Goal: Information Seeking & Learning: Learn about a topic

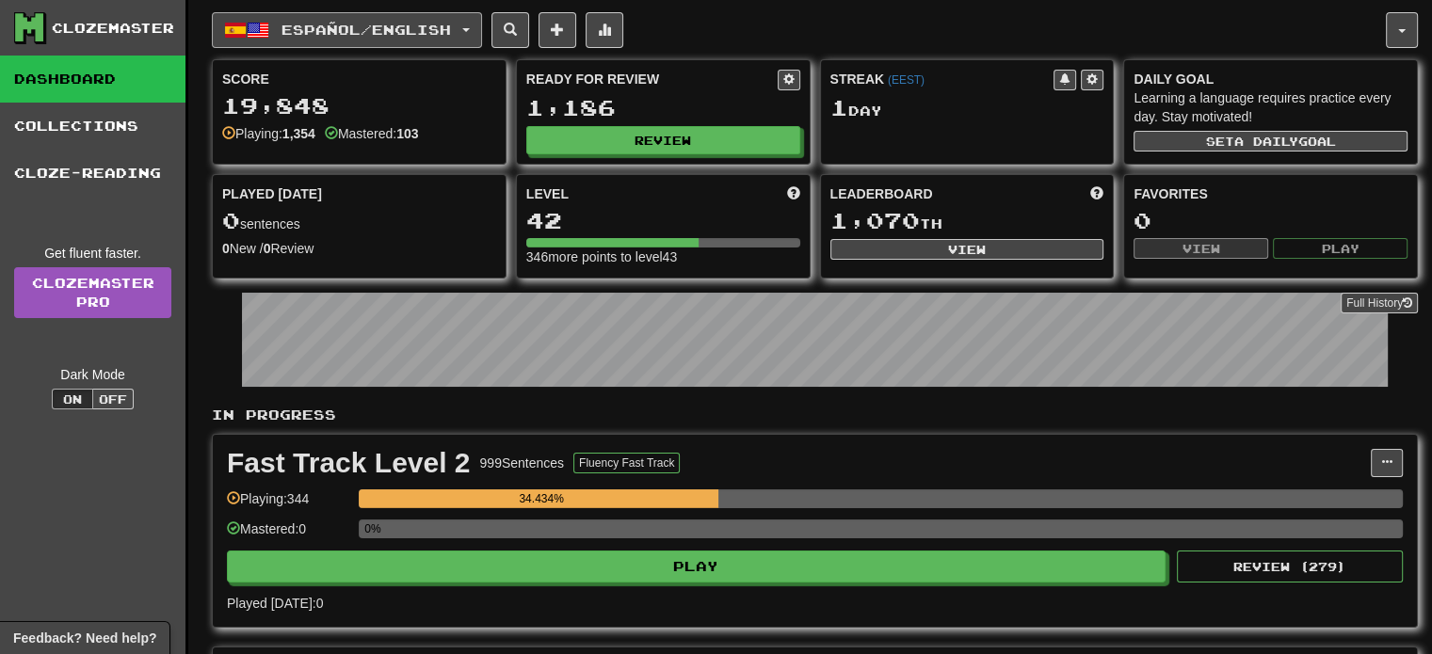
click at [267, 14] on button "Español / English" at bounding box center [347, 30] width 270 height 36
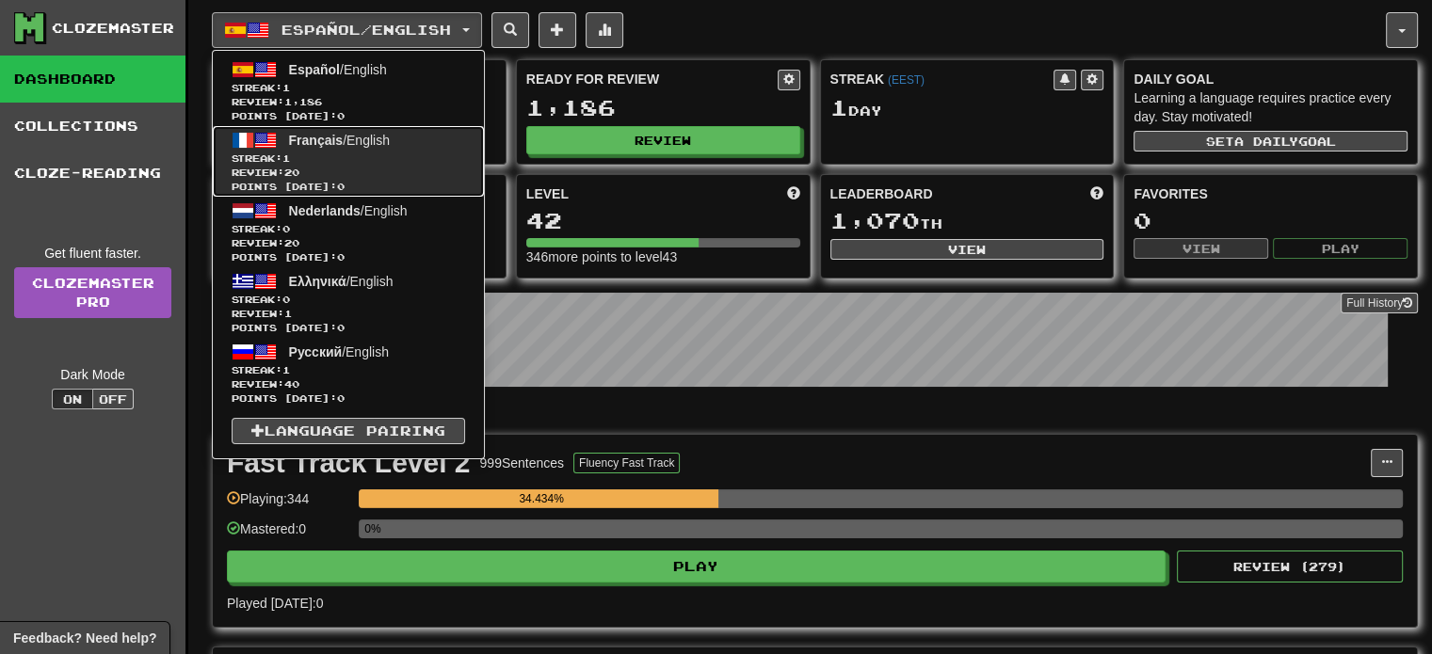
click at [340, 167] on span "Review: 20" at bounding box center [348, 173] width 233 height 14
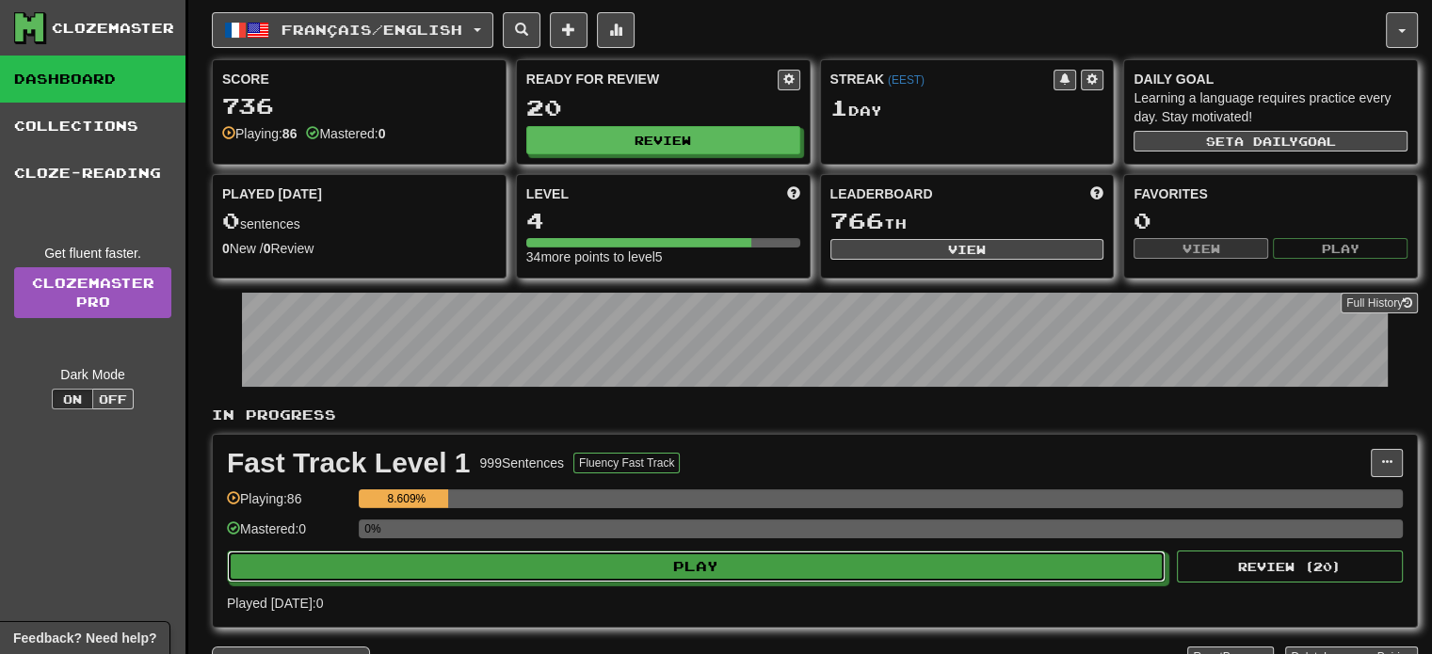
click at [359, 579] on button "Play" at bounding box center [696, 567] width 939 height 32
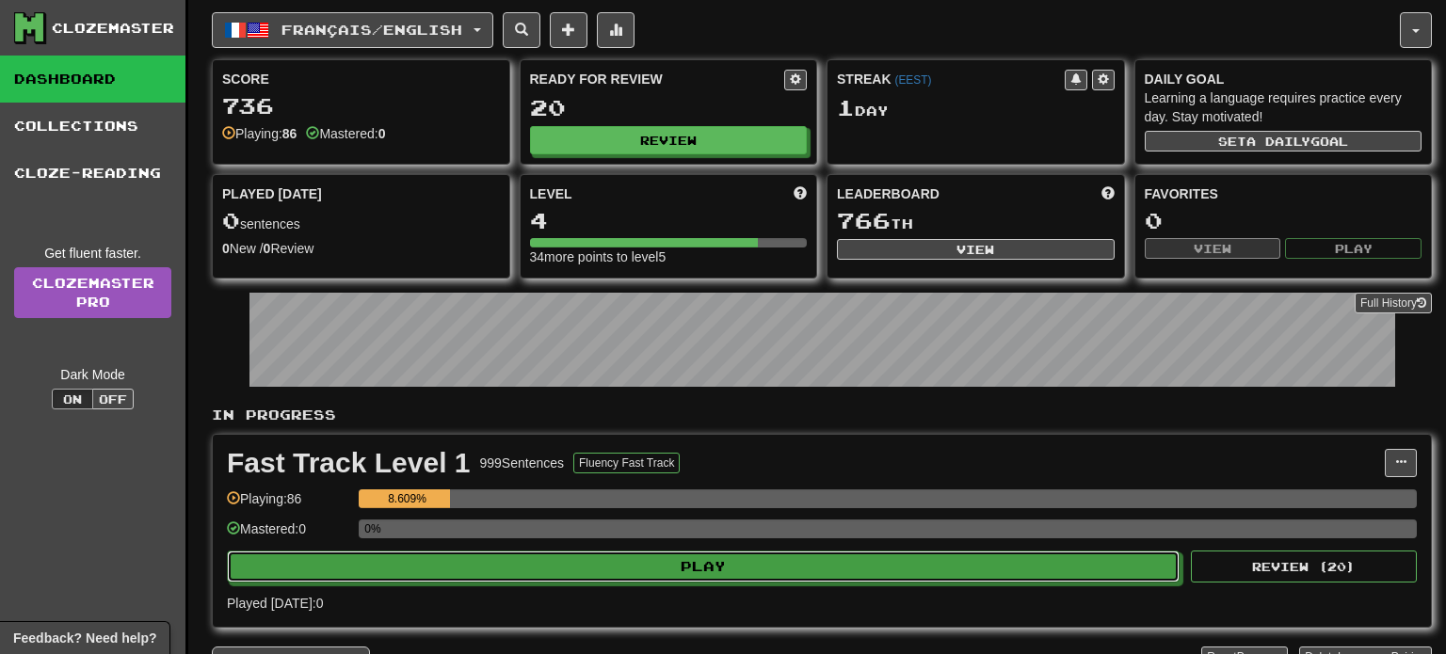
select select "**"
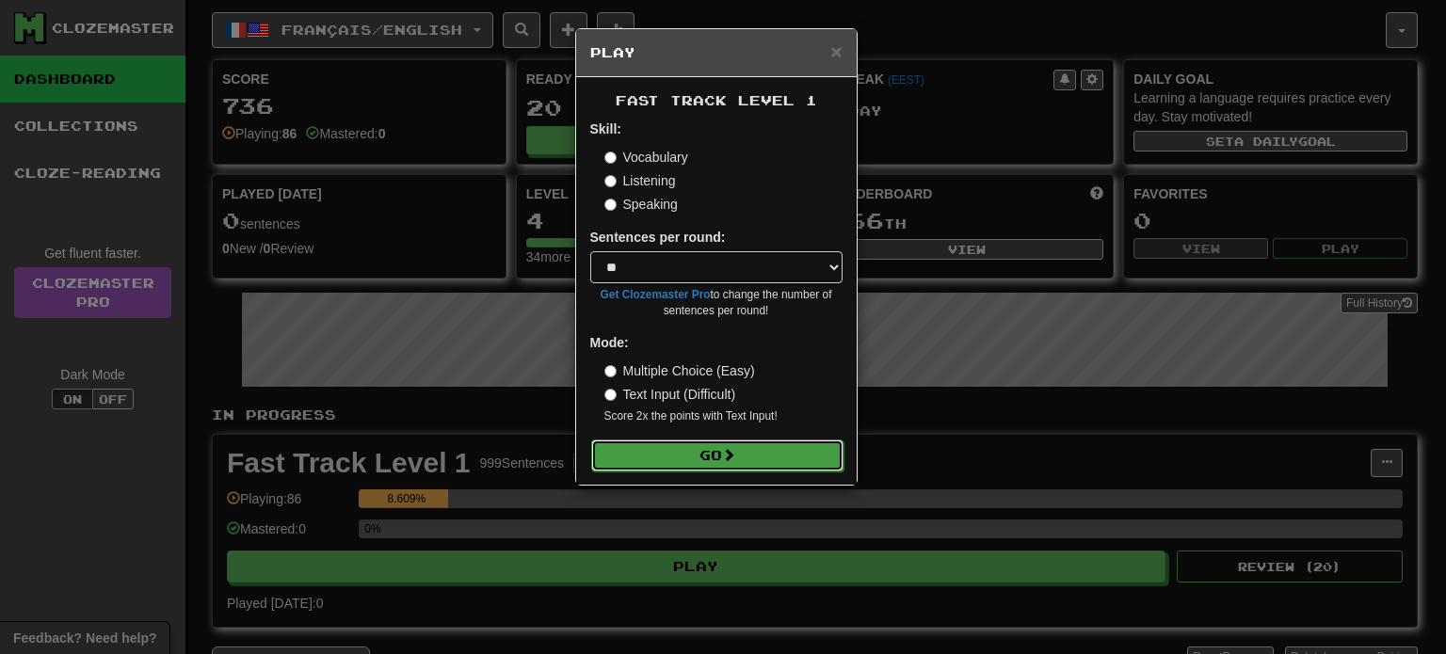
click at [796, 455] on button "Go" at bounding box center [717, 456] width 252 height 32
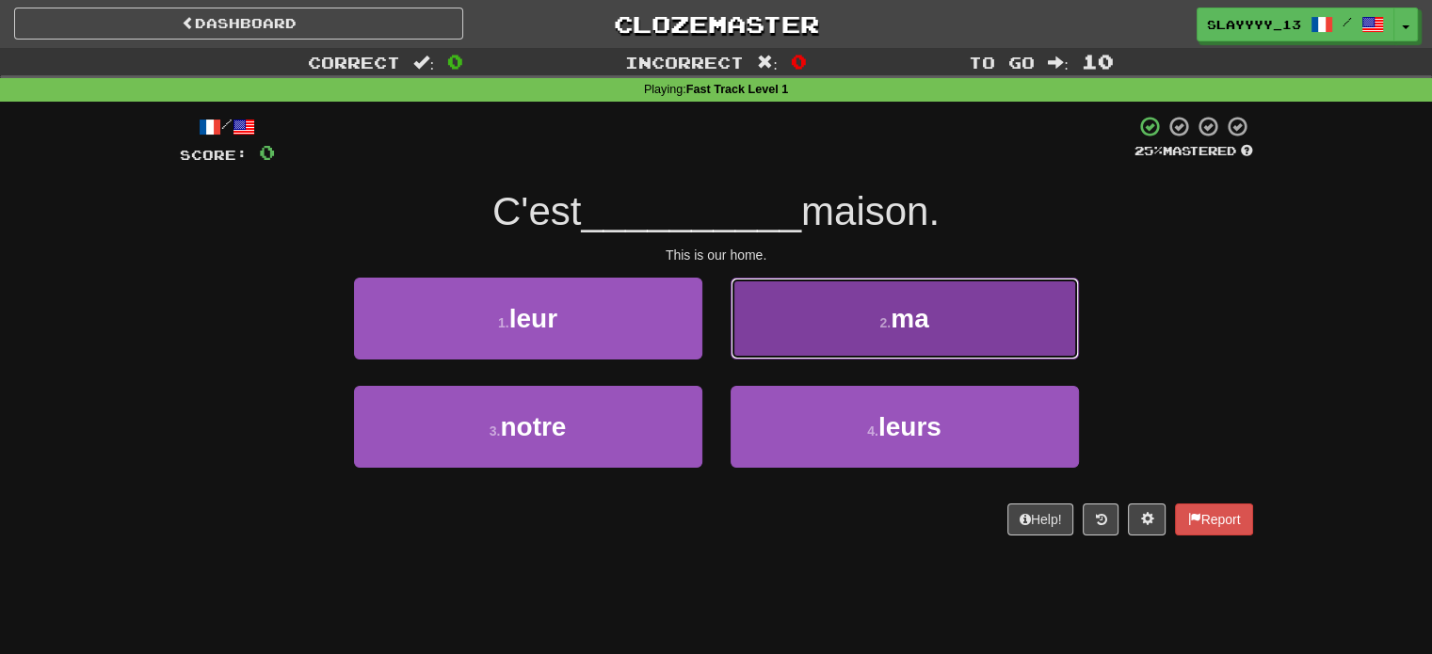
click at [843, 326] on button "2 . ma" at bounding box center [905, 319] width 348 height 82
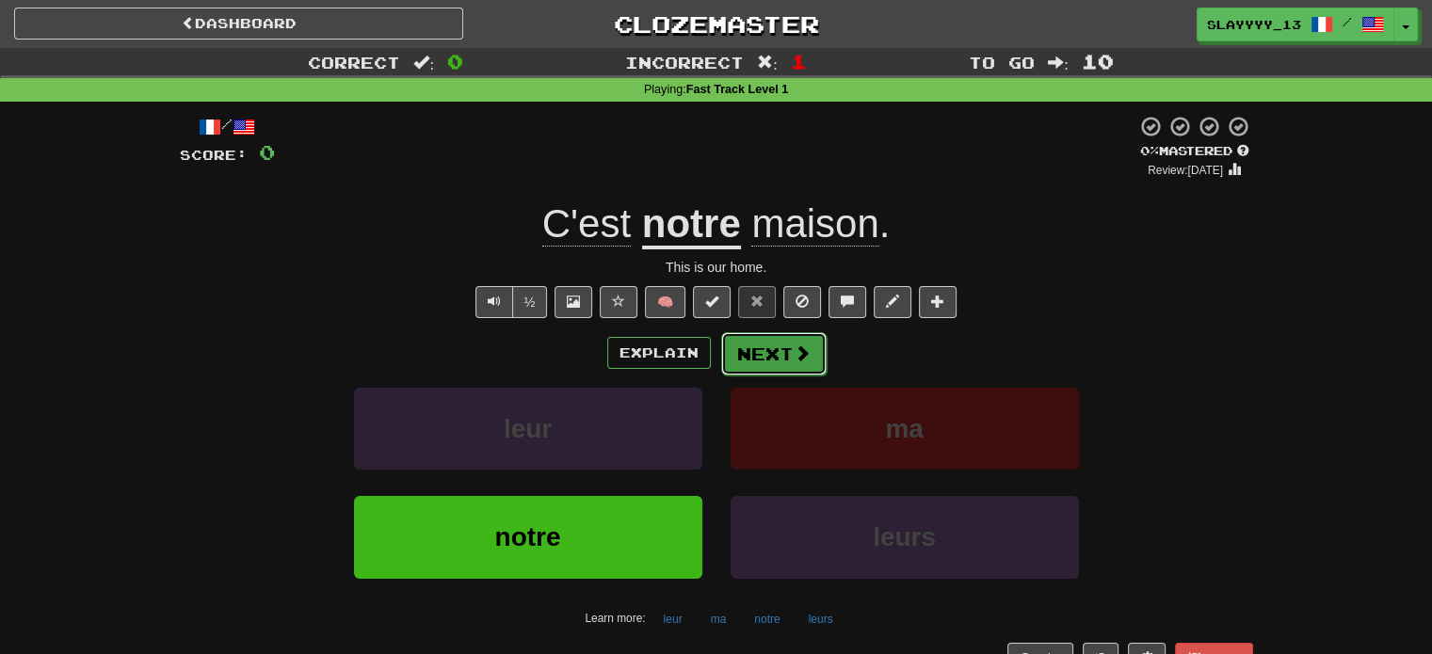
click at [783, 349] on button "Next" at bounding box center [773, 353] width 105 height 43
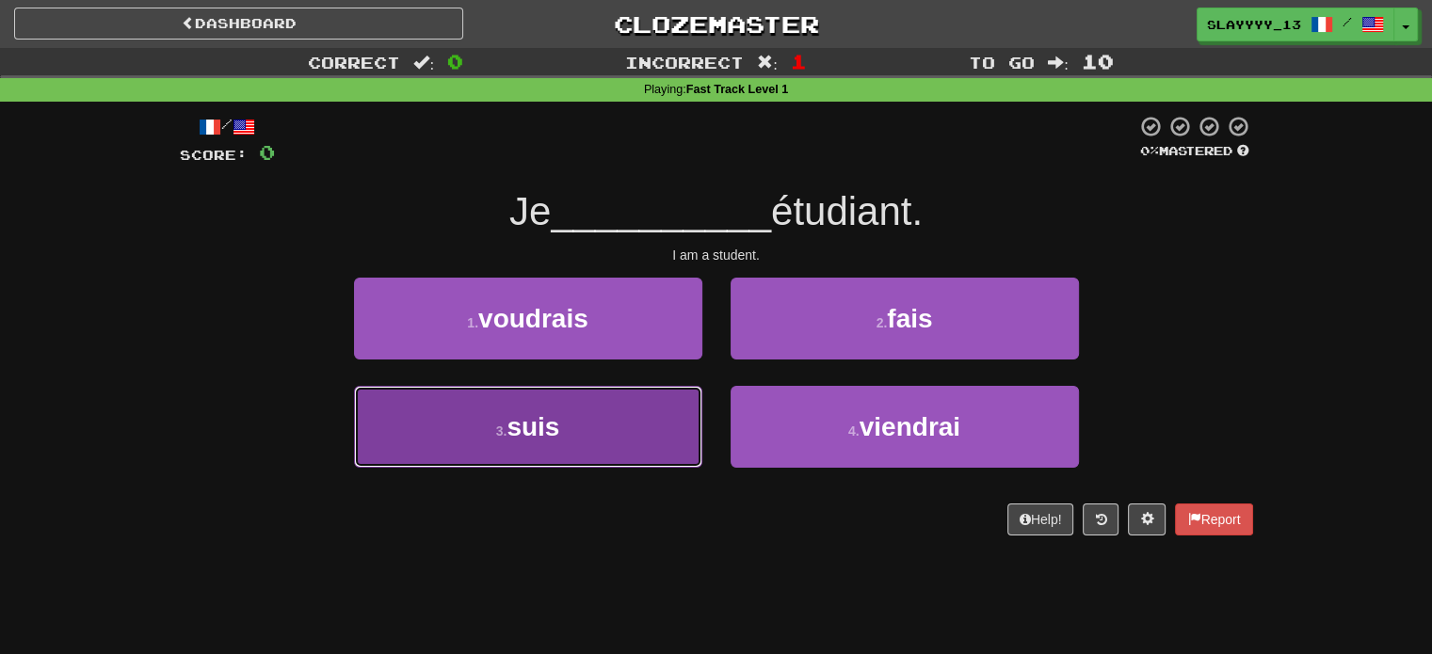
click at [626, 436] on button "3 . suis" at bounding box center [528, 427] width 348 height 82
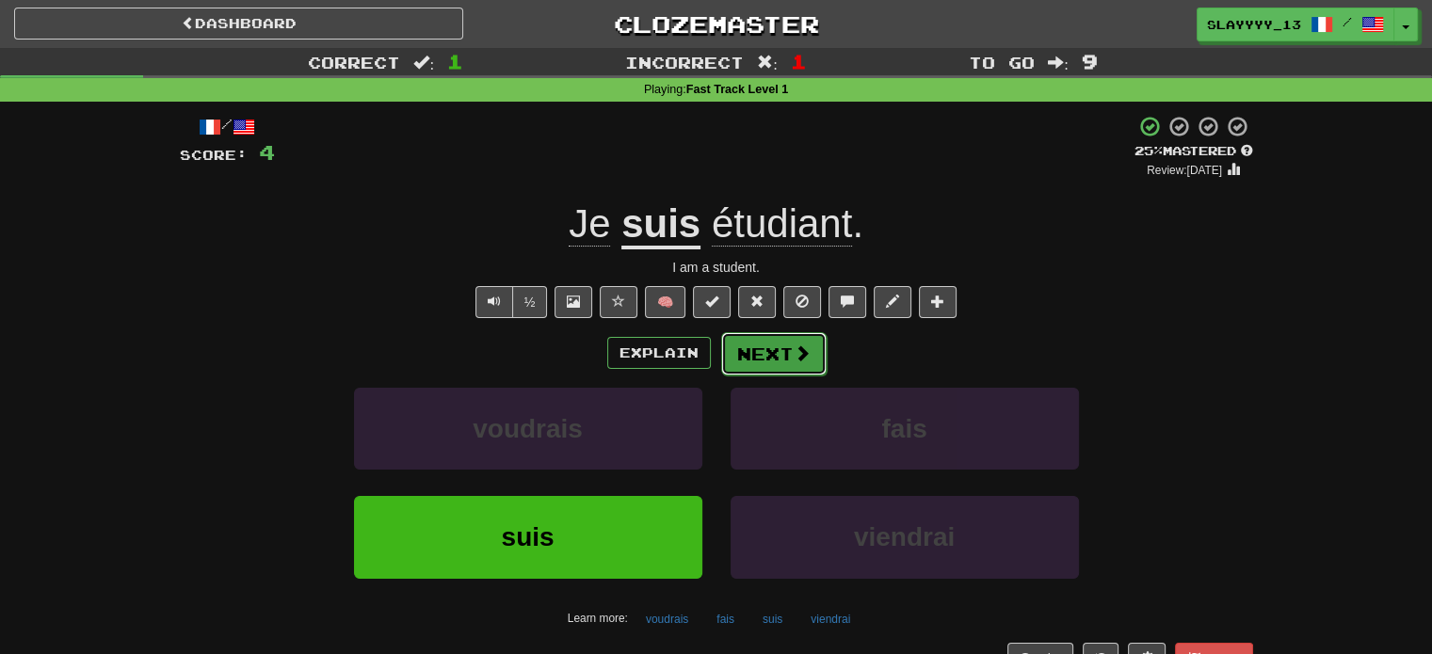
click at [779, 351] on button "Next" at bounding box center [773, 353] width 105 height 43
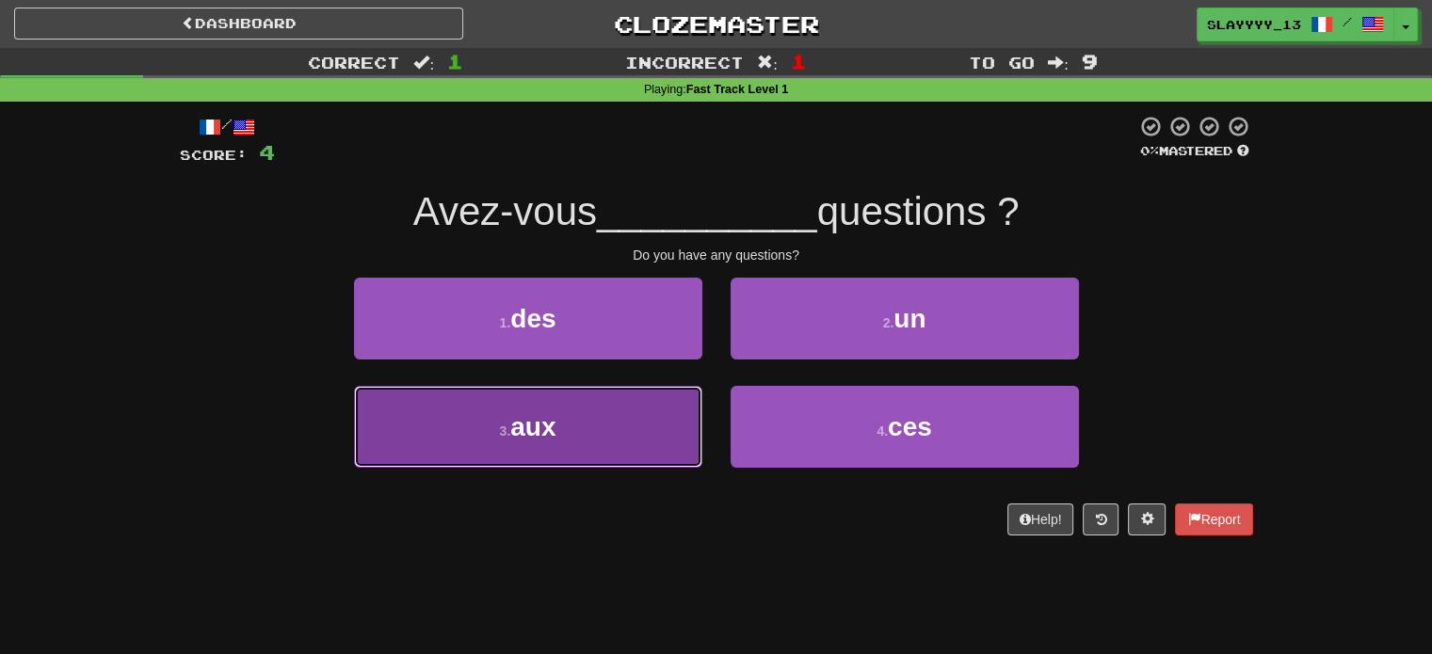
click at [620, 415] on button "3 . aux" at bounding box center [528, 427] width 348 height 82
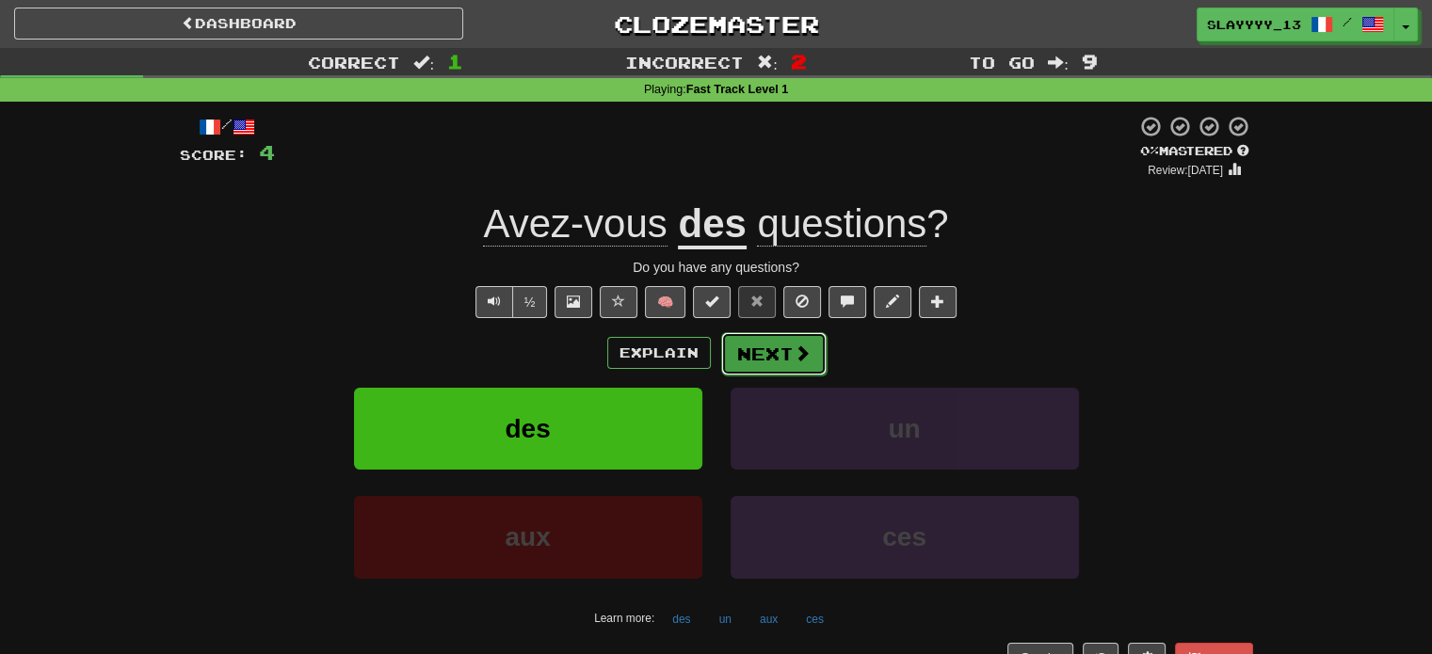
click at [795, 354] on span at bounding box center [802, 353] width 17 height 17
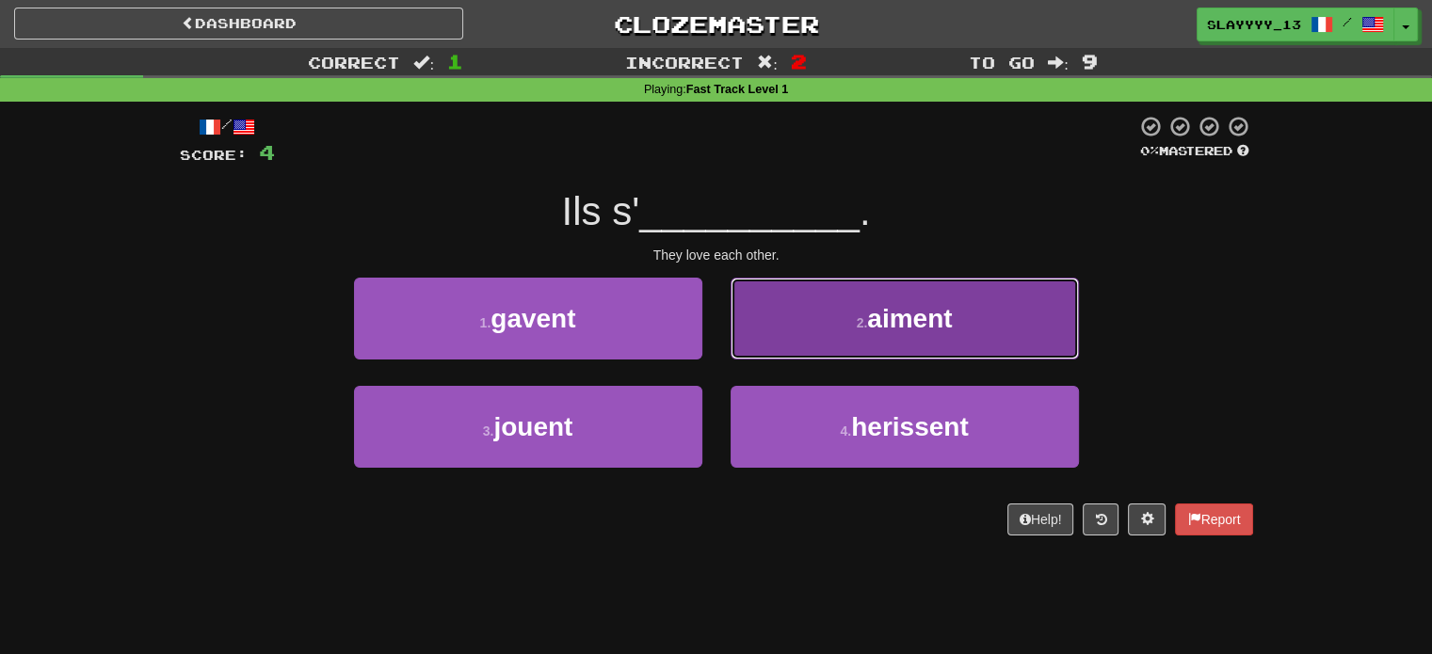
click at [949, 334] on button "2 . aiment" at bounding box center [905, 319] width 348 height 82
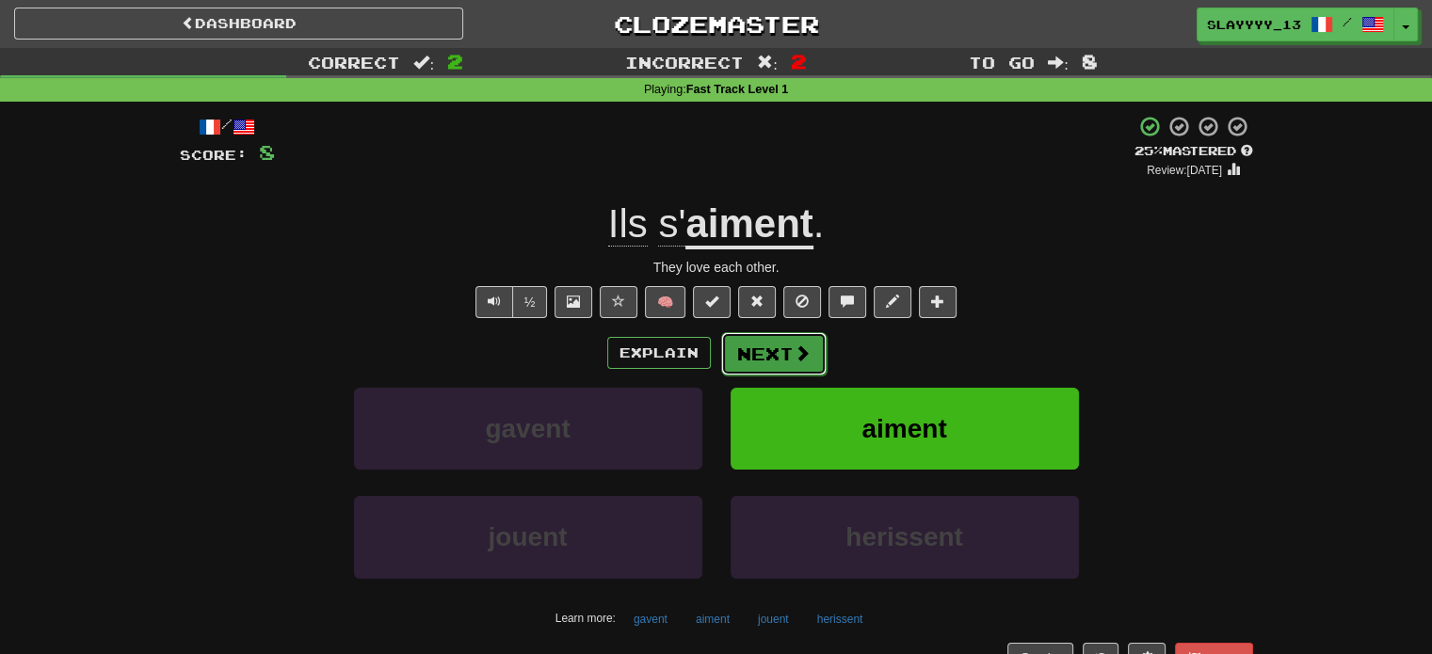
click at [794, 361] on span at bounding box center [802, 353] width 17 height 17
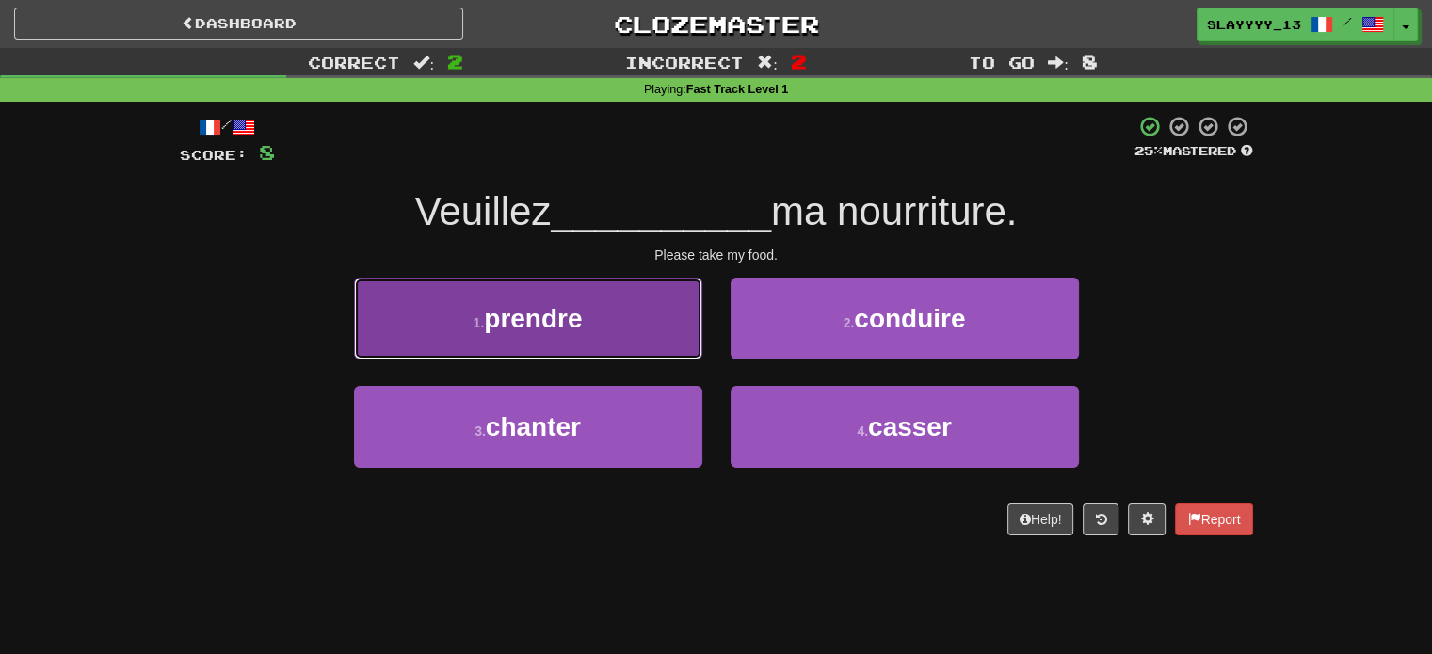
click at [543, 313] on span "prendre" at bounding box center [533, 318] width 98 height 29
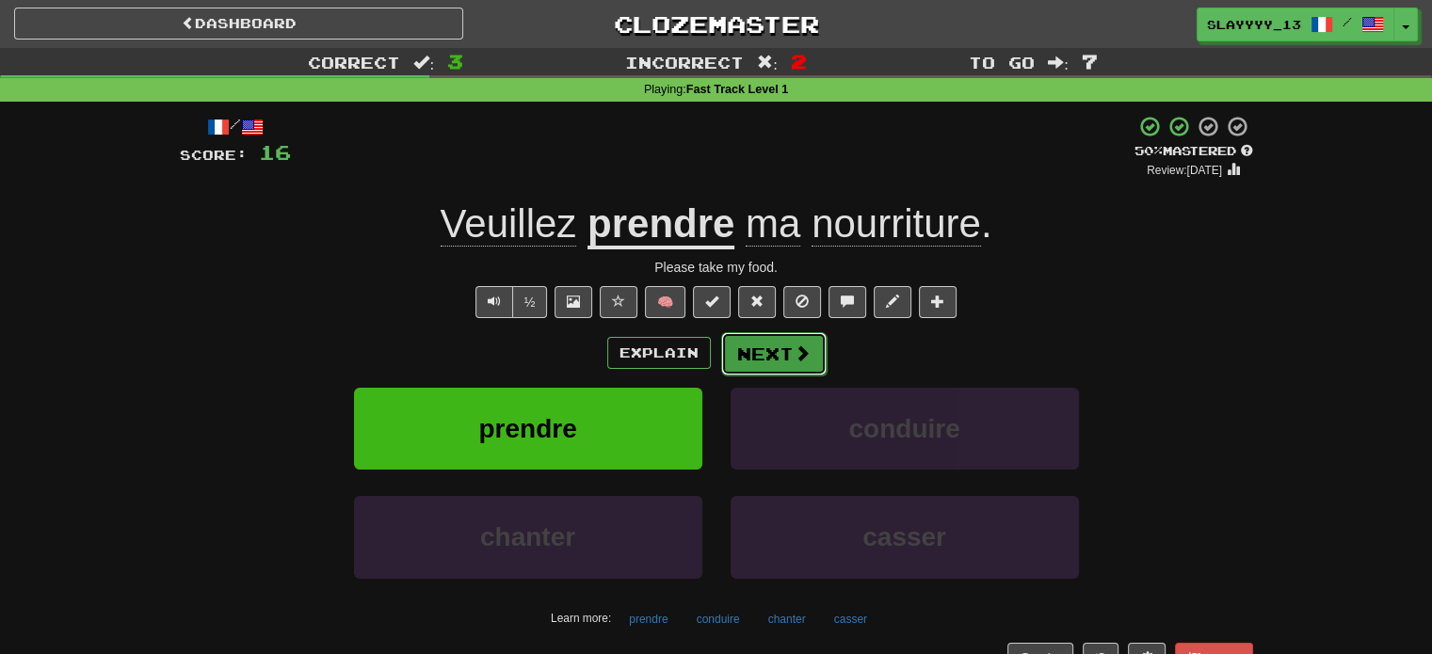
click at [772, 354] on button "Next" at bounding box center [773, 353] width 105 height 43
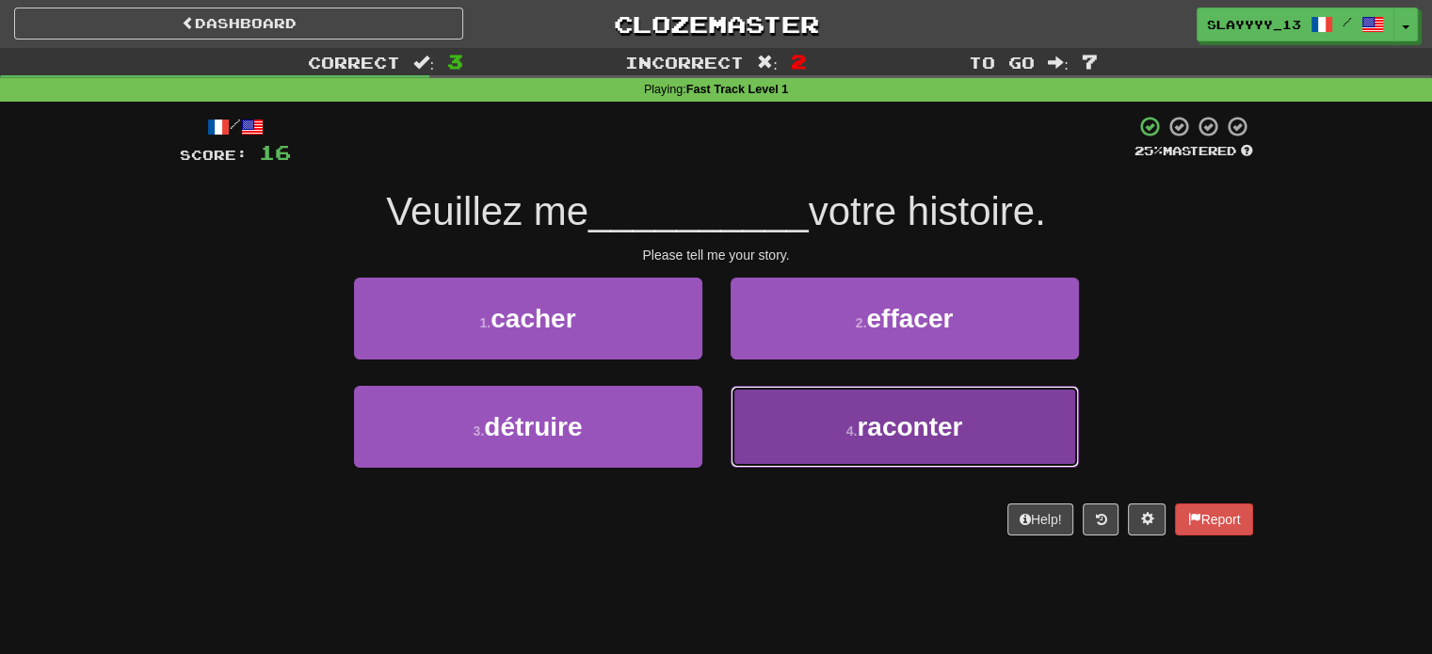
click at [941, 454] on button "4 . raconter" at bounding box center [905, 427] width 348 height 82
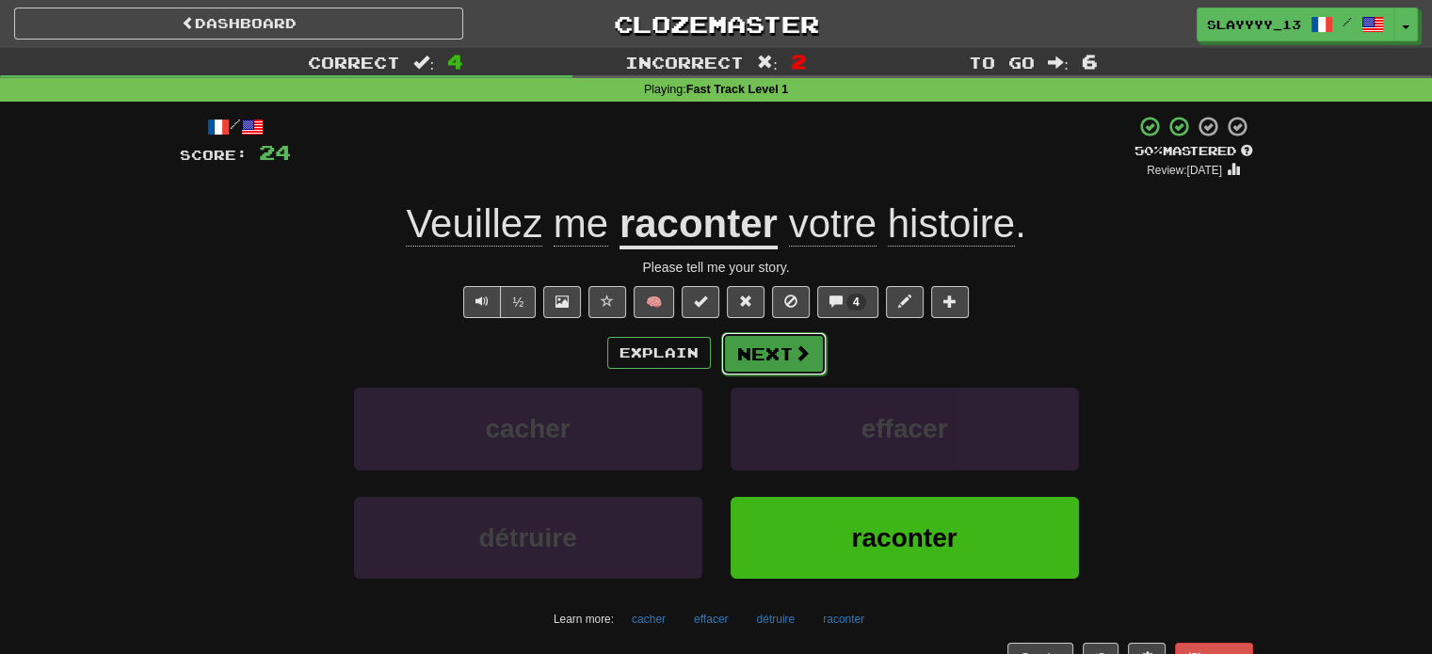
click at [813, 353] on button "Next" at bounding box center [773, 353] width 105 height 43
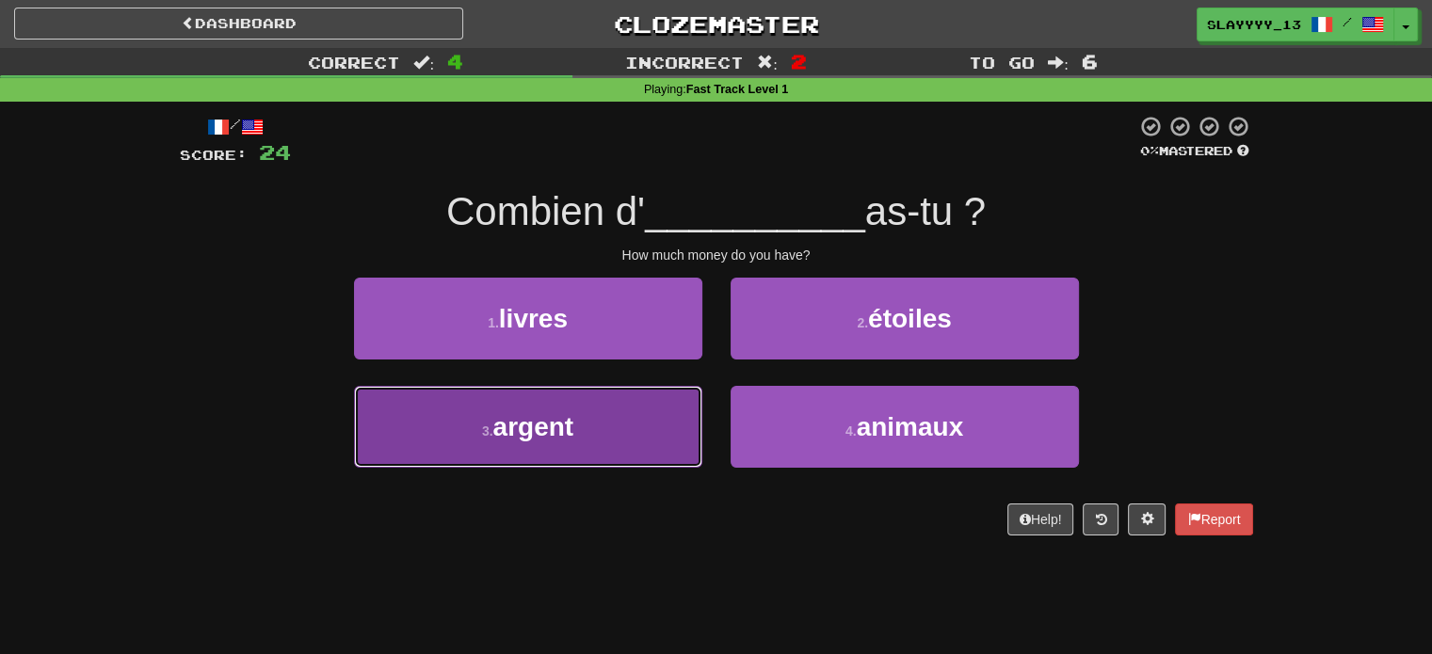
click at [624, 415] on button "3 . argent" at bounding box center [528, 427] width 348 height 82
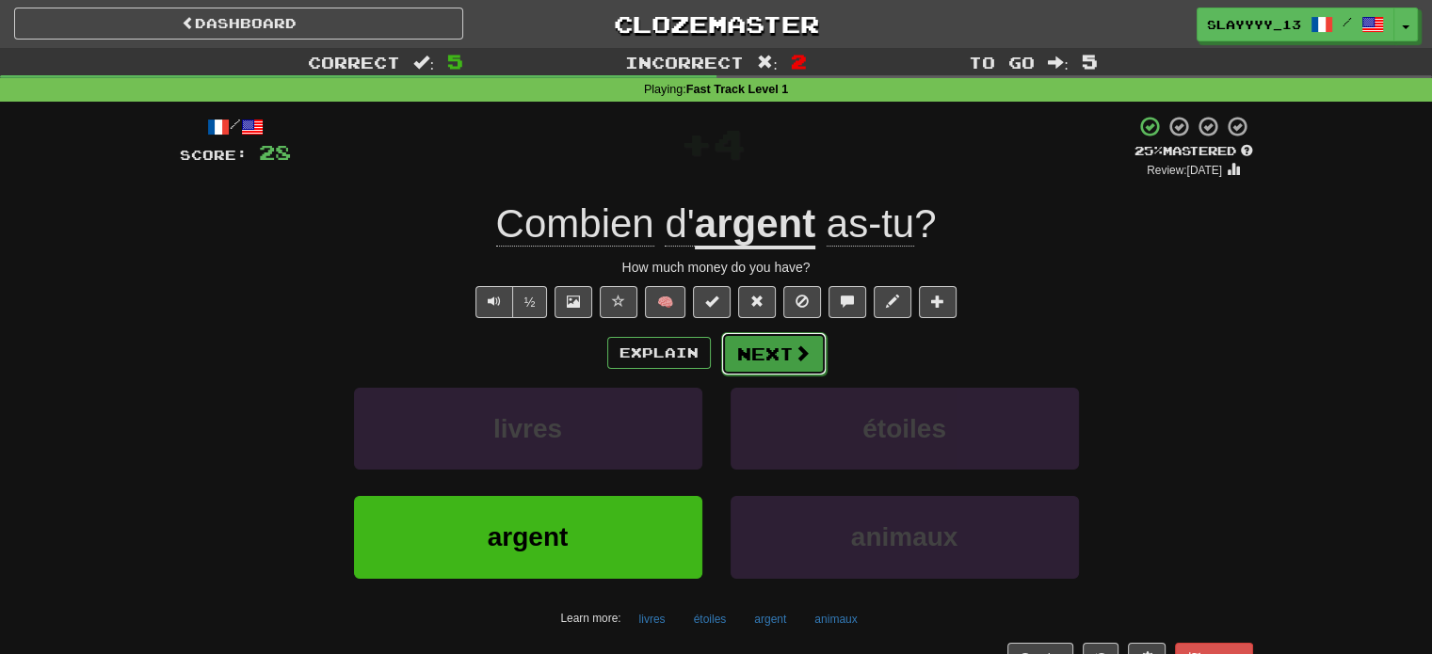
click at [795, 348] on span at bounding box center [802, 353] width 17 height 17
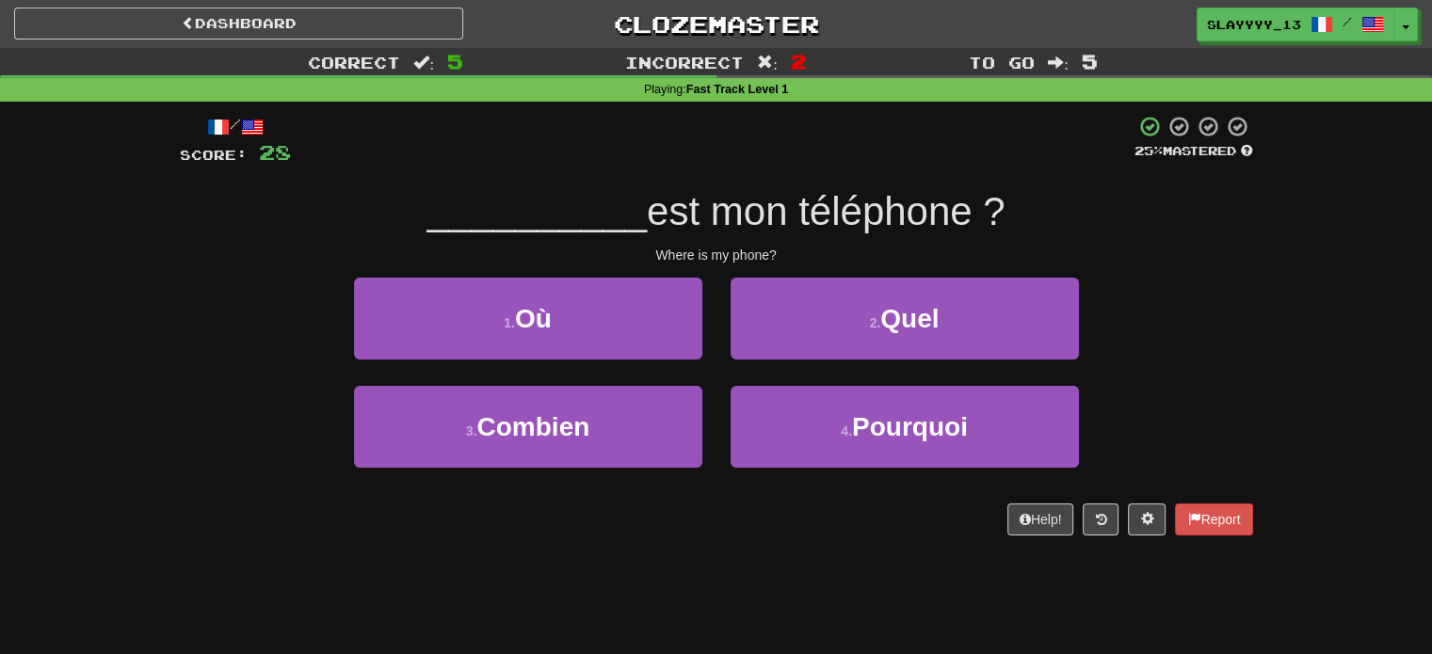
click at [606, 361] on div "1 . Où" at bounding box center [528, 332] width 377 height 108
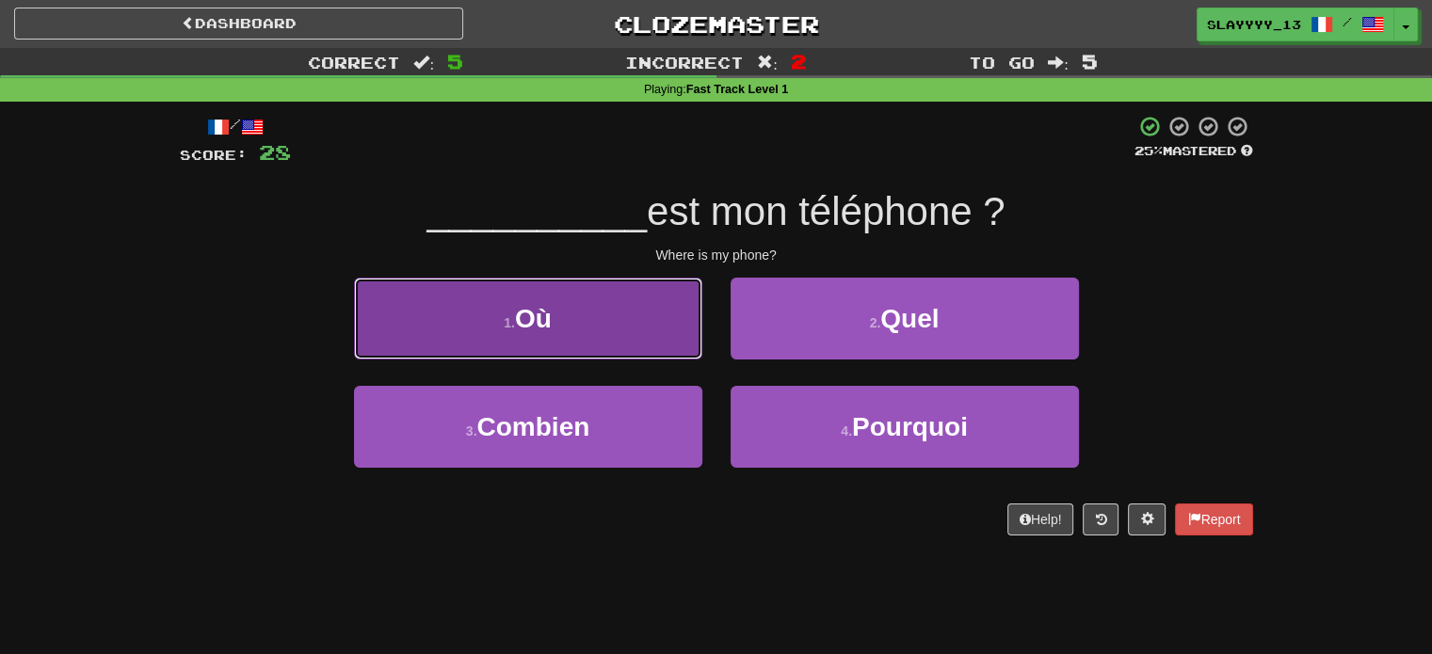
click at [592, 314] on button "1 . Où" at bounding box center [528, 319] width 348 height 82
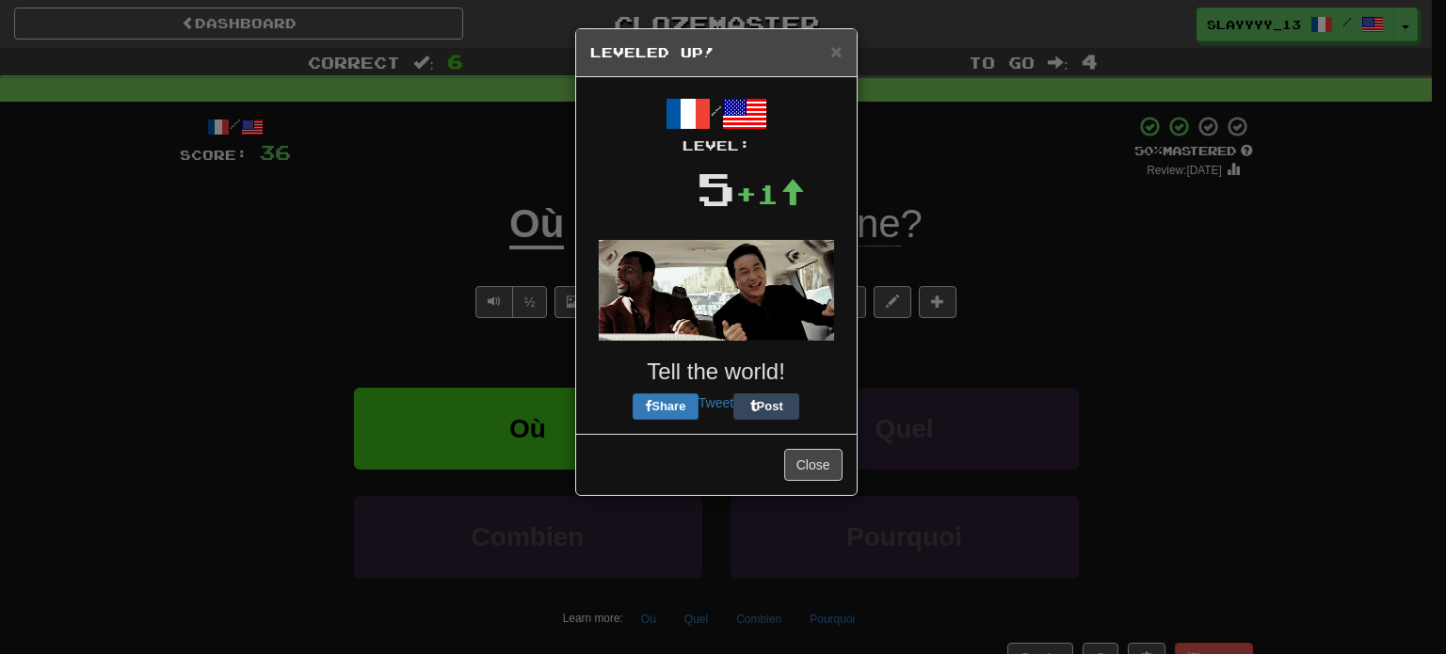
click at [829, 52] on h5 "Leveled Up!" at bounding box center [716, 52] width 252 height 19
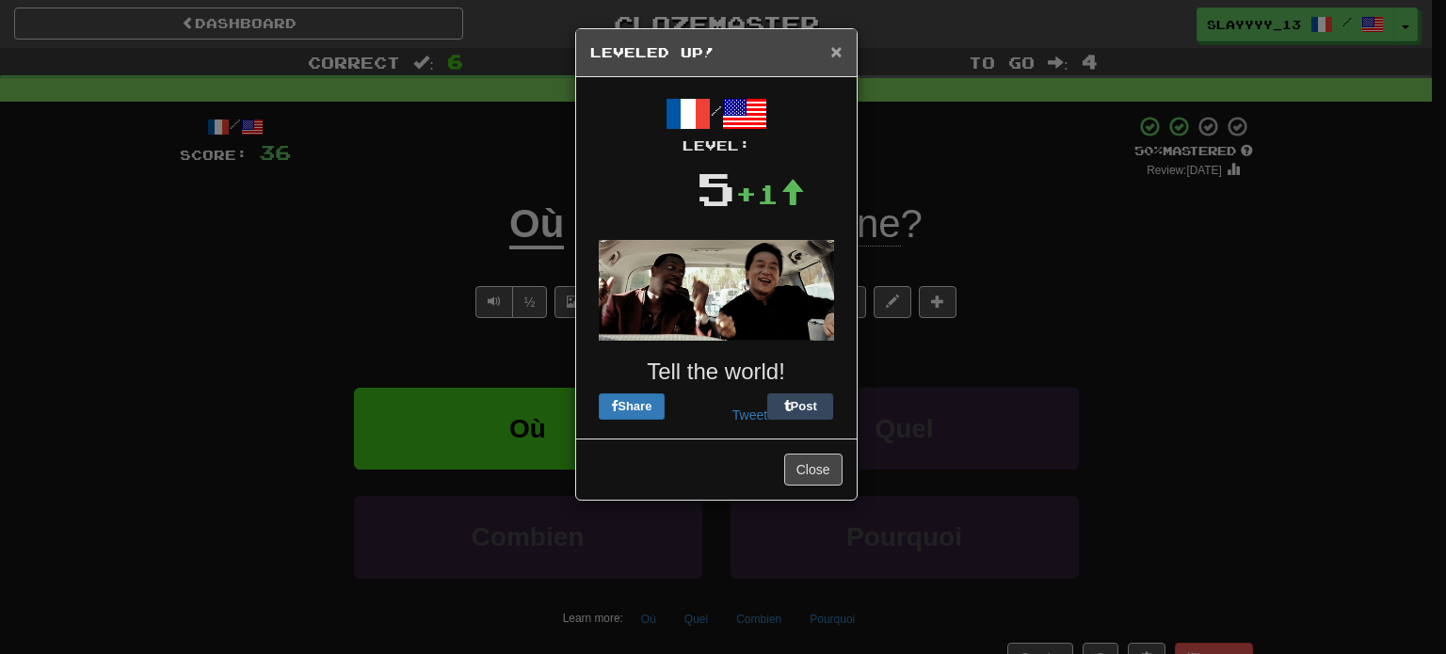
click at [838, 56] on span "×" at bounding box center [835, 51] width 11 height 22
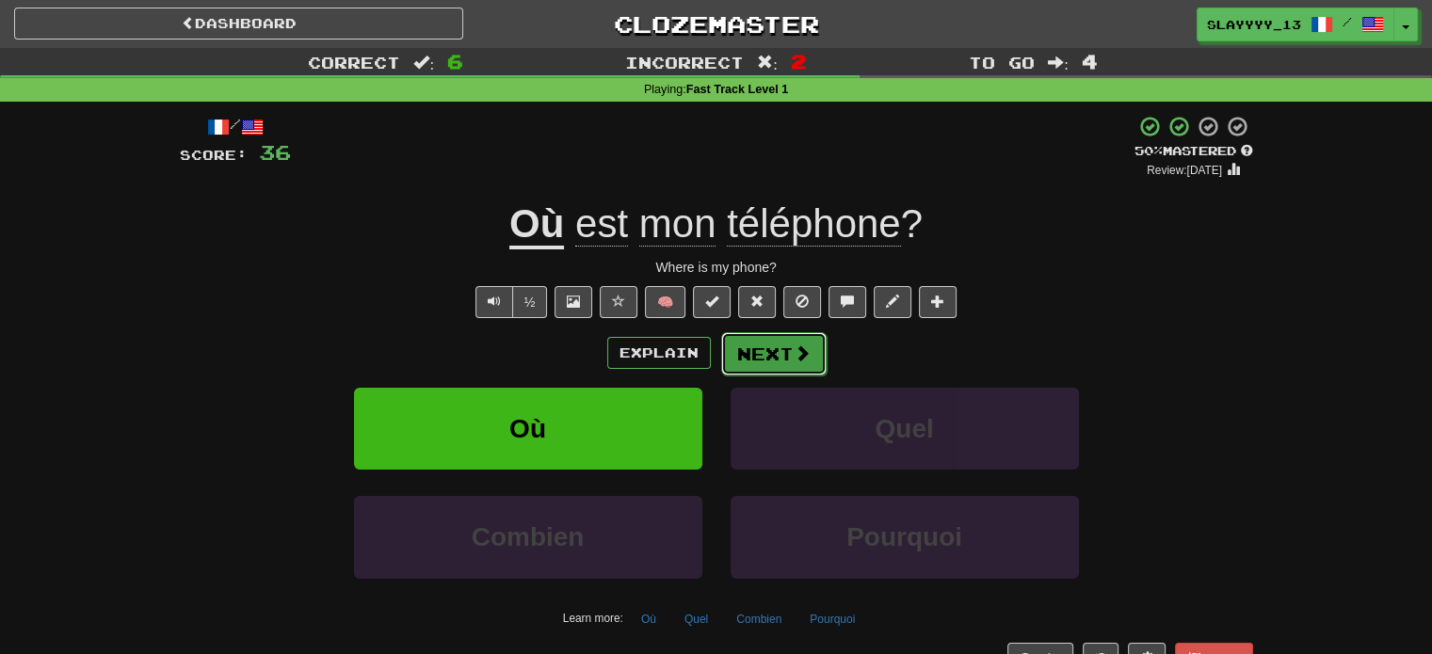
click at [792, 363] on button "Next" at bounding box center [773, 353] width 105 height 43
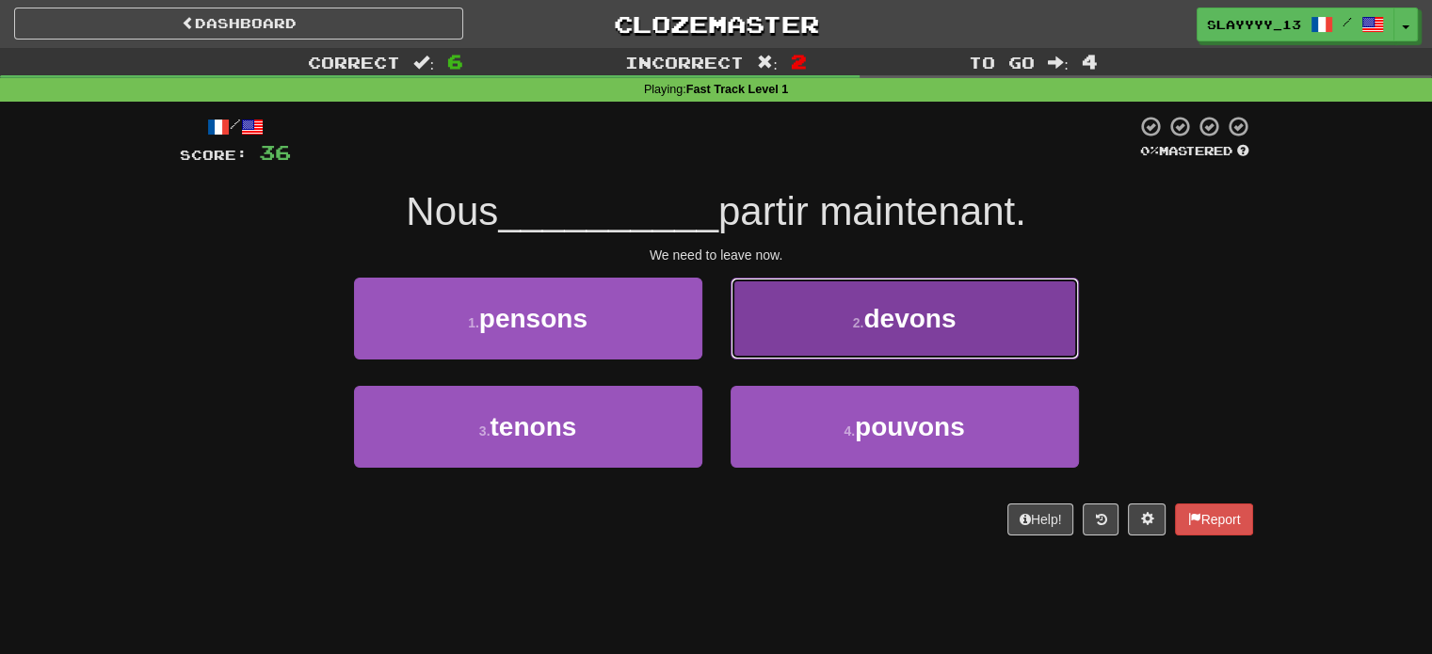
click at [843, 343] on button "2 . devons" at bounding box center [905, 319] width 348 height 82
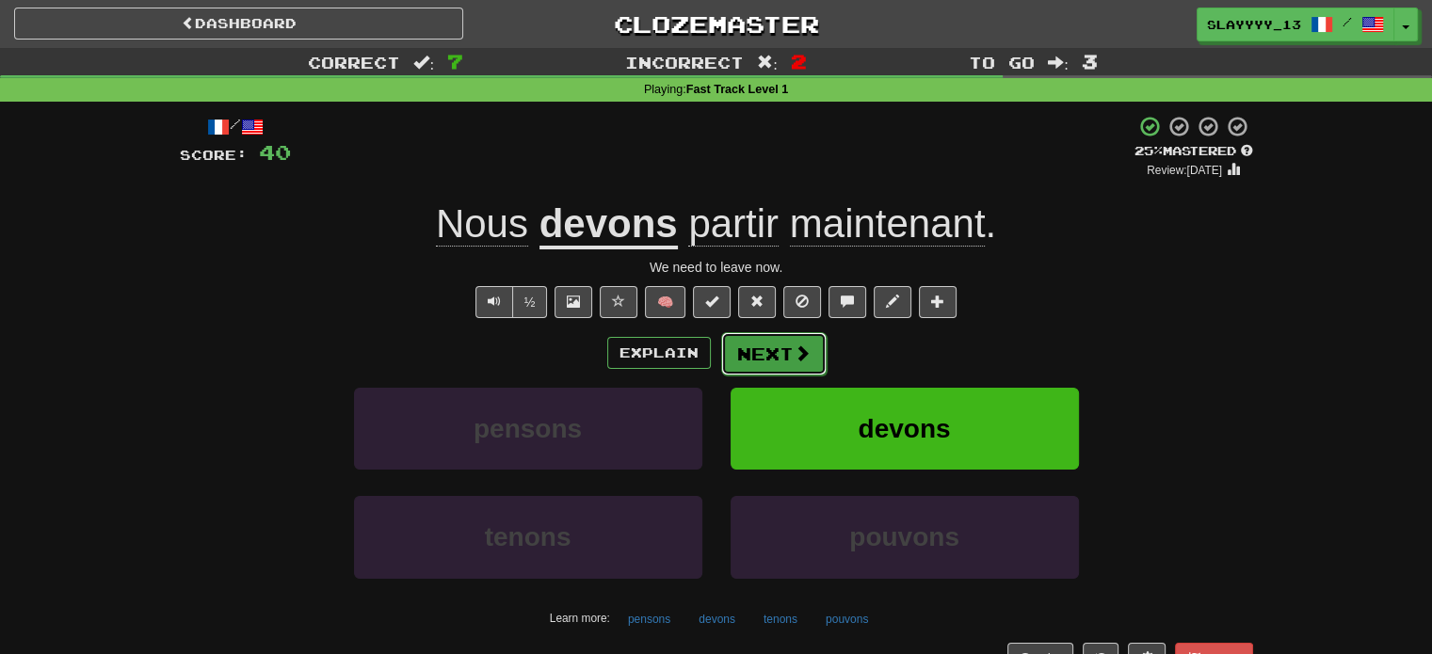
click at [772, 353] on button "Next" at bounding box center [773, 353] width 105 height 43
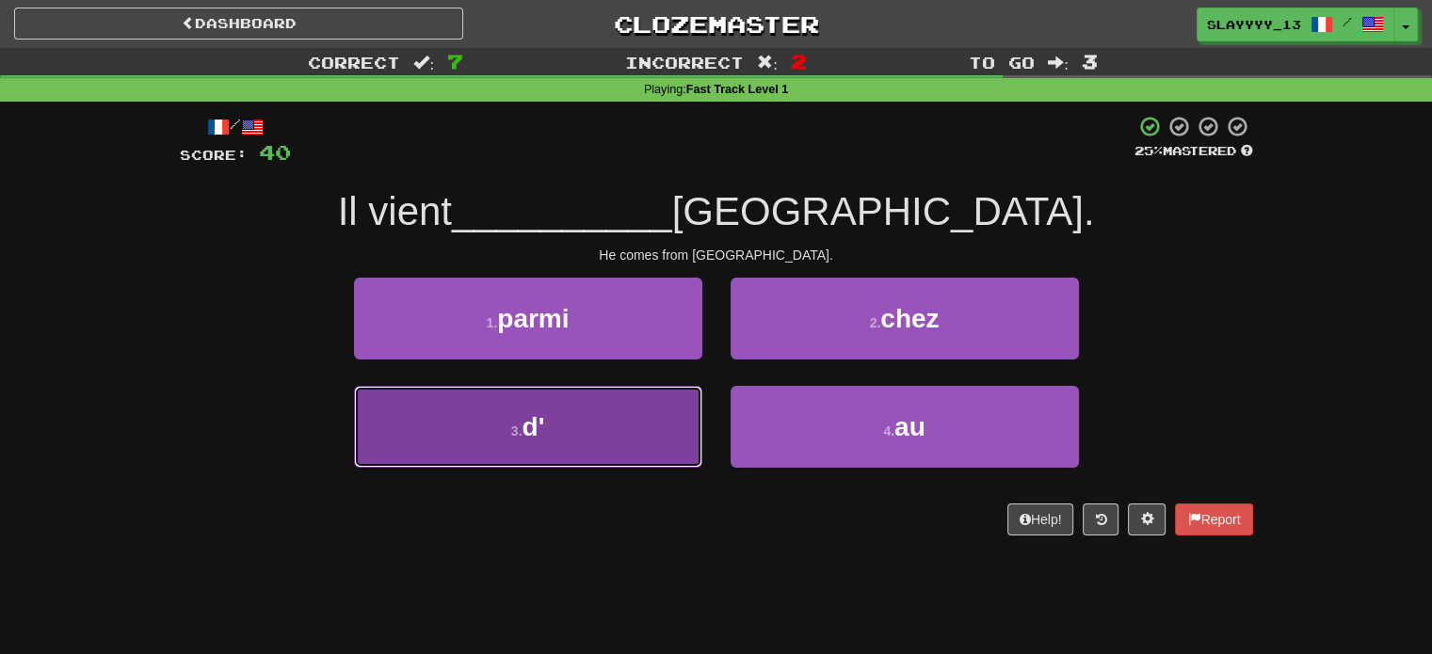
click at [621, 432] on button "3 . d'" at bounding box center [528, 427] width 348 height 82
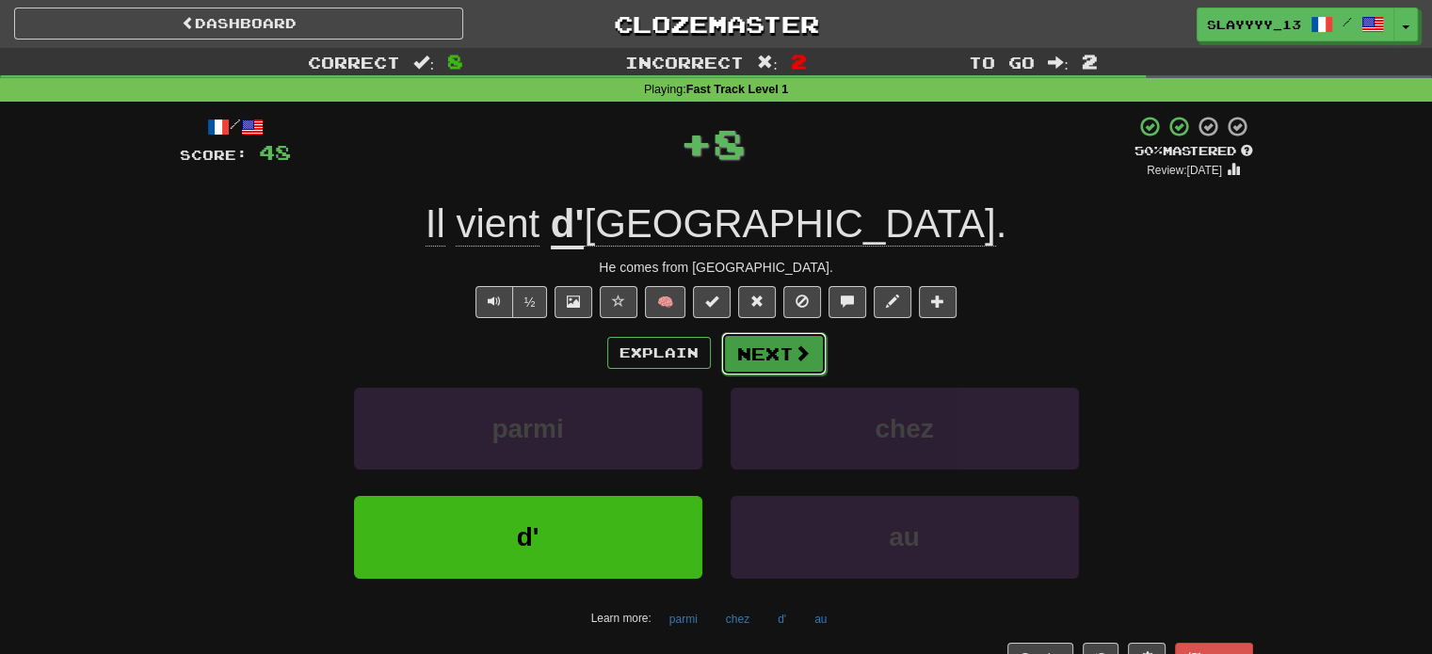
click at [764, 344] on button "Next" at bounding box center [773, 353] width 105 height 43
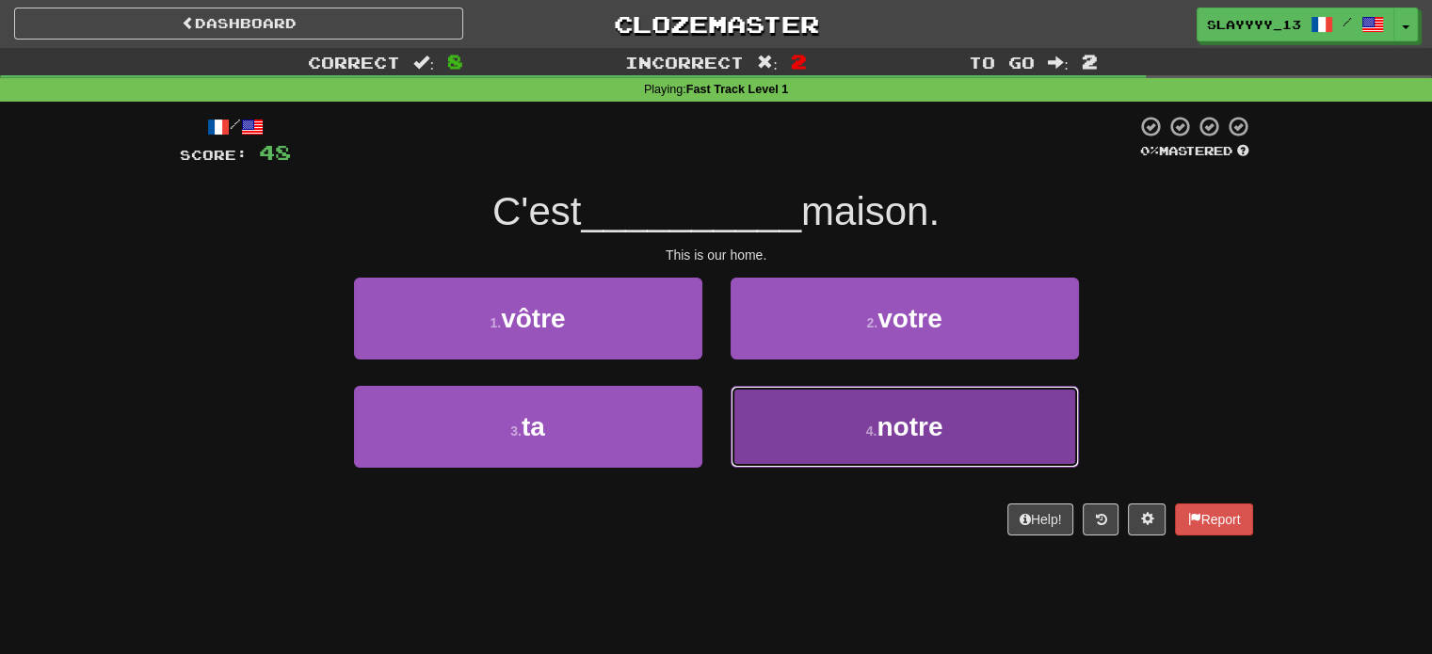
click at [832, 436] on button "4 . notre" at bounding box center [905, 427] width 348 height 82
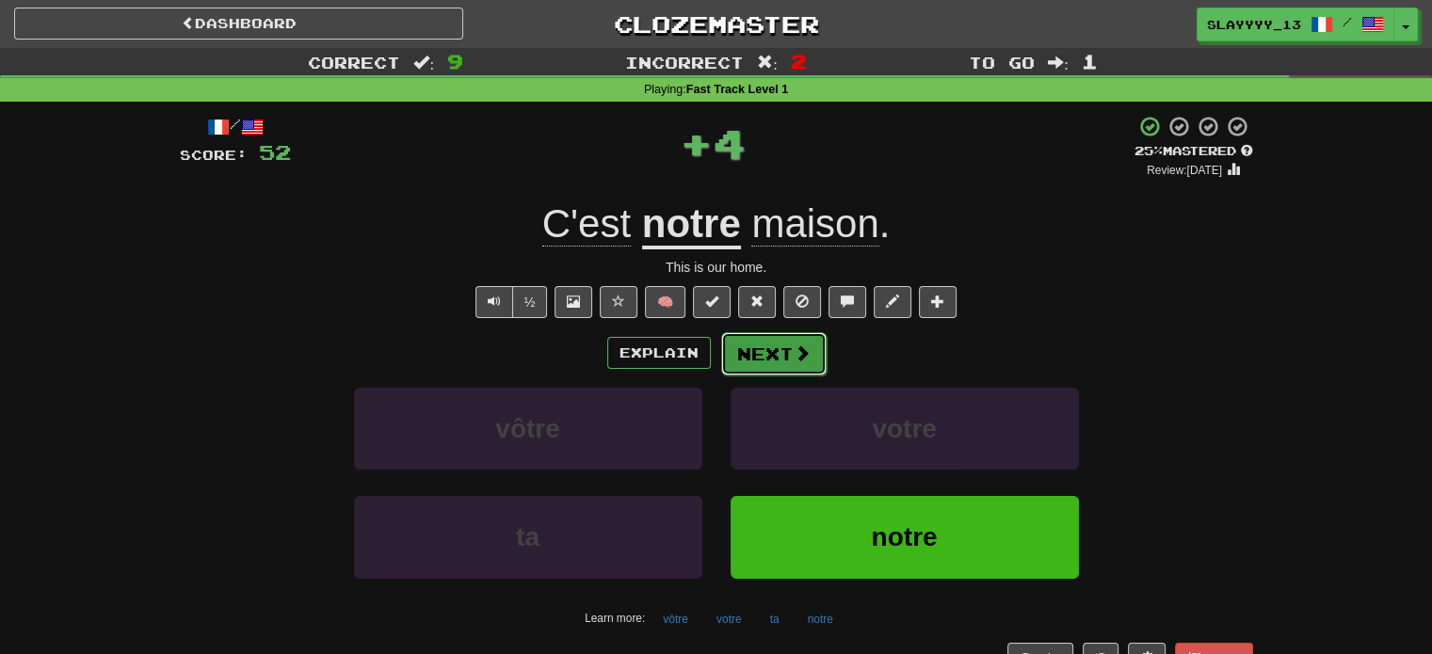
click at [779, 346] on button "Next" at bounding box center [773, 353] width 105 height 43
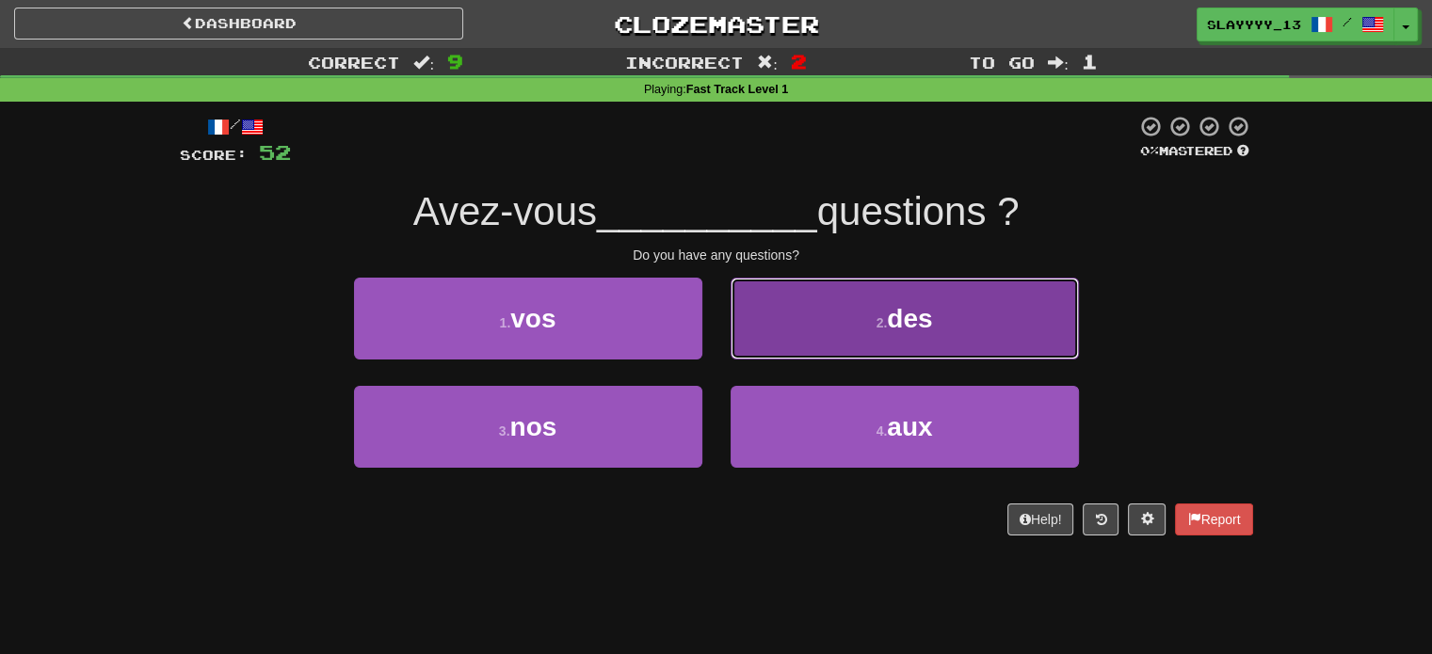
click at [876, 310] on button "2 . des" at bounding box center [905, 319] width 348 height 82
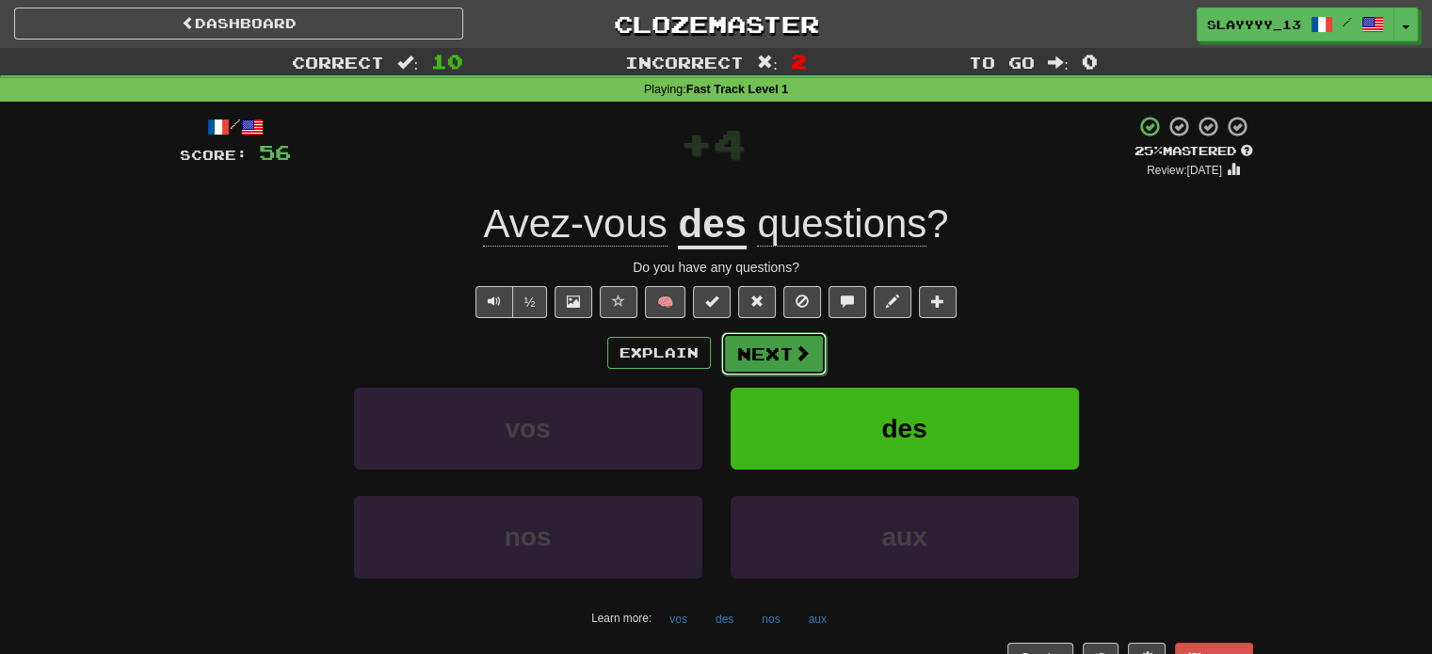
click at [776, 345] on button "Next" at bounding box center [773, 353] width 105 height 43
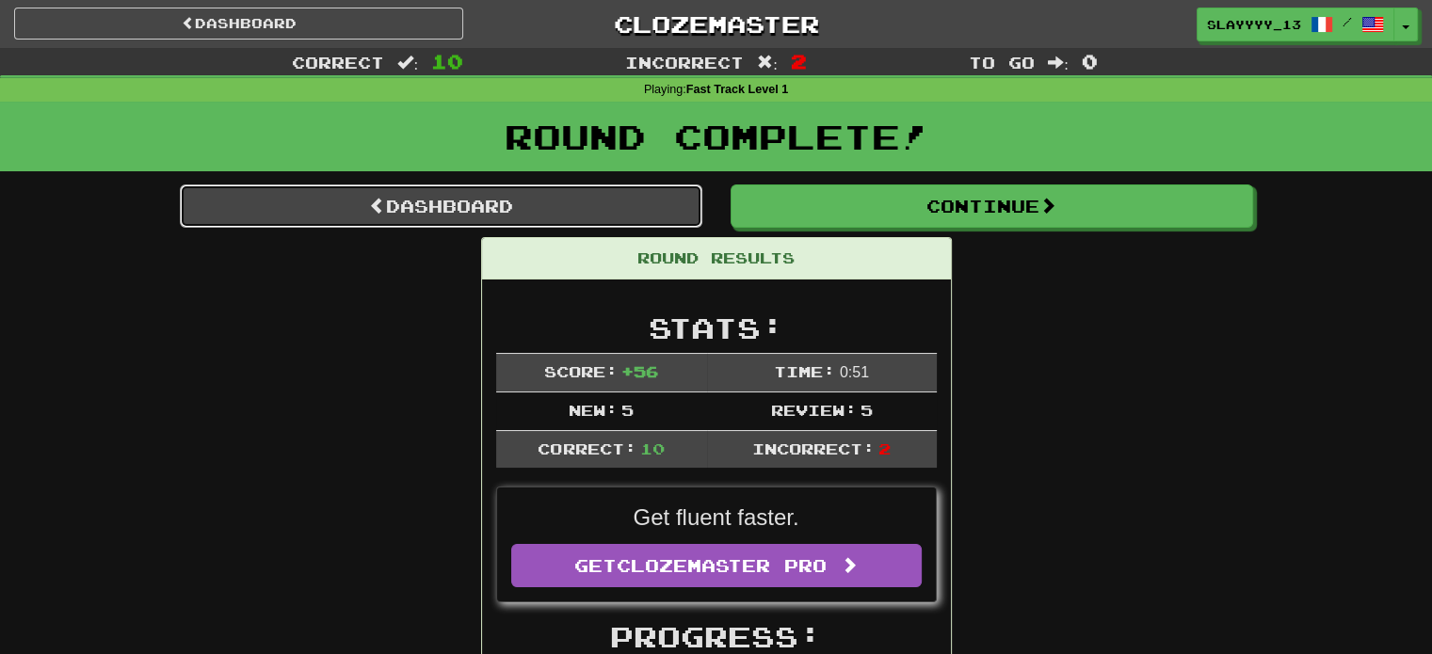
click at [538, 199] on link "Dashboard" at bounding box center [441, 206] width 522 height 43
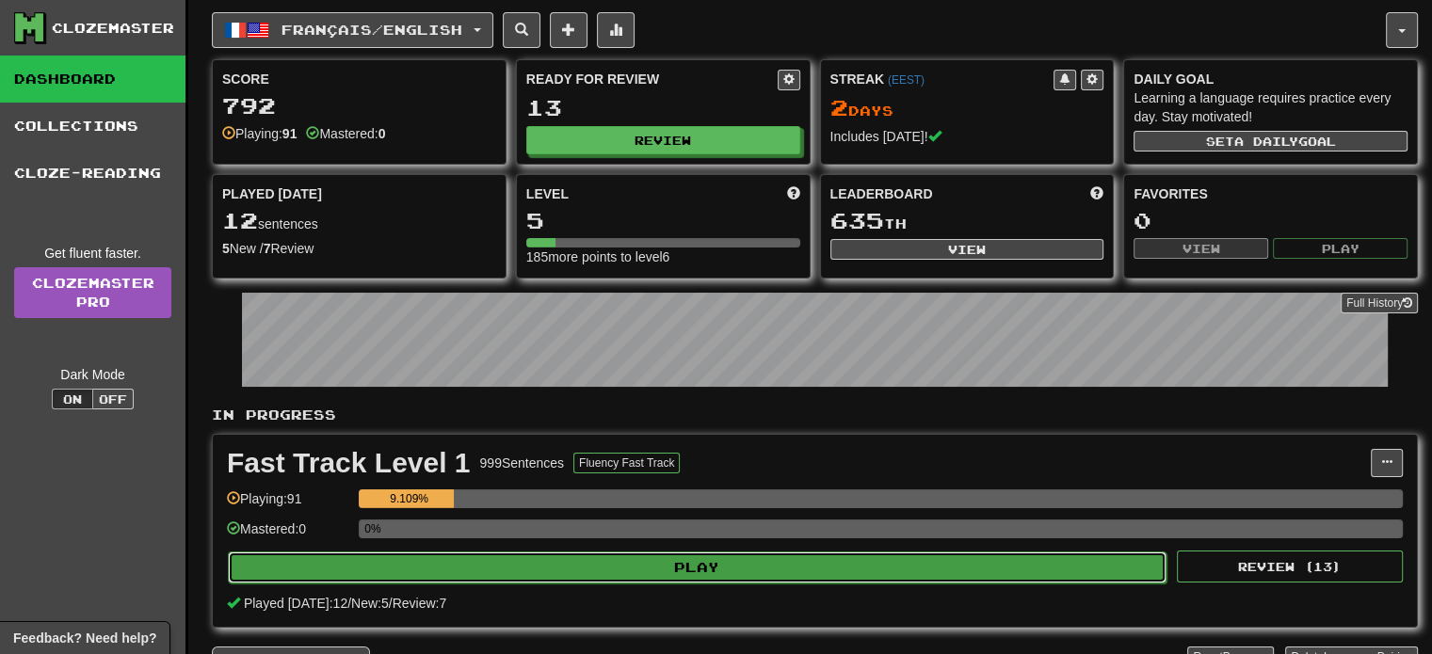
click at [615, 555] on button "Play" at bounding box center [697, 568] width 939 height 32
select select "**"
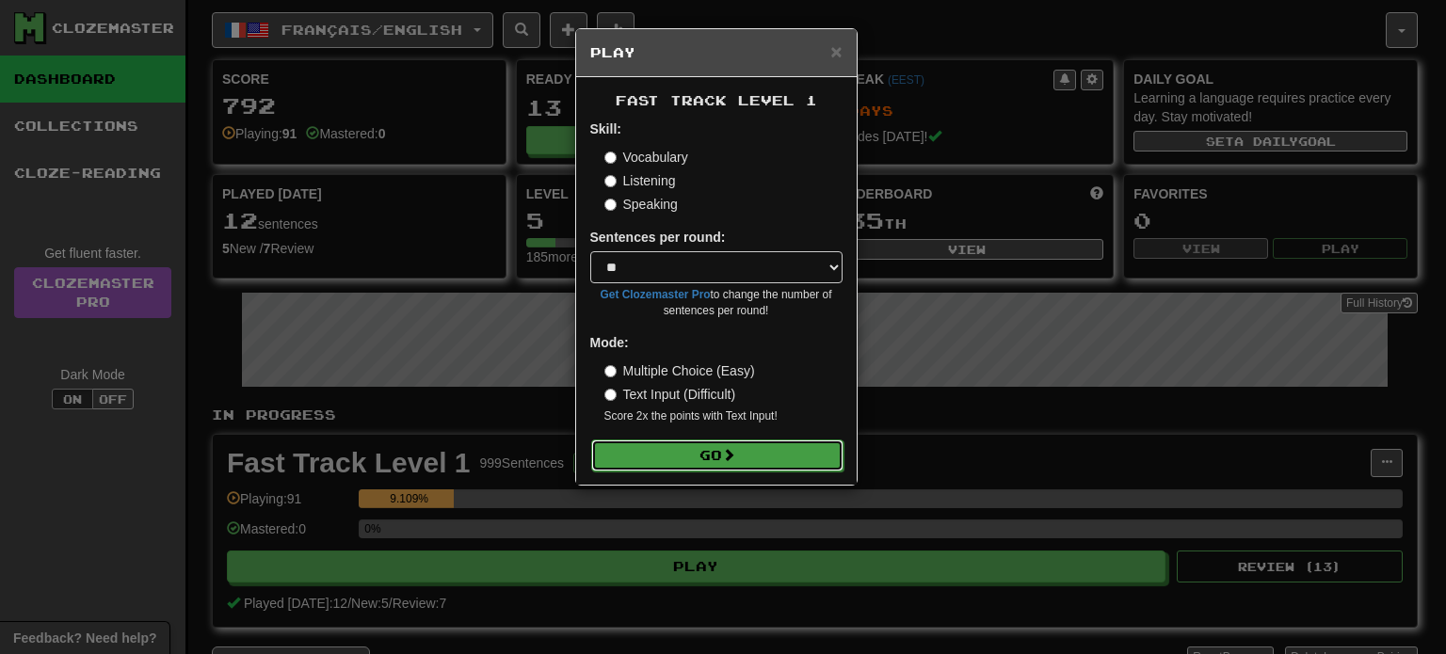
click at [699, 457] on button "Go" at bounding box center [717, 456] width 252 height 32
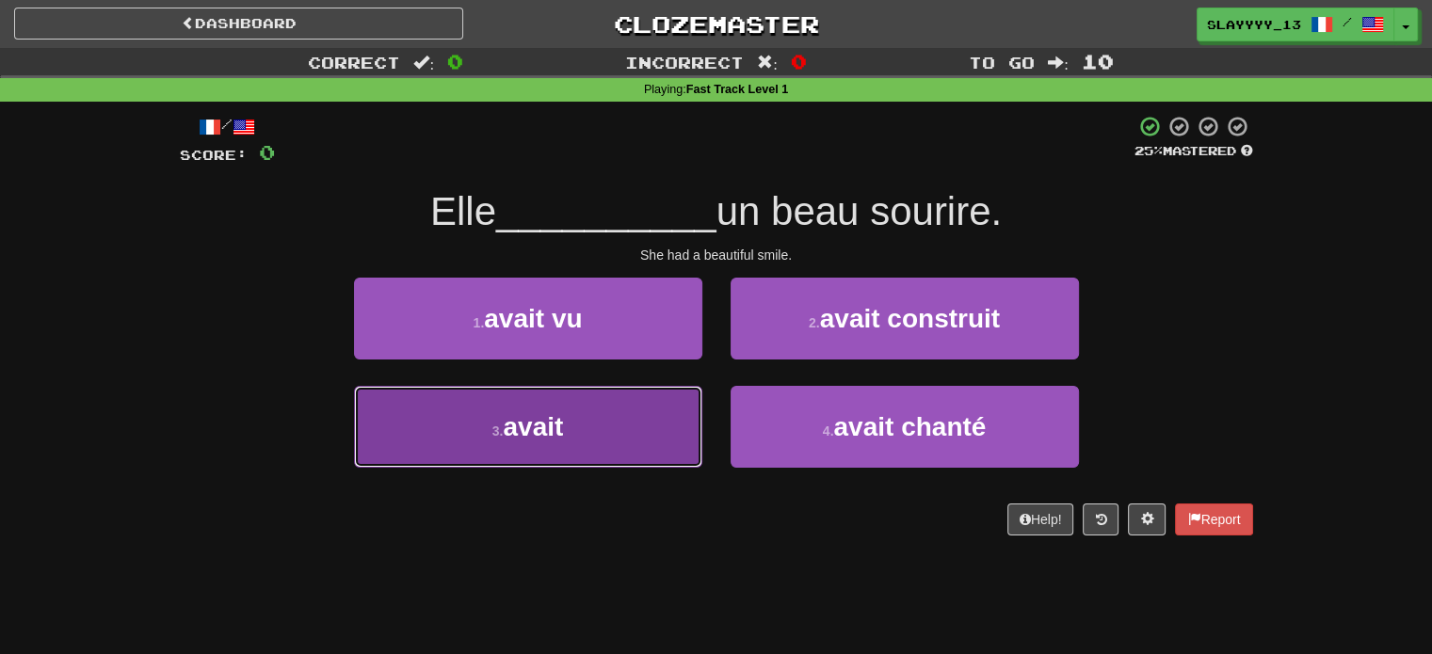
click at [602, 427] on button "3 . avait" at bounding box center [528, 427] width 348 height 82
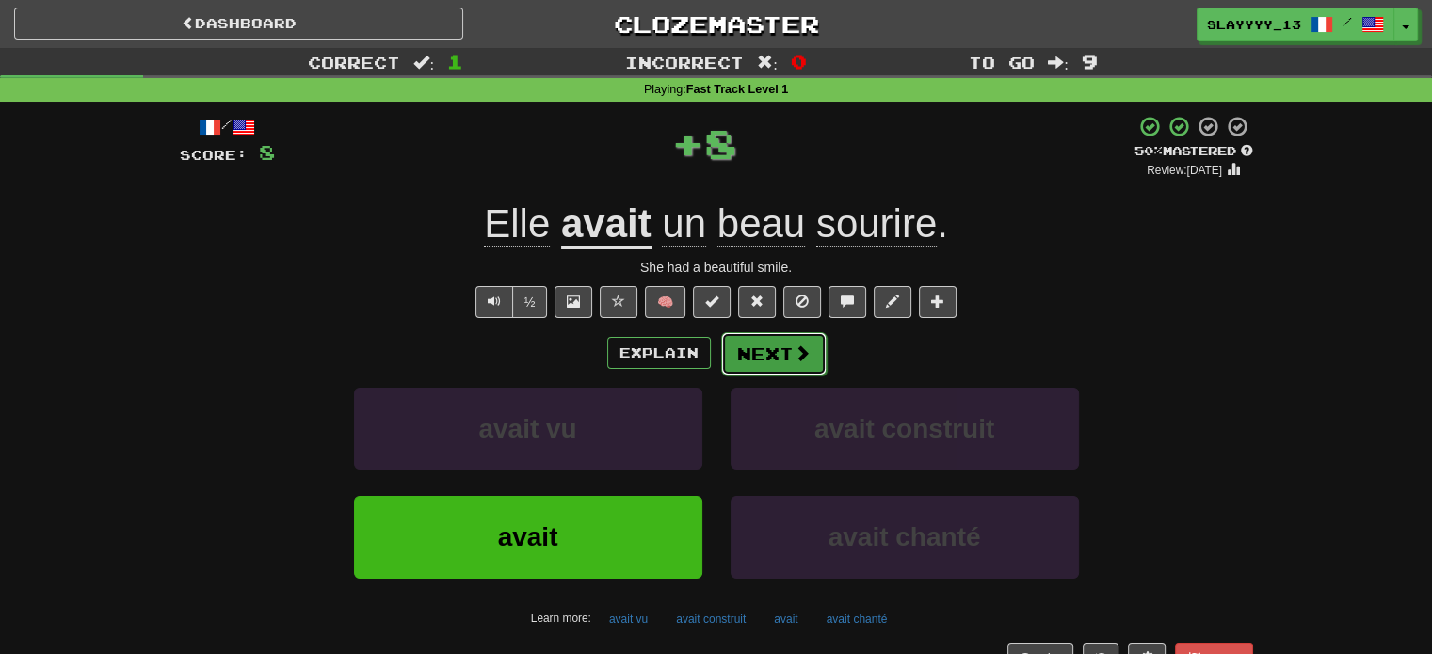
click at [761, 363] on button "Next" at bounding box center [773, 353] width 105 height 43
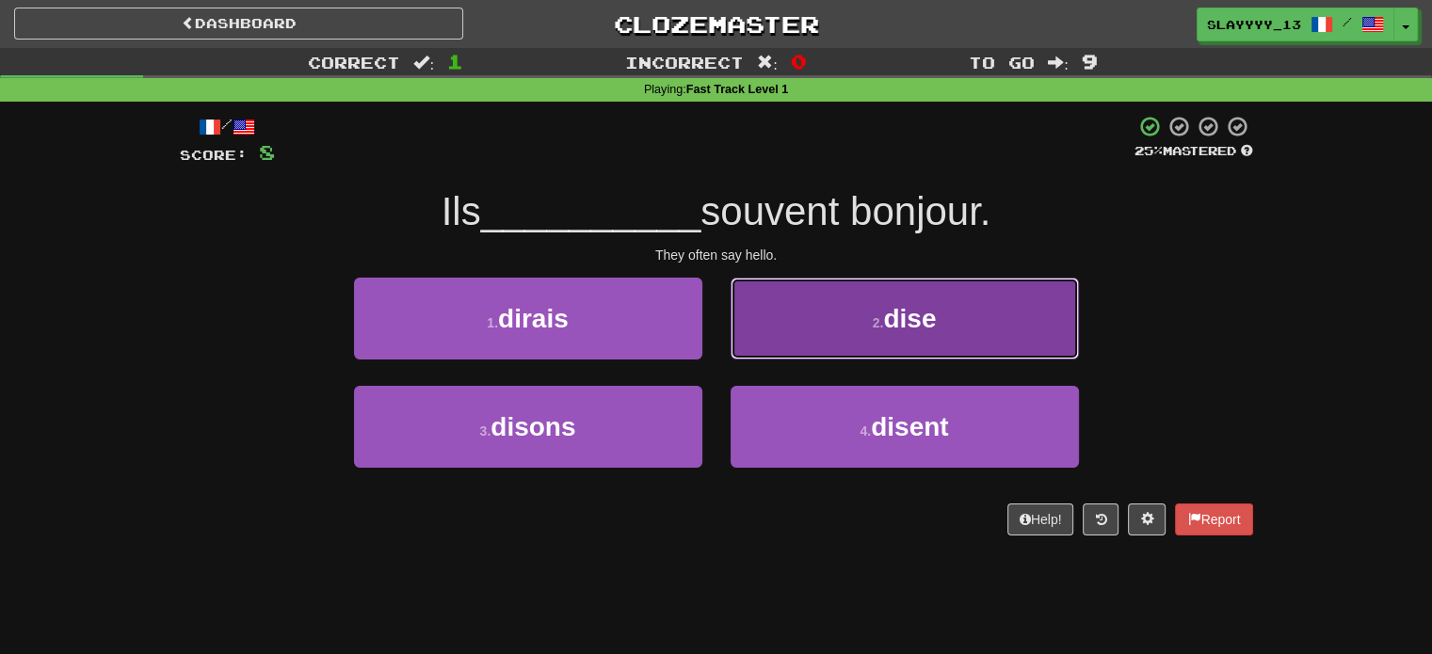
click at [852, 332] on button "2 . dise" at bounding box center [905, 319] width 348 height 82
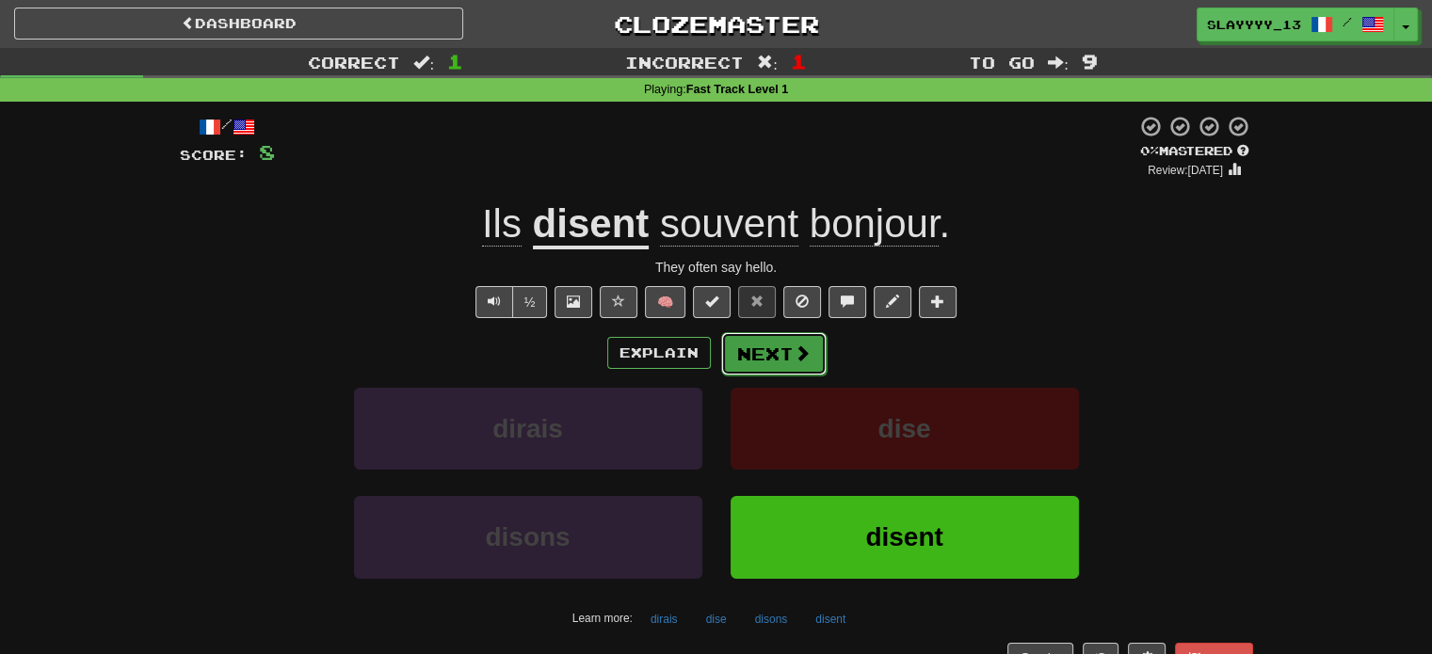
click at [766, 364] on button "Next" at bounding box center [773, 353] width 105 height 43
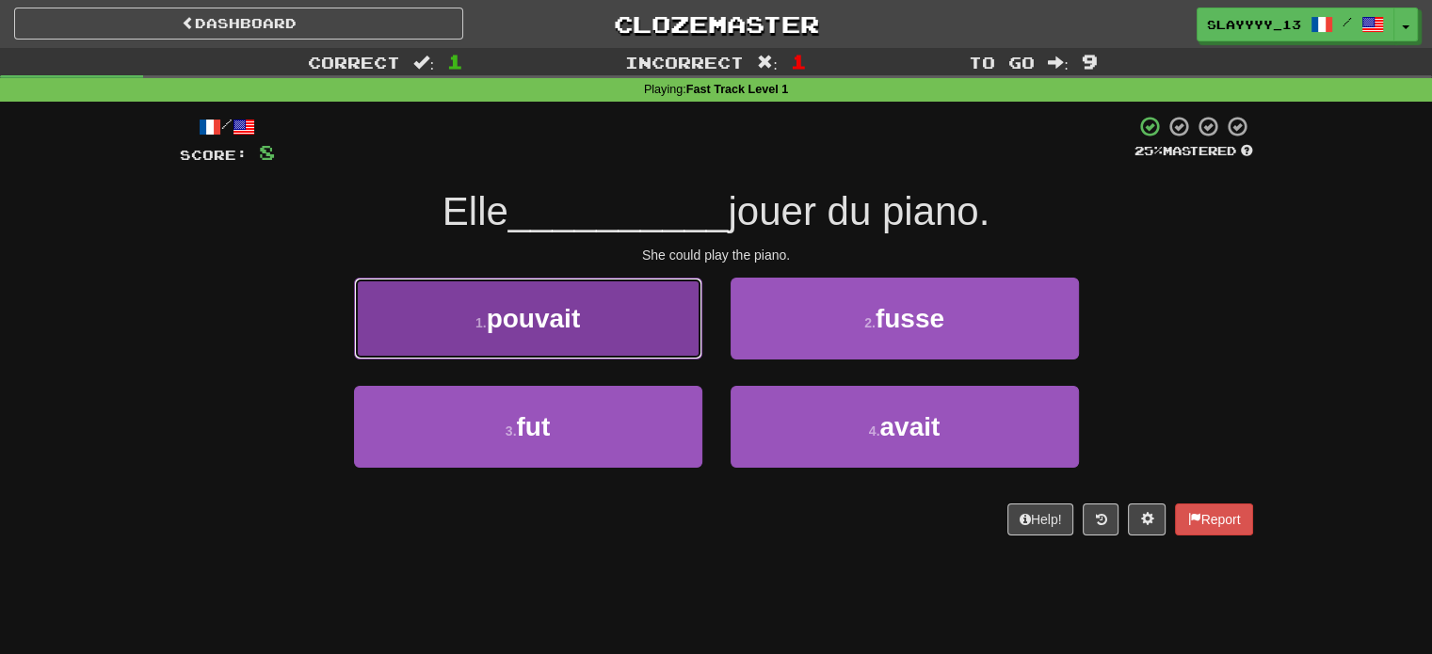
click at [580, 333] on button "1 . pouvait" at bounding box center [528, 319] width 348 height 82
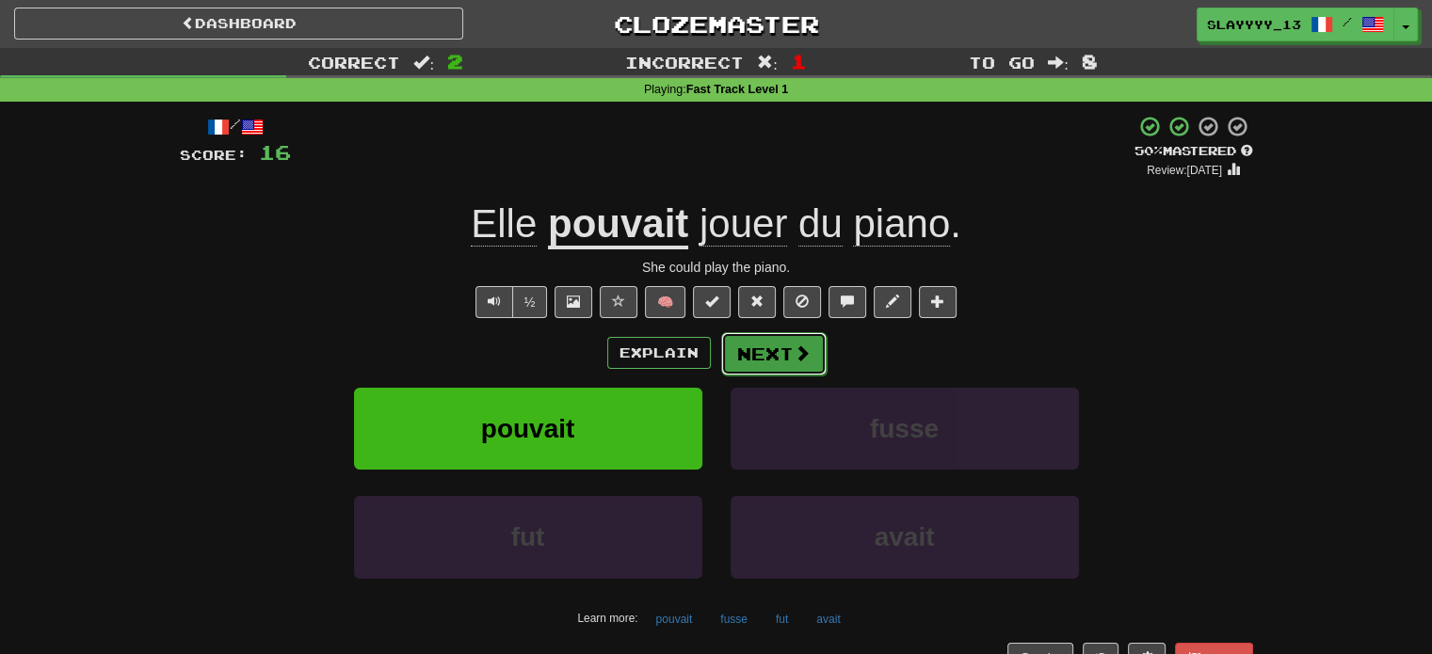
click at [779, 361] on button "Next" at bounding box center [773, 353] width 105 height 43
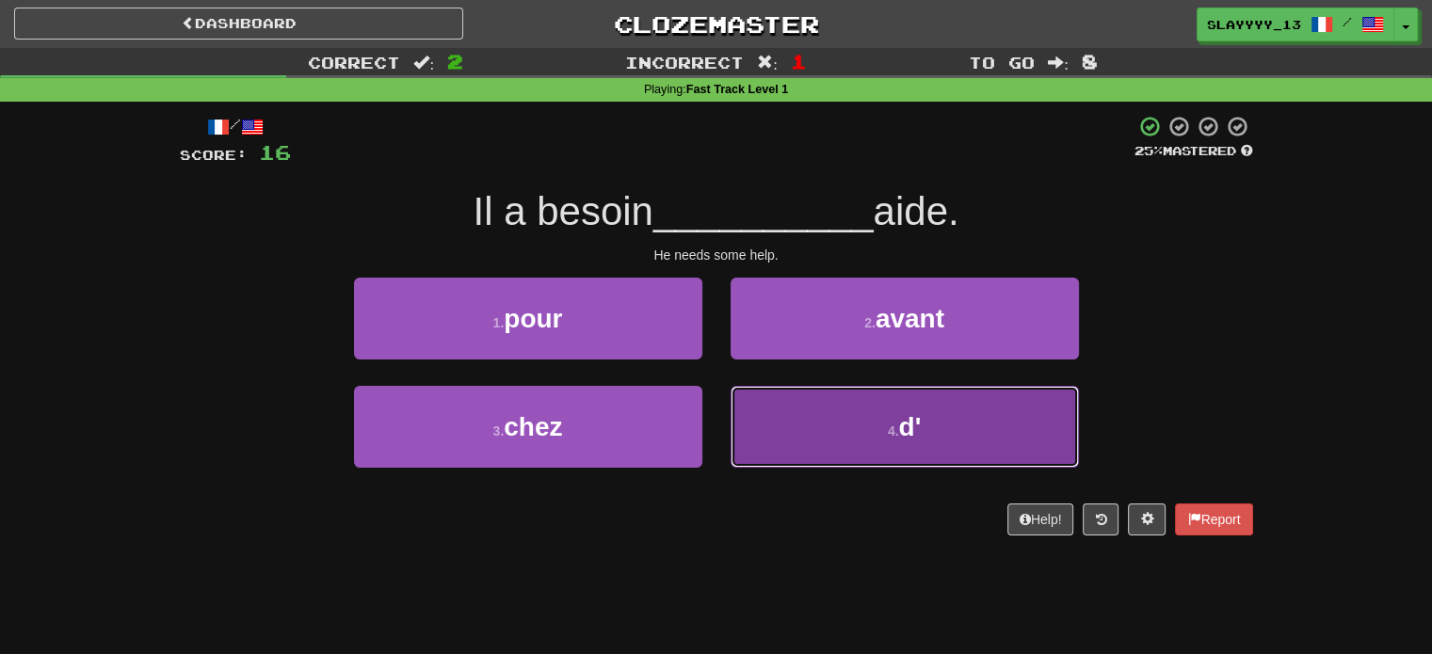
click at [890, 447] on button "4 . d'" at bounding box center [905, 427] width 348 height 82
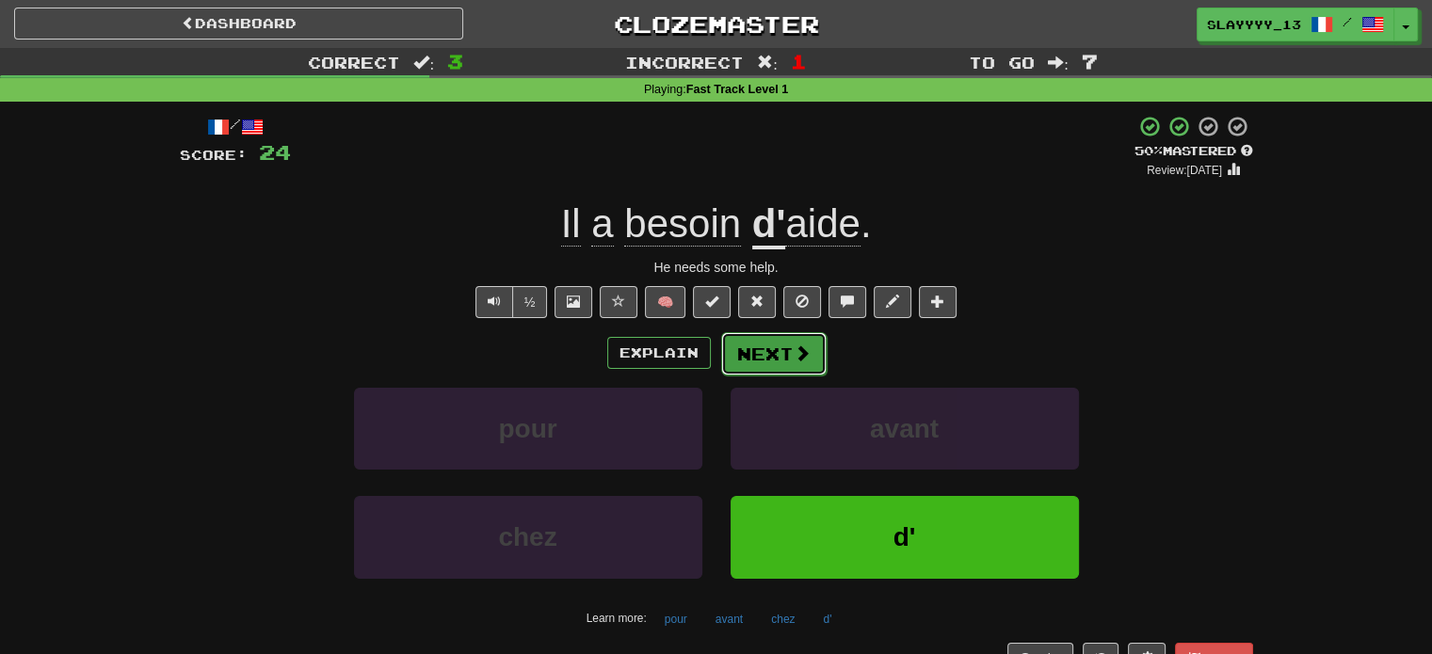
click at [744, 342] on button "Next" at bounding box center [773, 353] width 105 height 43
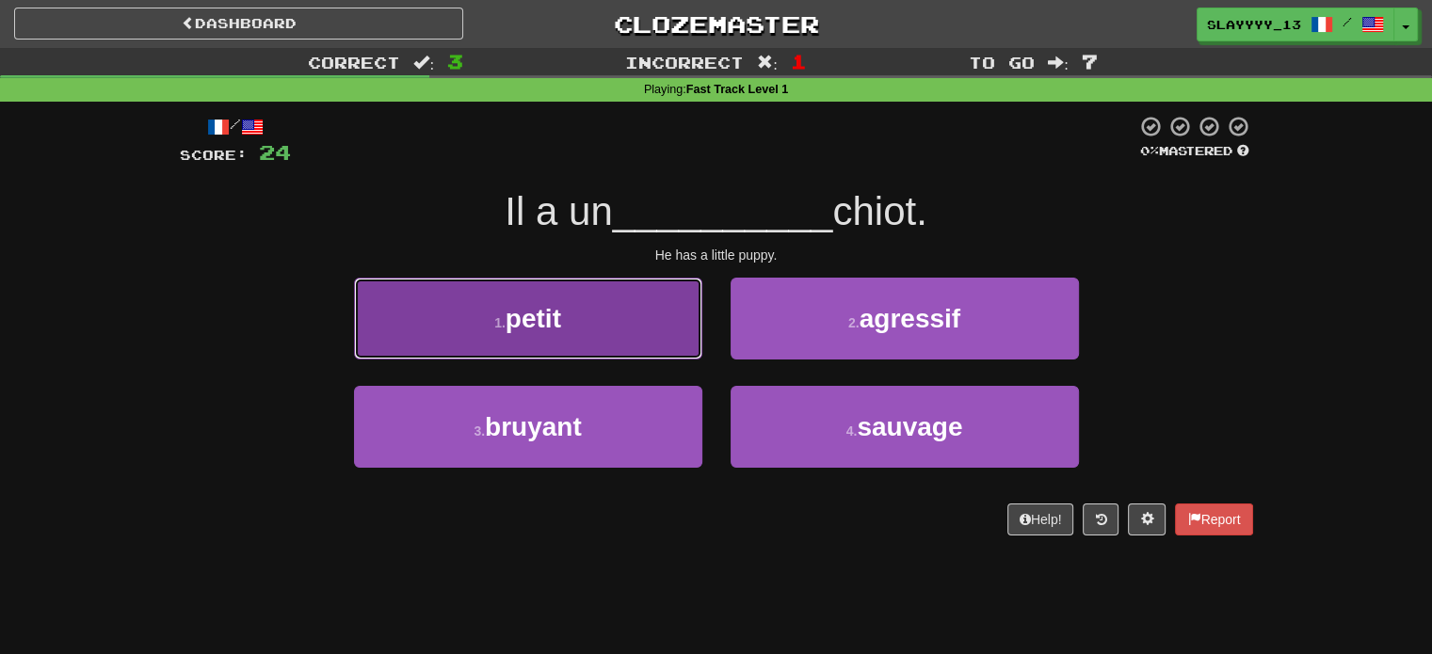
click at [624, 314] on button "1 . petit" at bounding box center [528, 319] width 348 height 82
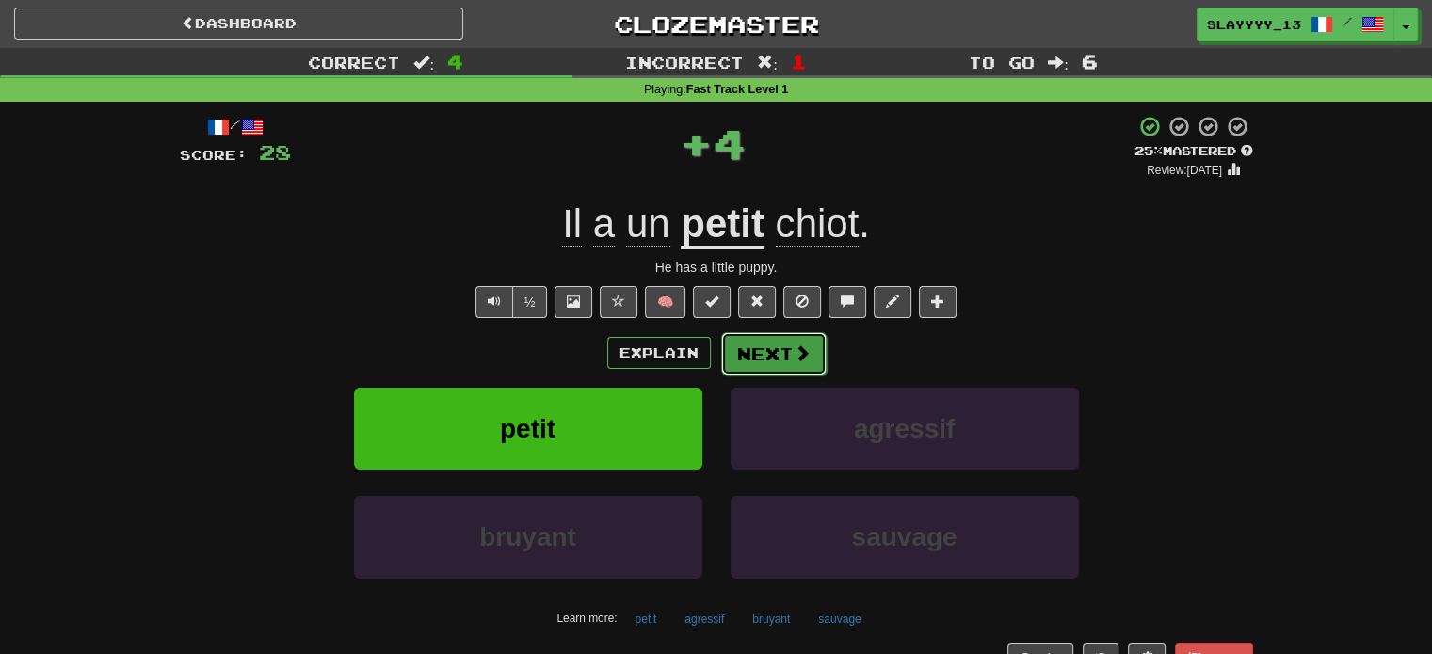
click at [779, 358] on button "Next" at bounding box center [773, 353] width 105 height 43
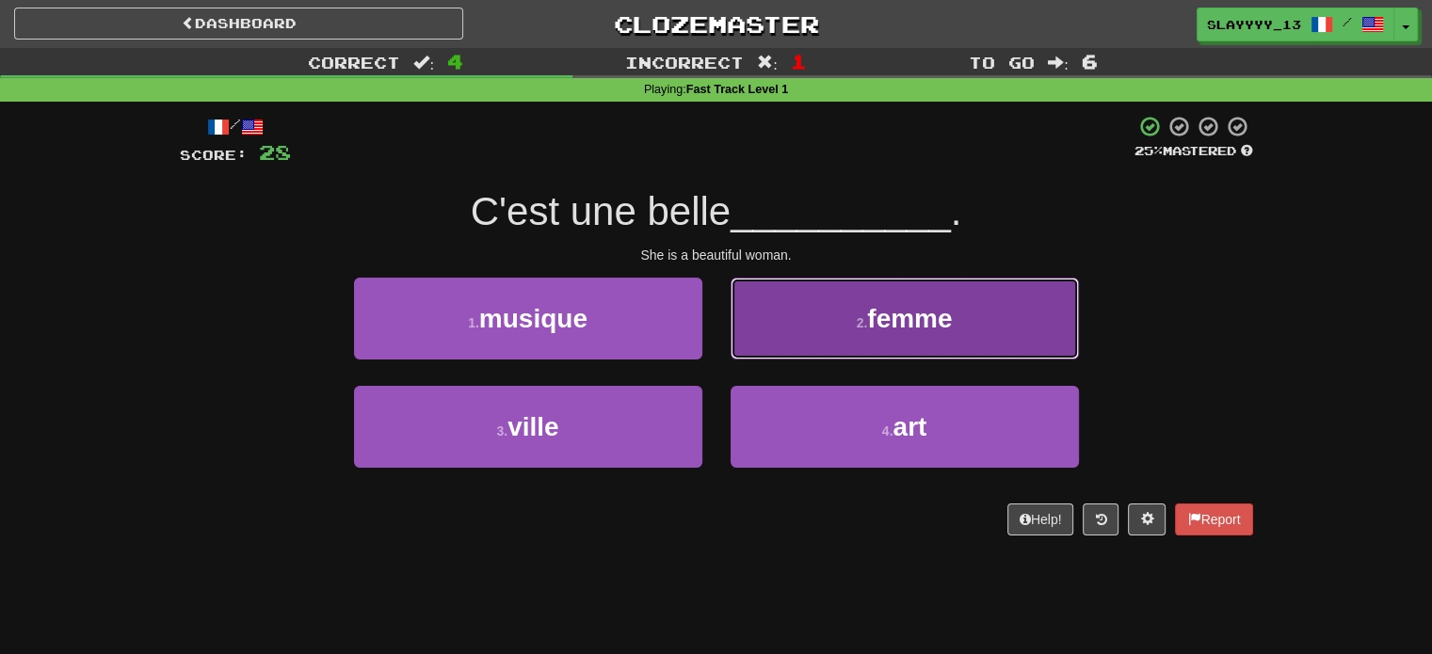
click at [892, 312] on span "femme" at bounding box center [909, 318] width 85 height 29
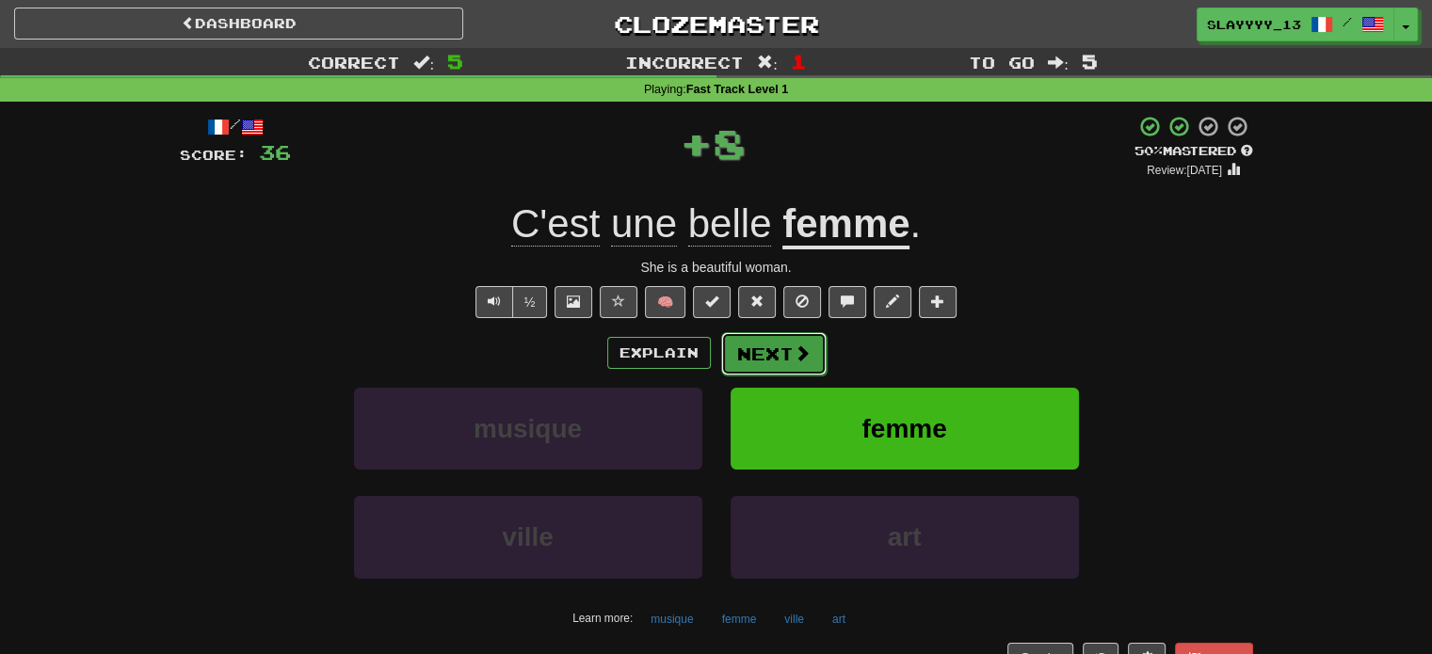
click at [767, 345] on button "Next" at bounding box center [773, 353] width 105 height 43
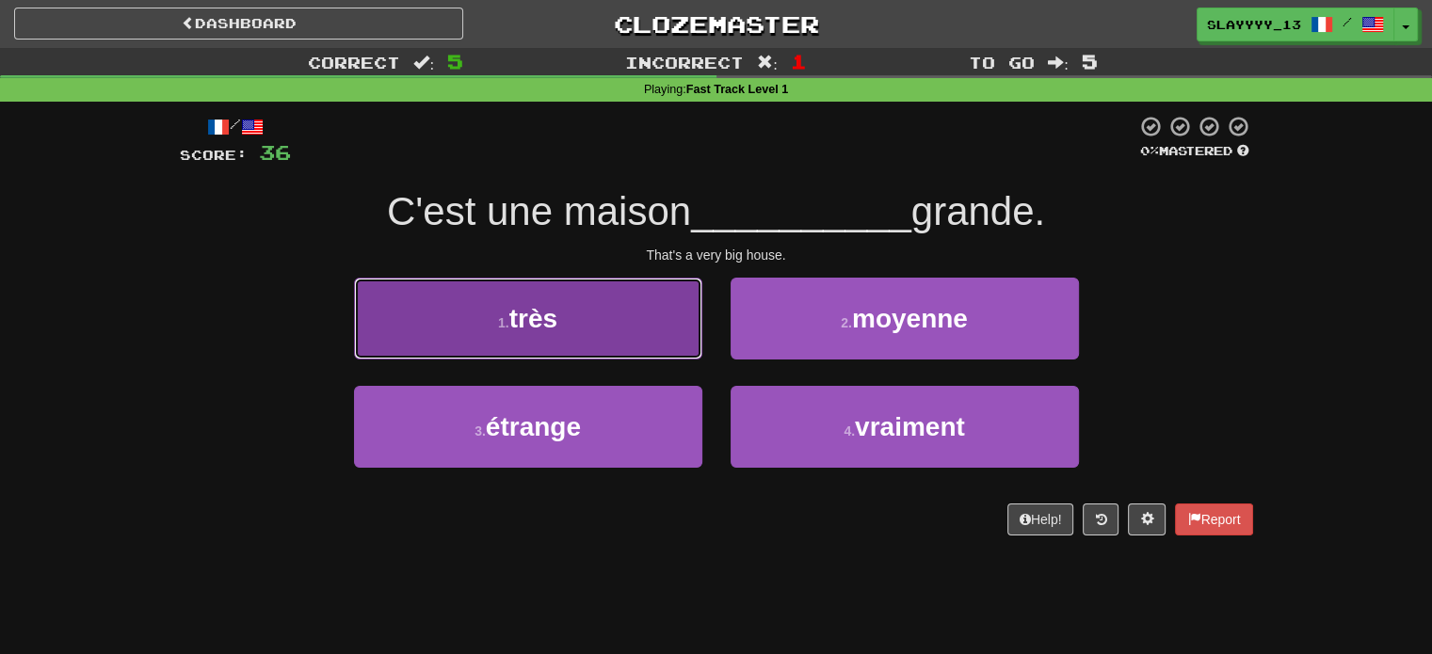
click at [632, 329] on button "1 . très" at bounding box center [528, 319] width 348 height 82
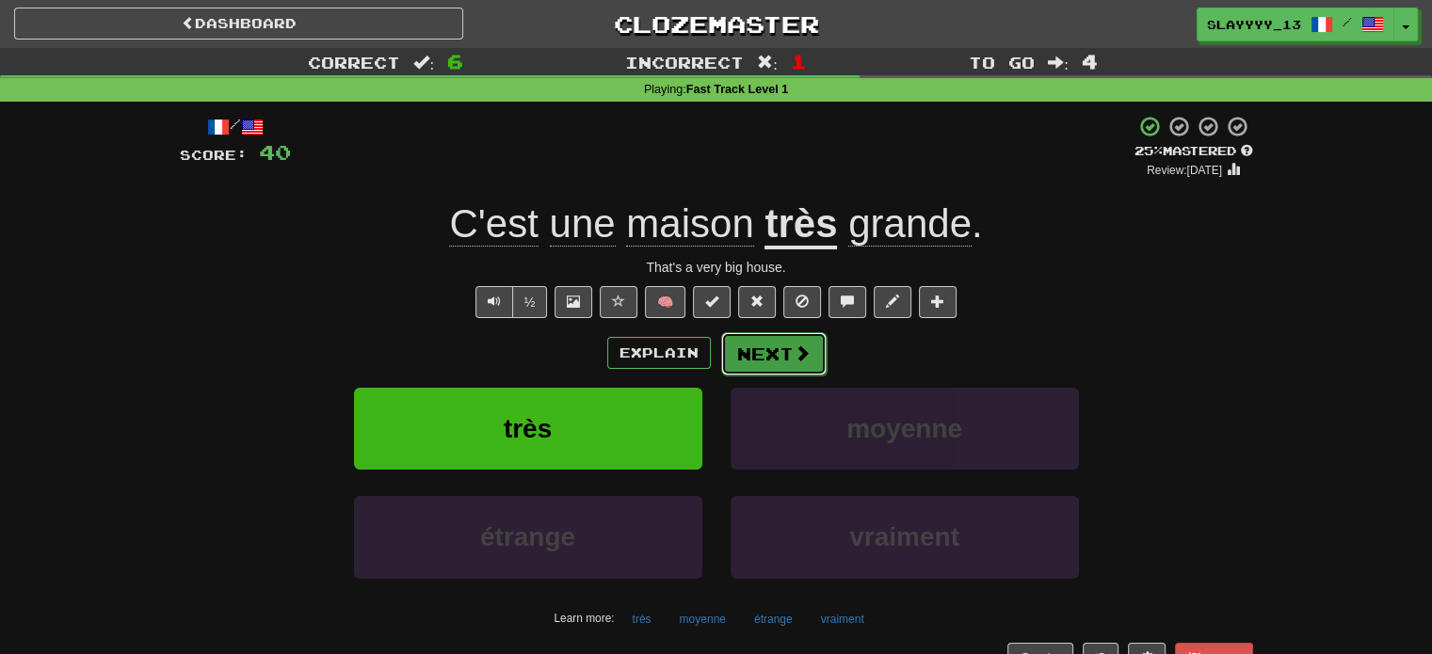
click at [764, 342] on button "Next" at bounding box center [773, 353] width 105 height 43
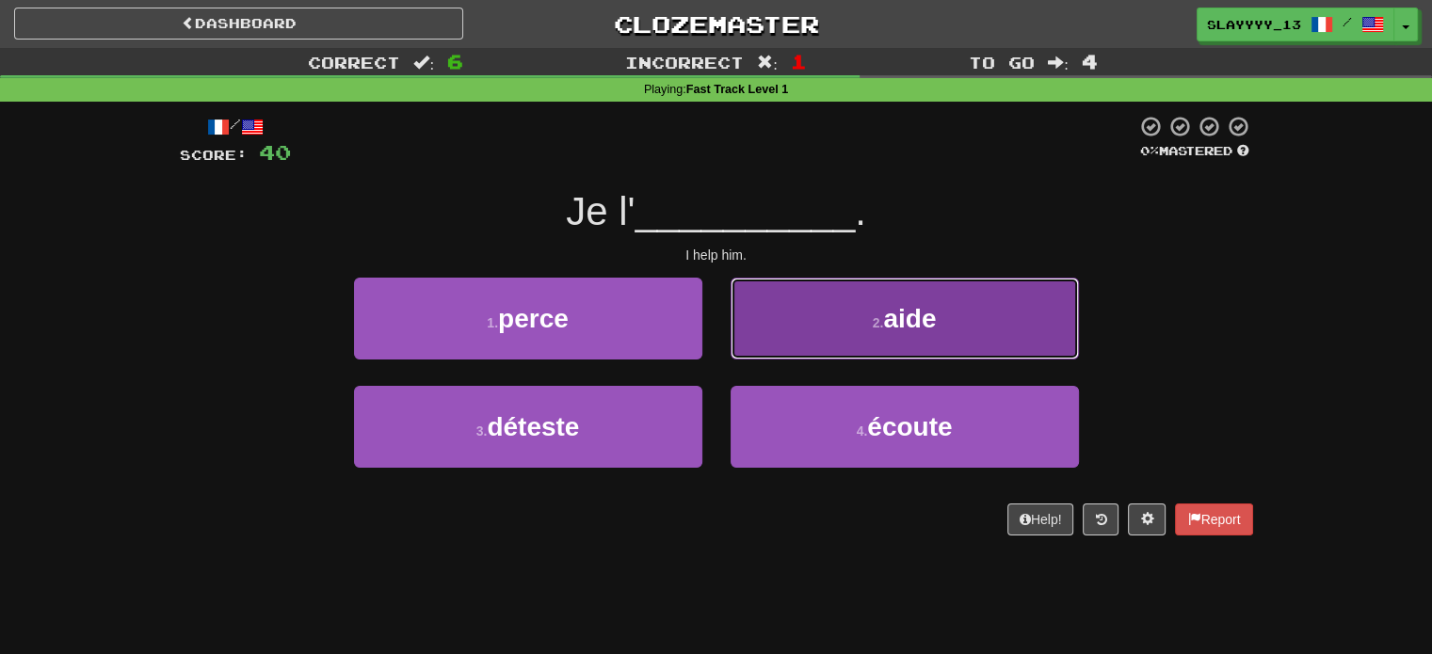
click at [845, 316] on button "2 . aide" at bounding box center [905, 319] width 348 height 82
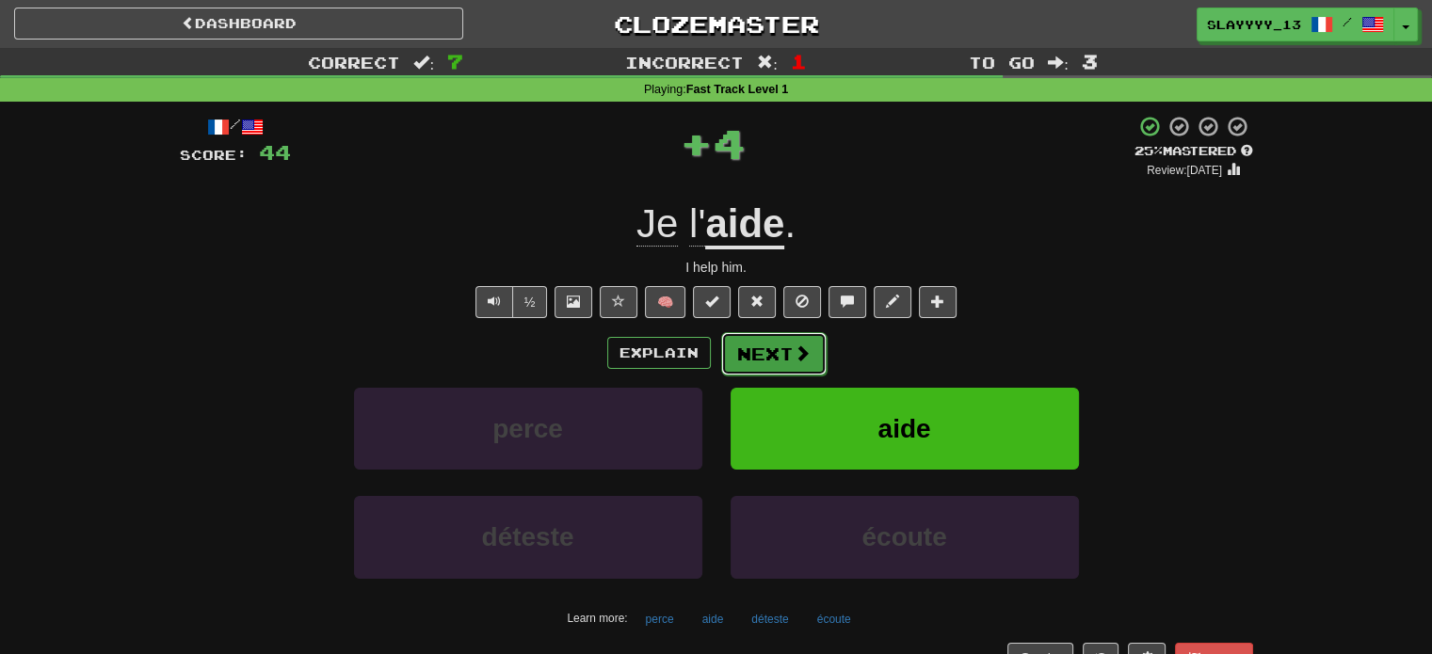
click at [739, 339] on button "Next" at bounding box center [773, 353] width 105 height 43
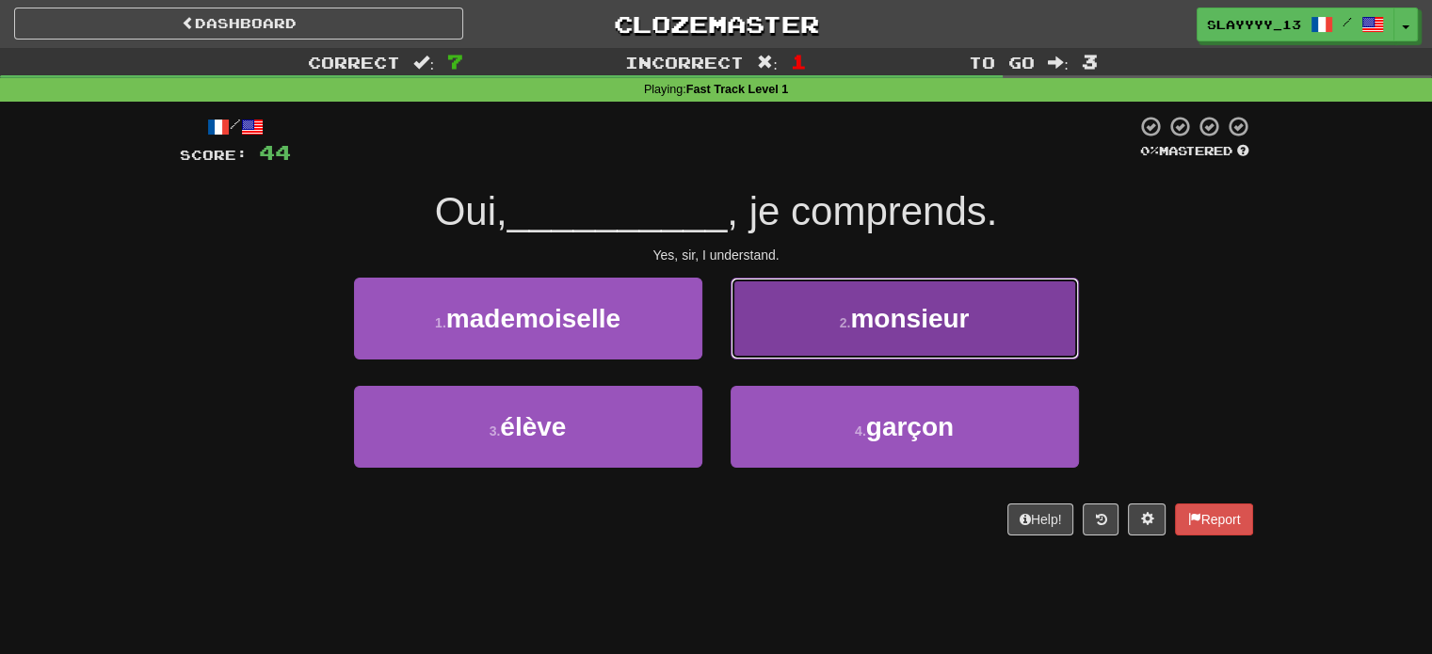
click at [847, 309] on button "2 . monsieur" at bounding box center [905, 319] width 348 height 82
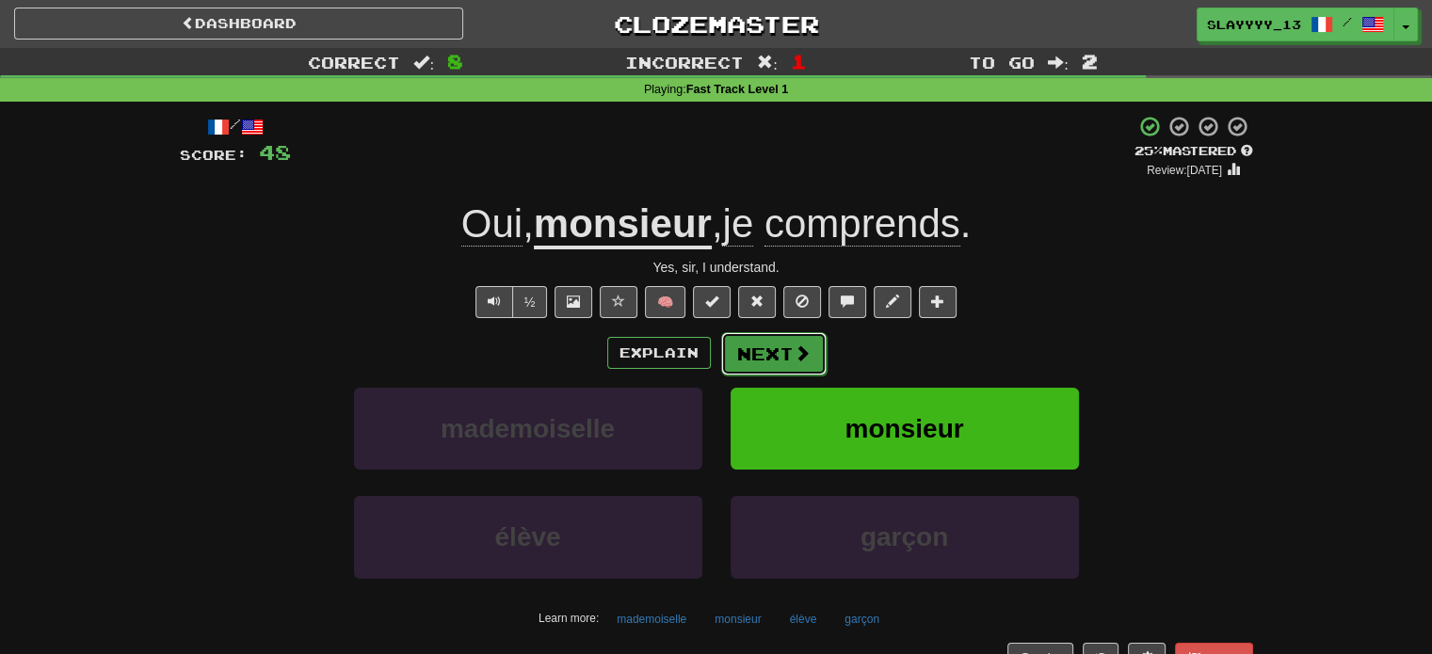
click at [778, 357] on button "Next" at bounding box center [773, 353] width 105 height 43
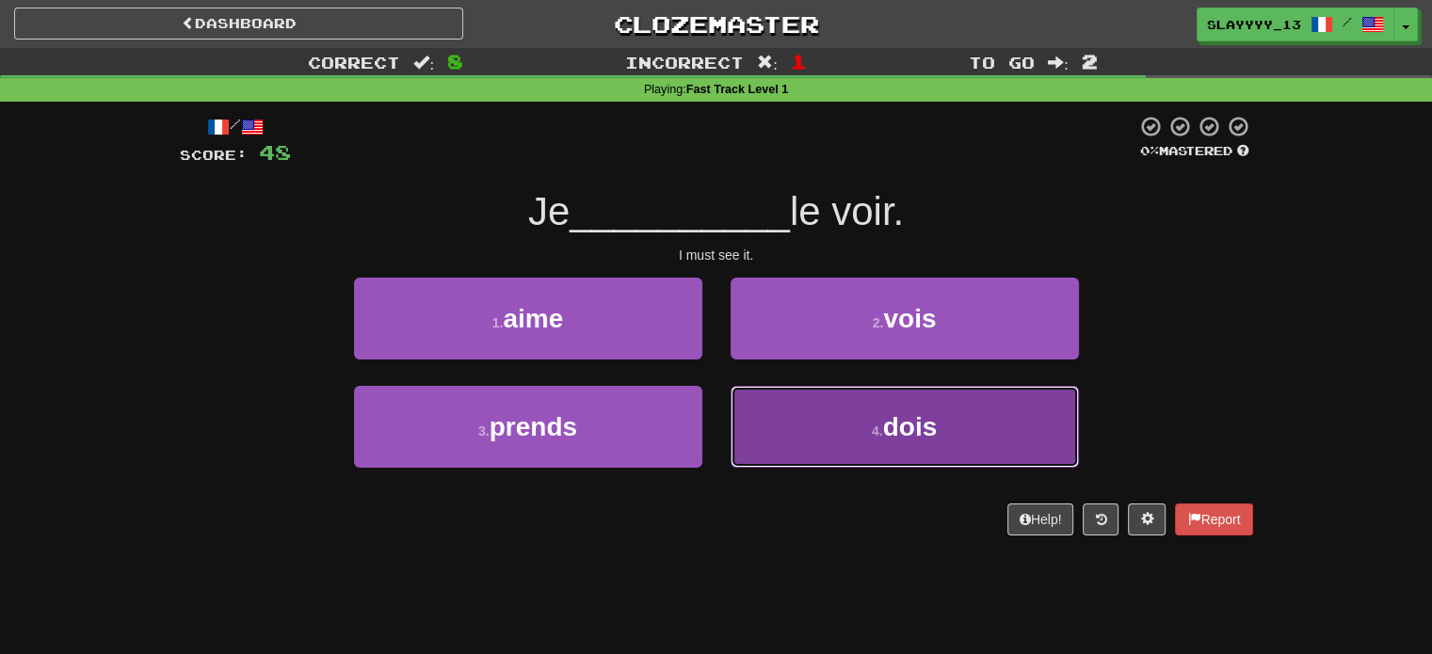
click at [832, 411] on button "4 . dois" at bounding box center [905, 427] width 348 height 82
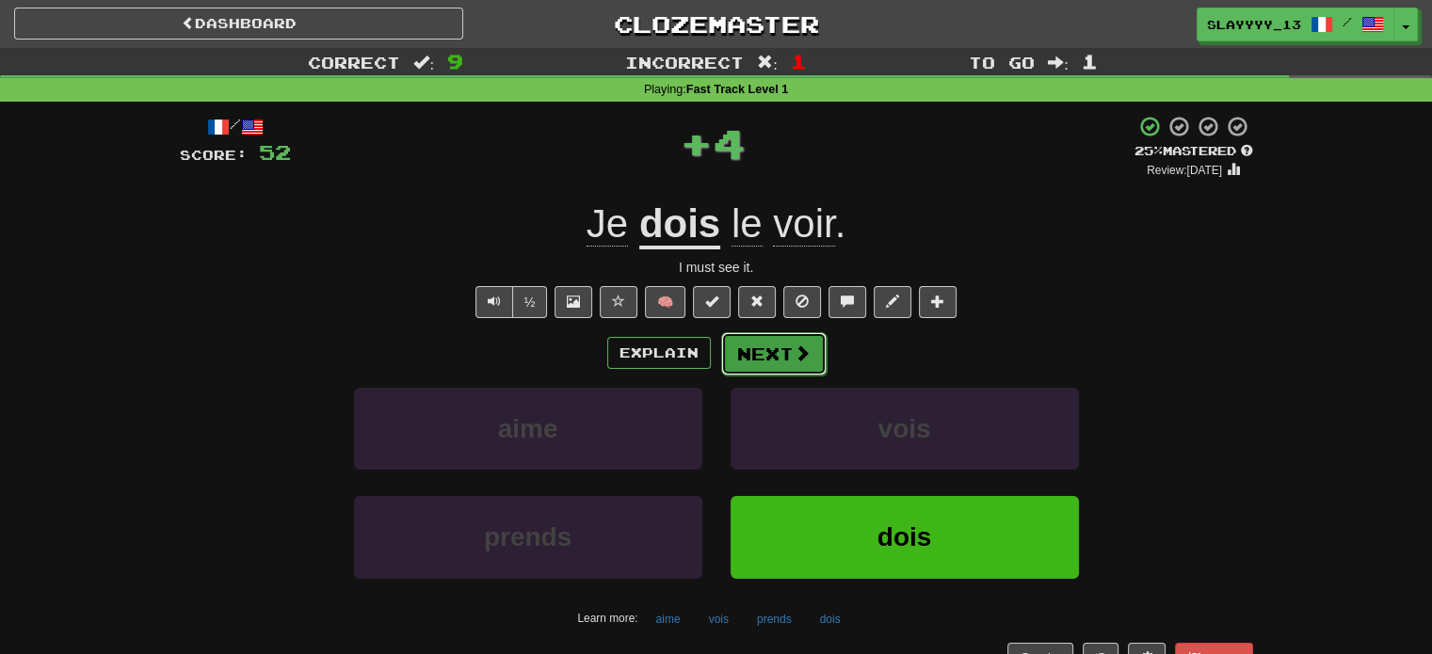
click at [783, 357] on button "Next" at bounding box center [773, 353] width 105 height 43
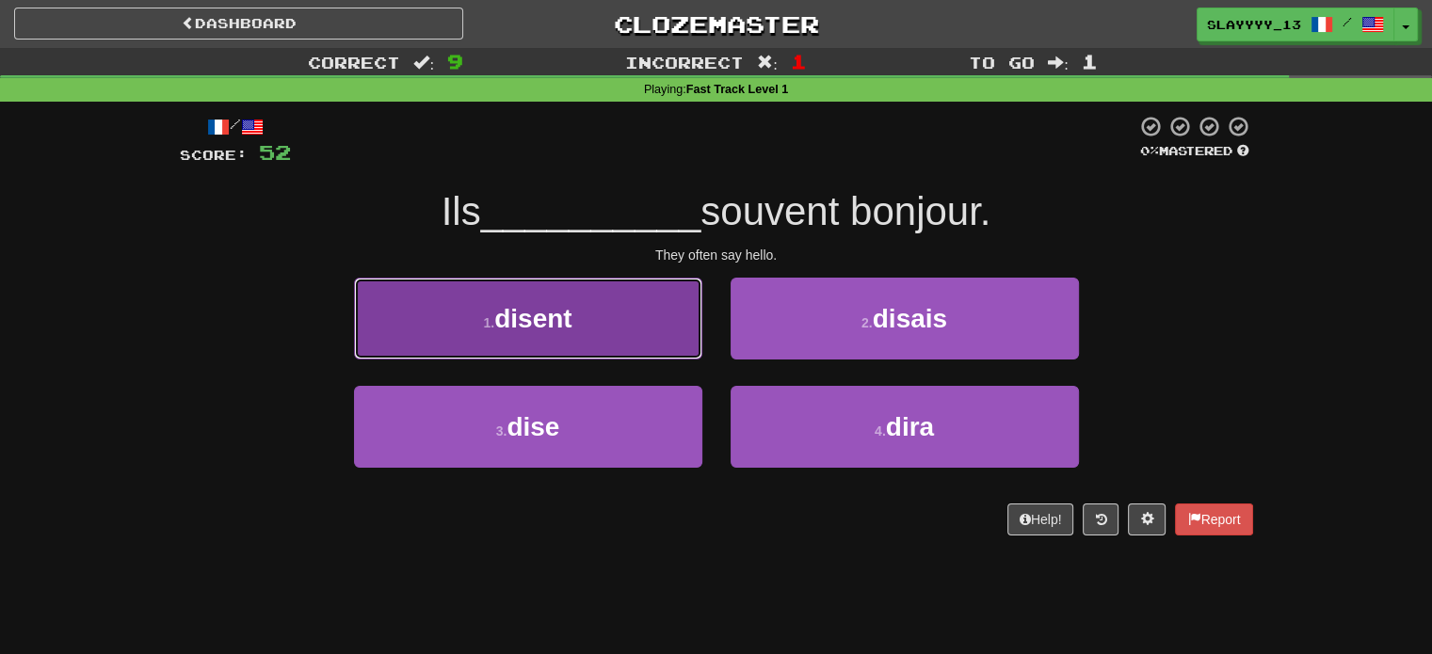
click at [616, 322] on button "1 . disent" at bounding box center [528, 319] width 348 height 82
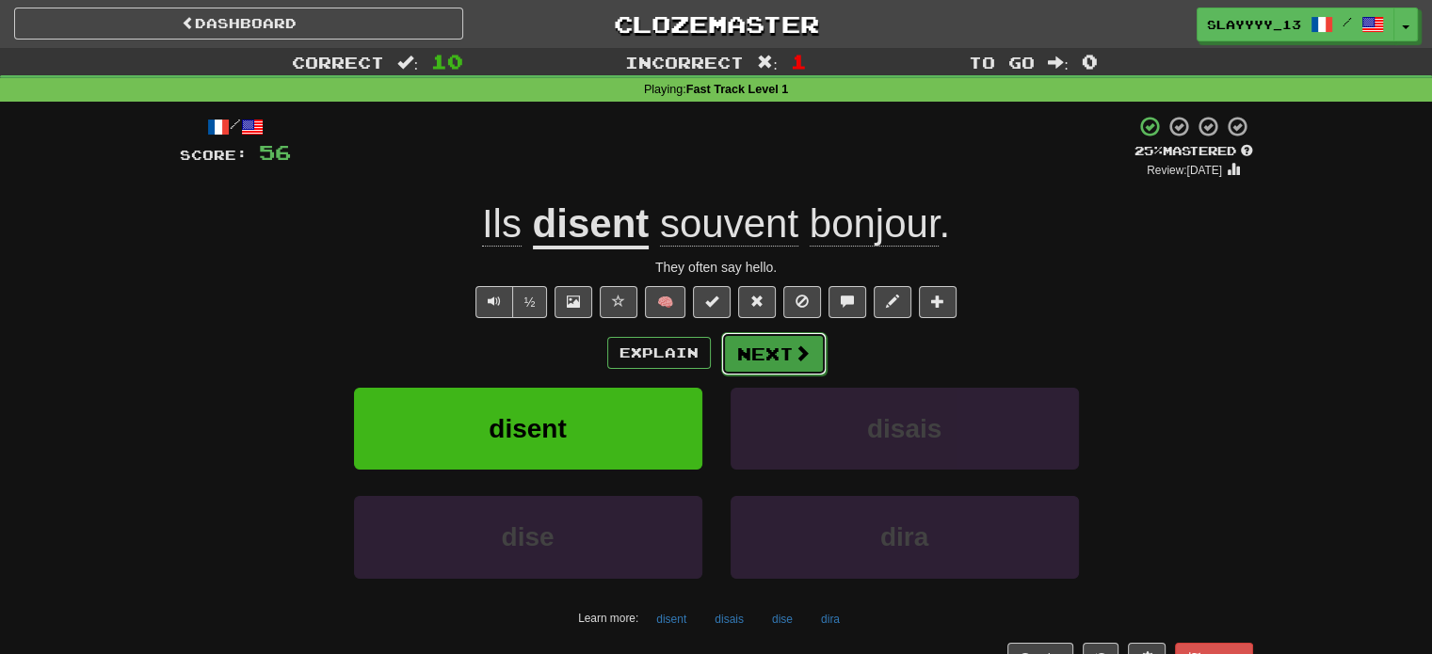
click at [795, 361] on span at bounding box center [802, 353] width 17 height 17
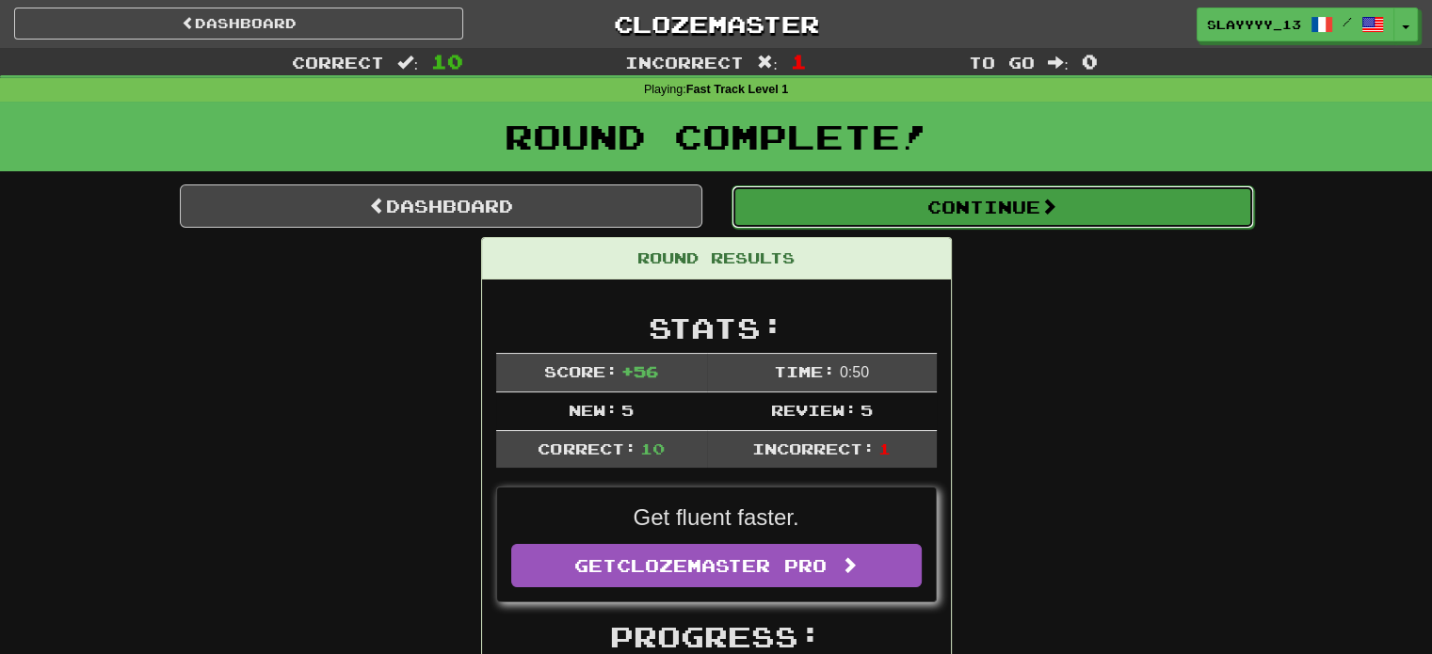
click at [763, 205] on button "Continue" at bounding box center [992, 206] width 522 height 43
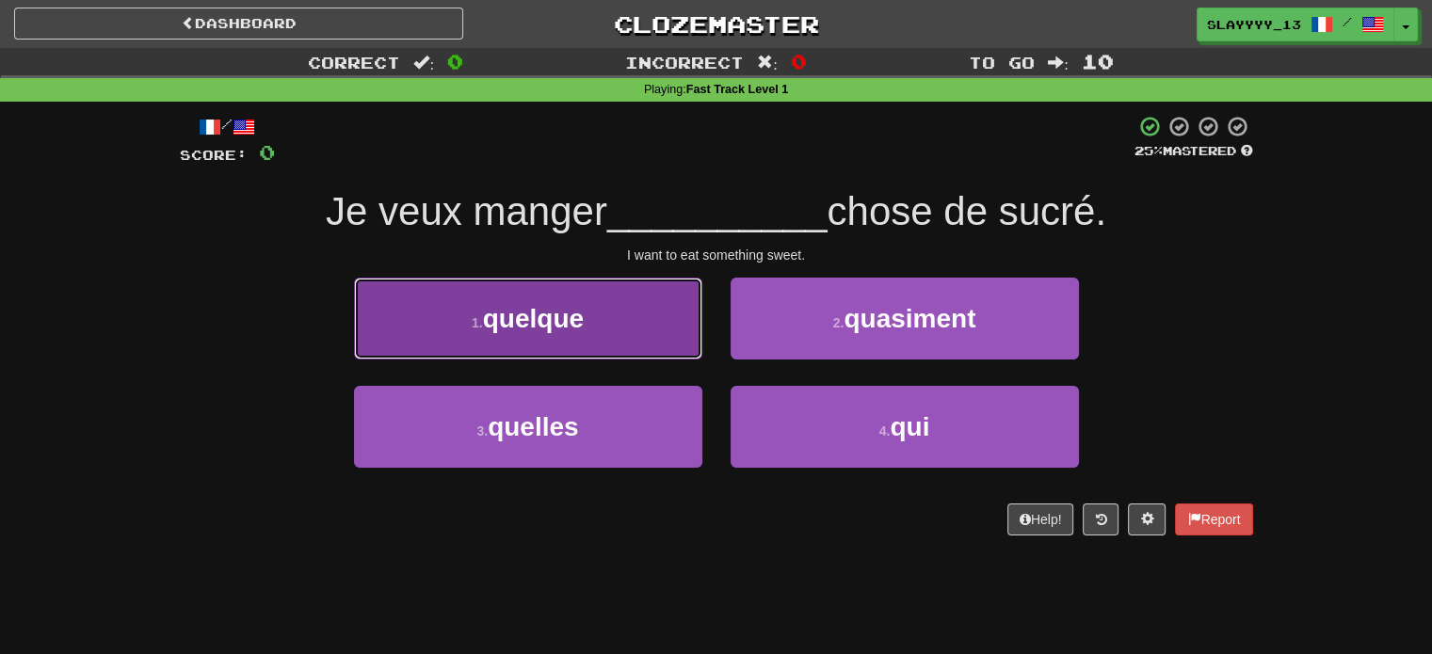
click at [599, 337] on button "1 . quelque" at bounding box center [528, 319] width 348 height 82
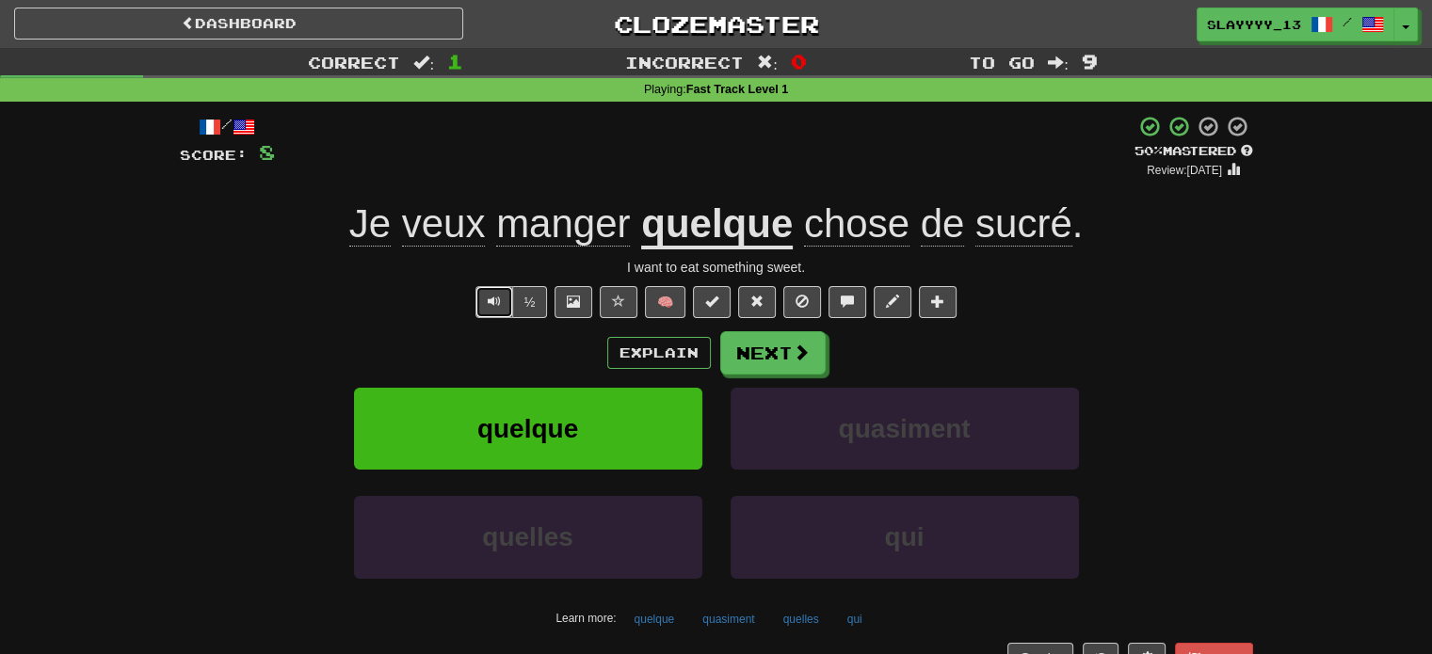
click at [485, 298] on button "Text-to-speech controls" at bounding box center [494, 302] width 38 height 32
click at [794, 350] on span at bounding box center [802, 353] width 17 height 17
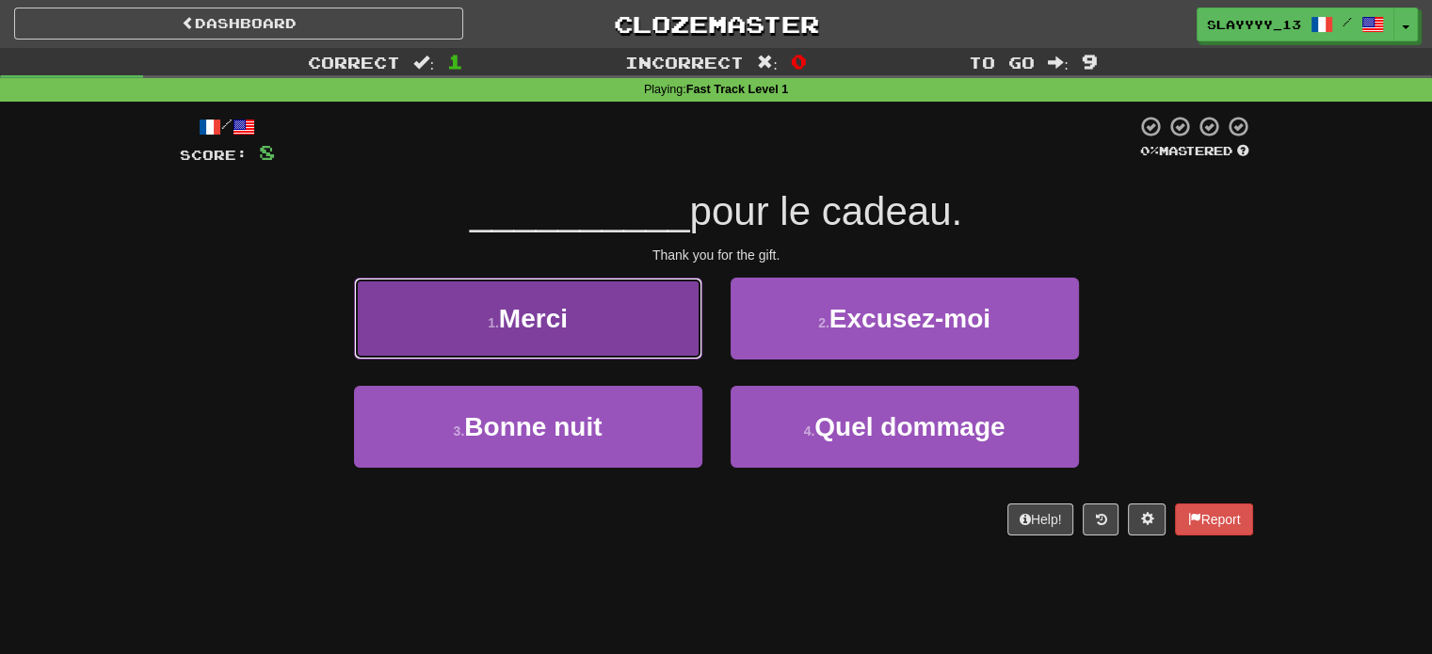
click at [643, 316] on button "1 . Merci" at bounding box center [528, 319] width 348 height 82
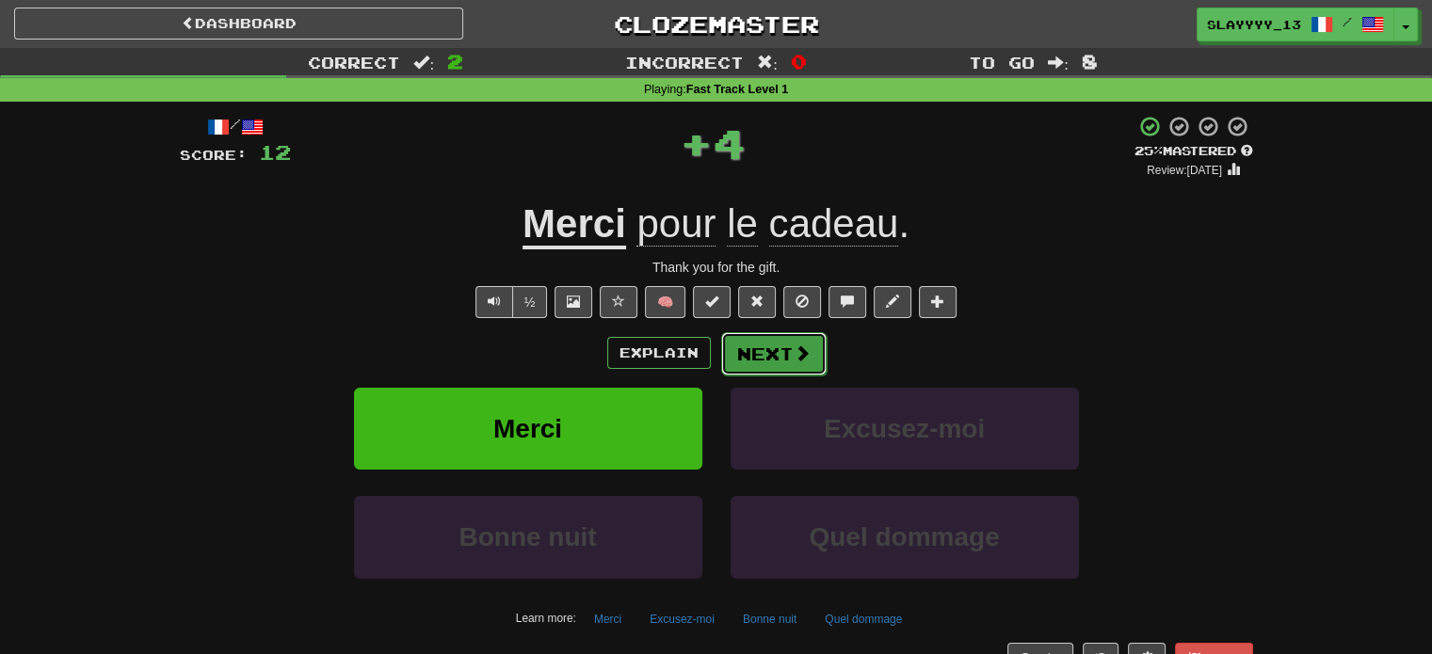
click at [763, 357] on button "Next" at bounding box center [773, 353] width 105 height 43
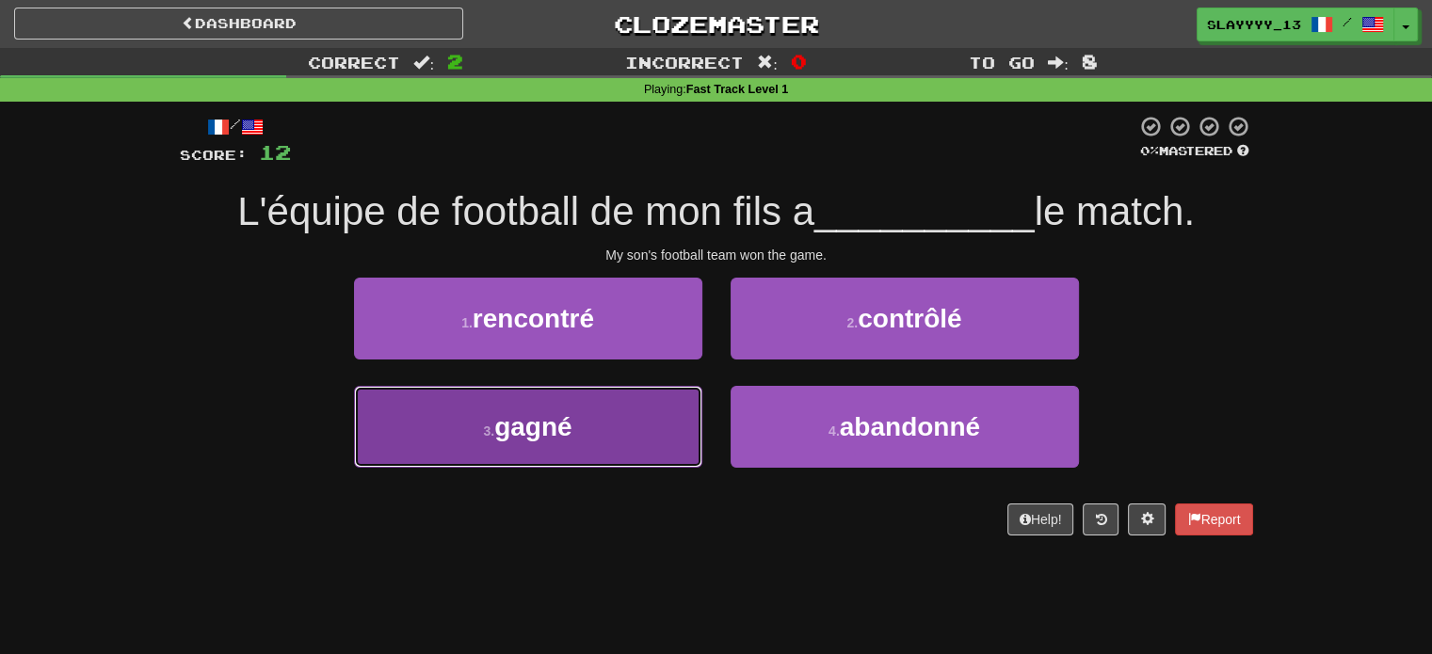
click at [610, 432] on button "3 . gagné" at bounding box center [528, 427] width 348 height 82
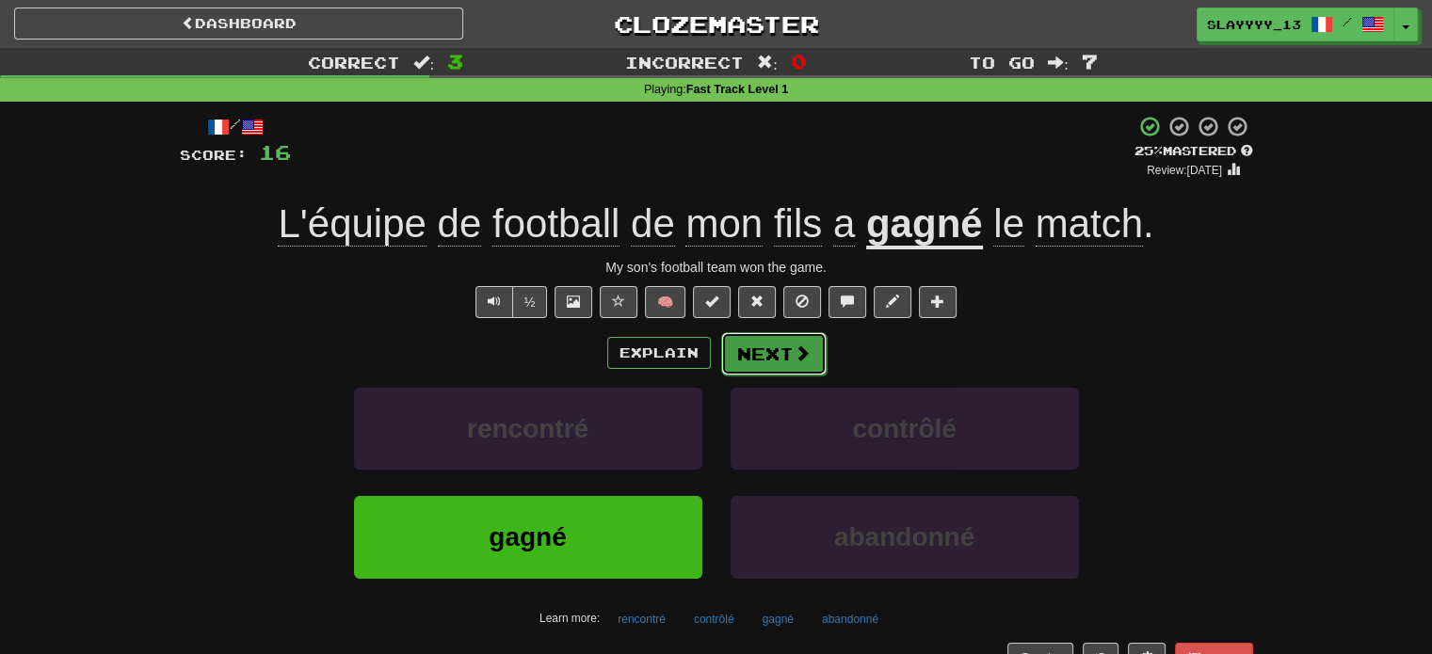
click at [789, 344] on button "Next" at bounding box center [773, 353] width 105 height 43
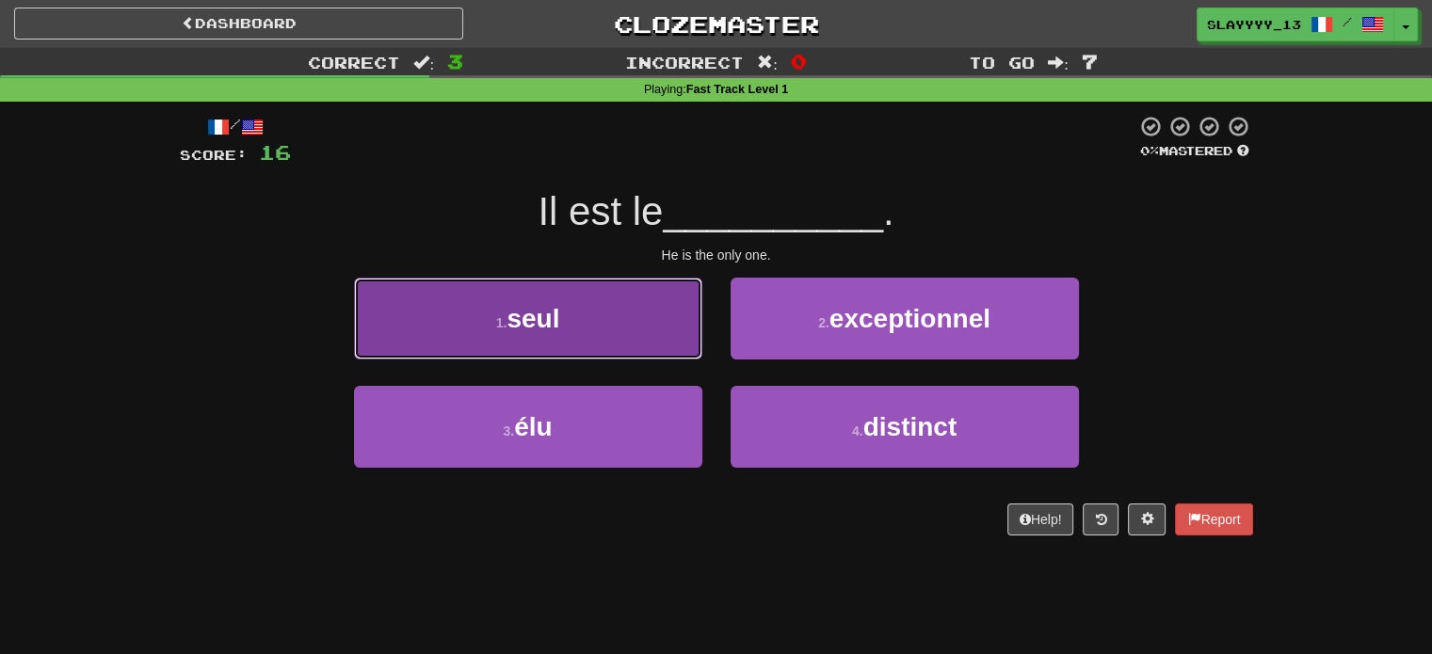
click at [650, 345] on button "1 . seul" at bounding box center [528, 319] width 348 height 82
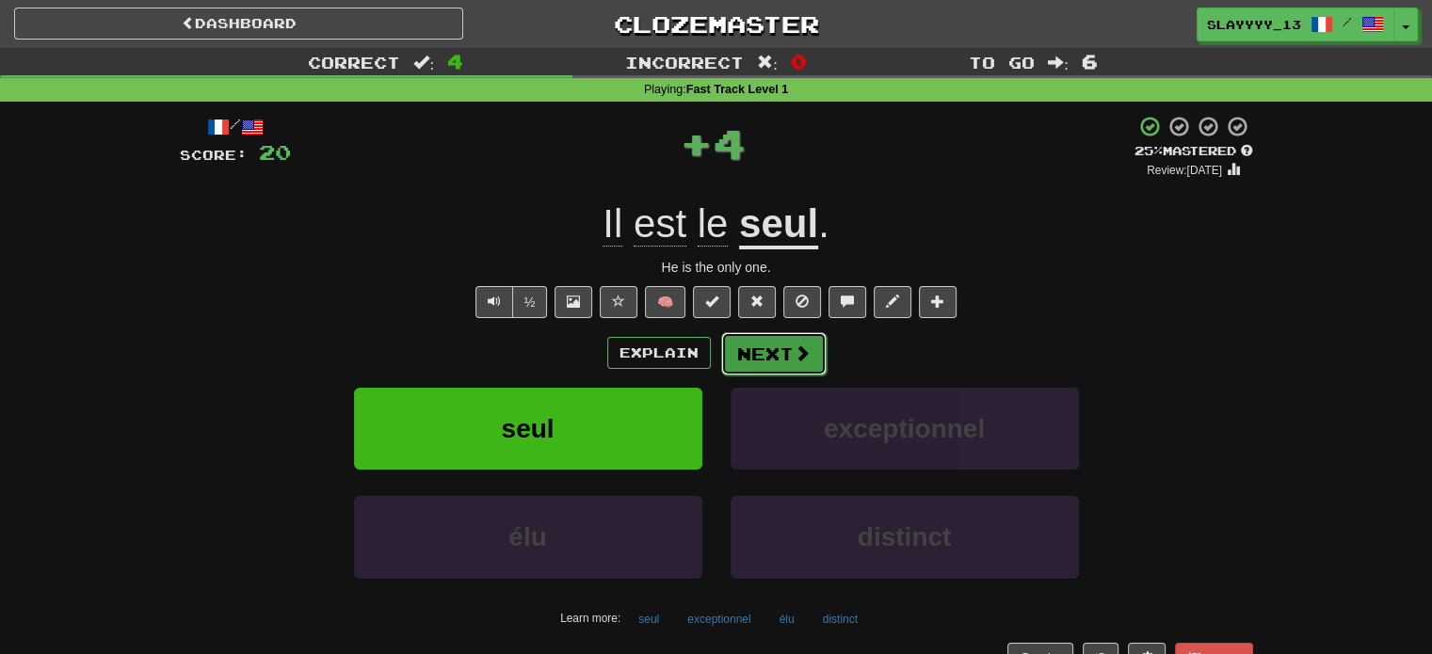
click at [794, 349] on span at bounding box center [802, 353] width 17 height 17
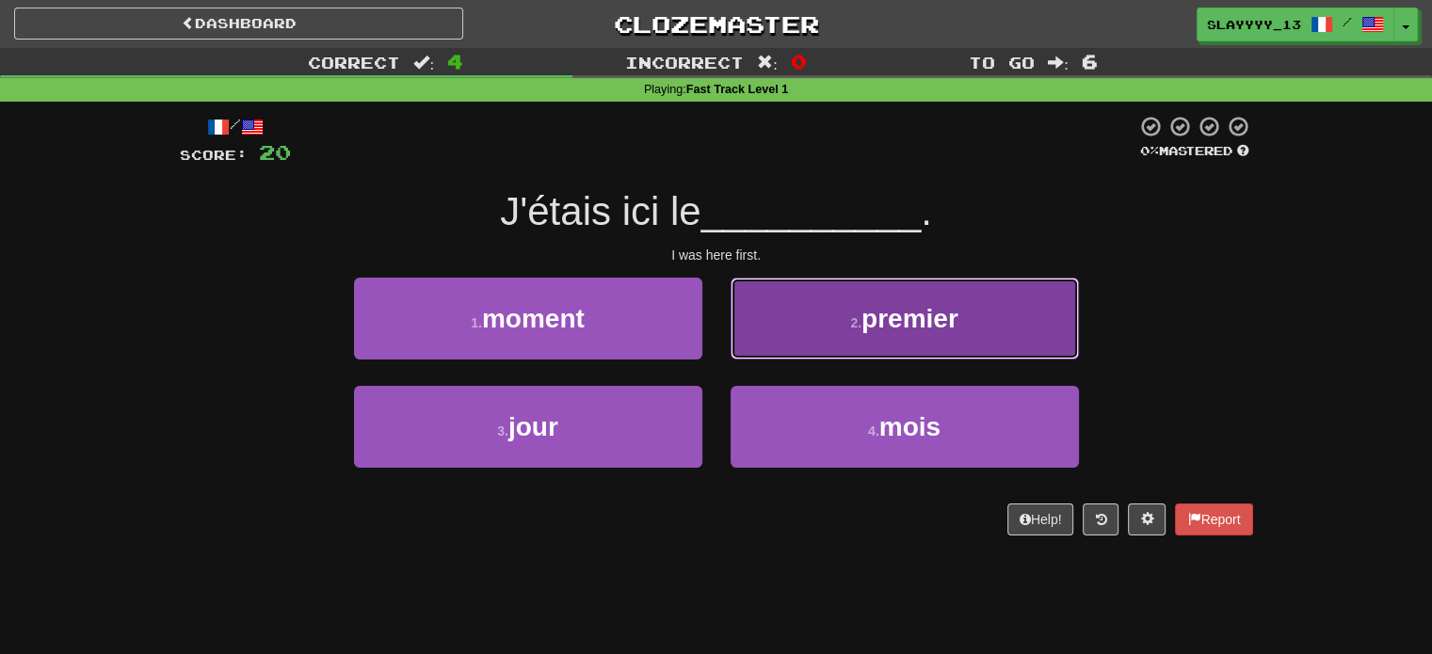
click at [853, 322] on small "2 ." at bounding box center [855, 322] width 11 height 15
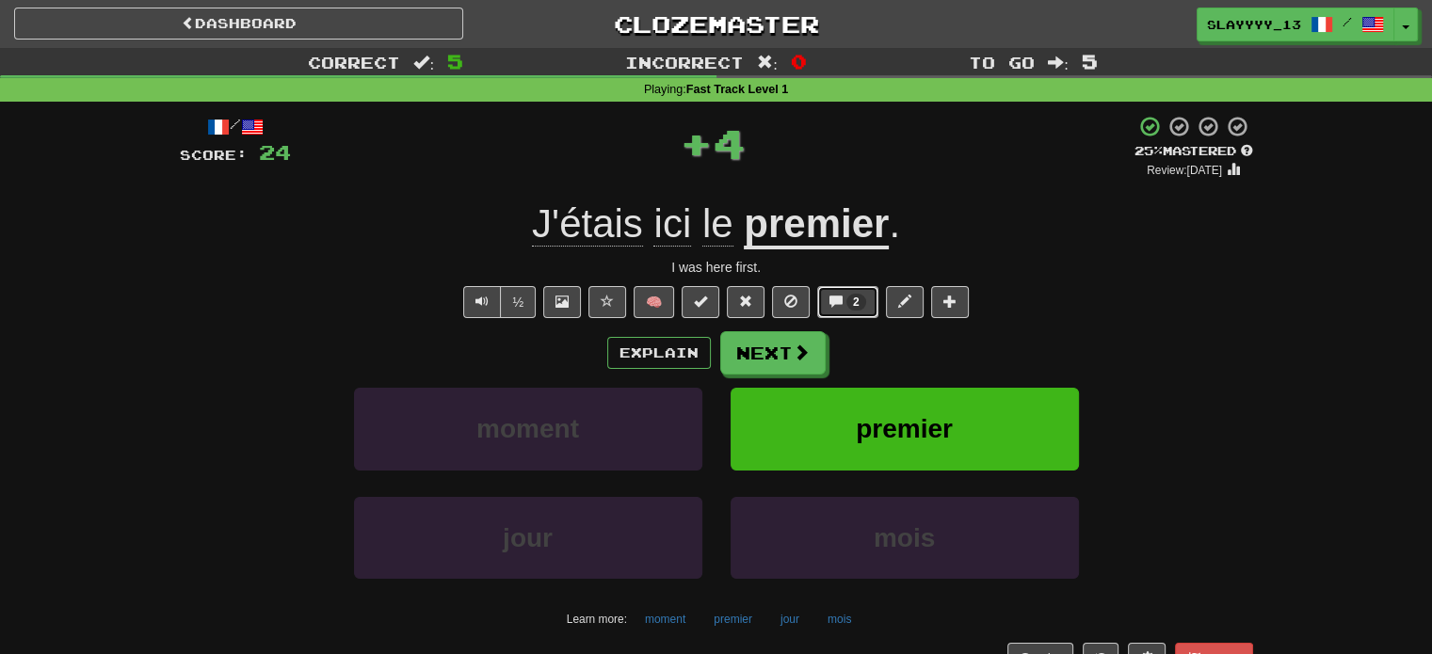
click at [835, 295] on span at bounding box center [835, 301] width 13 height 13
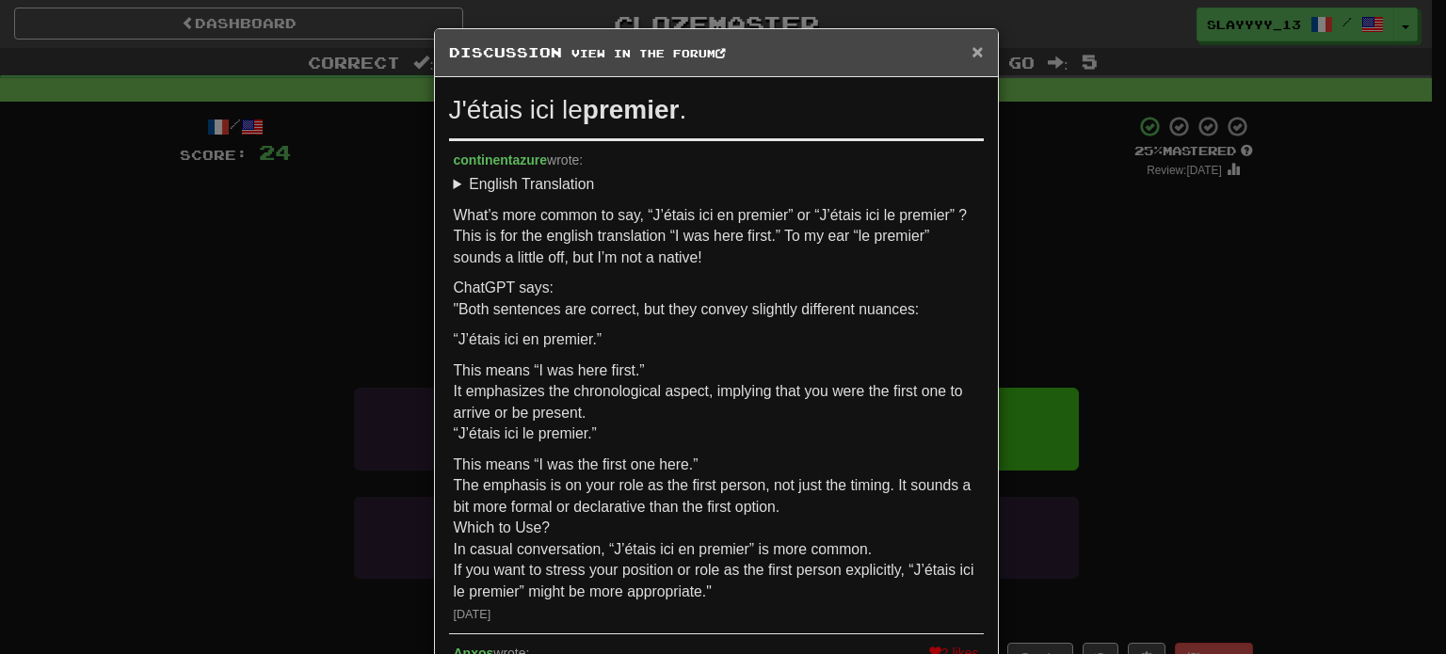
click at [972, 57] on span "×" at bounding box center [977, 51] width 11 height 22
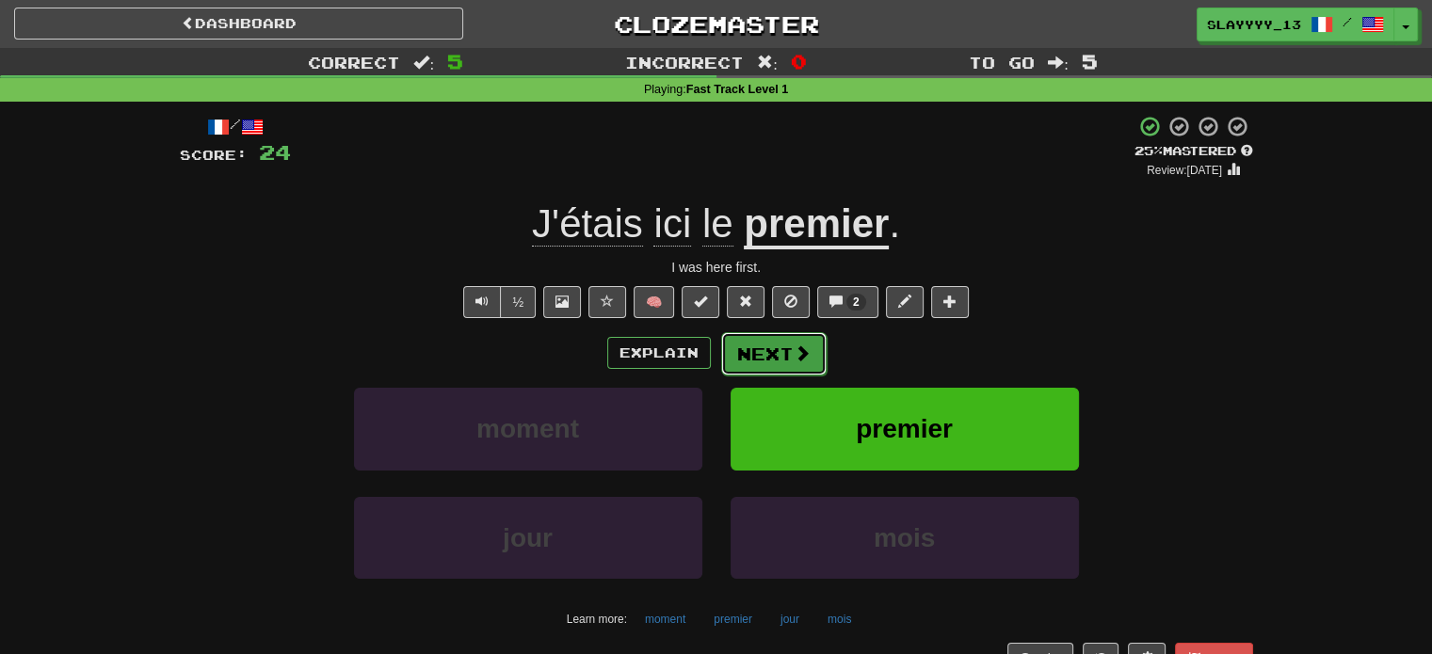
click at [810, 345] on button "Next" at bounding box center [773, 353] width 105 height 43
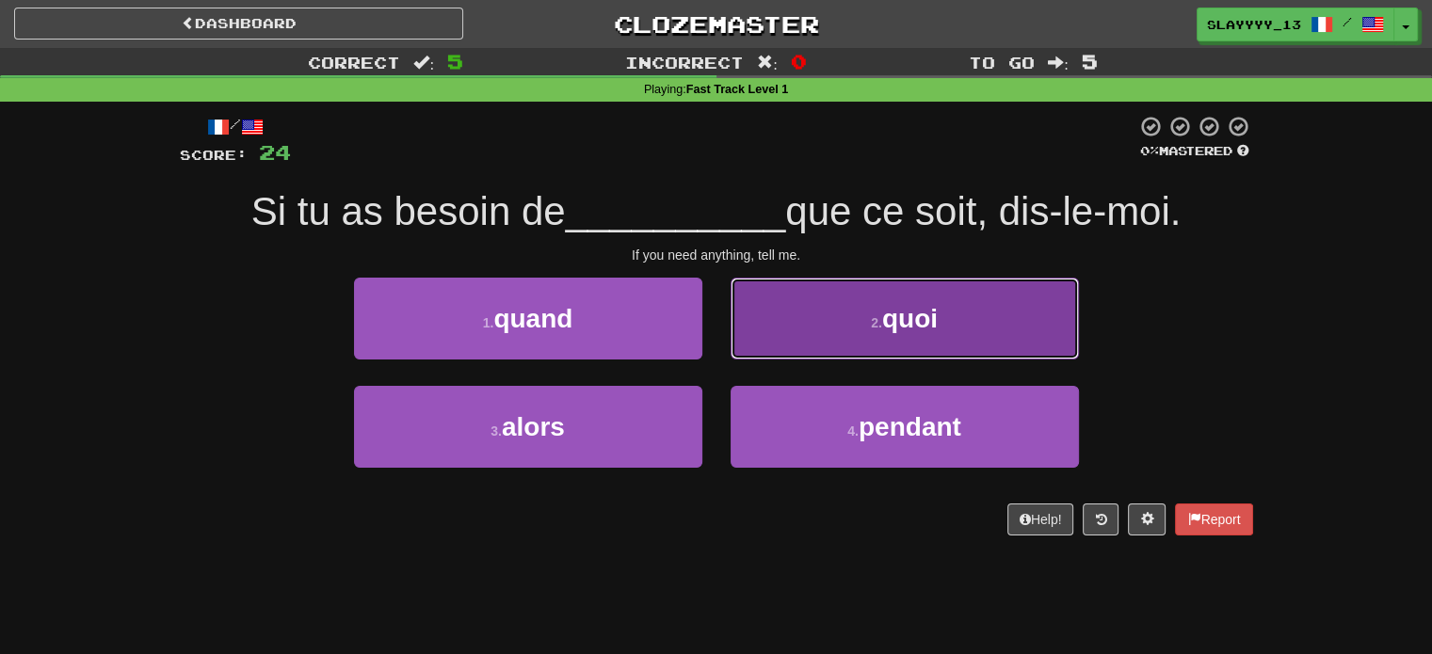
click at [785, 328] on button "2 . quoi" at bounding box center [905, 319] width 348 height 82
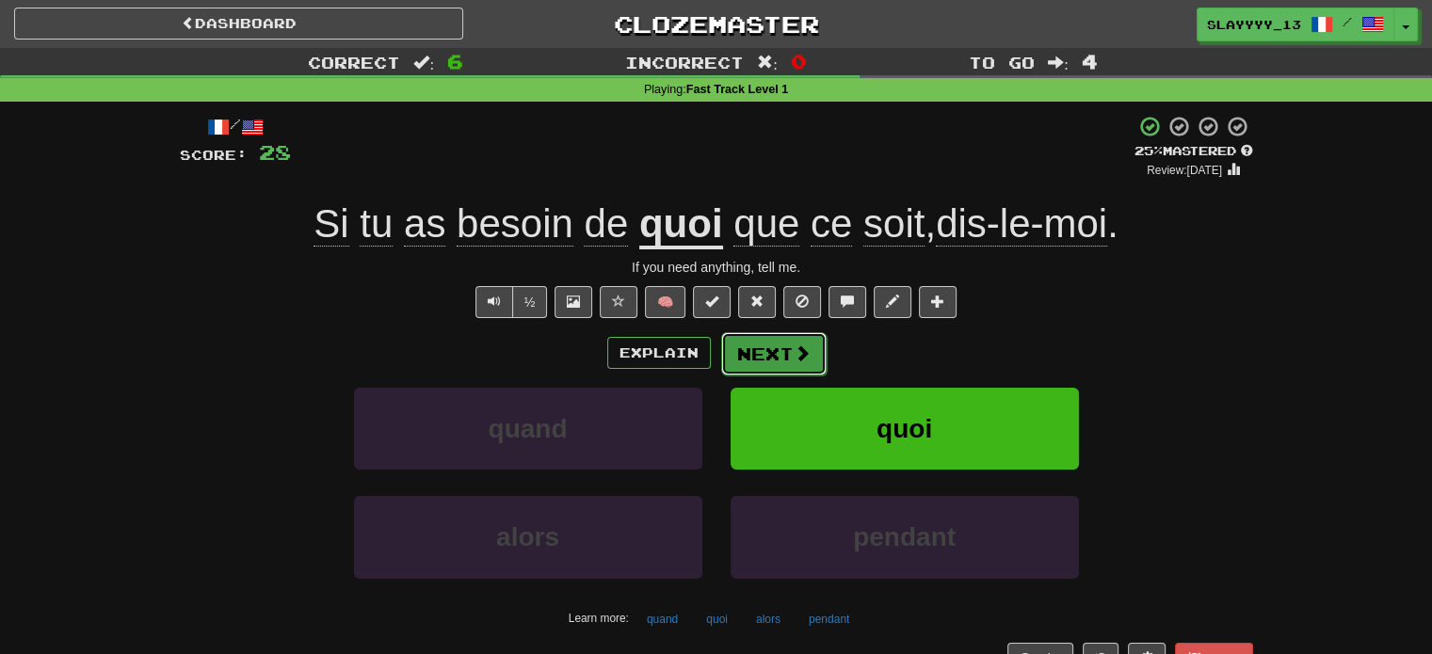
click at [789, 342] on button "Next" at bounding box center [773, 353] width 105 height 43
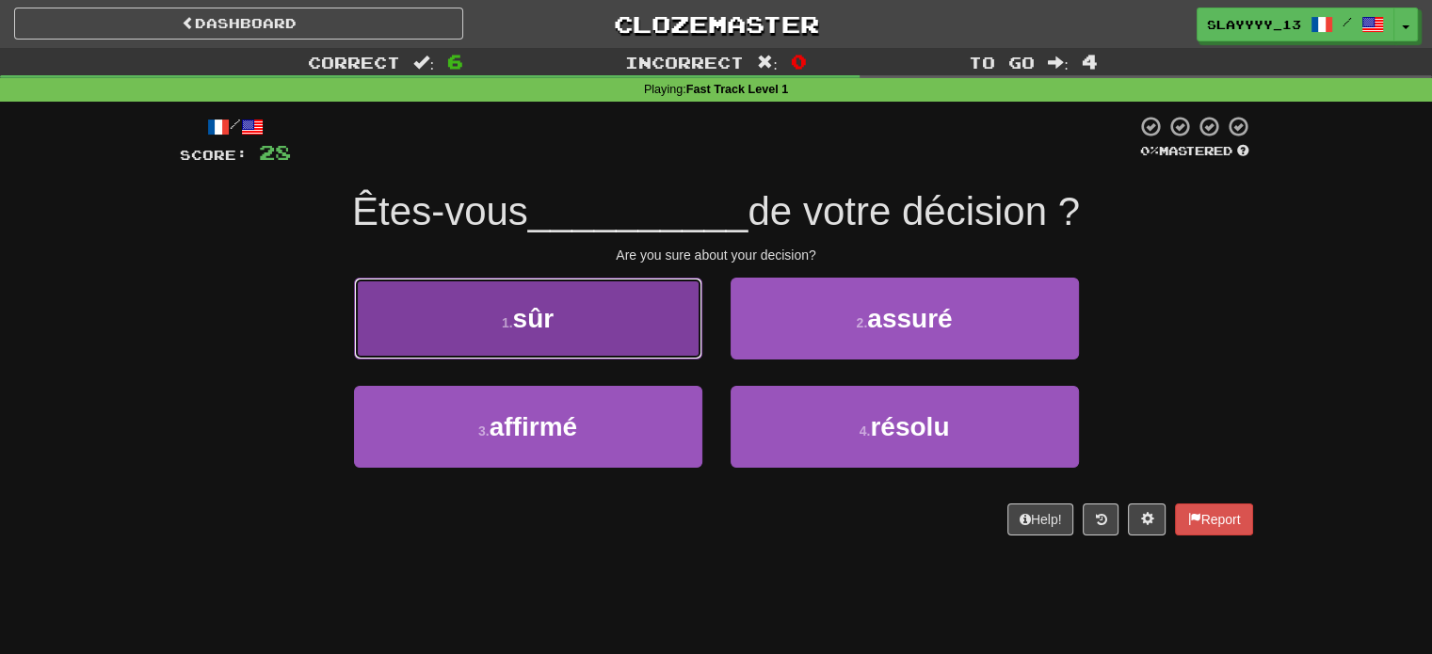
click at [617, 339] on button "1 . sûr" at bounding box center [528, 319] width 348 height 82
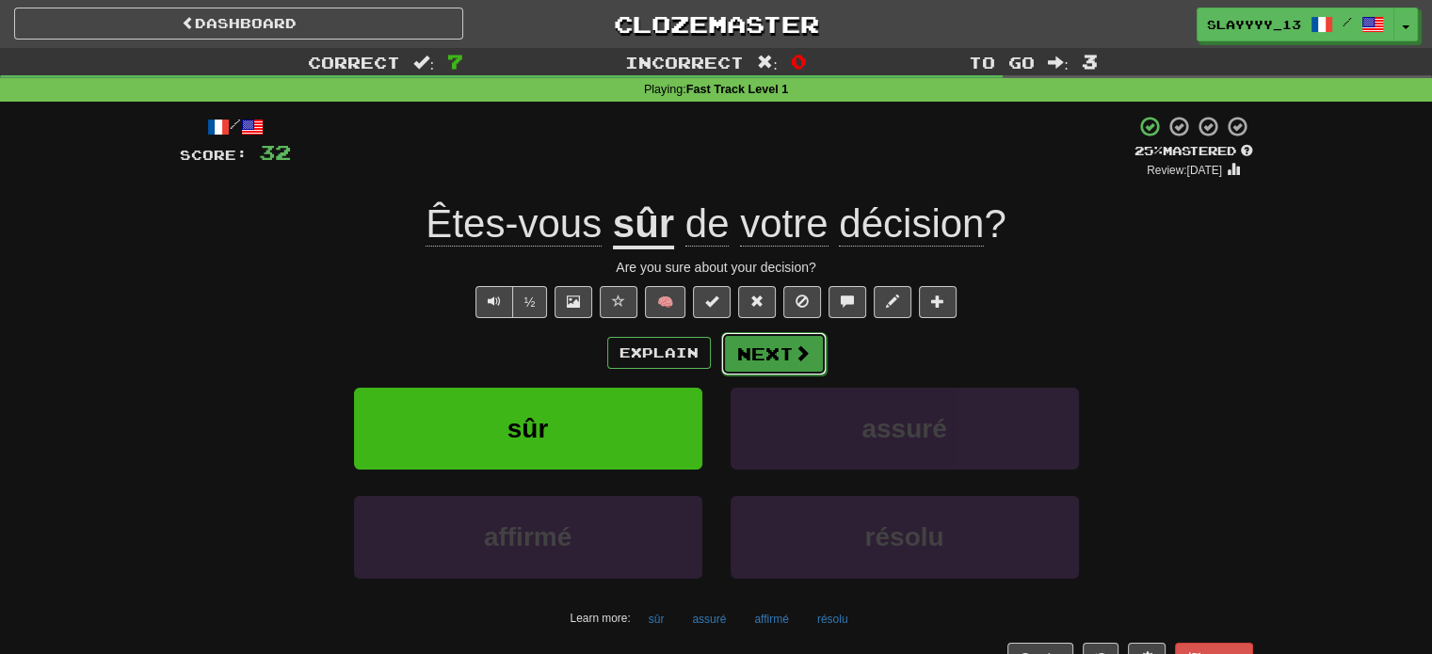
click at [776, 345] on button "Next" at bounding box center [773, 353] width 105 height 43
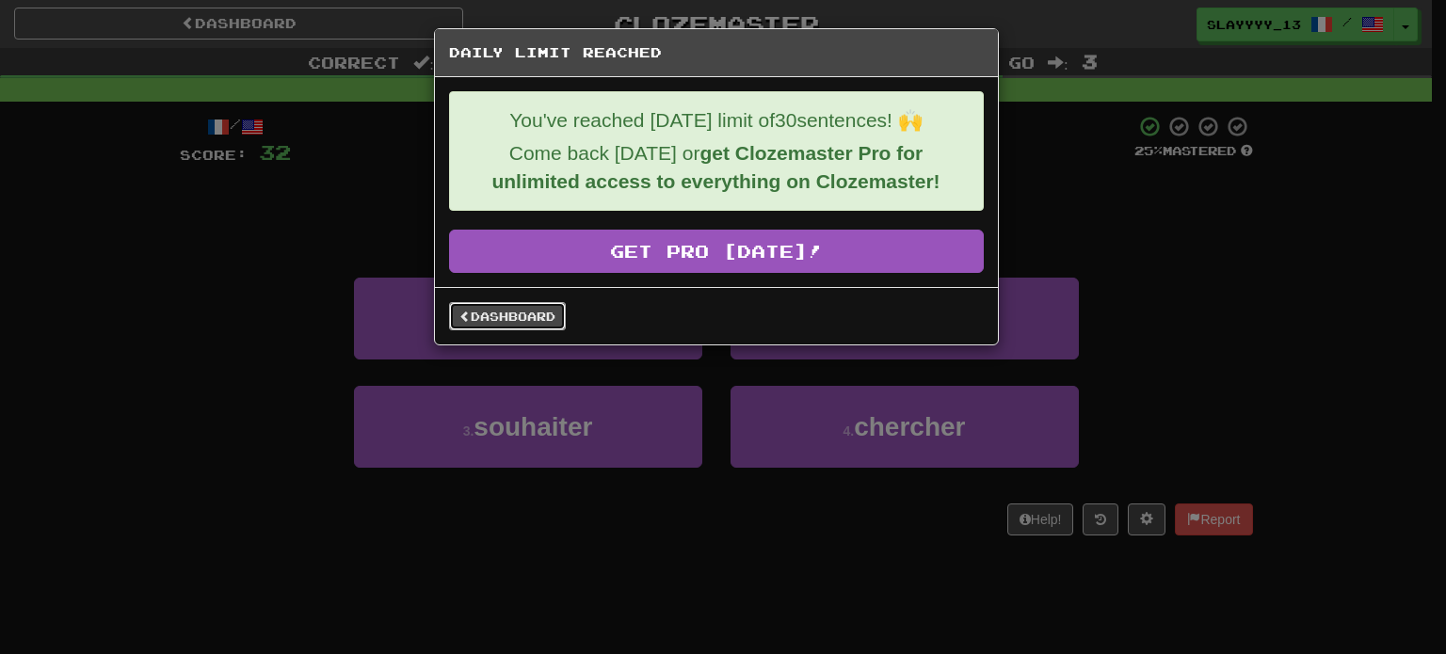
click at [493, 323] on link "Dashboard" at bounding box center [507, 316] width 117 height 28
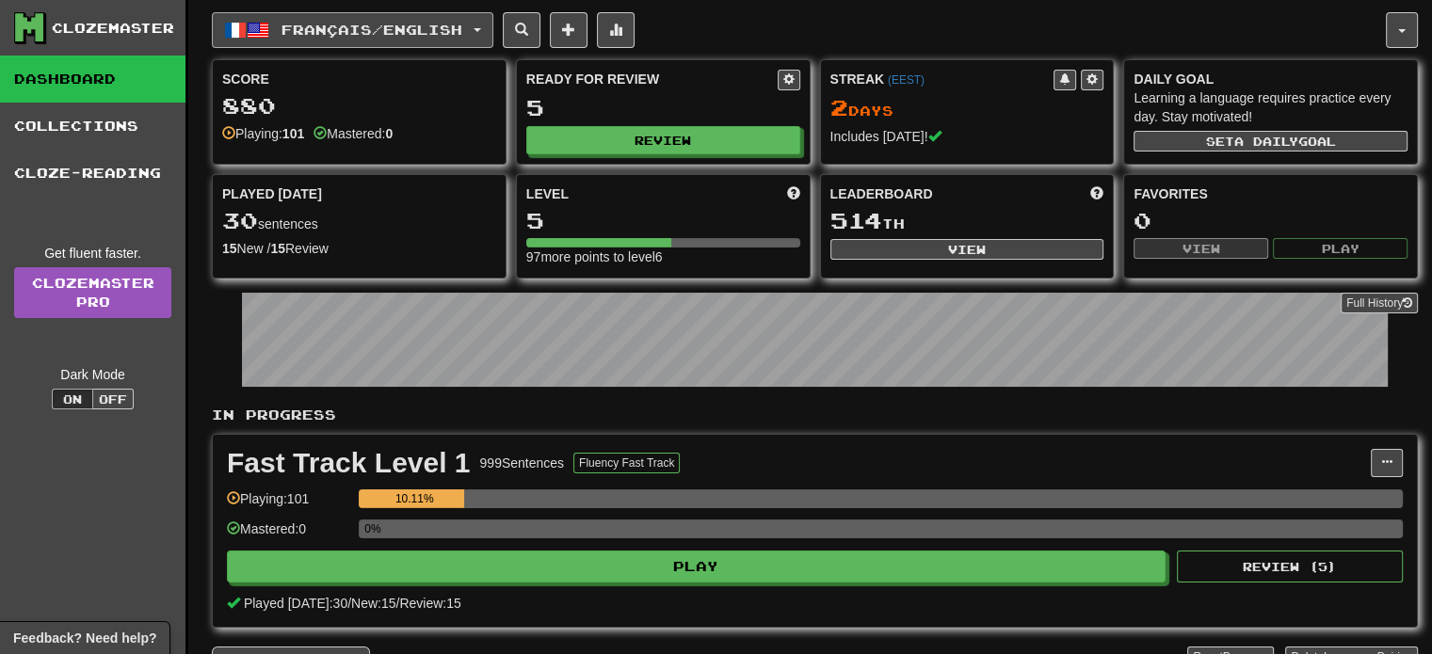
click at [422, 27] on span "Français / English" at bounding box center [371, 30] width 181 height 16
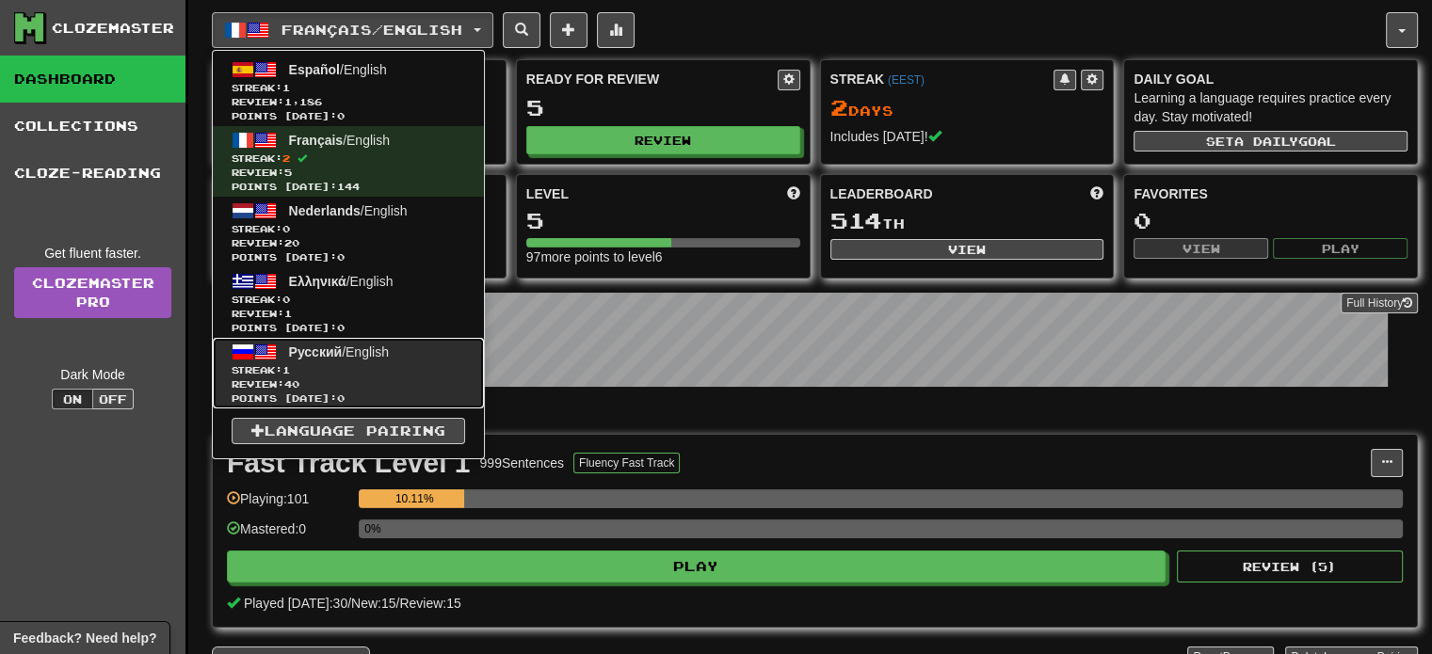
click at [360, 357] on span "Русский / English" at bounding box center [339, 352] width 100 height 15
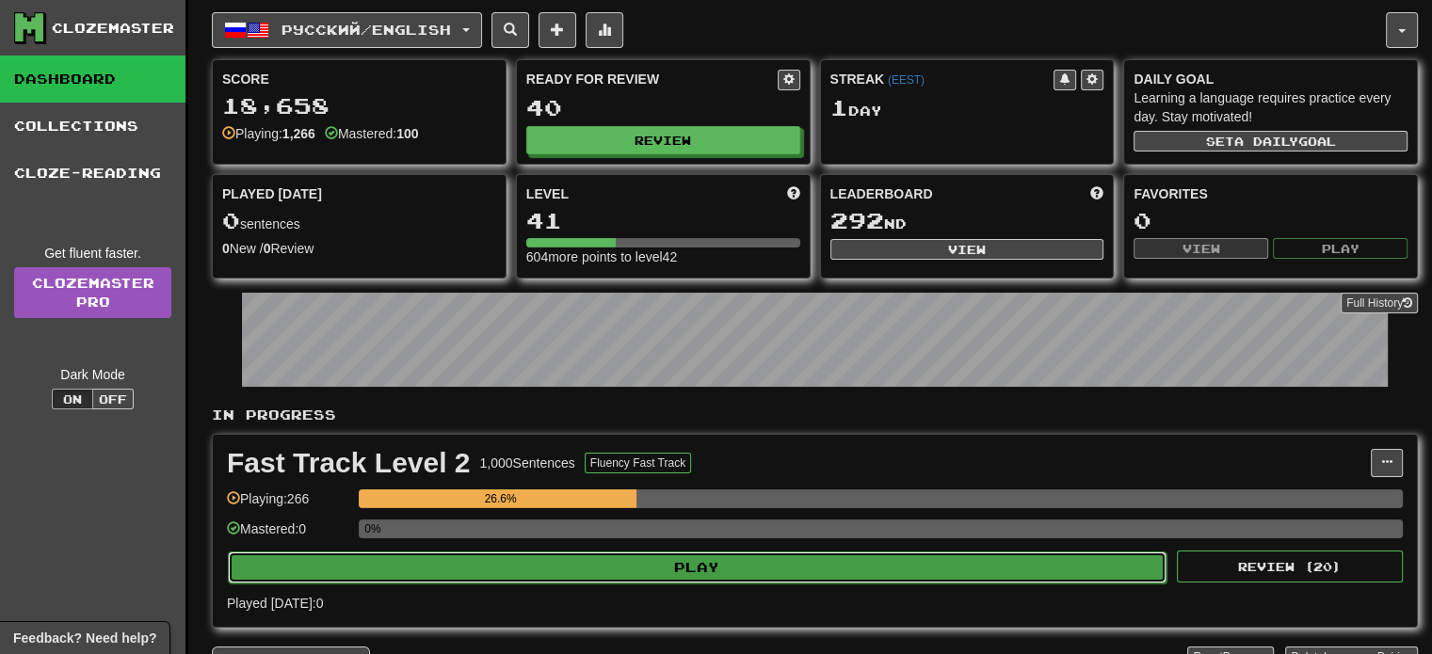
click at [645, 572] on button "Play" at bounding box center [697, 568] width 939 height 32
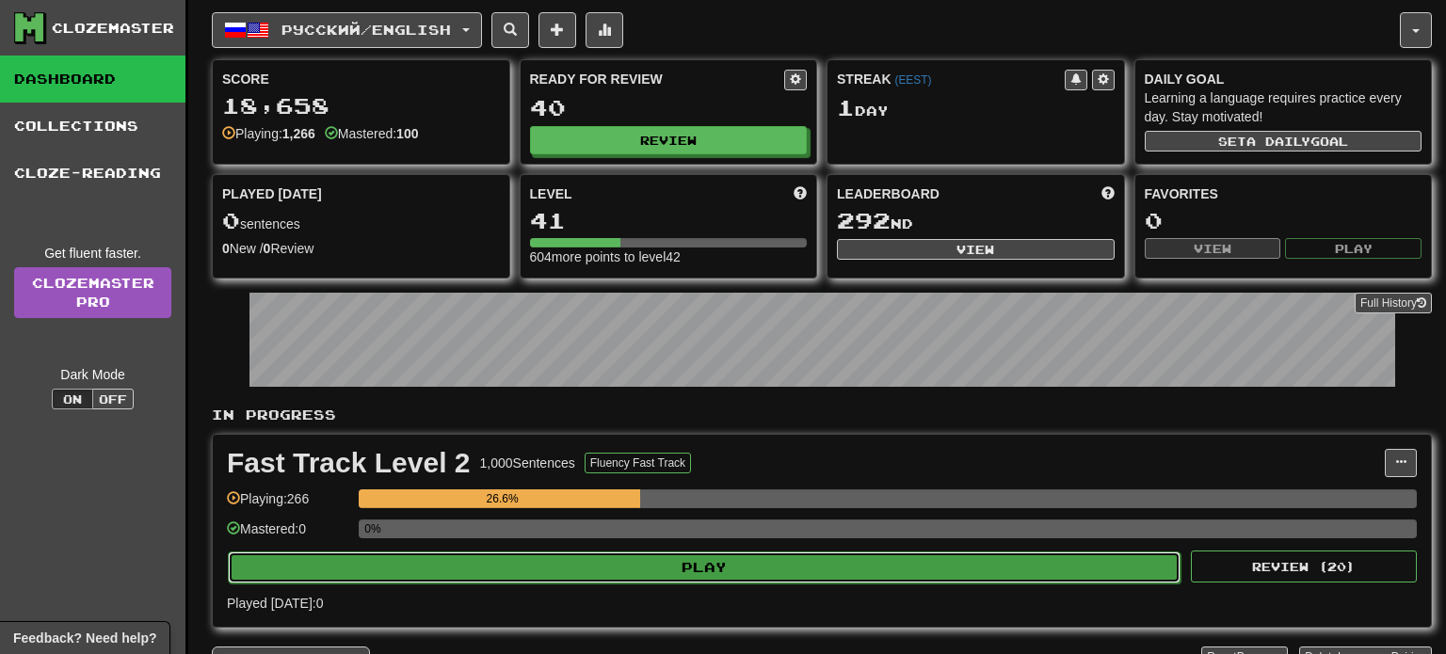
select select "**"
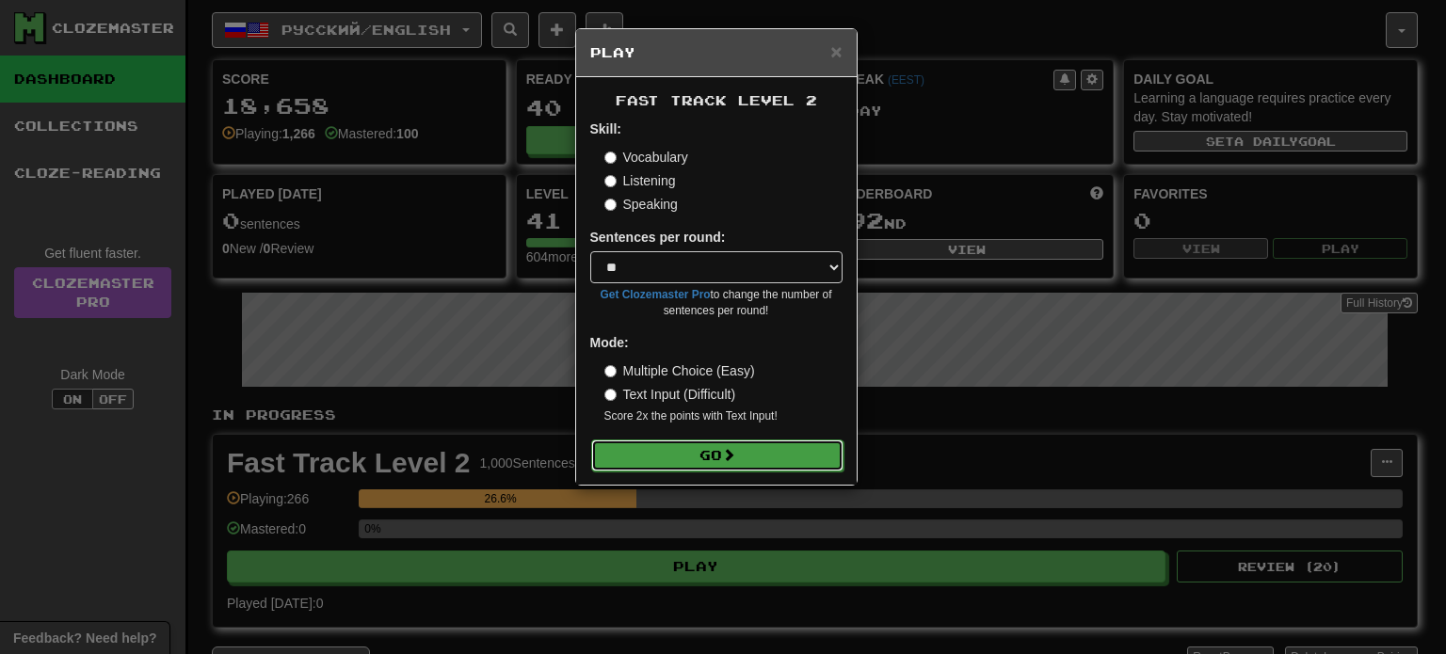
click at [720, 466] on button "Go" at bounding box center [717, 456] width 252 height 32
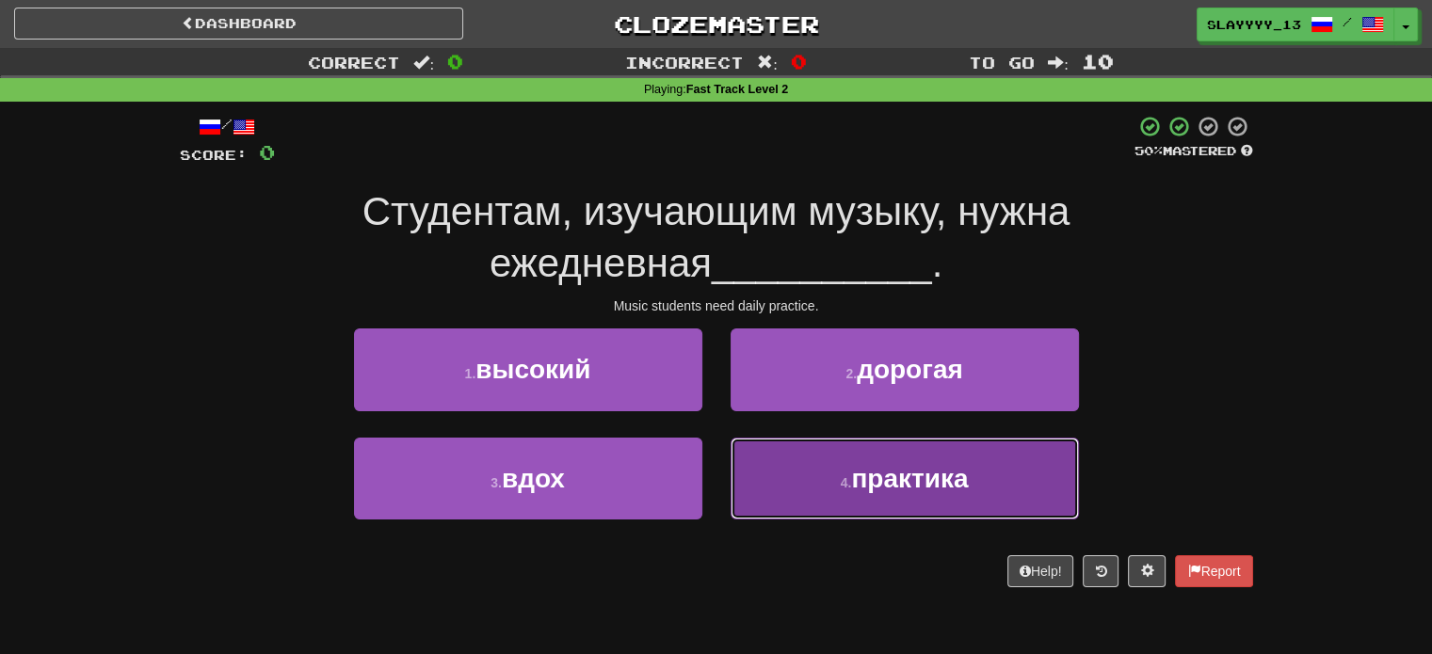
click at [802, 485] on button "4 . практика" at bounding box center [905, 479] width 348 height 82
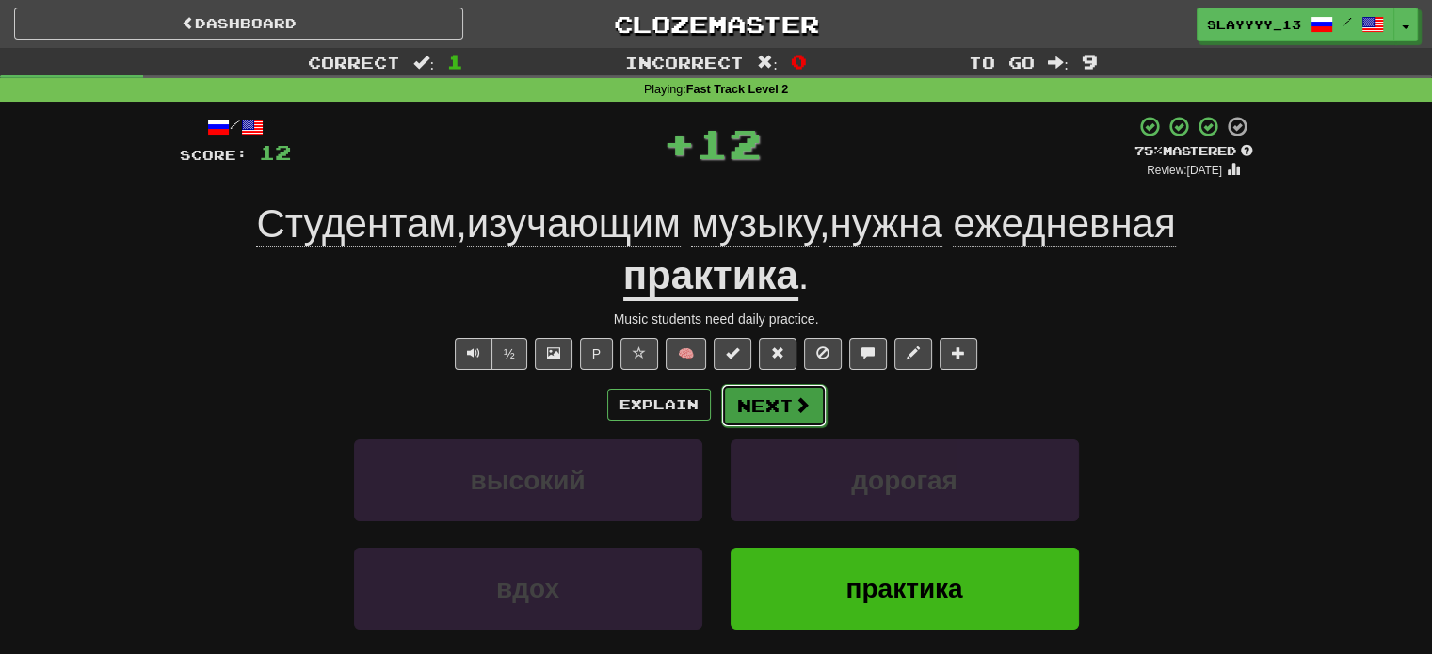
click at [770, 403] on button "Next" at bounding box center [773, 405] width 105 height 43
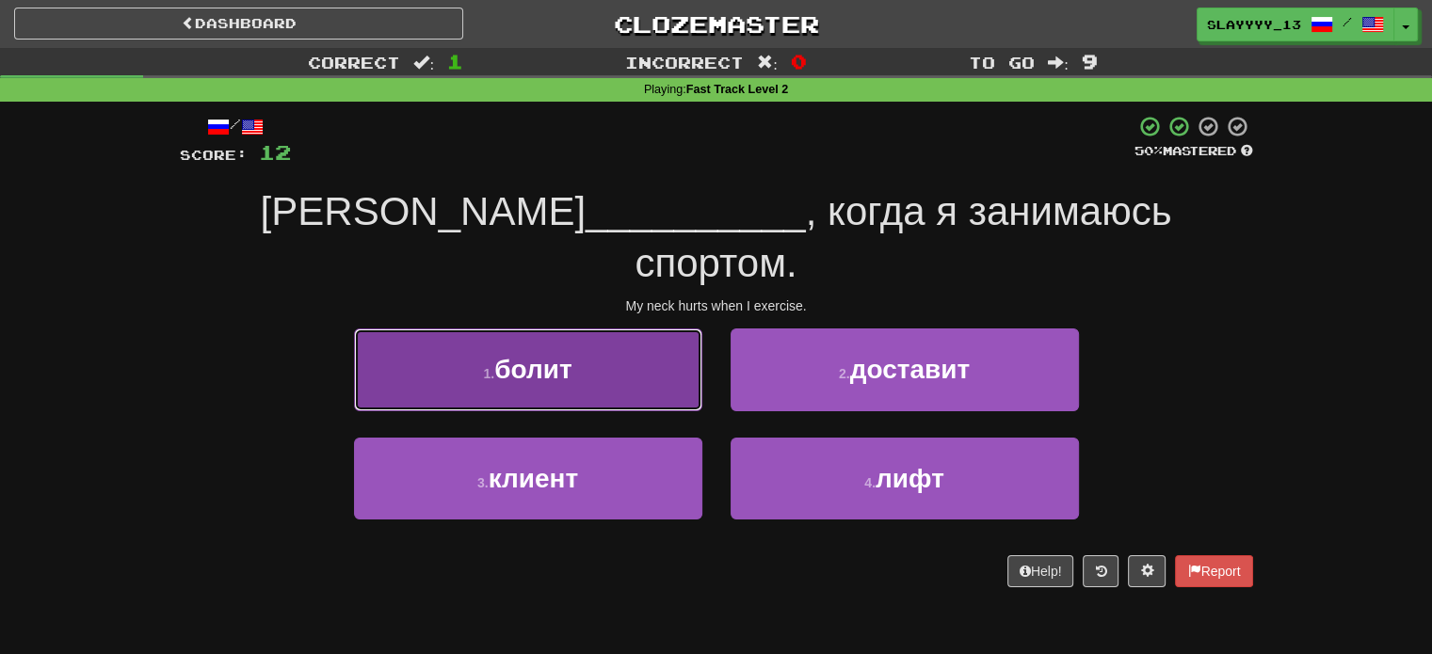
click at [548, 329] on button "1 . болит" at bounding box center [528, 370] width 348 height 82
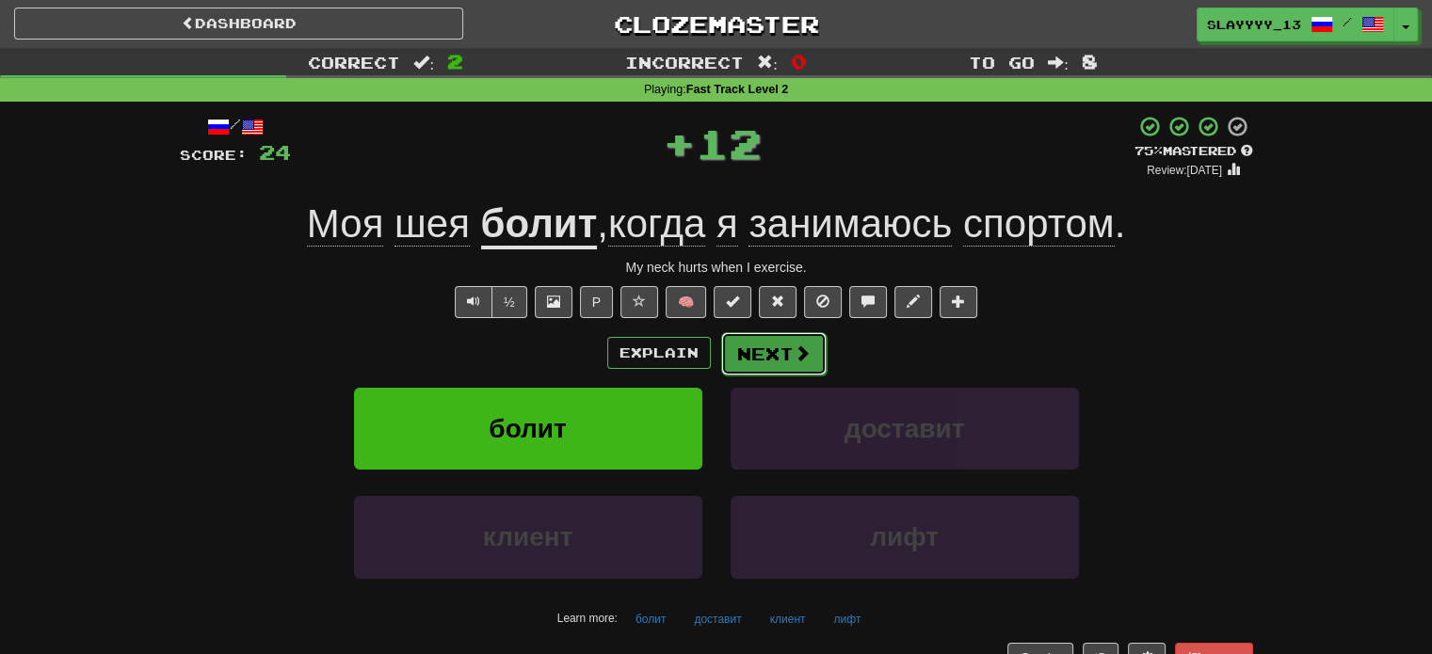
click at [738, 364] on button "Next" at bounding box center [773, 353] width 105 height 43
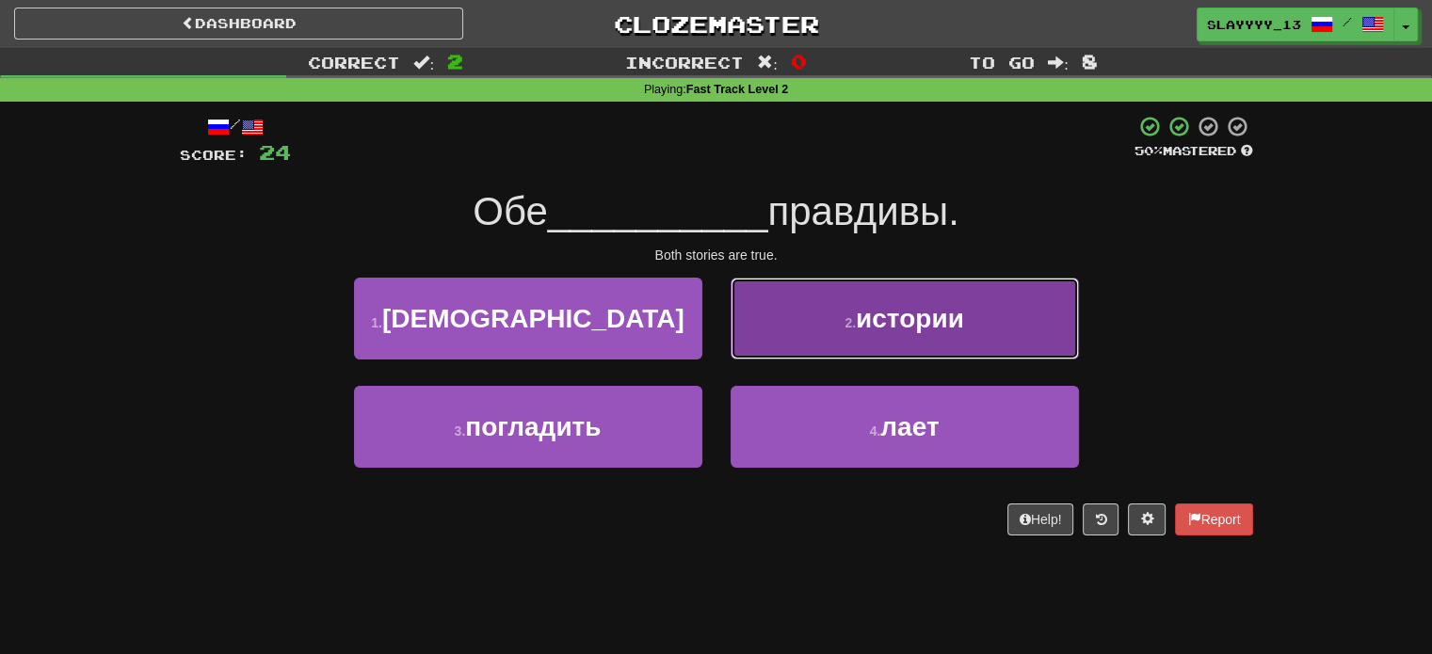
click at [819, 305] on button "2 . истории" at bounding box center [905, 319] width 348 height 82
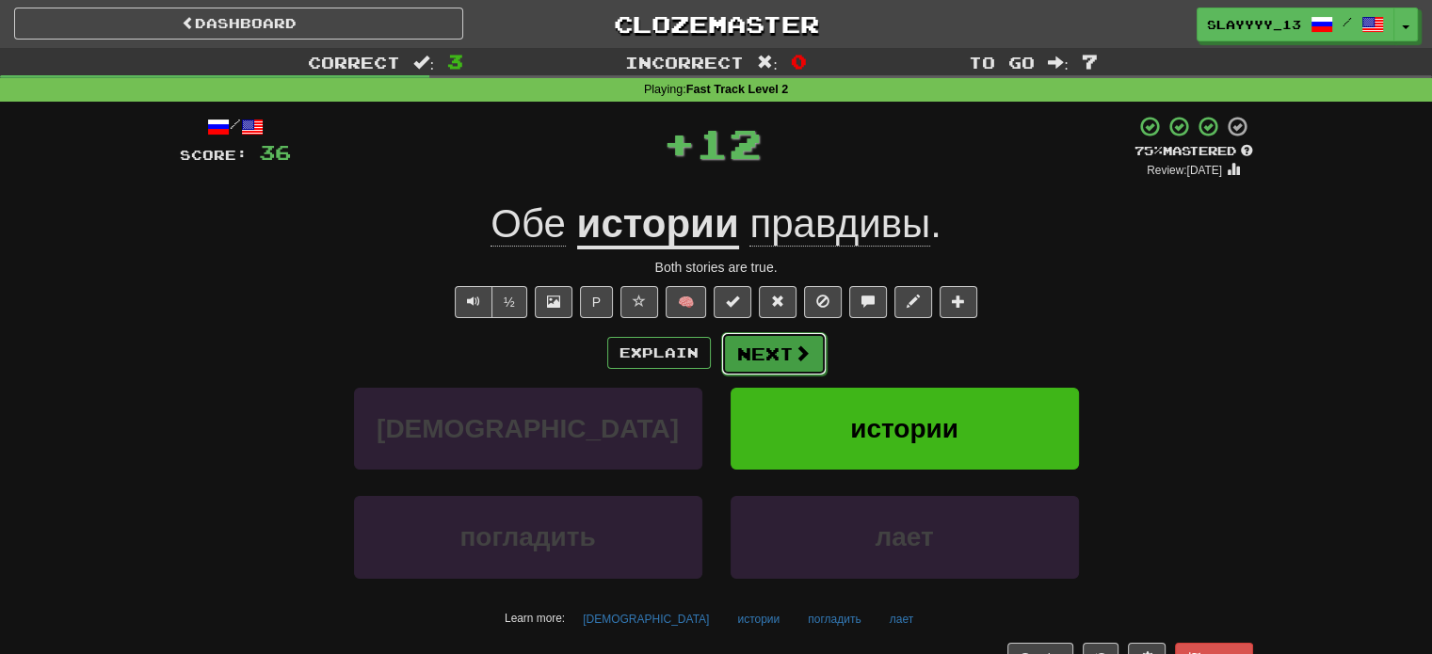
click at [801, 342] on button "Next" at bounding box center [773, 353] width 105 height 43
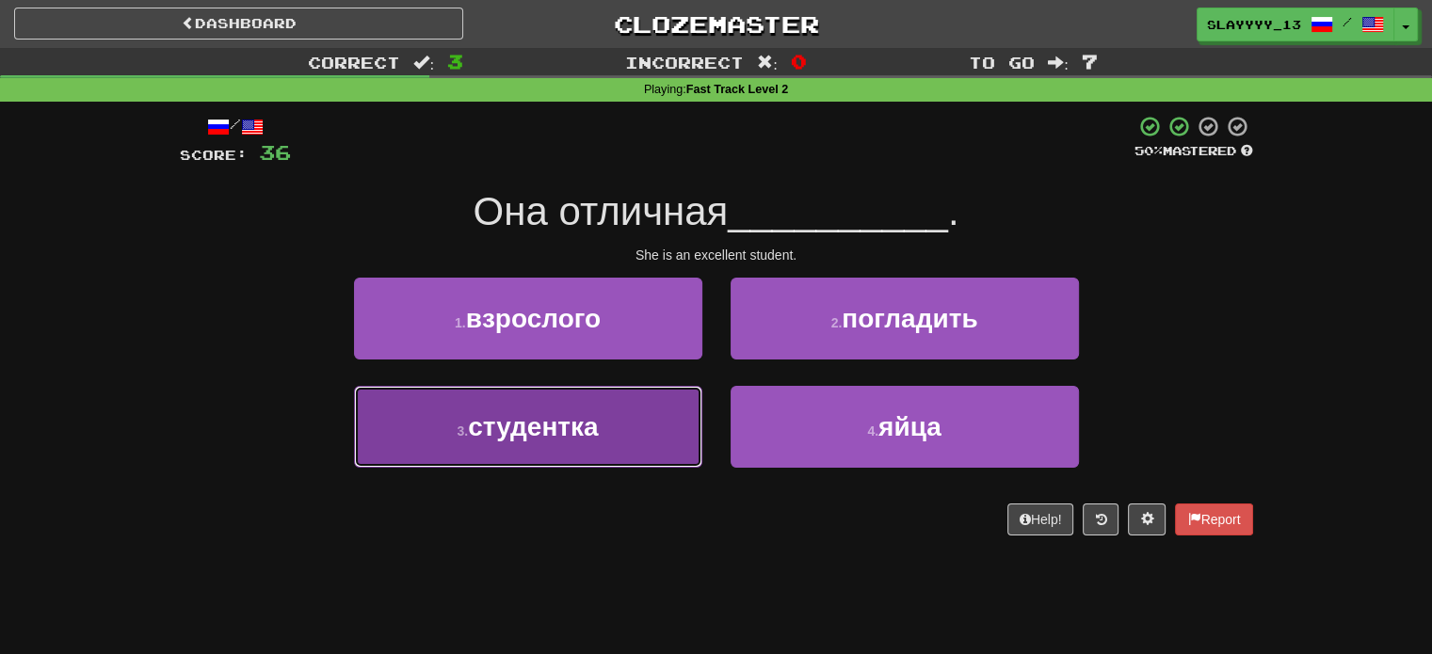
click at [631, 413] on button "3 . студентка" at bounding box center [528, 427] width 348 height 82
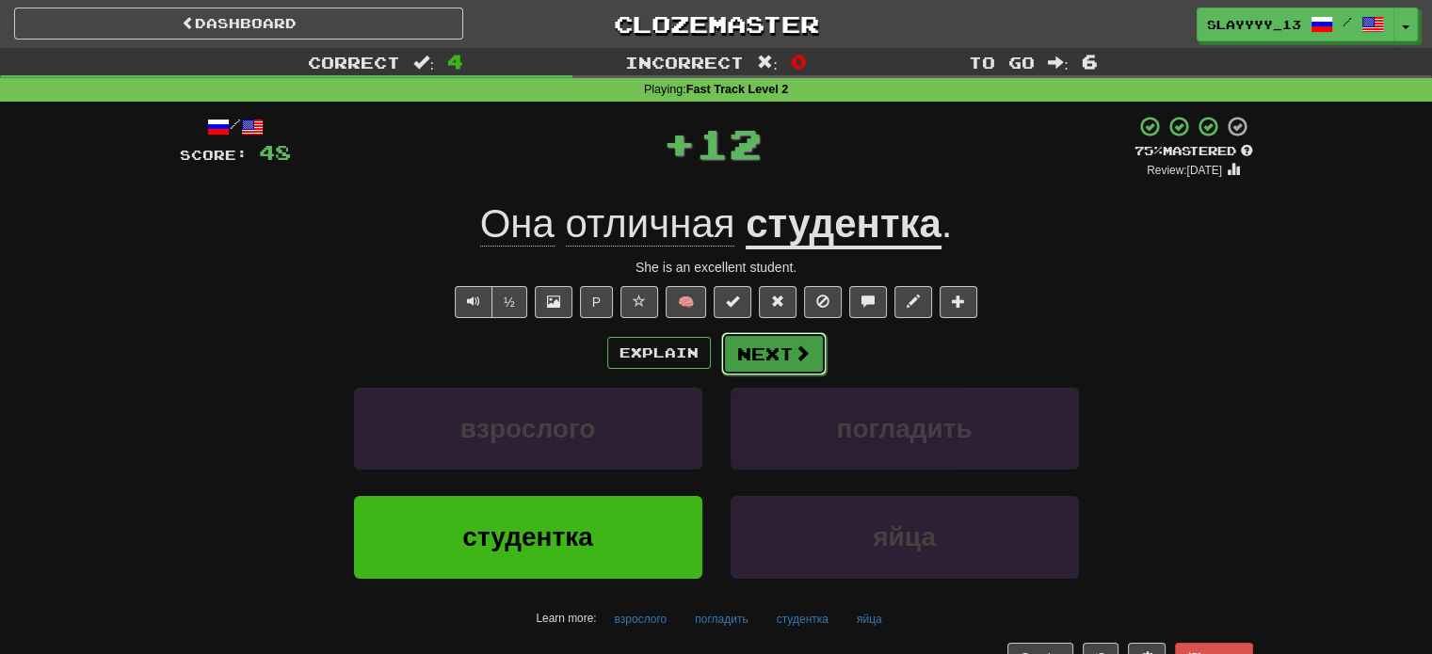
click at [766, 359] on button "Next" at bounding box center [773, 353] width 105 height 43
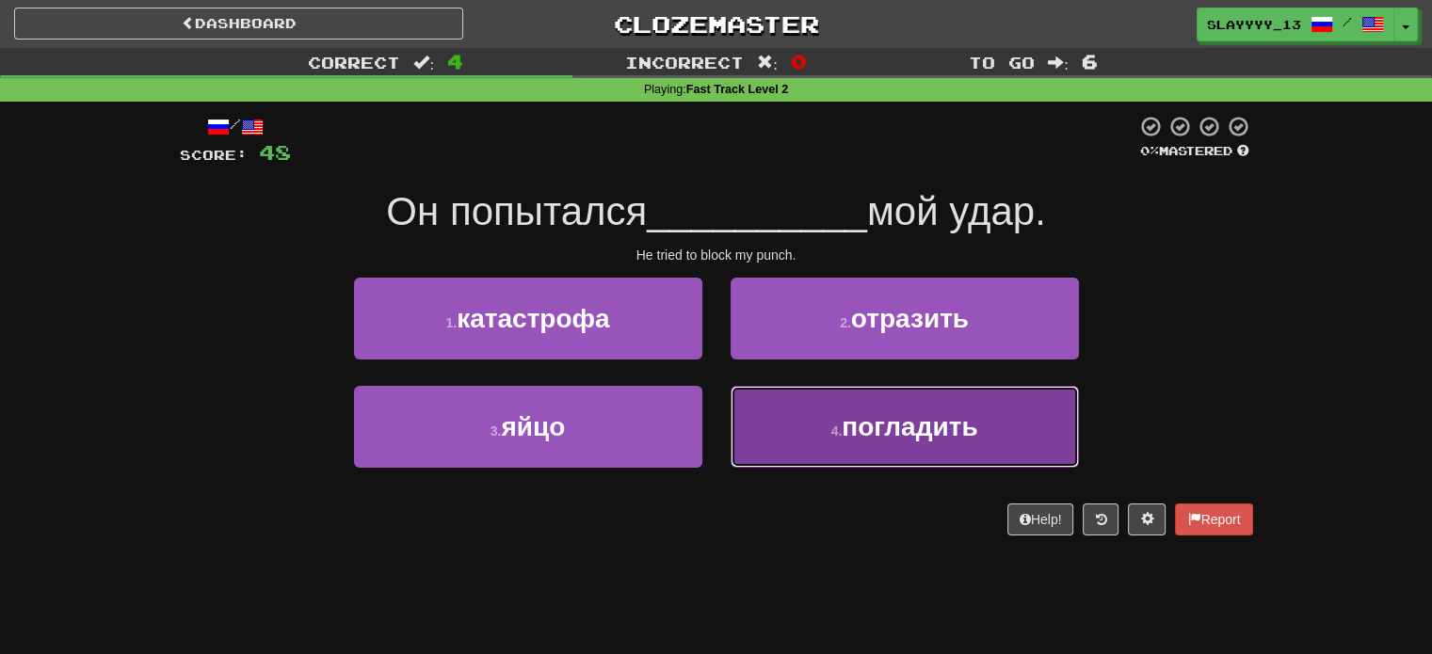
click at [903, 422] on span "погладить" at bounding box center [910, 426] width 136 height 29
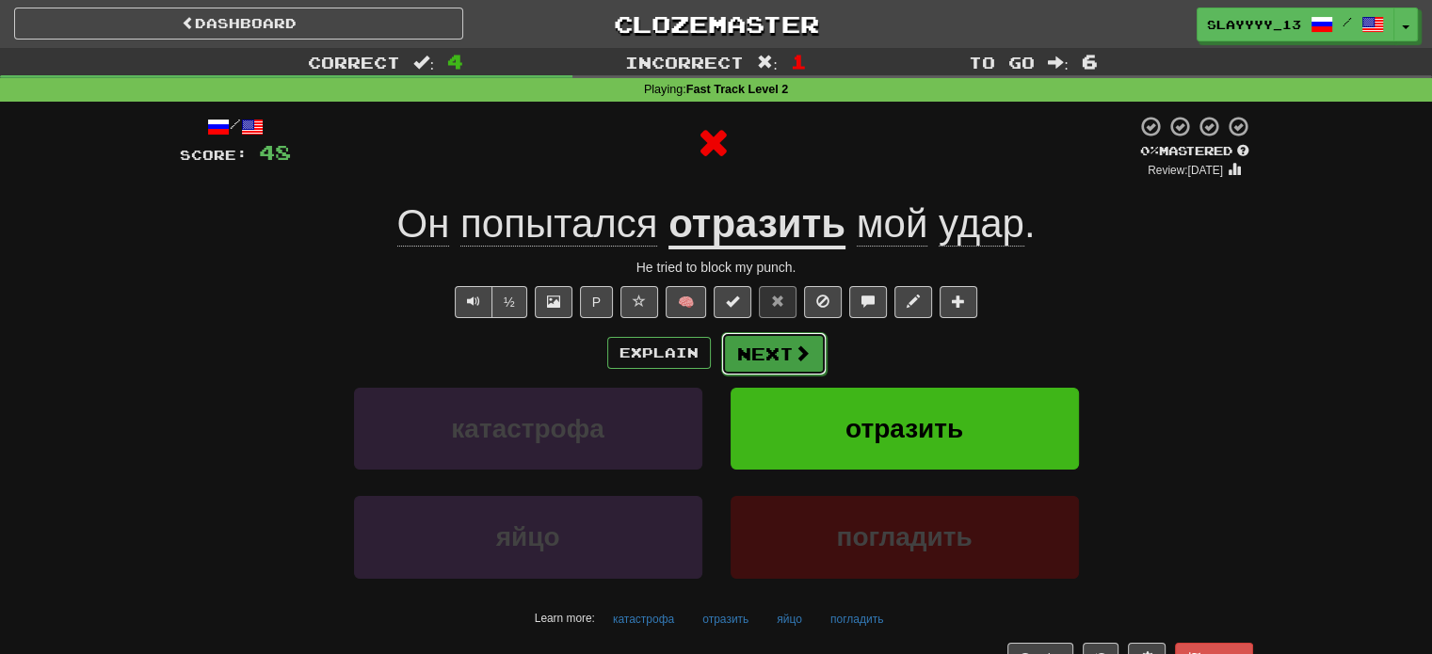
click at [781, 361] on button "Next" at bounding box center [773, 353] width 105 height 43
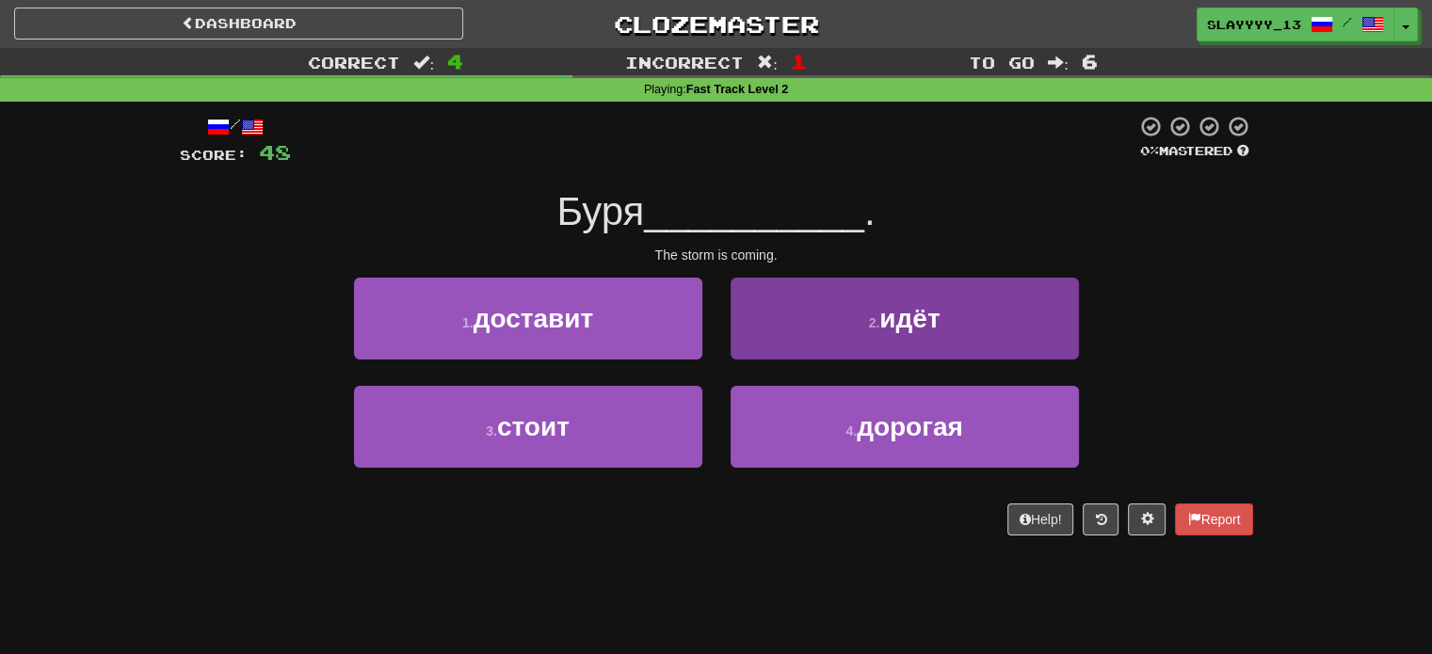
drag, startPoint x: 830, startPoint y: 265, endPoint x: 835, endPoint y: 286, distance: 21.2
click at [835, 286] on div "/ Score: 48 0 % Mastered Буря __________ . The storm is coming. 1 . доставит 2 …" at bounding box center [716, 325] width 1073 height 421
click at [835, 286] on button "2 . идёт" at bounding box center [905, 319] width 348 height 82
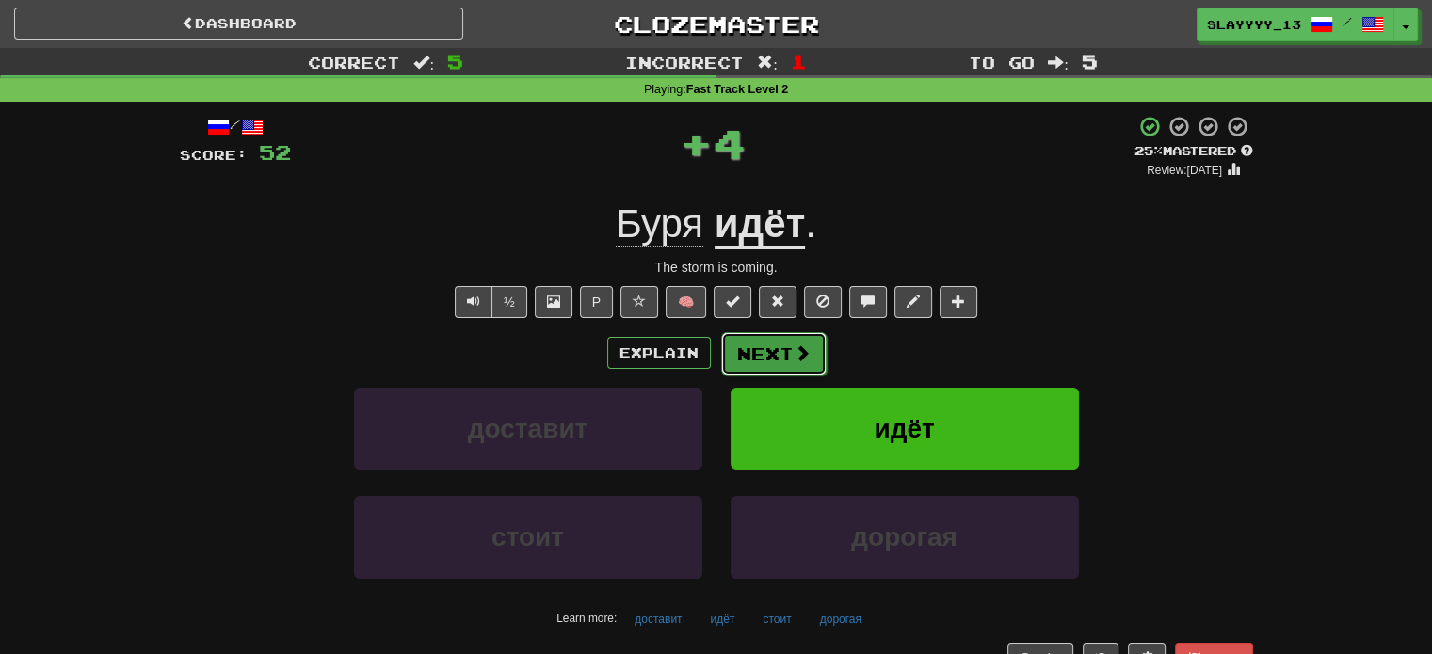
click at [779, 348] on button "Next" at bounding box center [773, 353] width 105 height 43
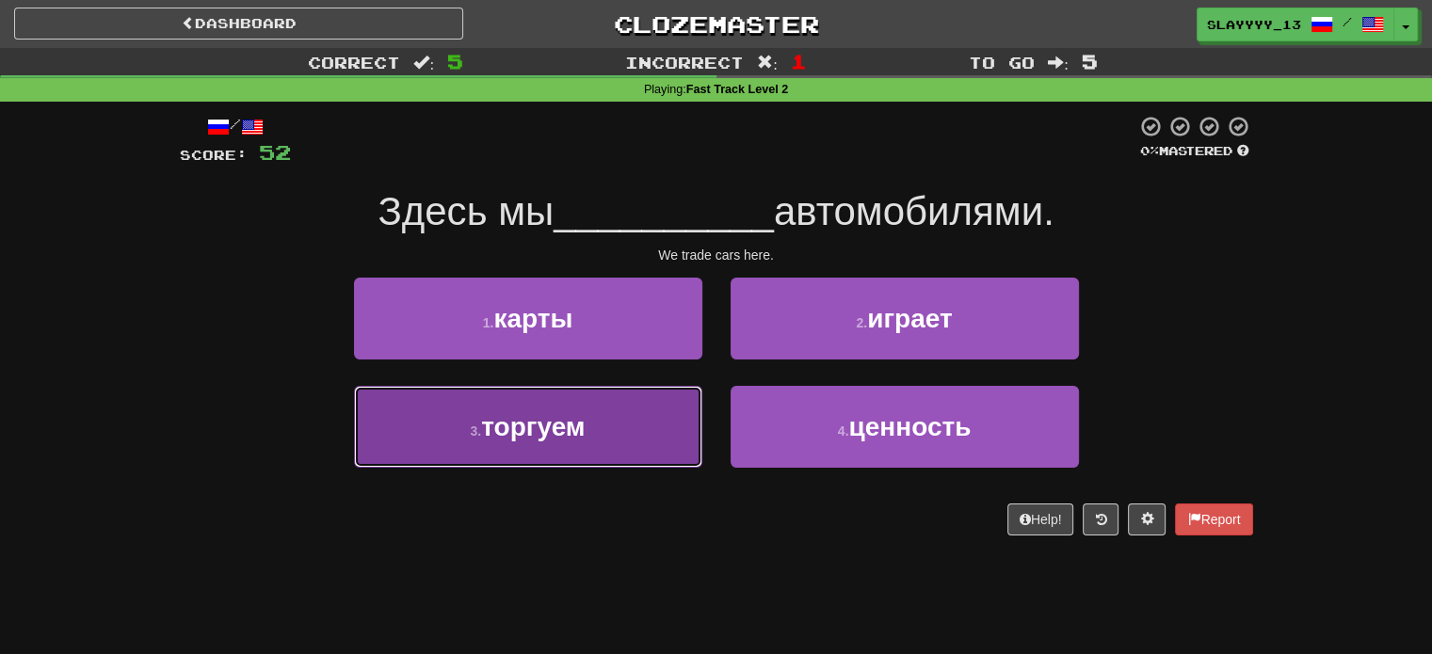
click at [594, 435] on button "3 . торгуем" at bounding box center [528, 427] width 348 height 82
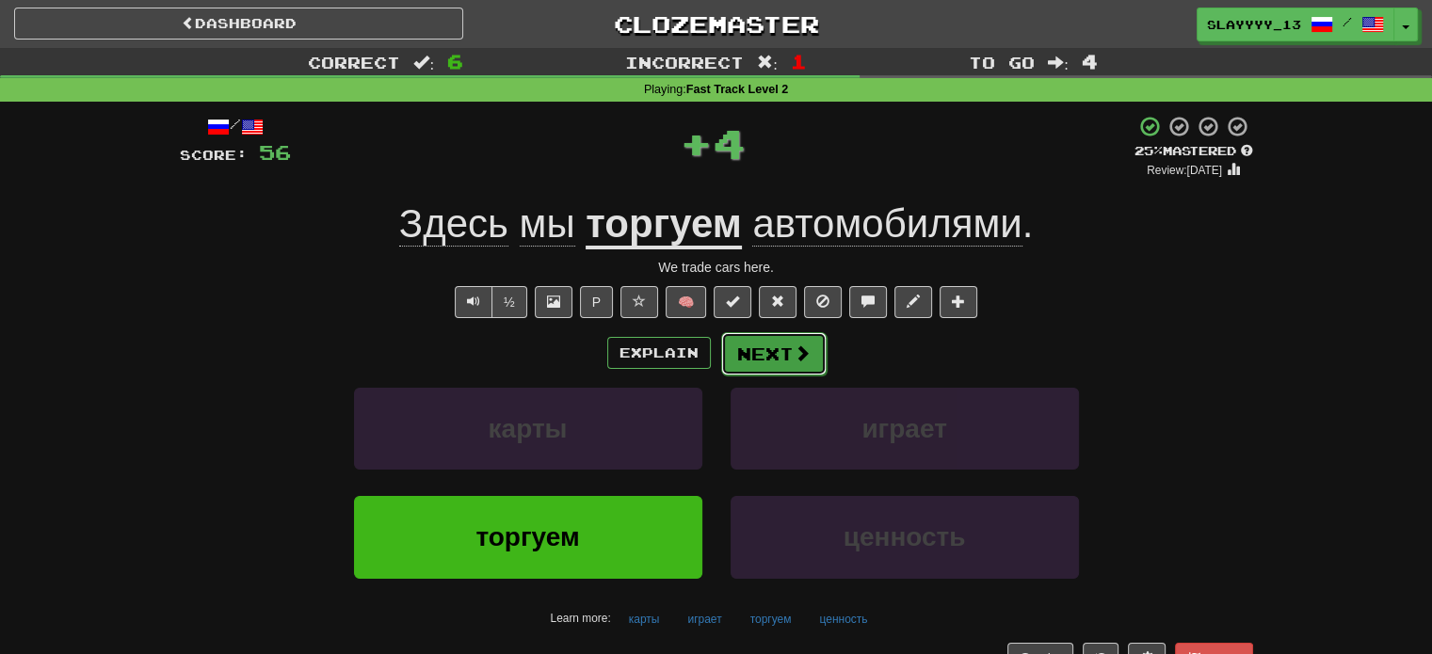
click at [779, 358] on button "Next" at bounding box center [773, 353] width 105 height 43
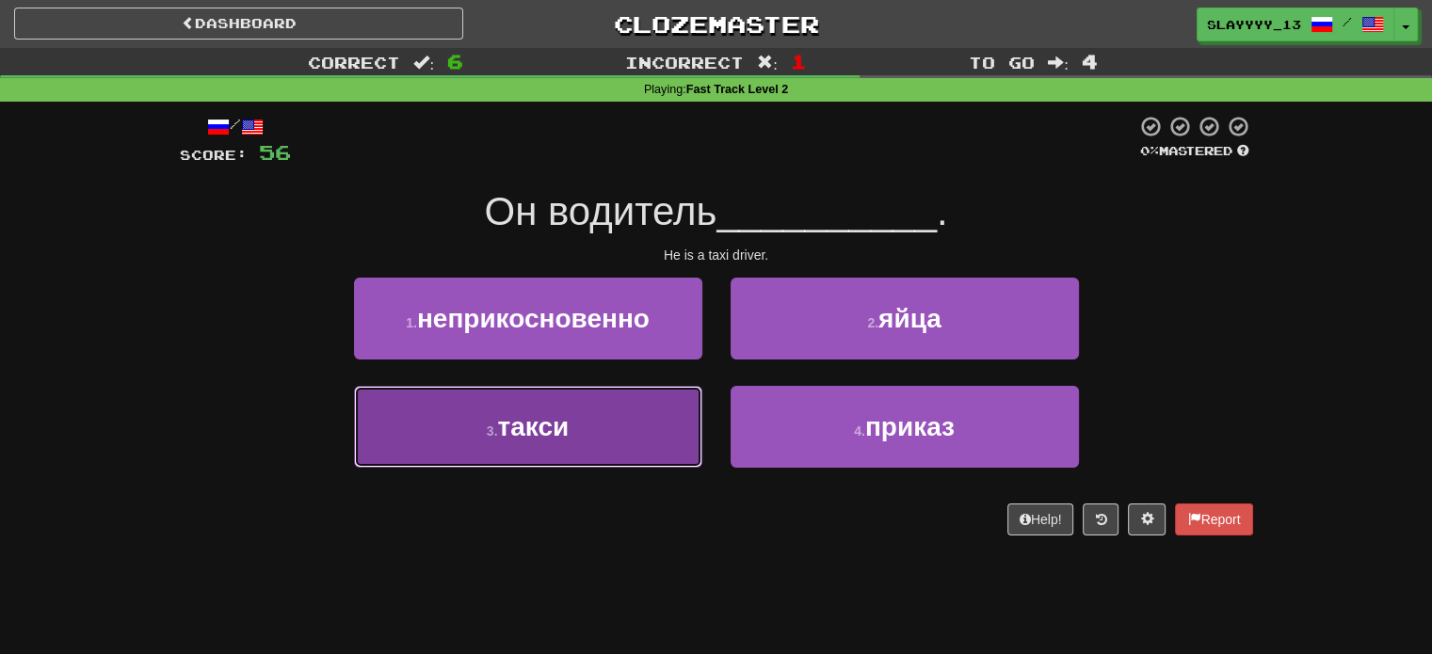
click at [571, 442] on button "3 . такси" at bounding box center [528, 427] width 348 height 82
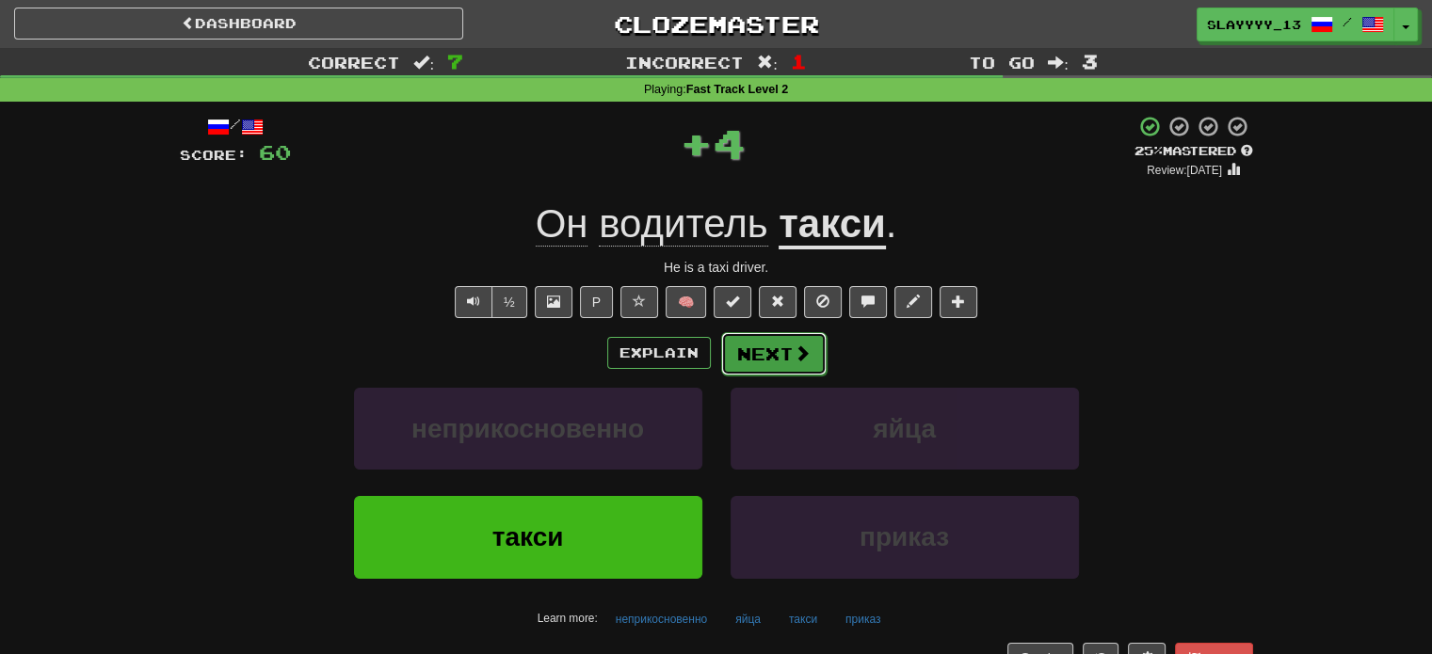
click at [742, 364] on button "Next" at bounding box center [773, 353] width 105 height 43
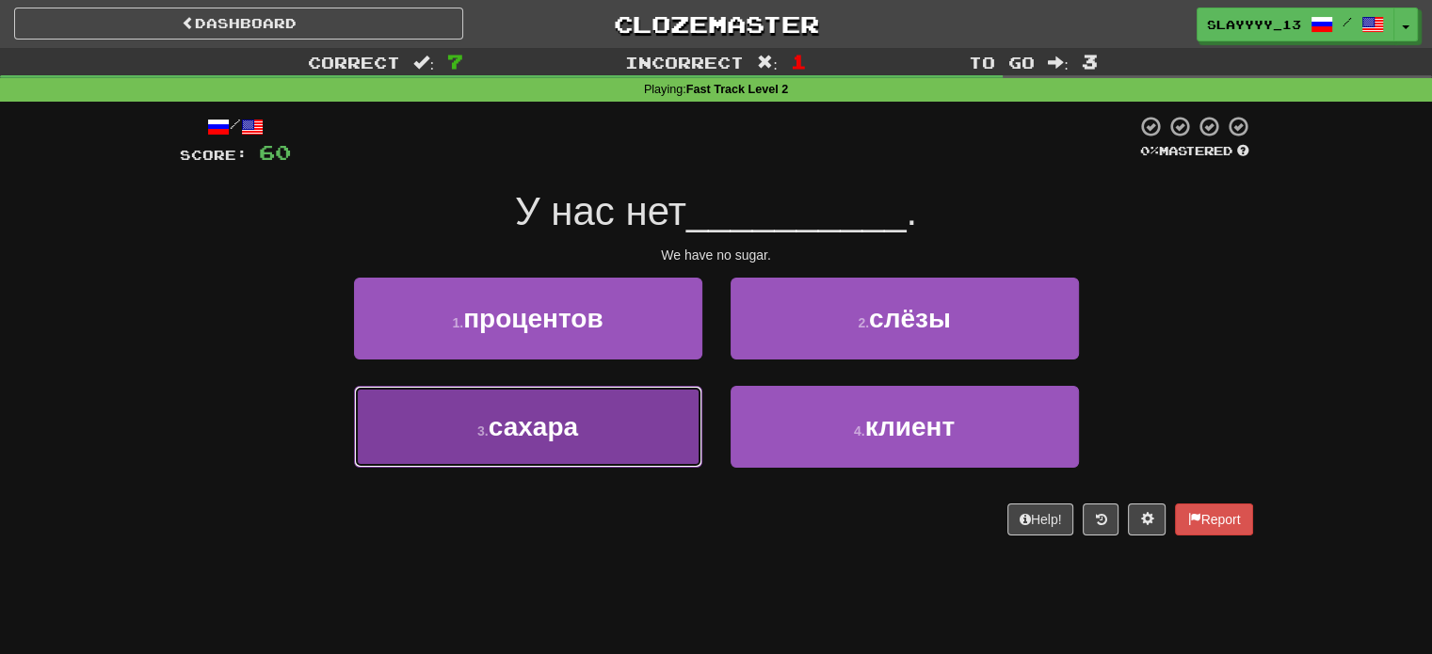
click at [616, 418] on button "3 . сахара" at bounding box center [528, 427] width 348 height 82
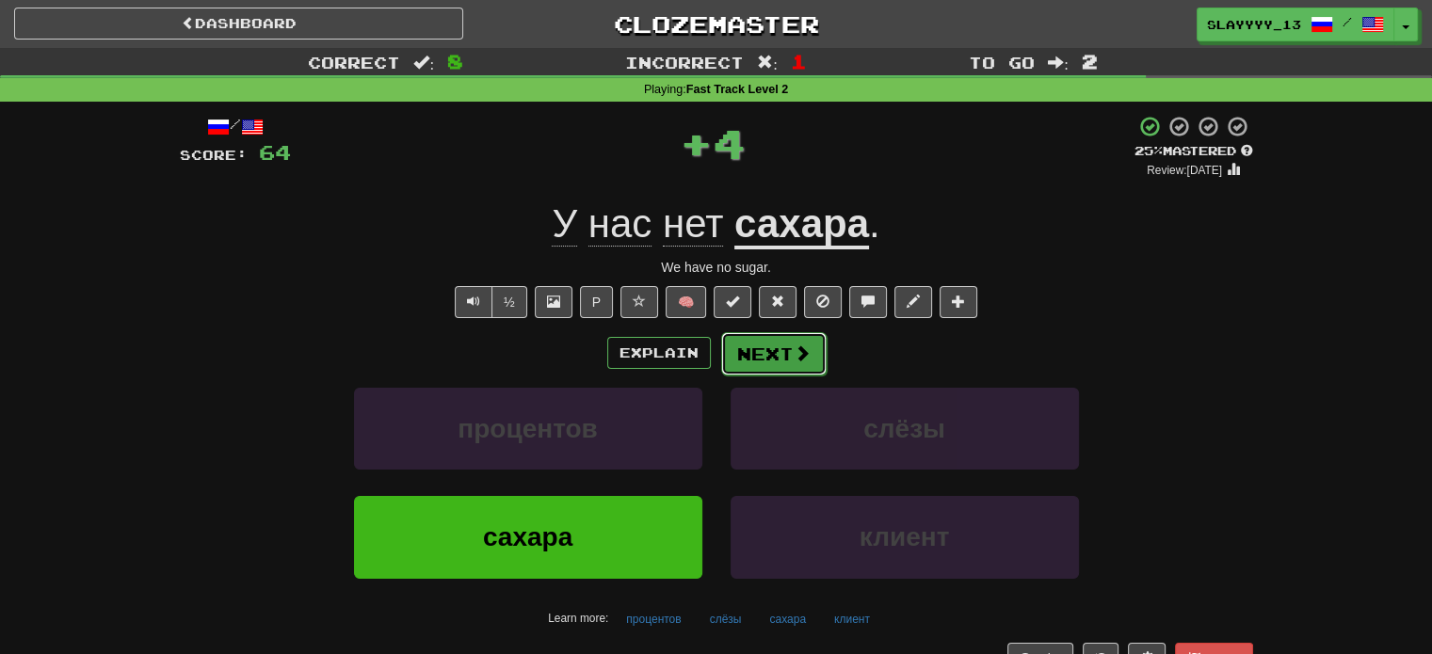
click at [740, 353] on button "Next" at bounding box center [773, 353] width 105 height 43
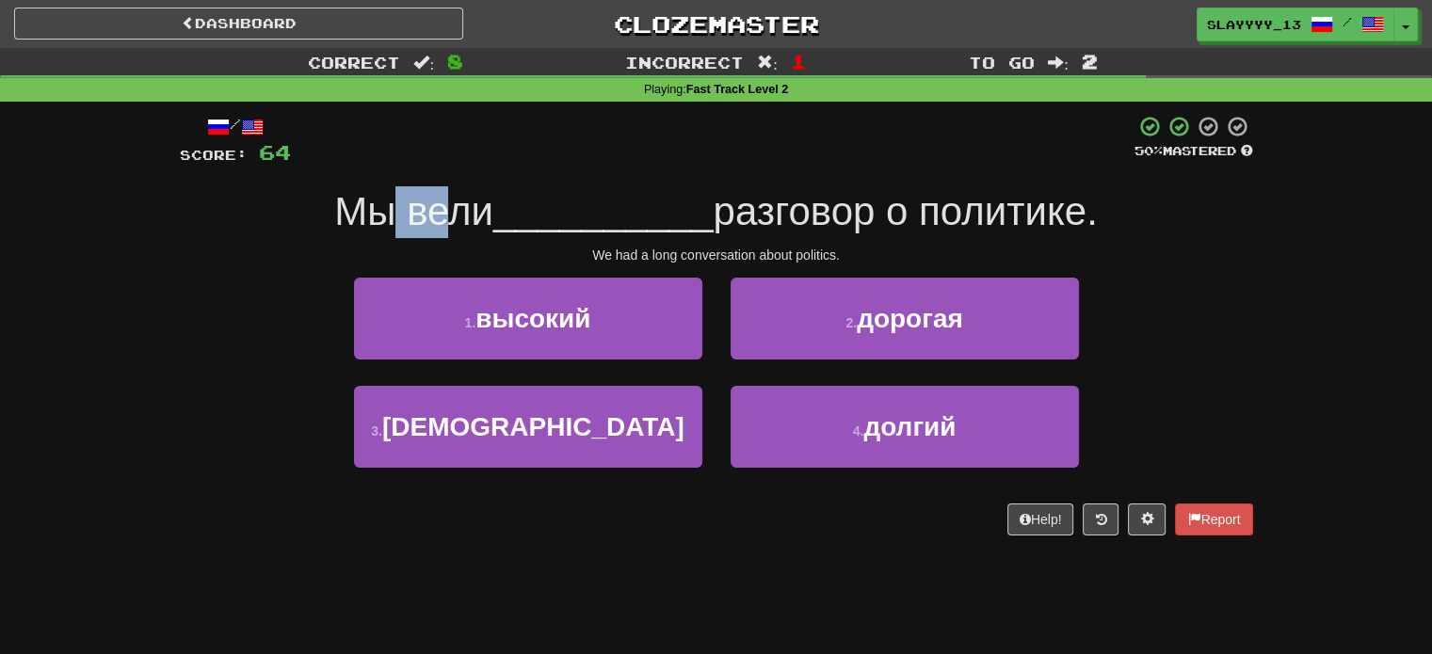
drag, startPoint x: 390, startPoint y: 225, endPoint x: 451, endPoint y: 224, distance: 61.2
click at [451, 224] on span "Мы вели" at bounding box center [413, 211] width 159 height 44
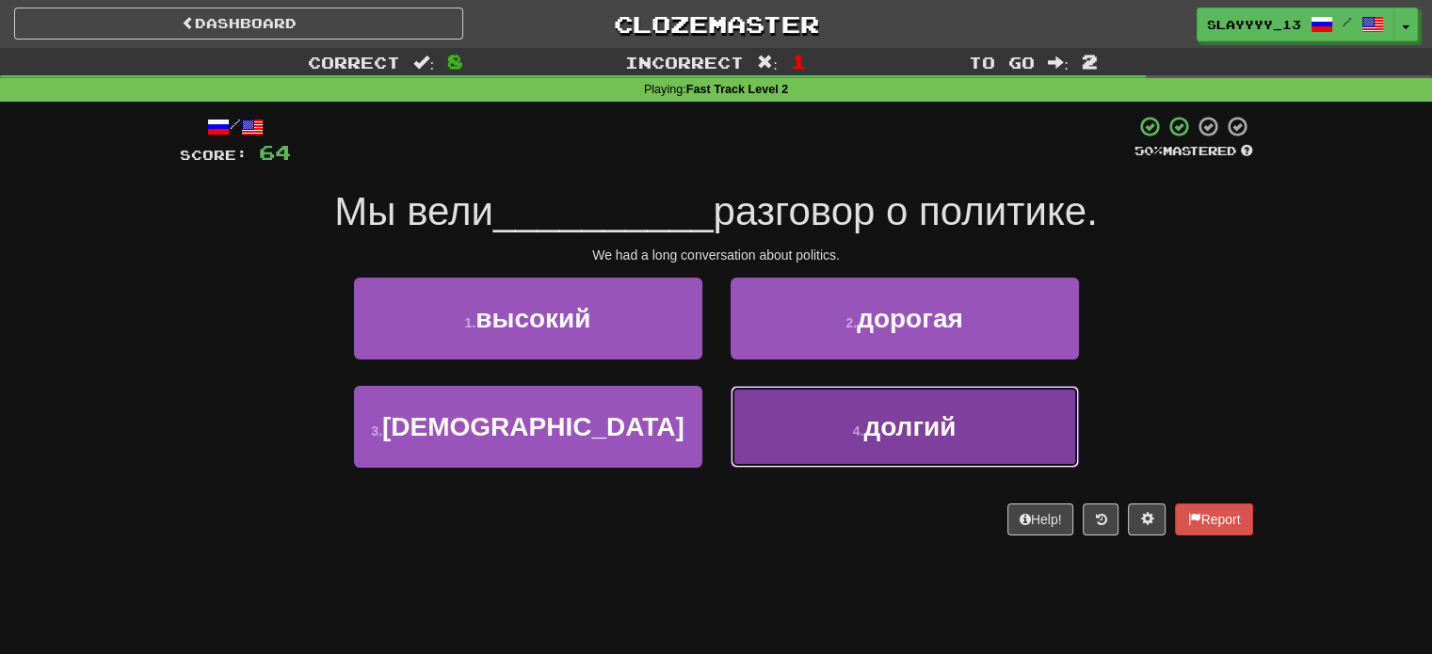
click at [866, 415] on span "долгий" at bounding box center [909, 426] width 92 height 29
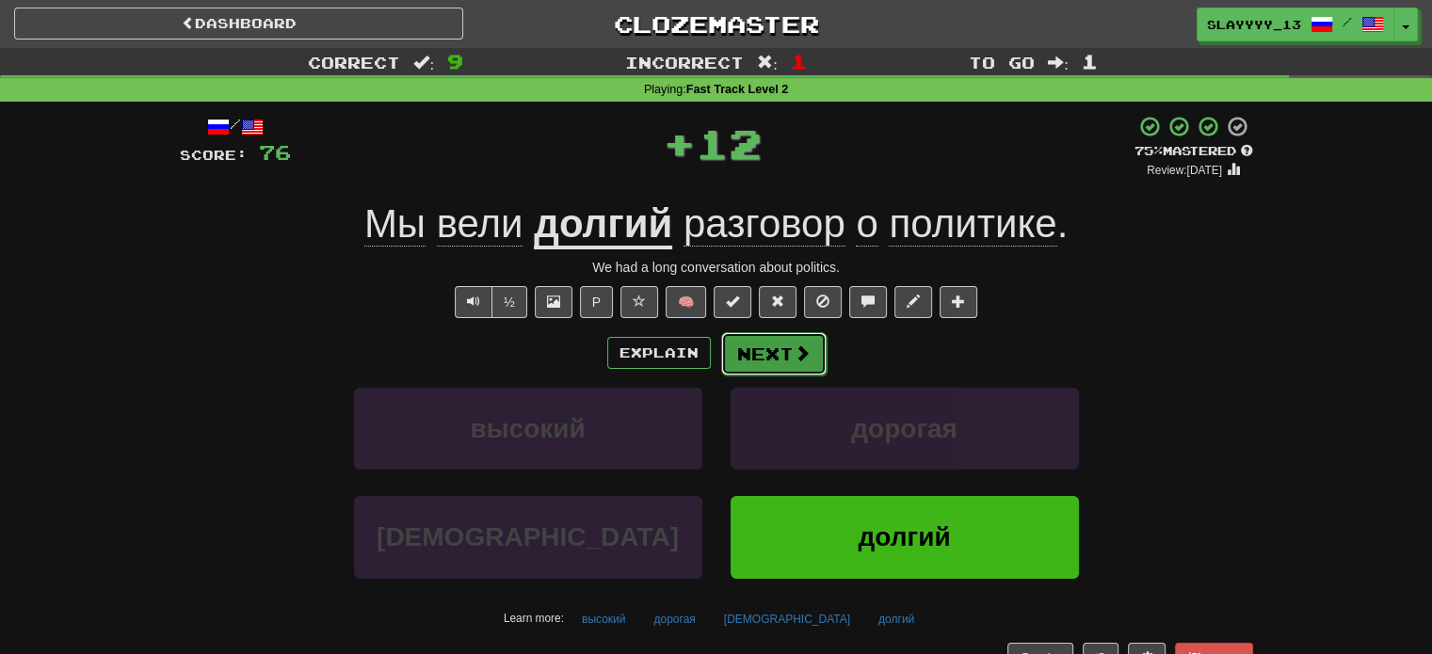
click at [772, 342] on button "Next" at bounding box center [773, 353] width 105 height 43
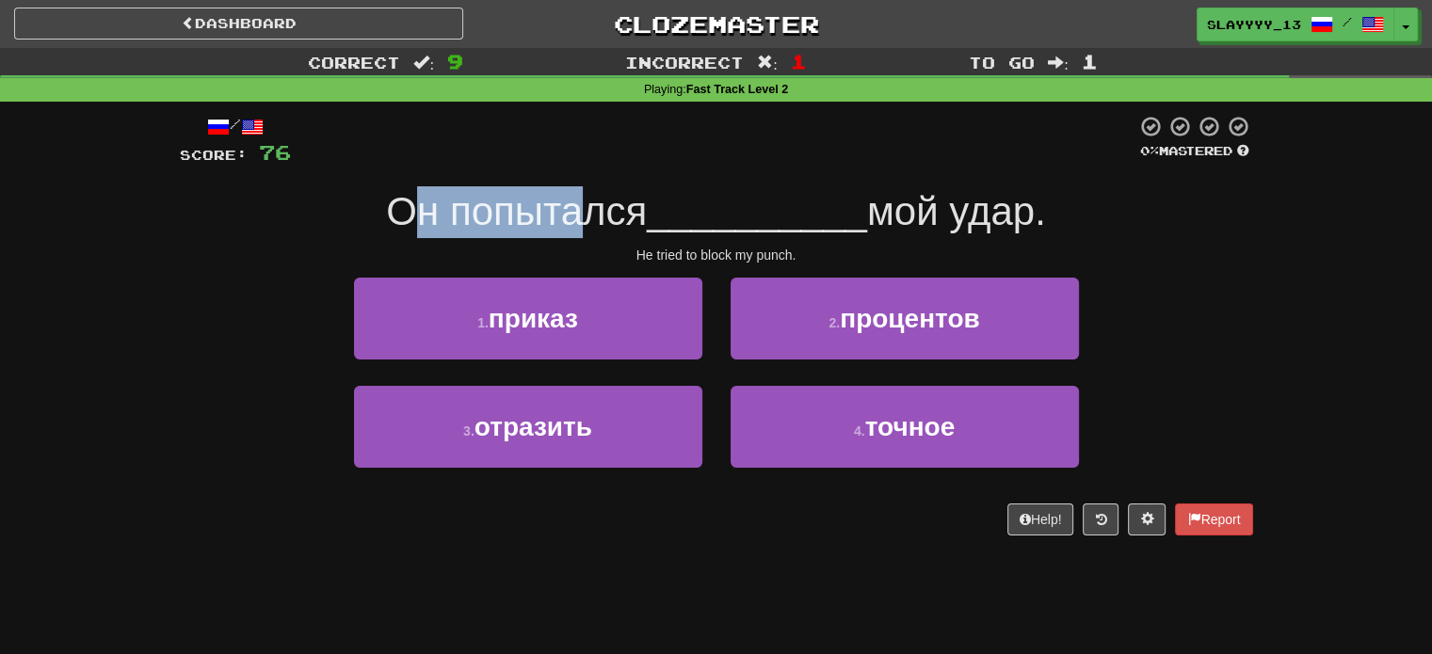
drag, startPoint x: 405, startPoint y: 214, endPoint x: 574, endPoint y: 213, distance: 169.5
click at [574, 213] on span "Он попытался" at bounding box center [516, 211] width 261 height 44
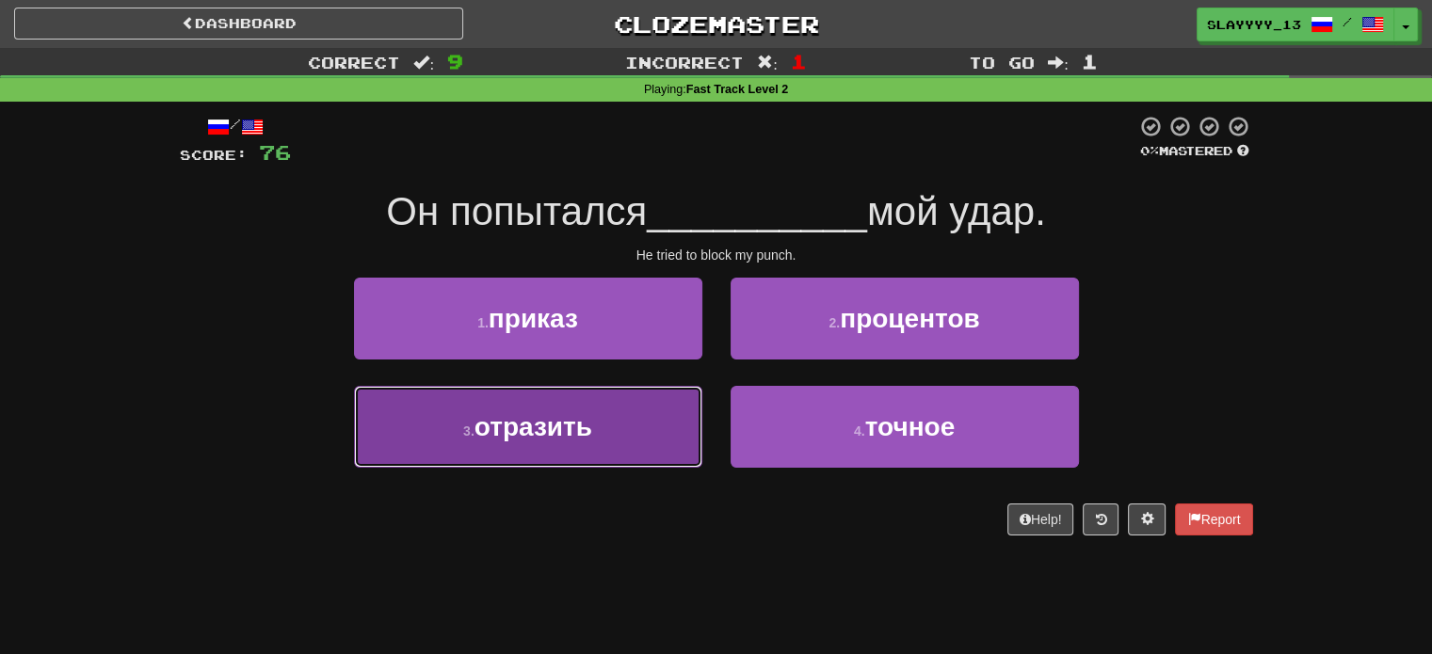
click at [648, 423] on button "3 . отразить" at bounding box center [528, 427] width 348 height 82
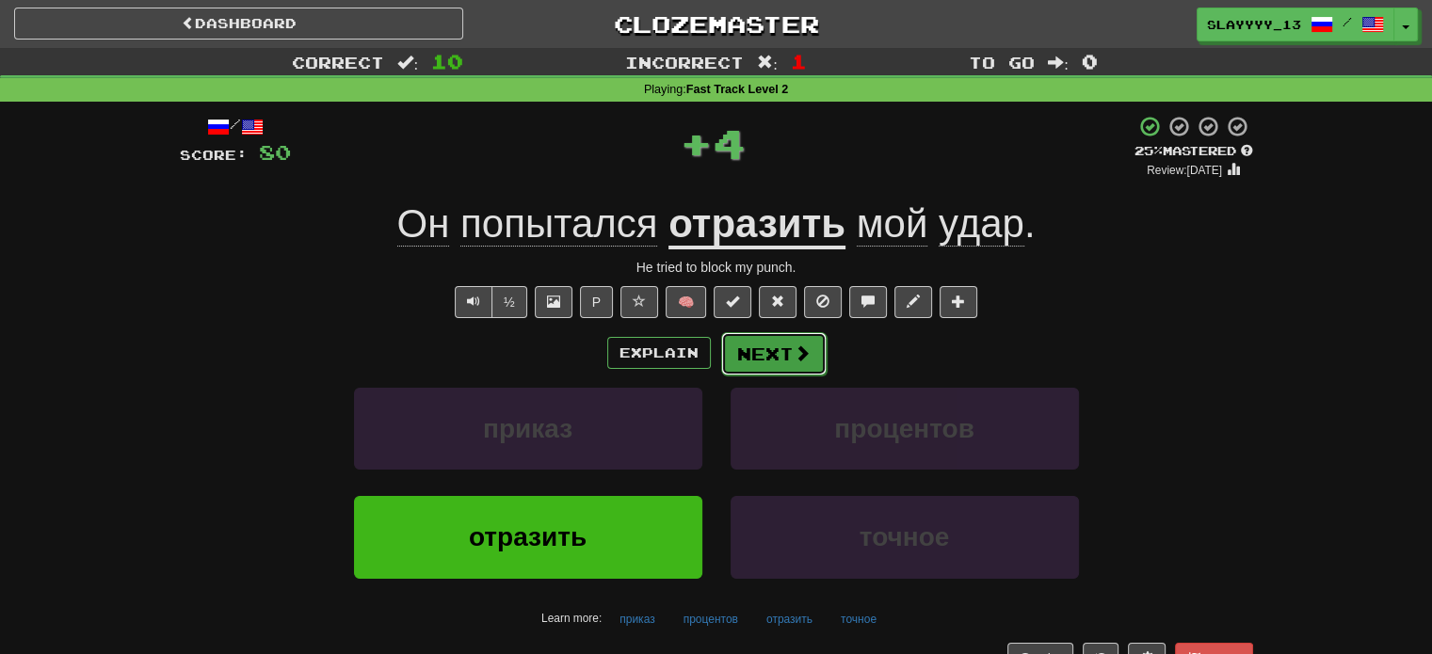
click at [795, 345] on span at bounding box center [802, 353] width 17 height 17
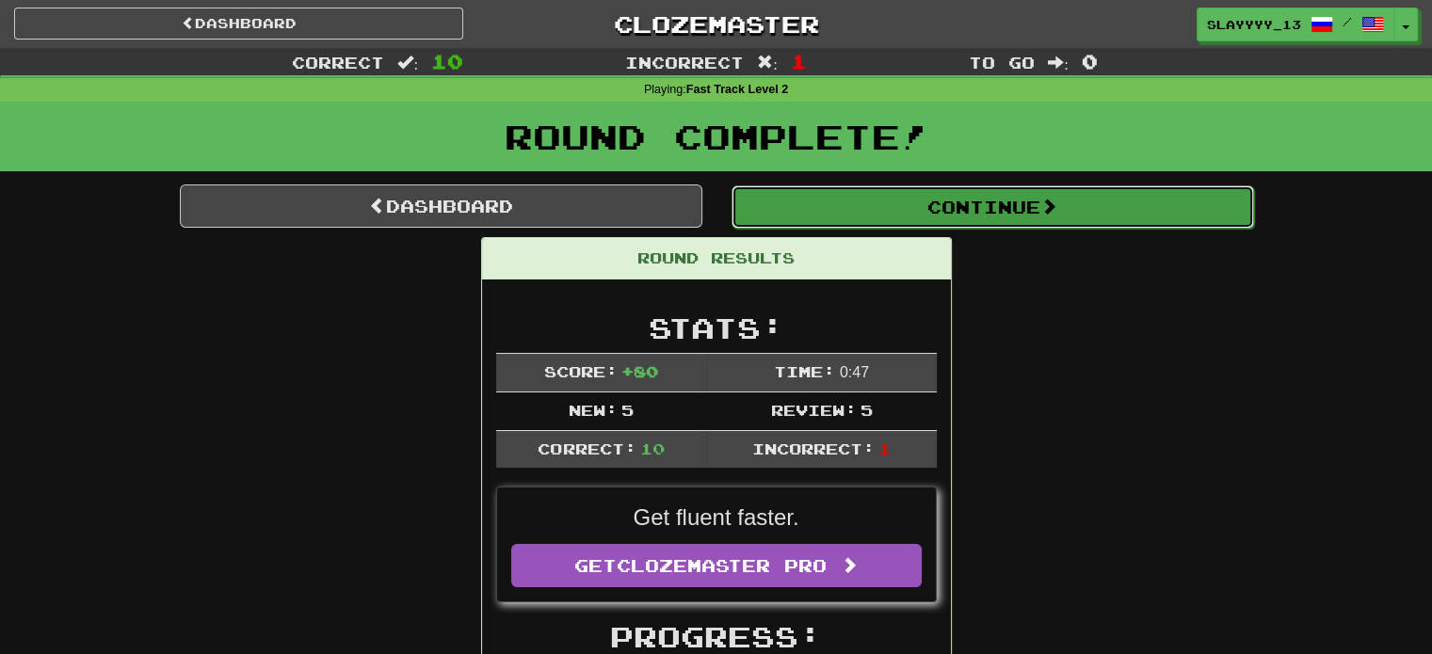
click at [779, 213] on button "Continue" at bounding box center [992, 206] width 522 height 43
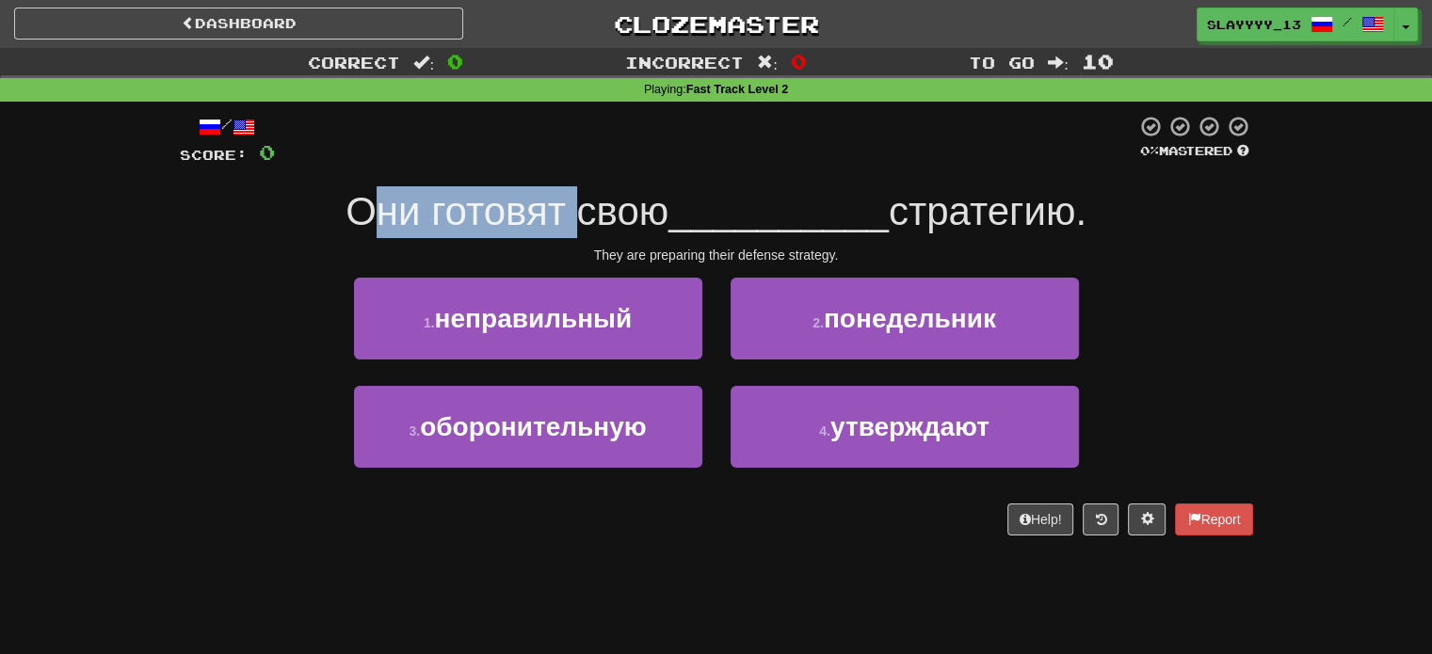
drag, startPoint x: 367, startPoint y: 194, endPoint x: 630, endPoint y: 223, distance: 264.3
click at [630, 223] on span "Они готовят свою" at bounding box center [506, 211] width 323 height 44
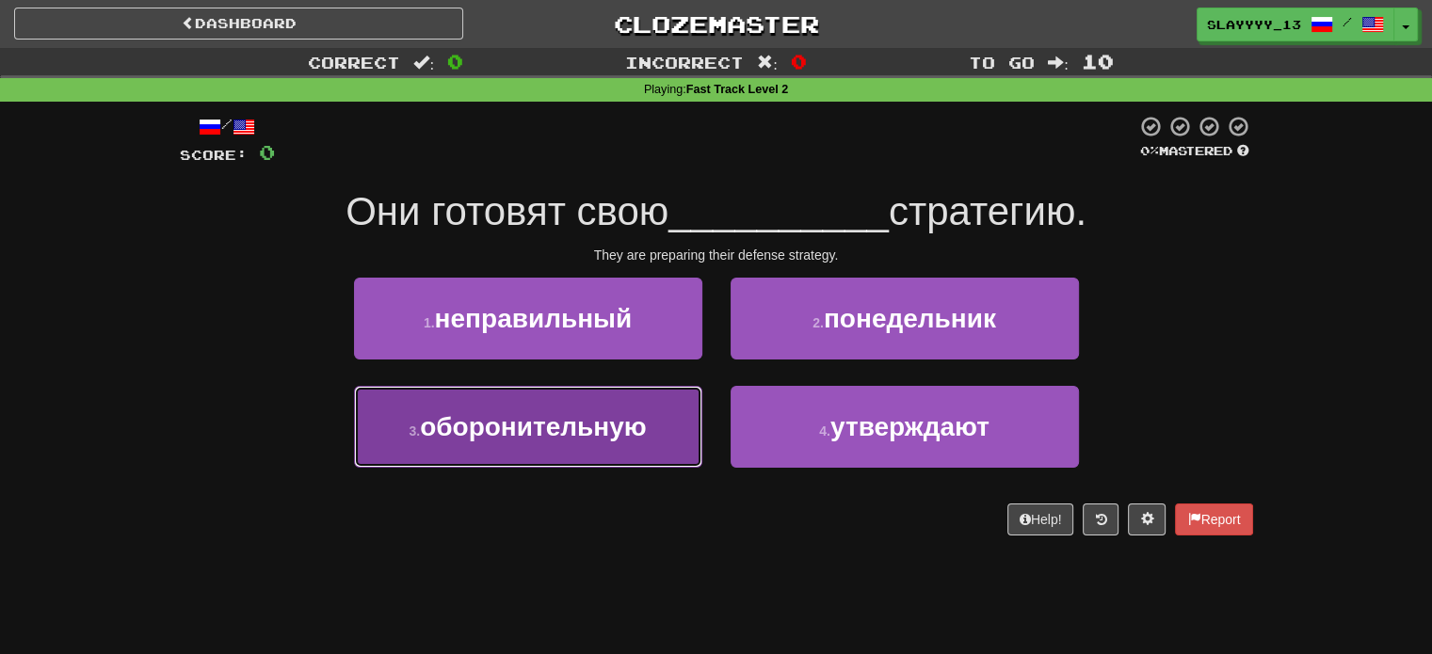
click at [644, 424] on span "оборонительную" at bounding box center [533, 426] width 227 height 29
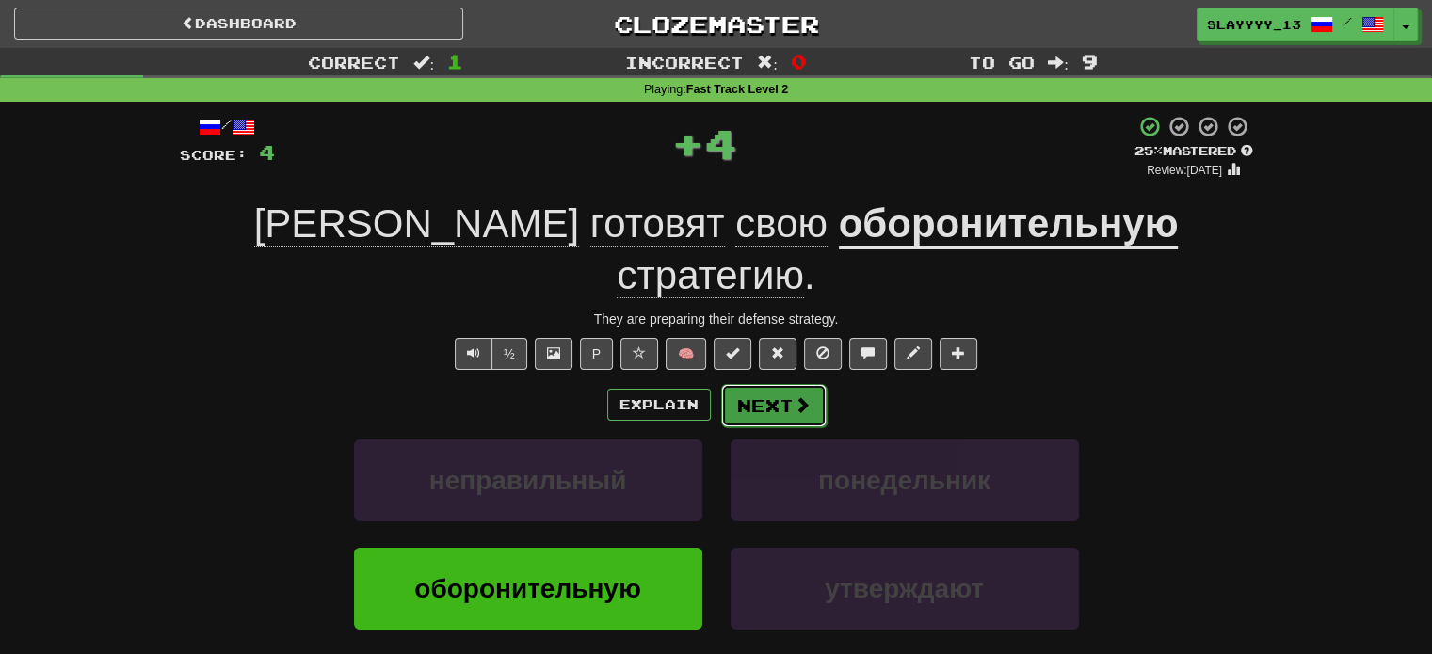
click at [797, 384] on button "Next" at bounding box center [773, 405] width 105 height 43
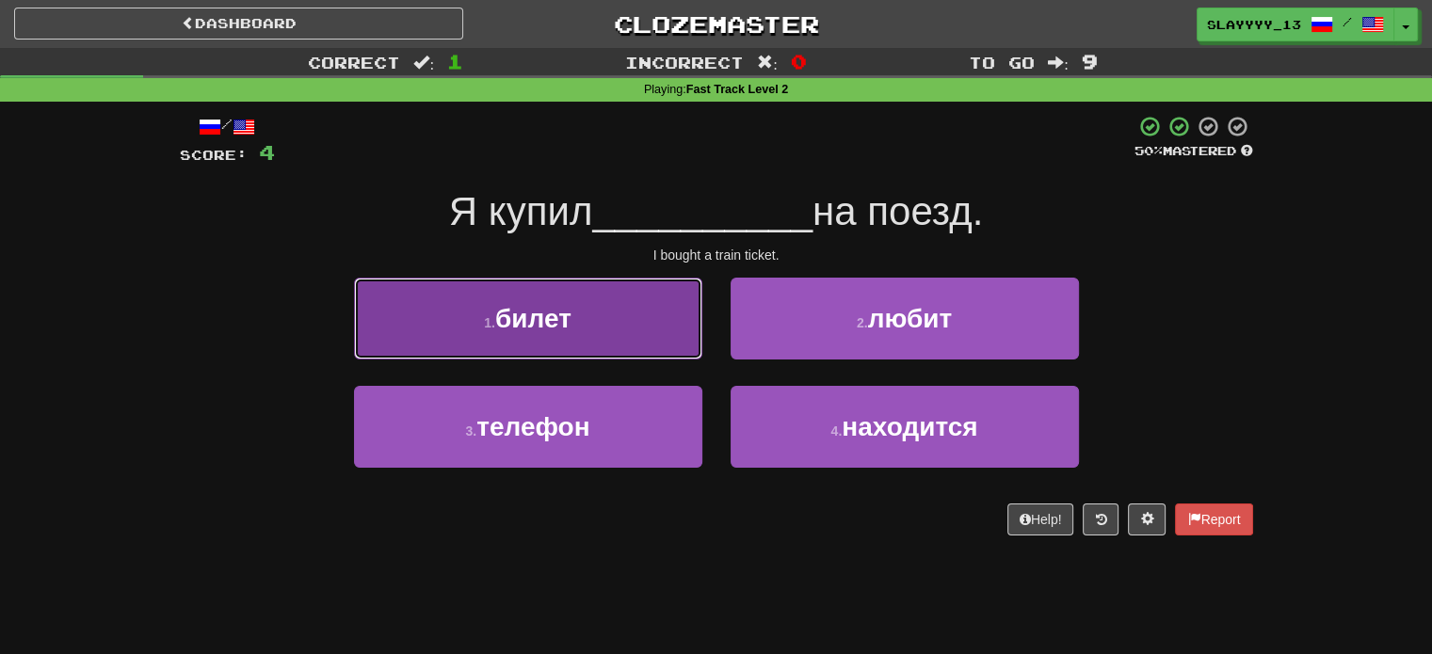
click at [602, 314] on button "1 . билет" at bounding box center [528, 319] width 348 height 82
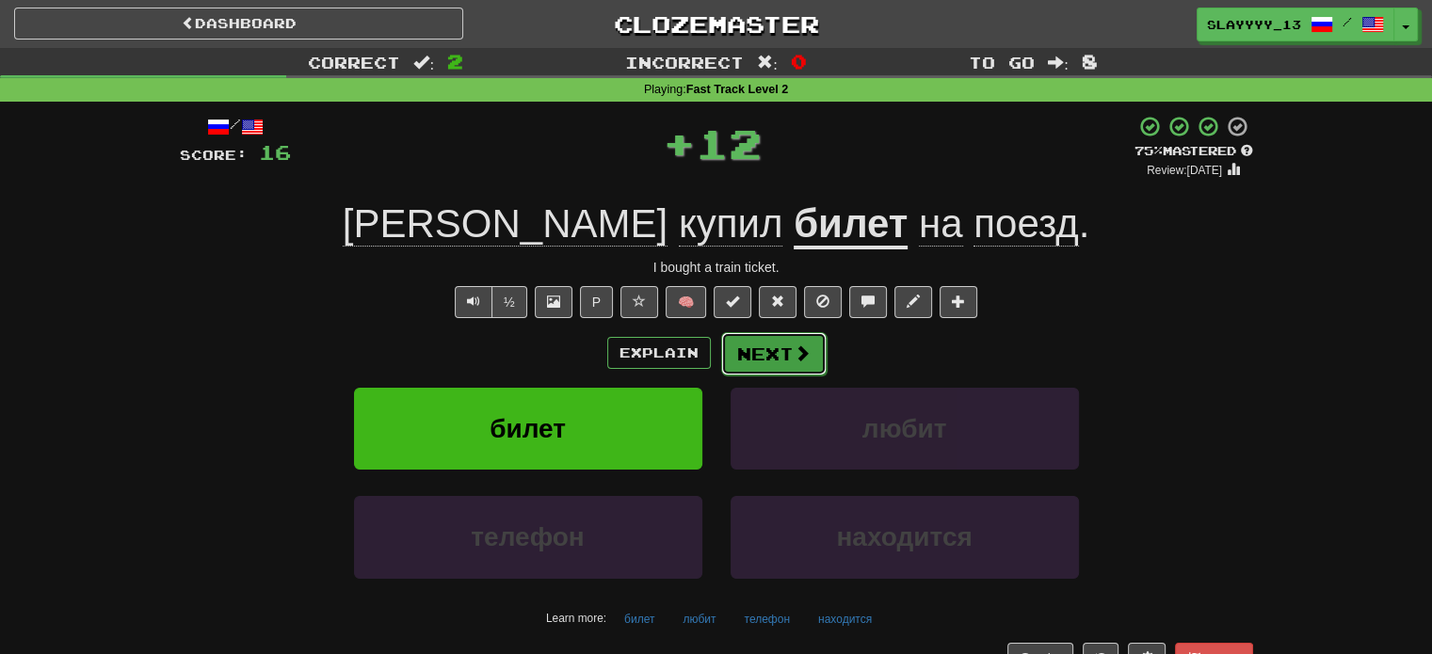
click at [769, 359] on button "Next" at bounding box center [773, 353] width 105 height 43
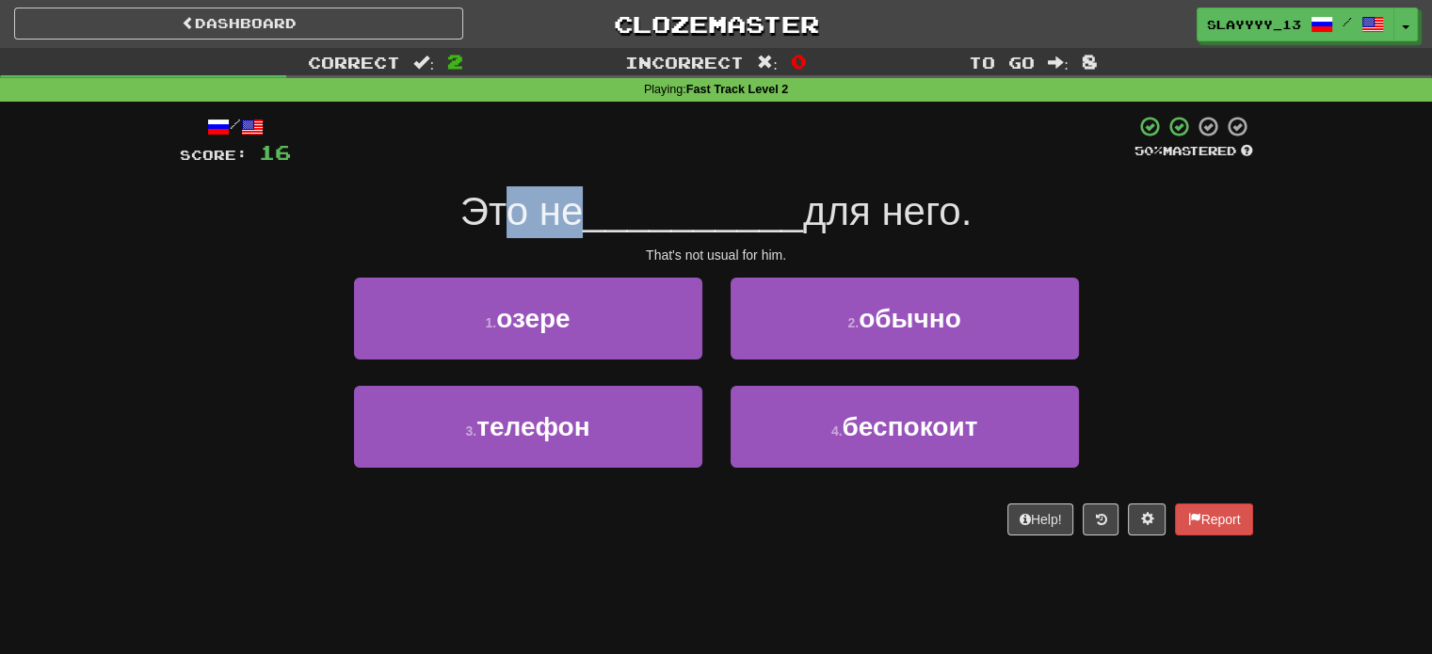
drag, startPoint x: 498, startPoint y: 218, endPoint x: 569, endPoint y: 219, distance: 70.6
click at [569, 219] on span "Это не" at bounding box center [521, 211] width 123 height 44
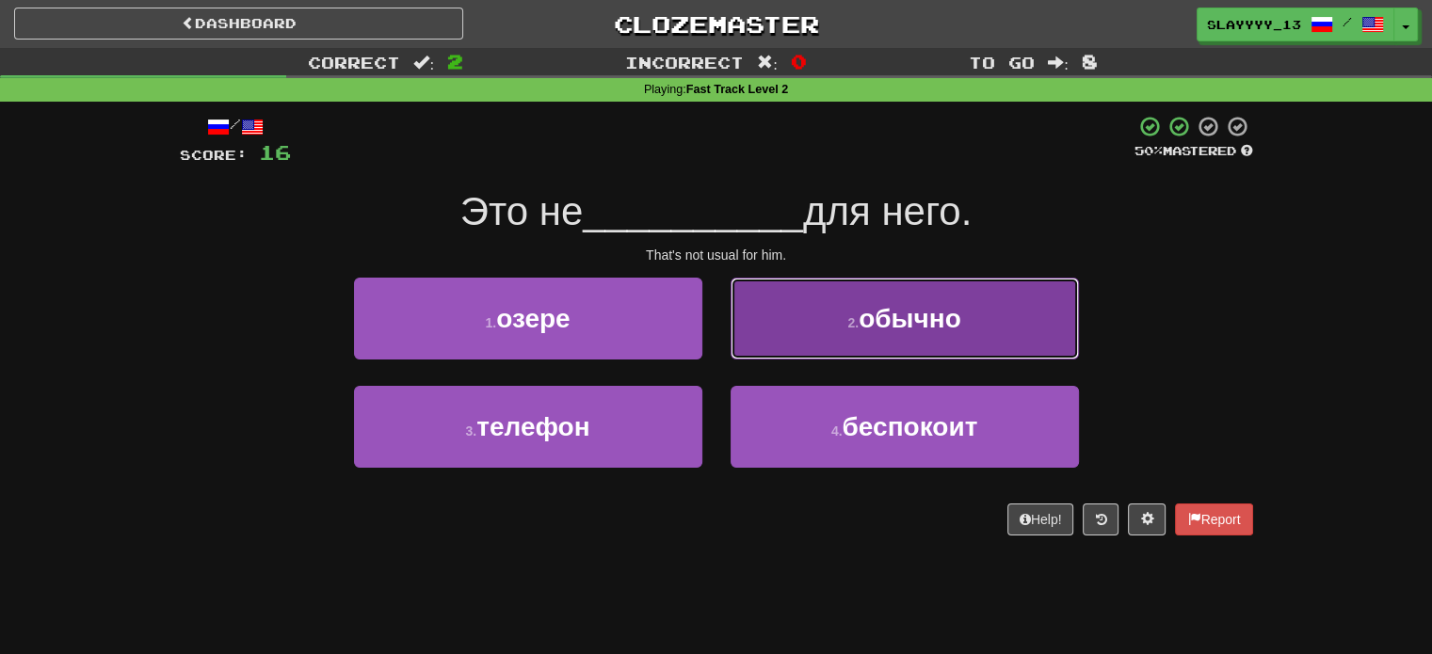
click at [859, 332] on span "обычно" at bounding box center [910, 318] width 103 height 29
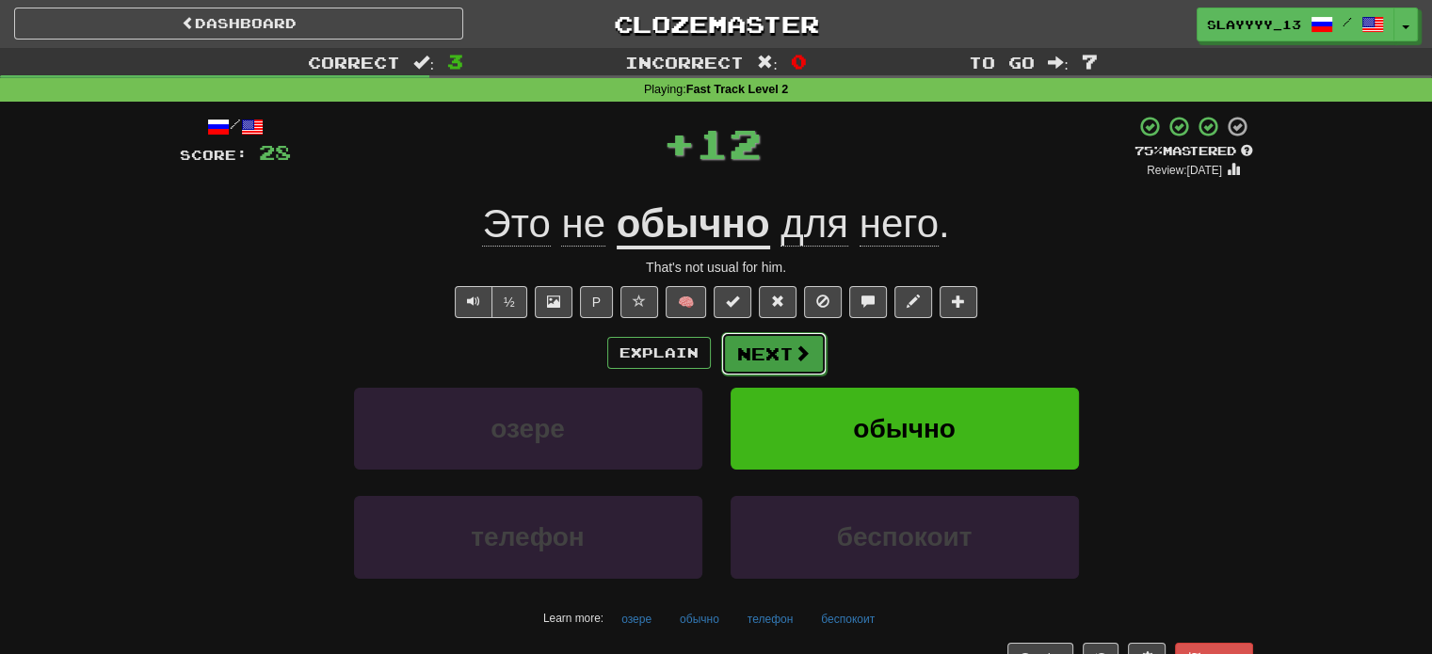
click at [780, 348] on button "Next" at bounding box center [773, 353] width 105 height 43
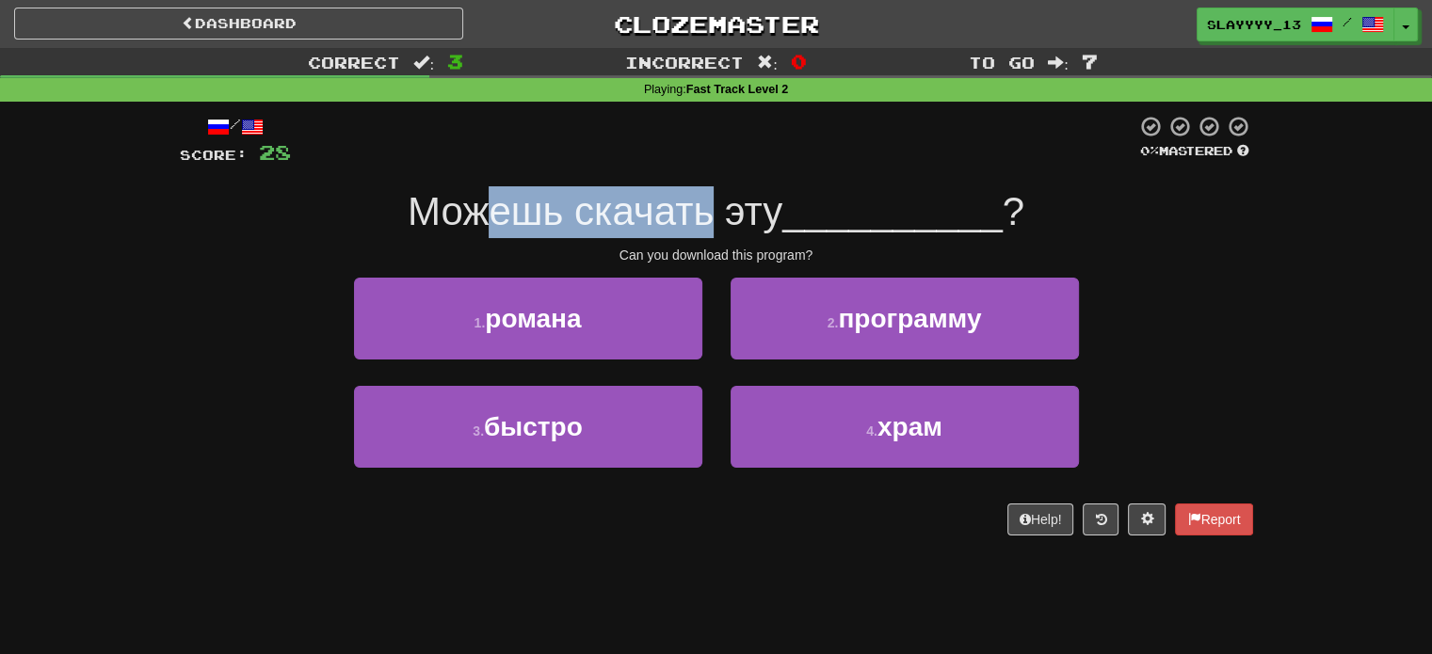
drag, startPoint x: 483, startPoint y: 217, endPoint x: 716, endPoint y: 214, distance: 233.5
click at [716, 214] on span "Можешь скачать эту" at bounding box center [595, 211] width 375 height 44
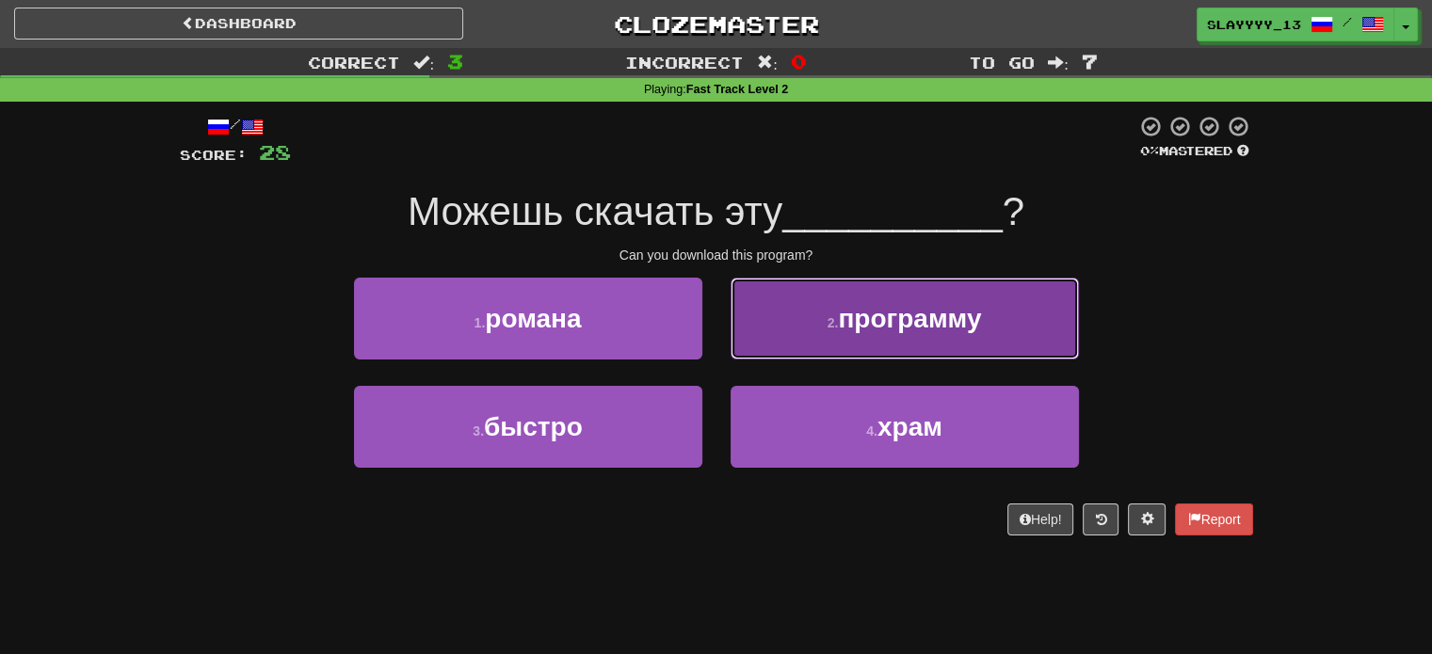
click at [853, 297] on button "2 . программу" at bounding box center [905, 319] width 348 height 82
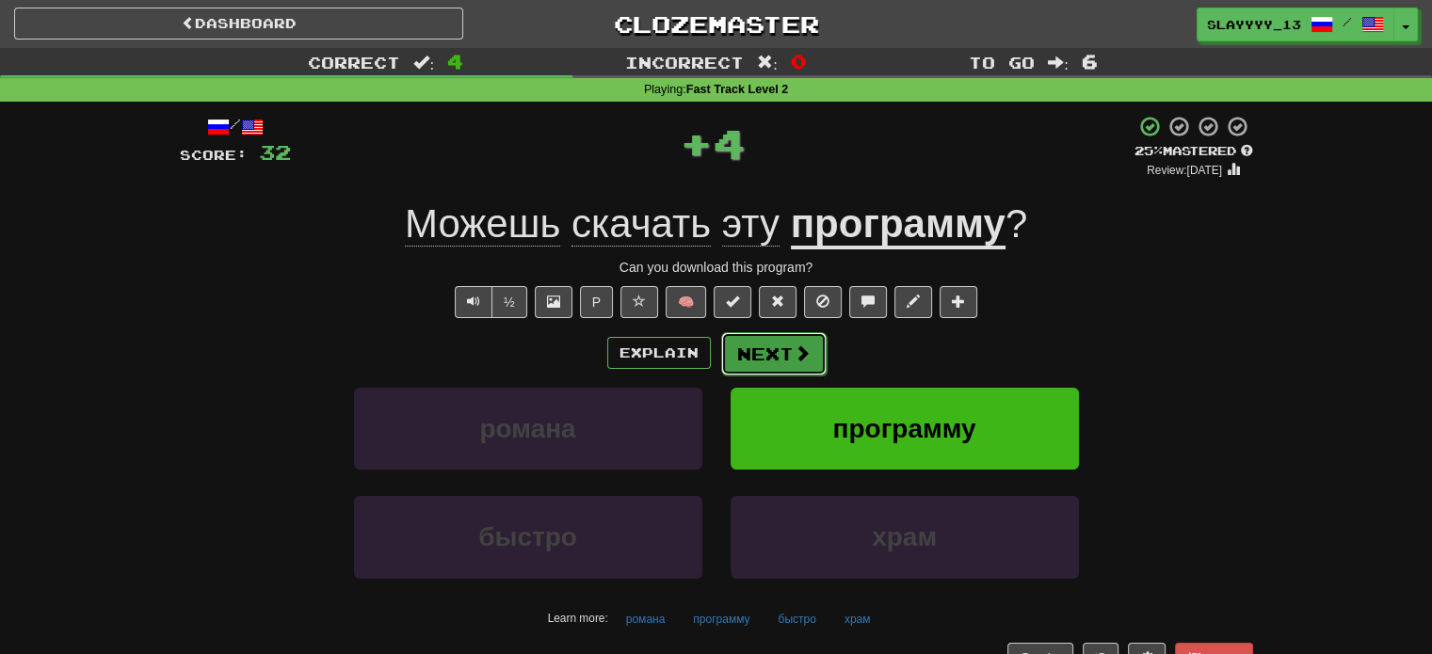
click at [805, 361] on span at bounding box center [802, 353] width 17 height 17
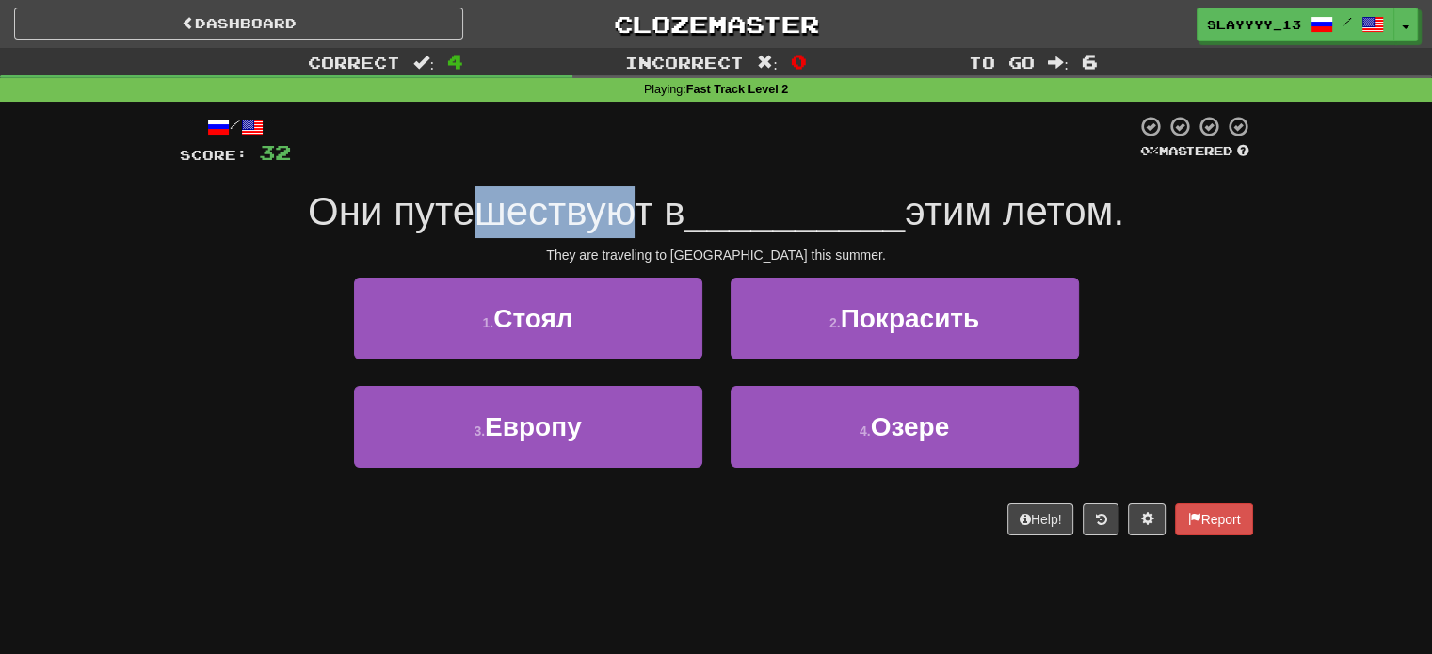
drag, startPoint x: 471, startPoint y: 210, endPoint x: 624, endPoint y: 216, distance: 153.6
click at [624, 216] on span "Они путешествуют в" at bounding box center [496, 211] width 377 height 44
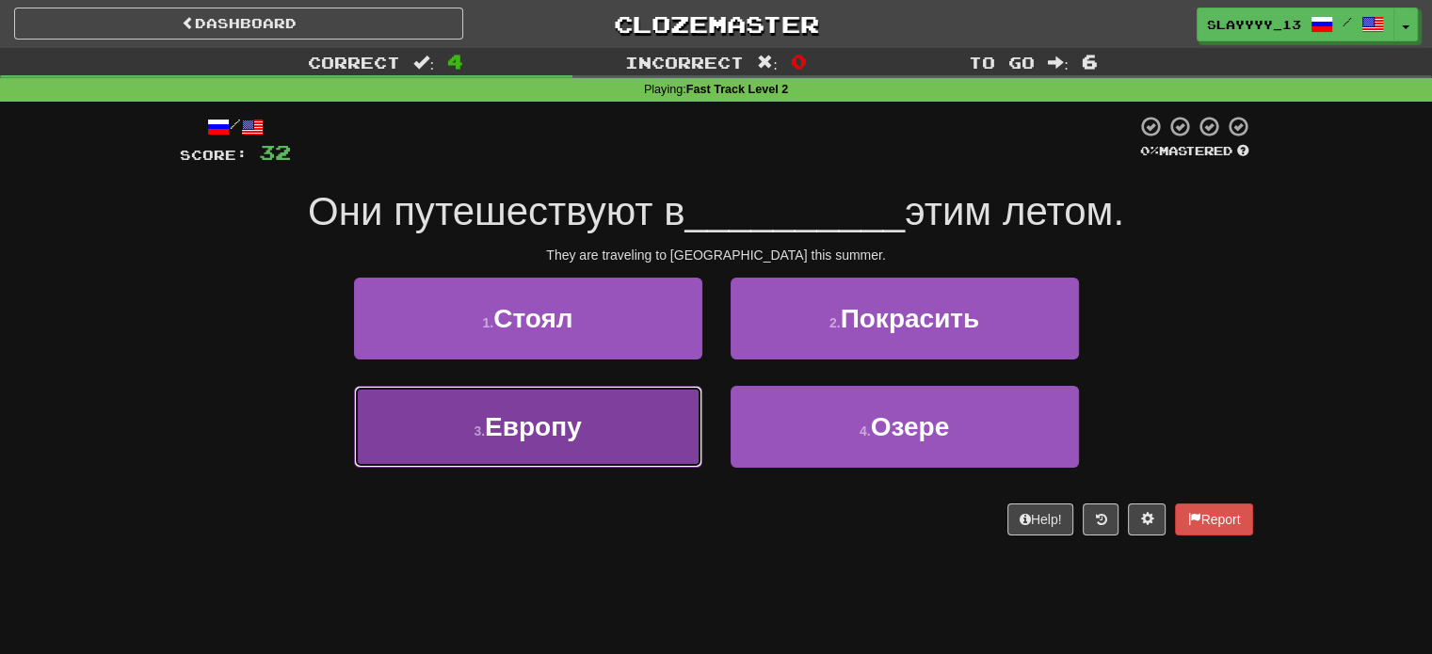
click at [640, 465] on button "3 . Европу" at bounding box center [528, 427] width 348 height 82
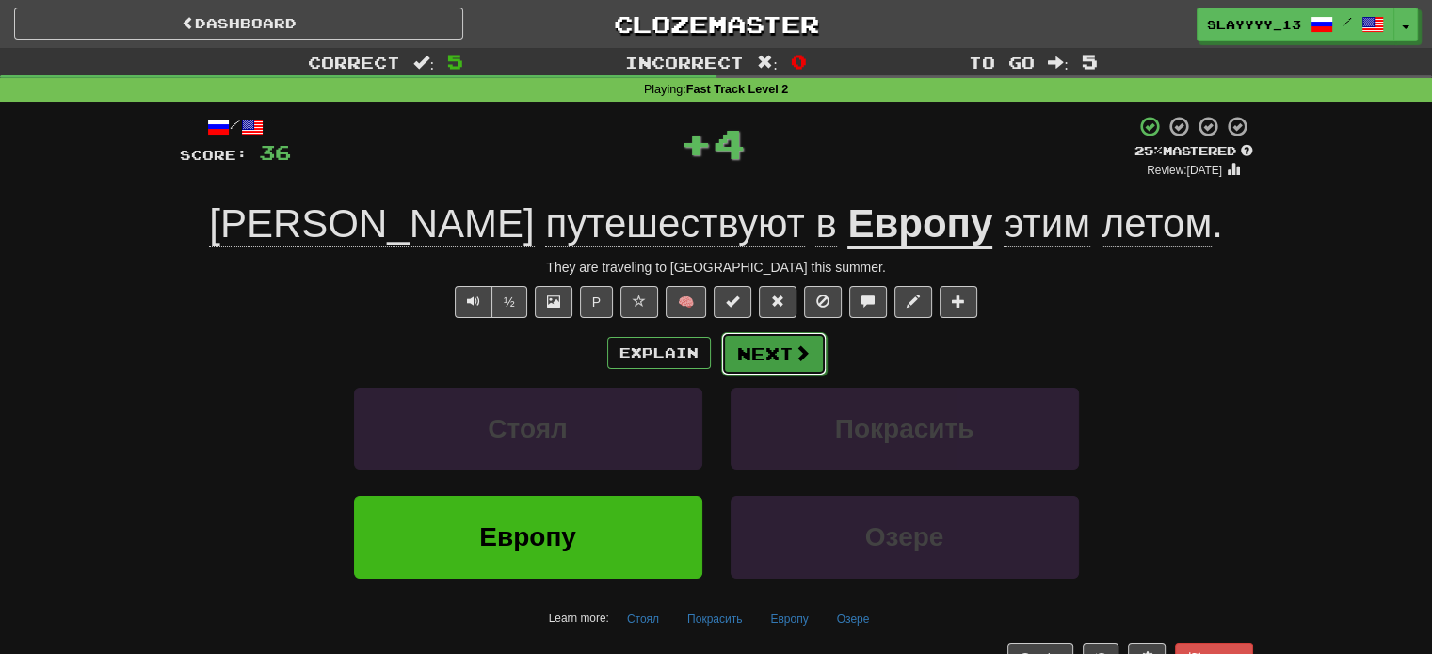
click at [795, 365] on button "Next" at bounding box center [773, 353] width 105 height 43
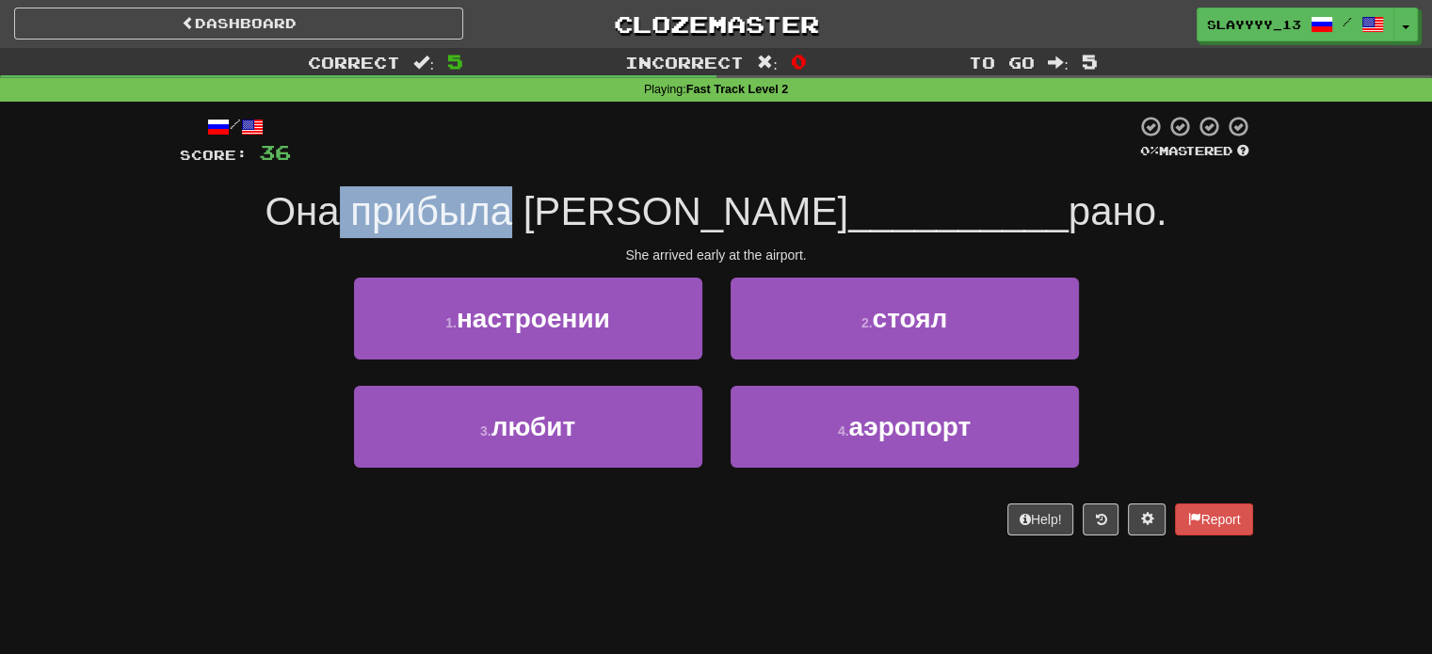
drag, startPoint x: 474, startPoint y: 199, endPoint x: 711, endPoint y: 202, distance: 236.3
click at [711, 202] on div "Она прибыла в __________ рано." at bounding box center [716, 212] width 1073 height 52
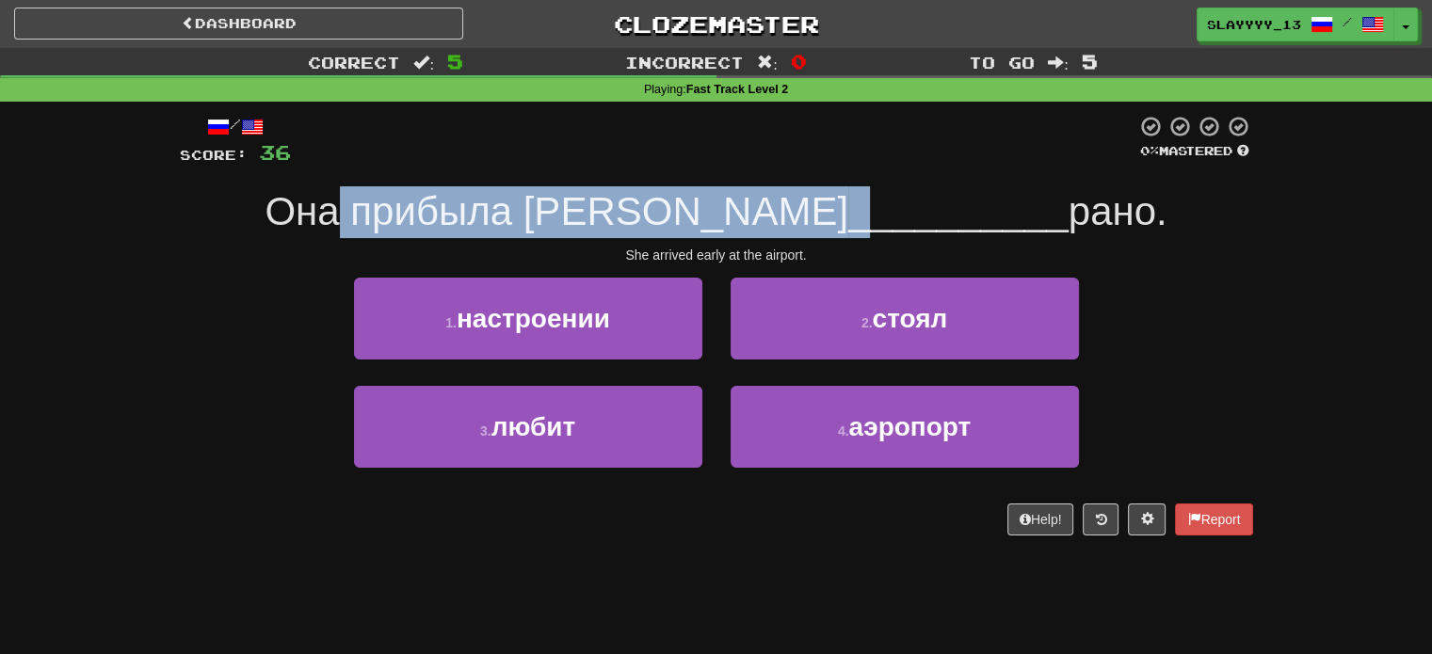
click at [848, 202] on span "__________" at bounding box center [958, 211] width 220 height 44
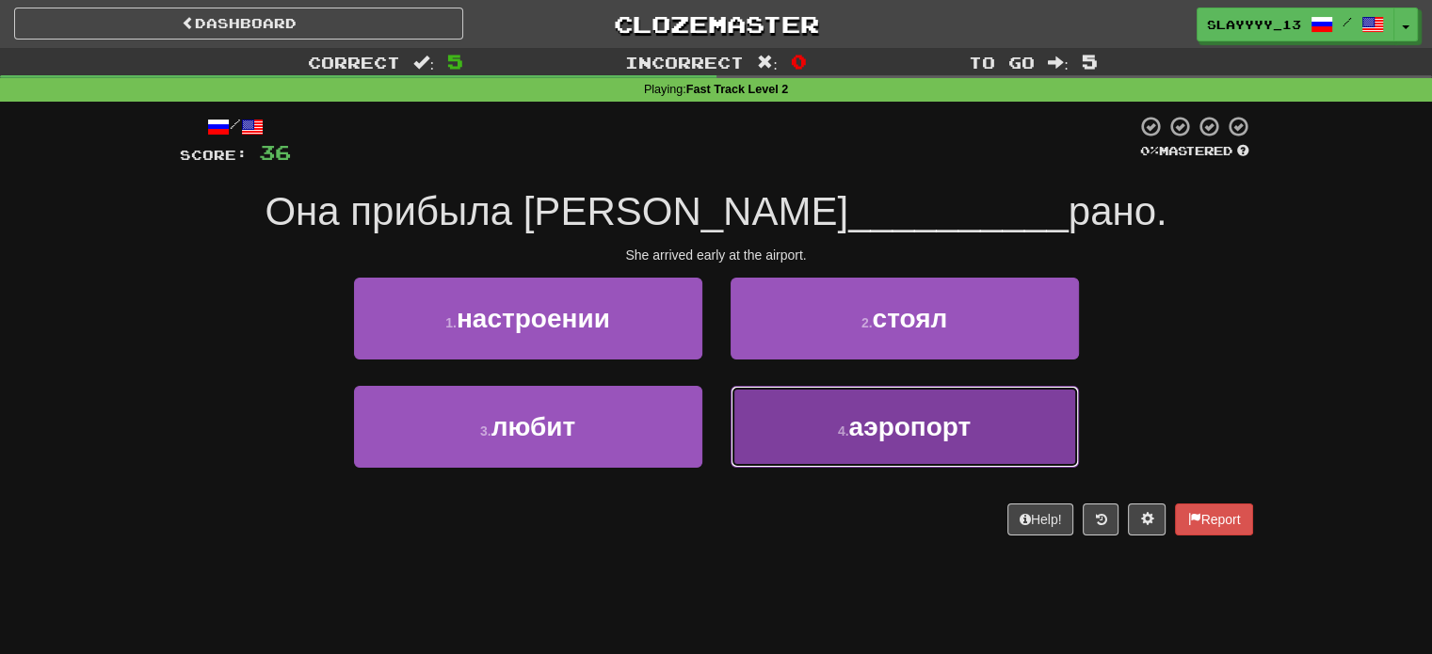
click at [853, 436] on span "аэропорт" at bounding box center [909, 426] width 122 height 29
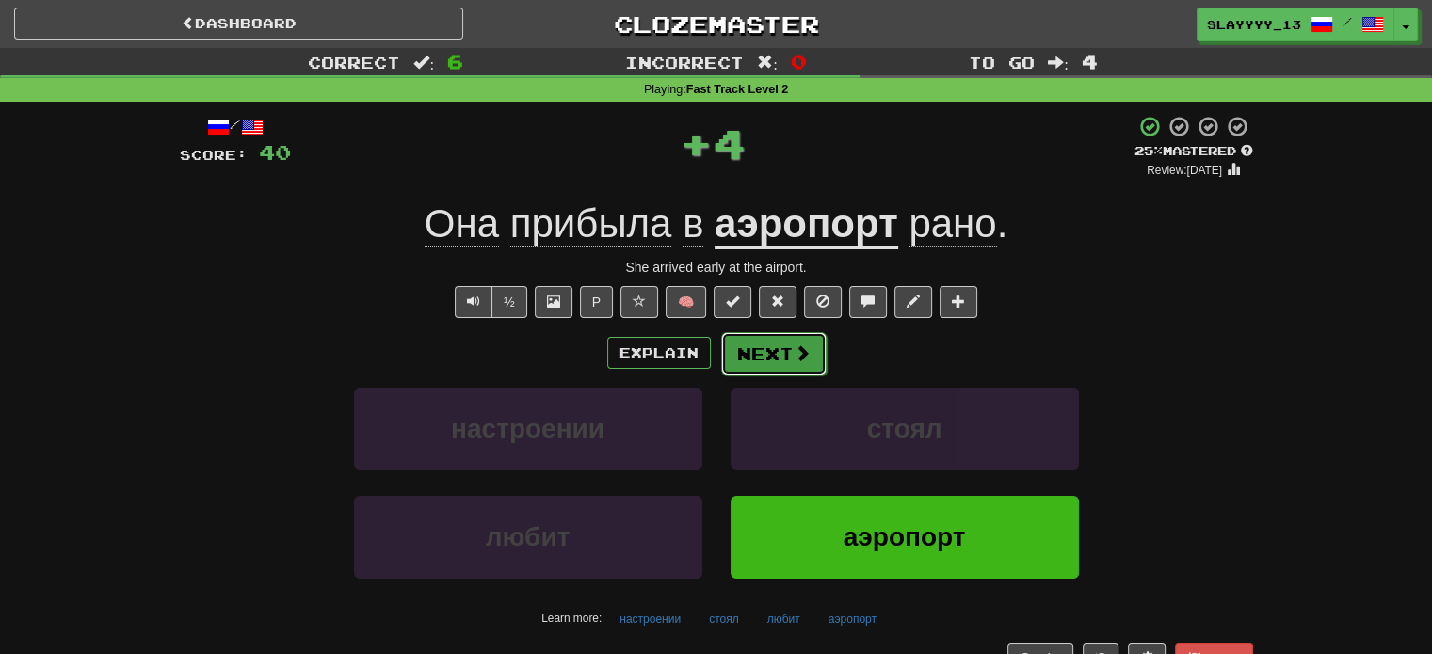
click at [761, 356] on button "Next" at bounding box center [773, 353] width 105 height 43
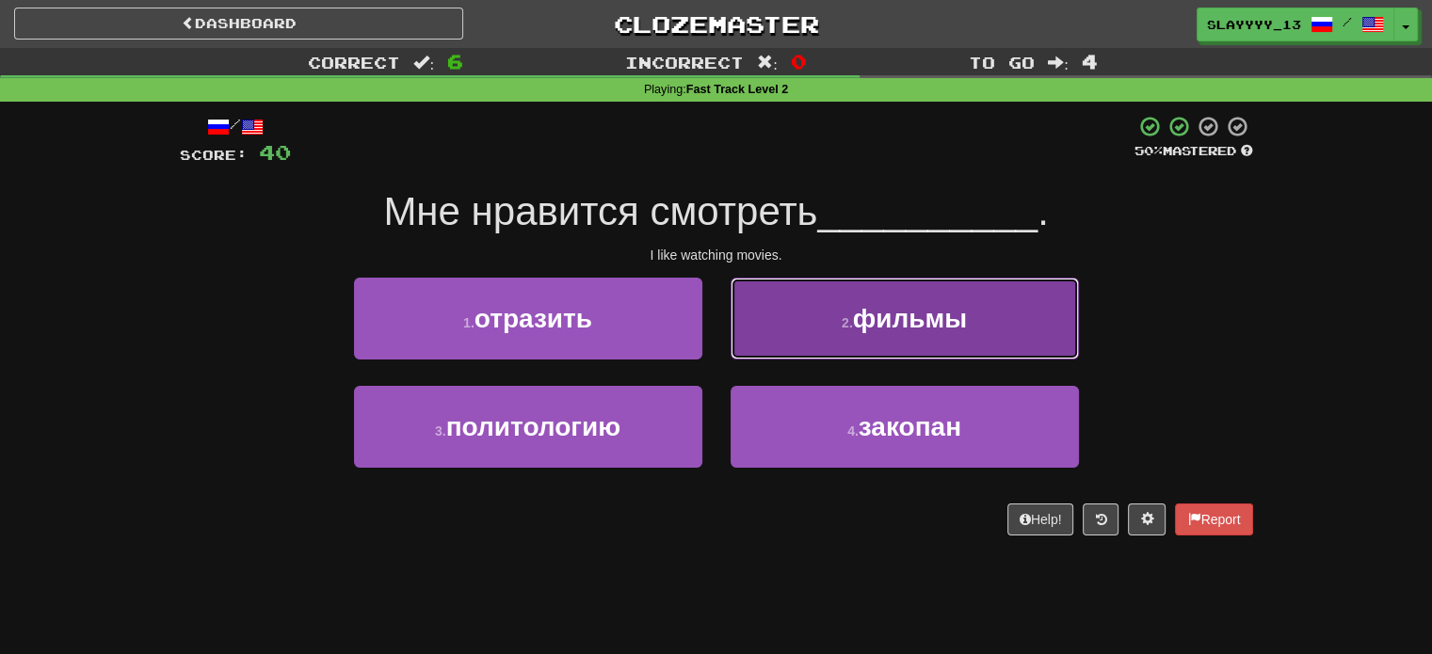
click at [955, 316] on span "фильмы" at bounding box center [910, 318] width 114 height 29
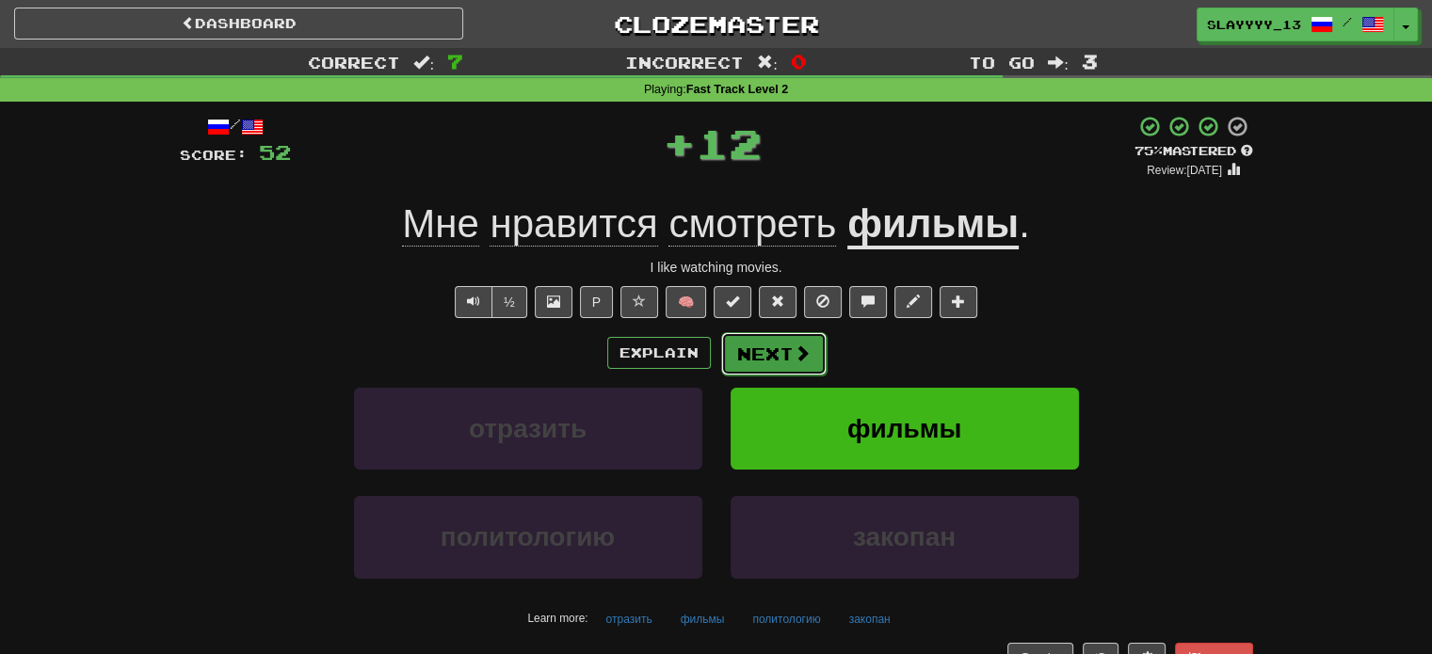
click at [781, 352] on button "Next" at bounding box center [773, 353] width 105 height 43
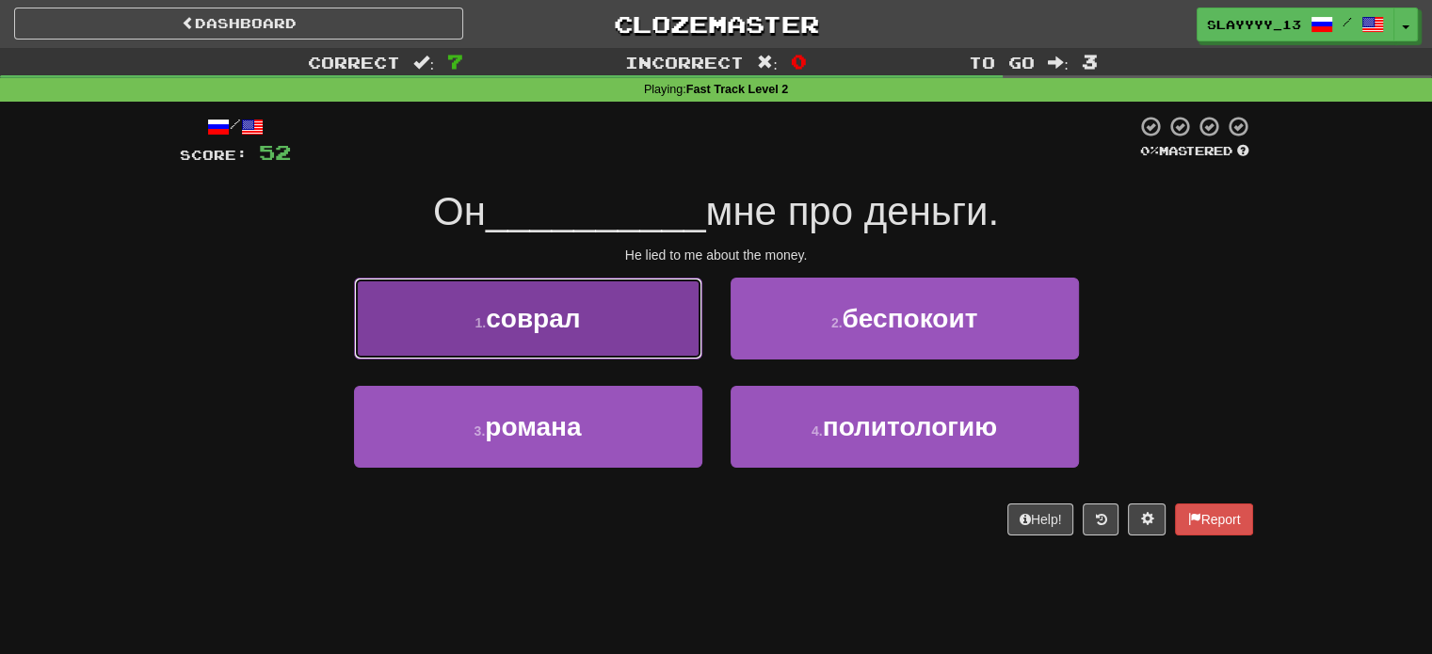
click at [587, 324] on button "1 . соврал" at bounding box center [528, 319] width 348 height 82
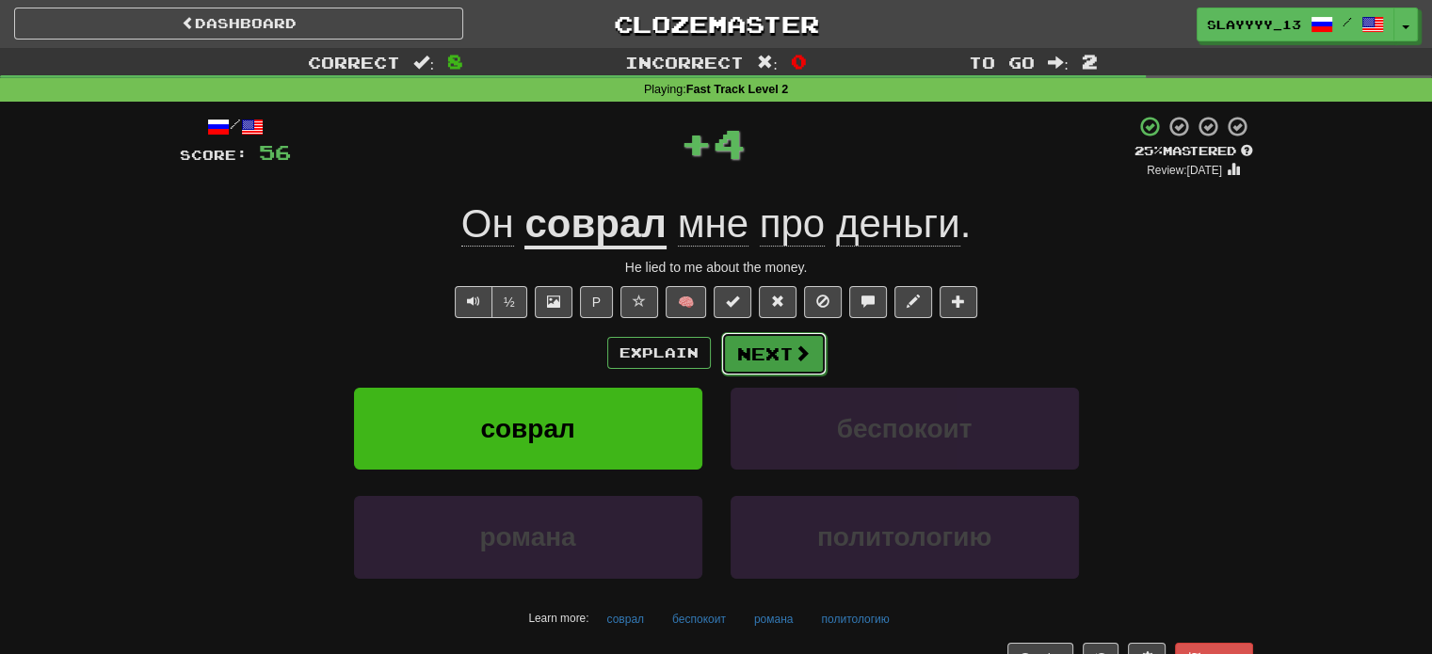
click at [821, 354] on button "Next" at bounding box center [773, 353] width 105 height 43
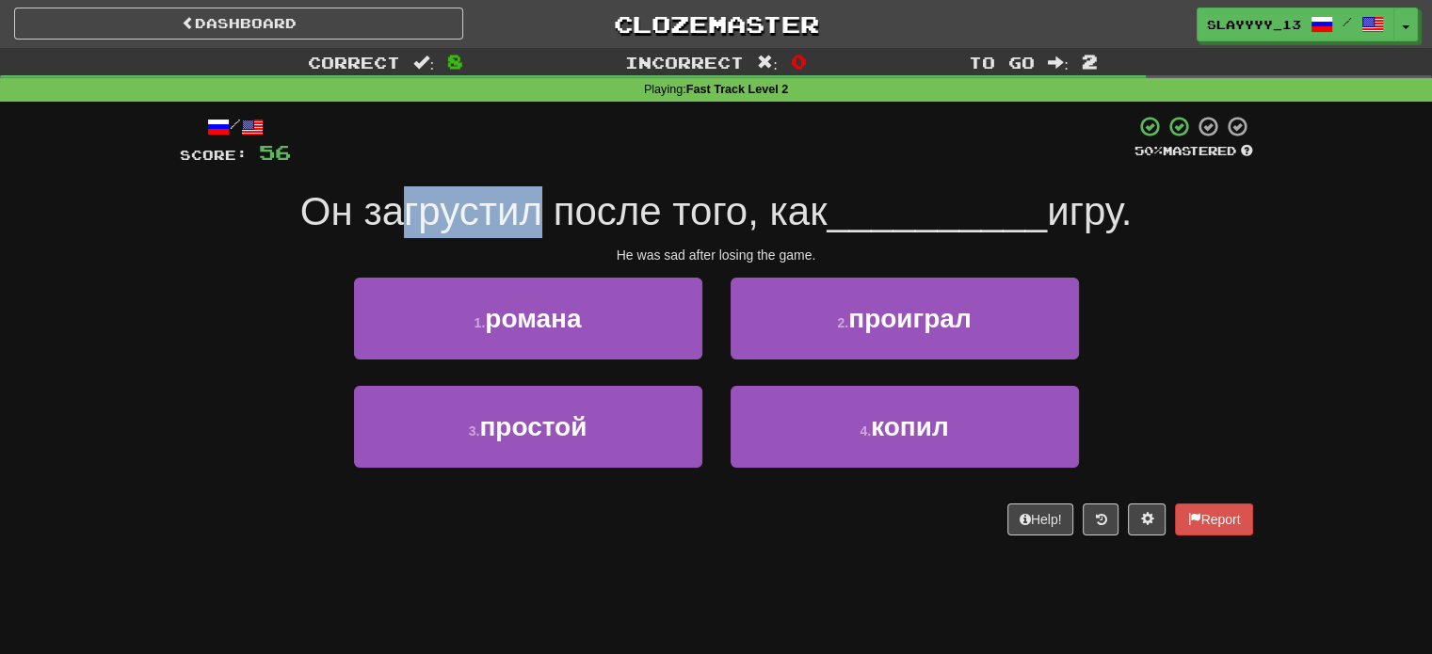
drag, startPoint x: 381, startPoint y: 219, endPoint x: 533, endPoint y: 219, distance: 151.6
click at [533, 219] on span "Он загрустил после того, как" at bounding box center [563, 211] width 527 height 44
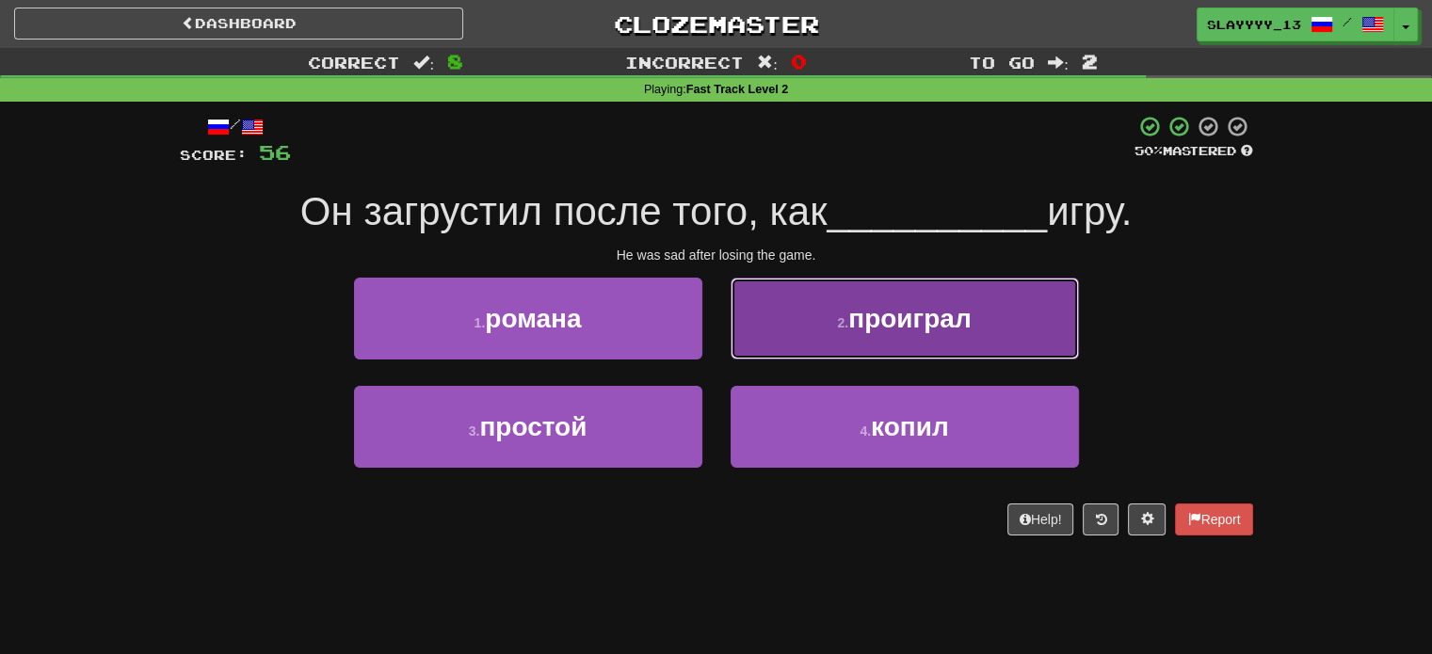
click at [893, 334] on button "2 . проиграл" at bounding box center [905, 319] width 348 height 82
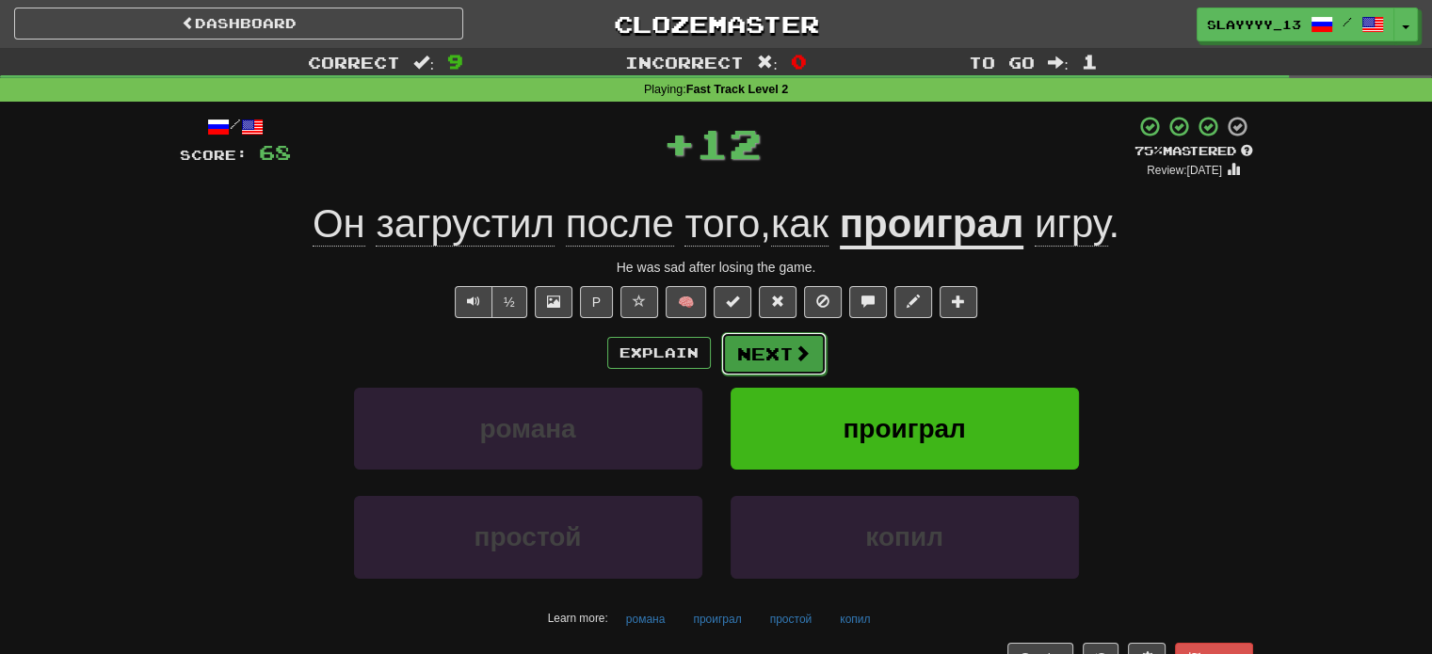
click at [794, 359] on span at bounding box center [802, 353] width 17 height 17
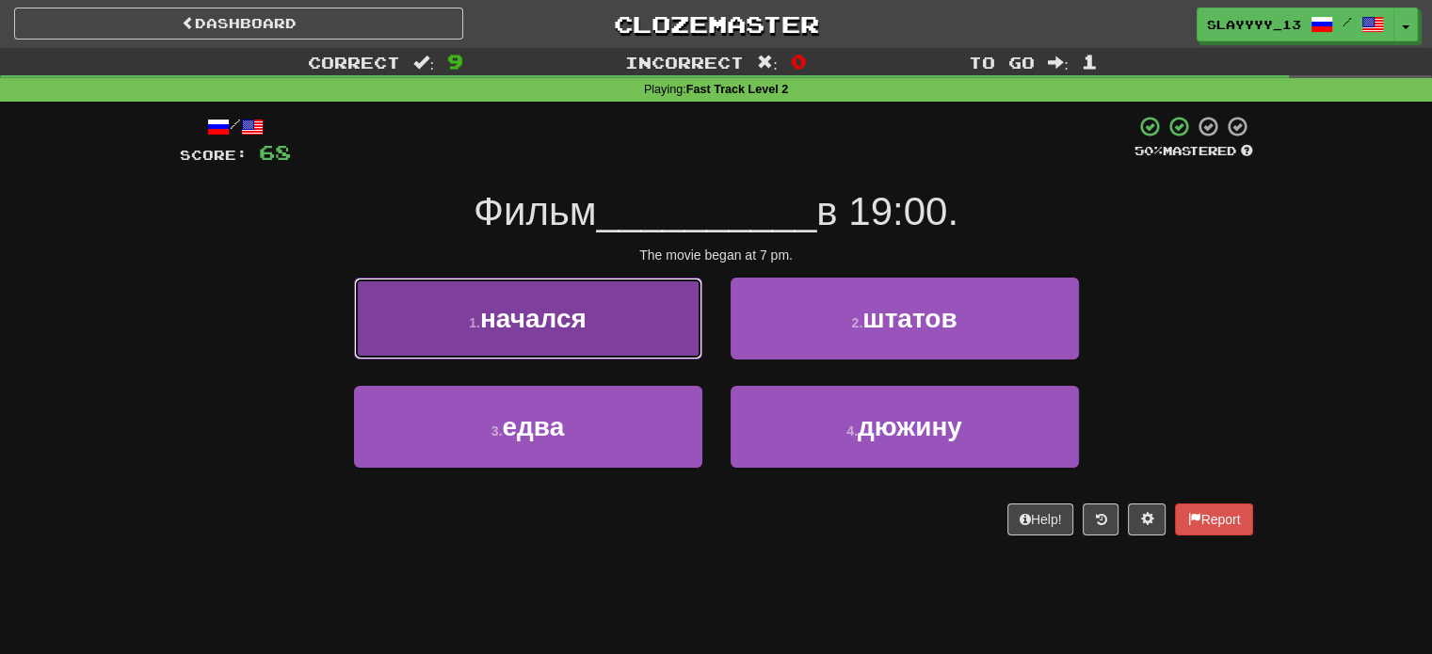
click at [591, 311] on button "1 . начался" at bounding box center [528, 319] width 348 height 82
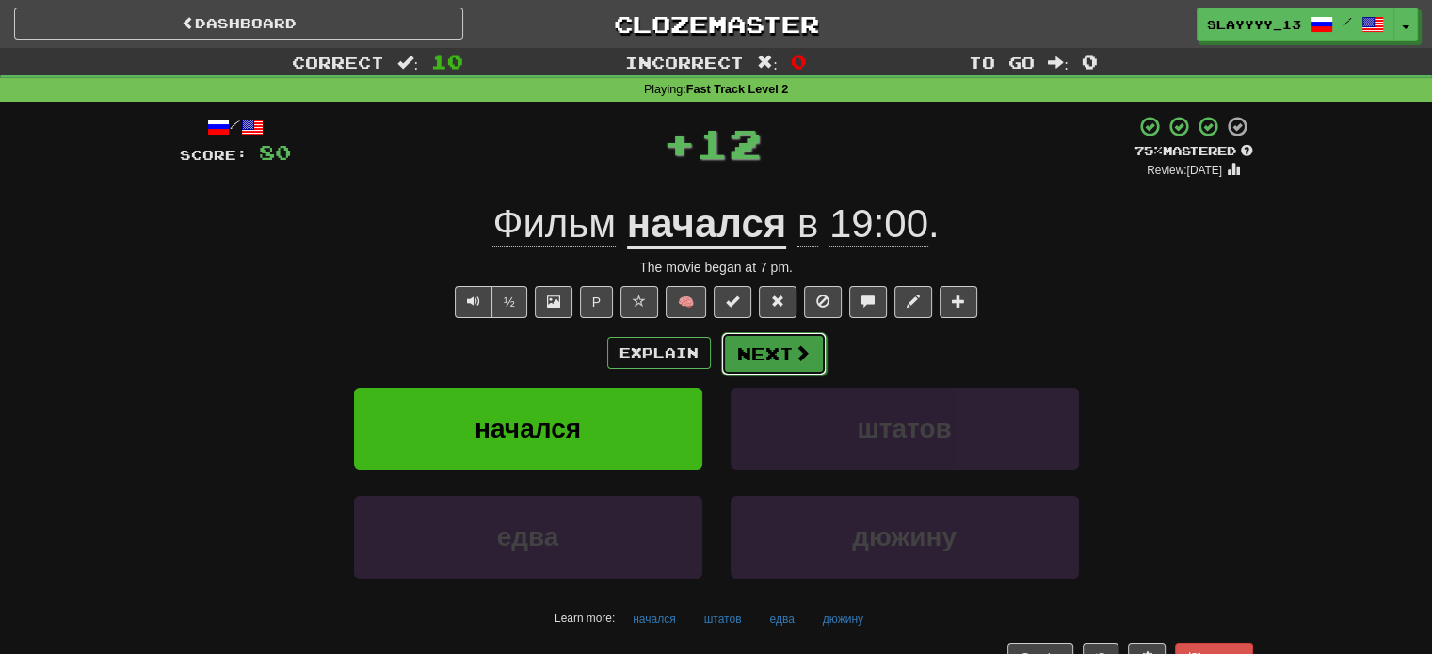
click at [785, 373] on button "Next" at bounding box center [773, 353] width 105 height 43
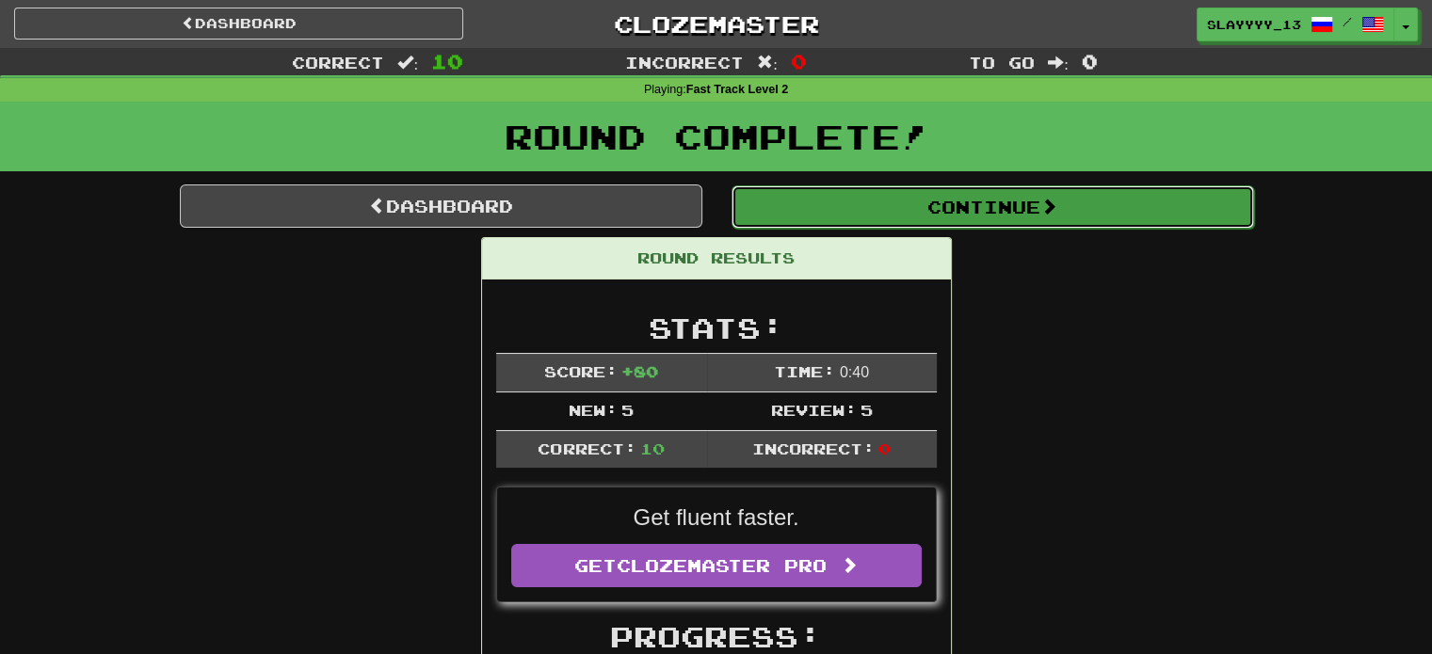
click at [759, 196] on button "Continue" at bounding box center [992, 206] width 522 height 43
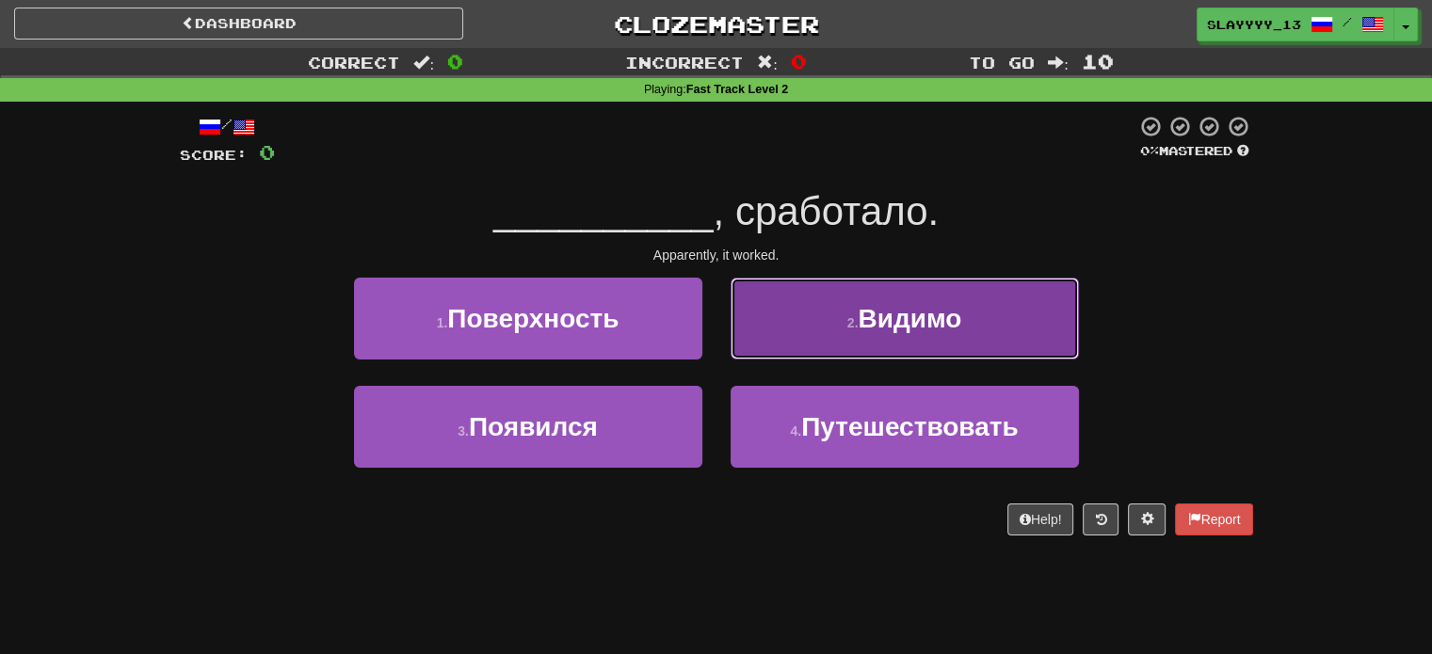
click at [841, 325] on button "2 . Видимо" at bounding box center [905, 319] width 348 height 82
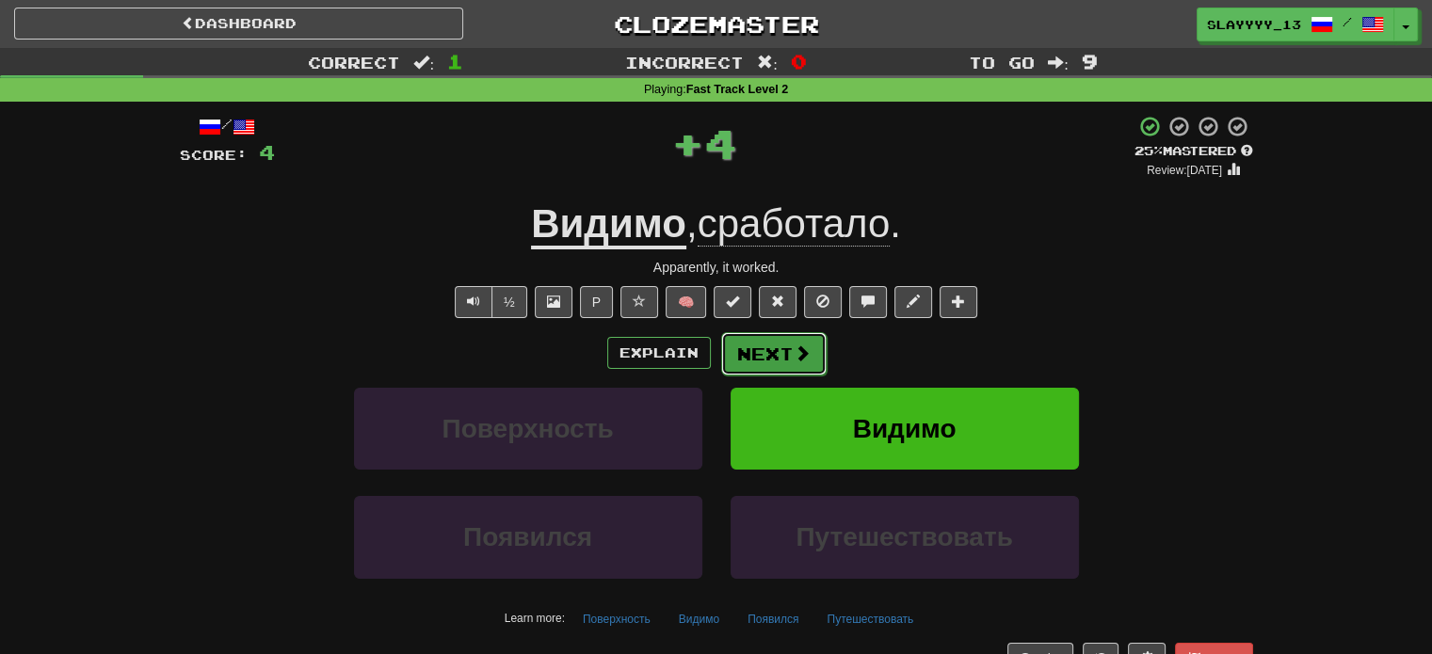
click at [764, 354] on button "Next" at bounding box center [773, 353] width 105 height 43
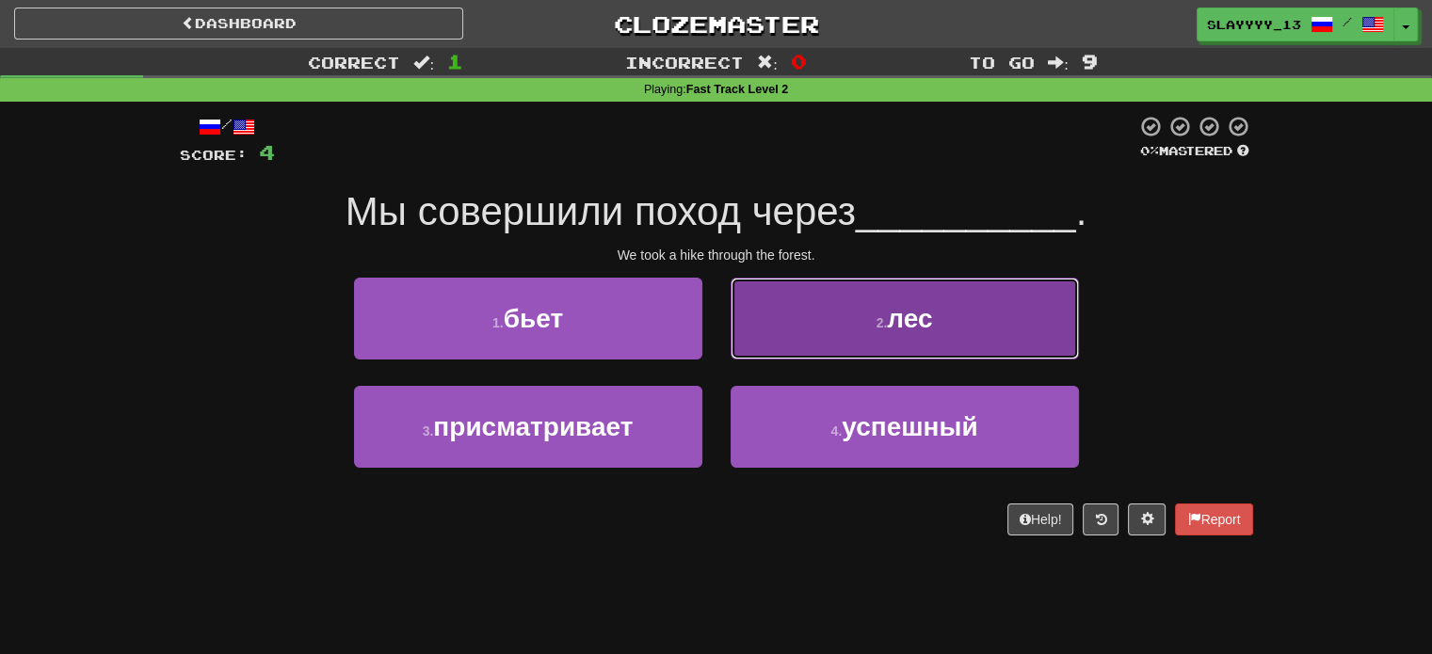
click at [836, 324] on button "2 . лес" at bounding box center [905, 319] width 348 height 82
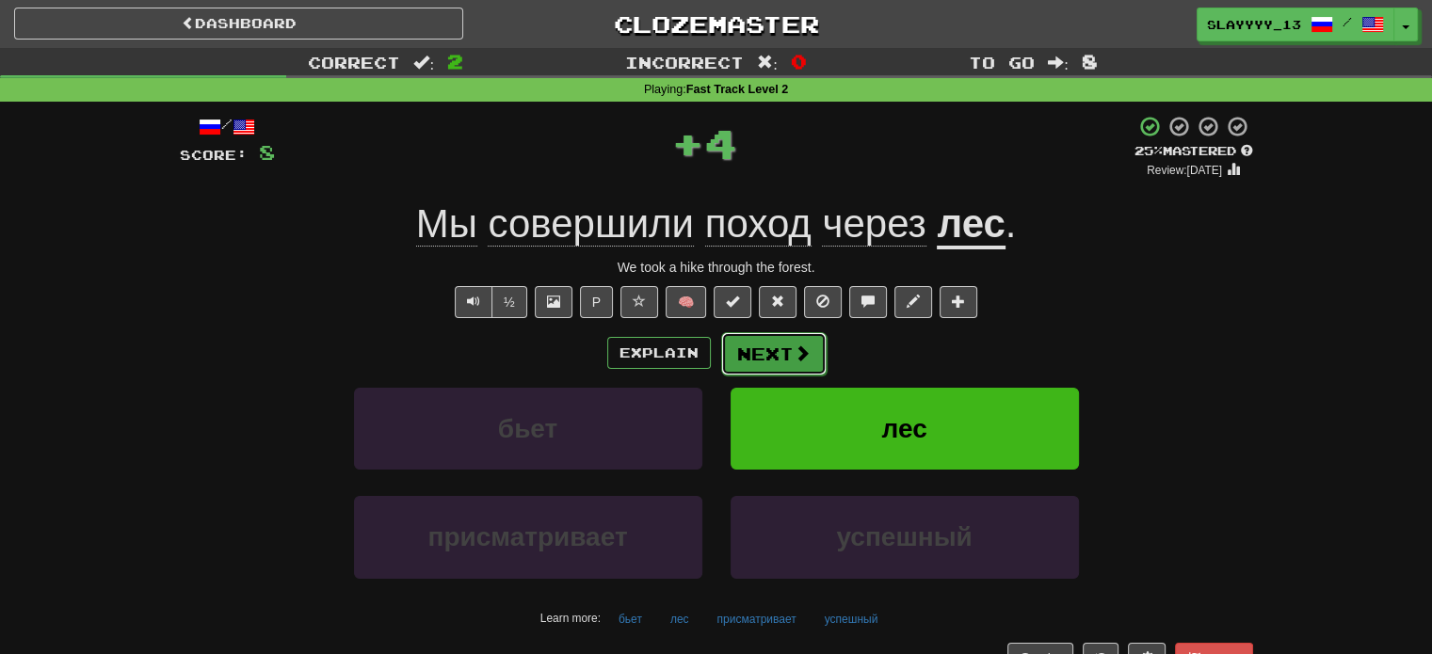
click at [779, 361] on button "Next" at bounding box center [773, 353] width 105 height 43
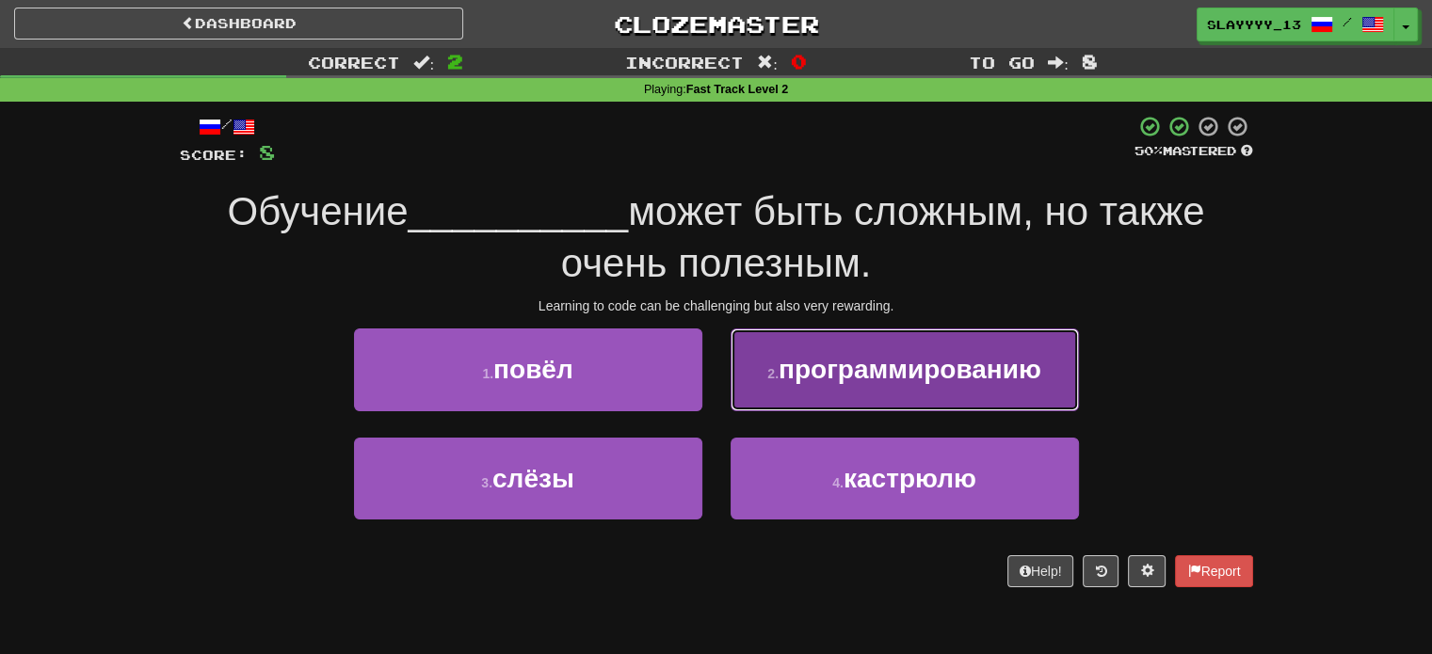
click at [885, 391] on button "2 . программированию" at bounding box center [905, 370] width 348 height 82
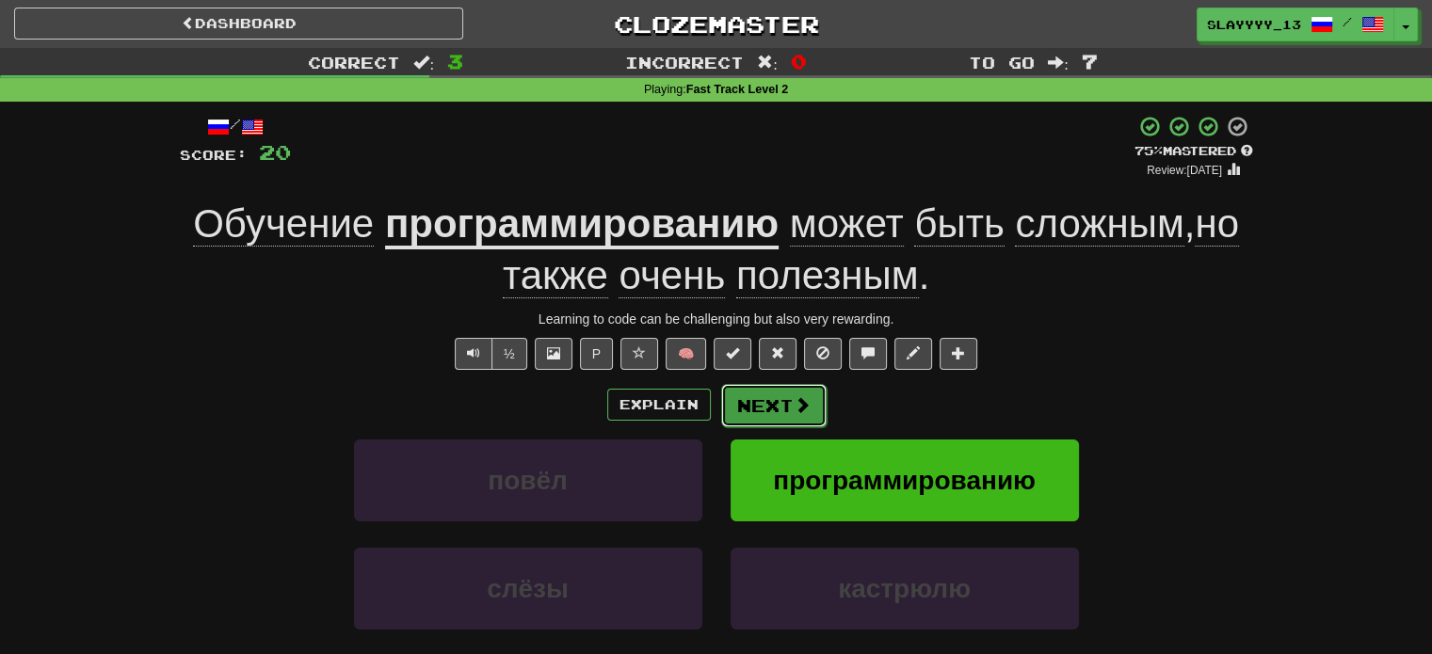
click at [768, 388] on button "Next" at bounding box center [773, 405] width 105 height 43
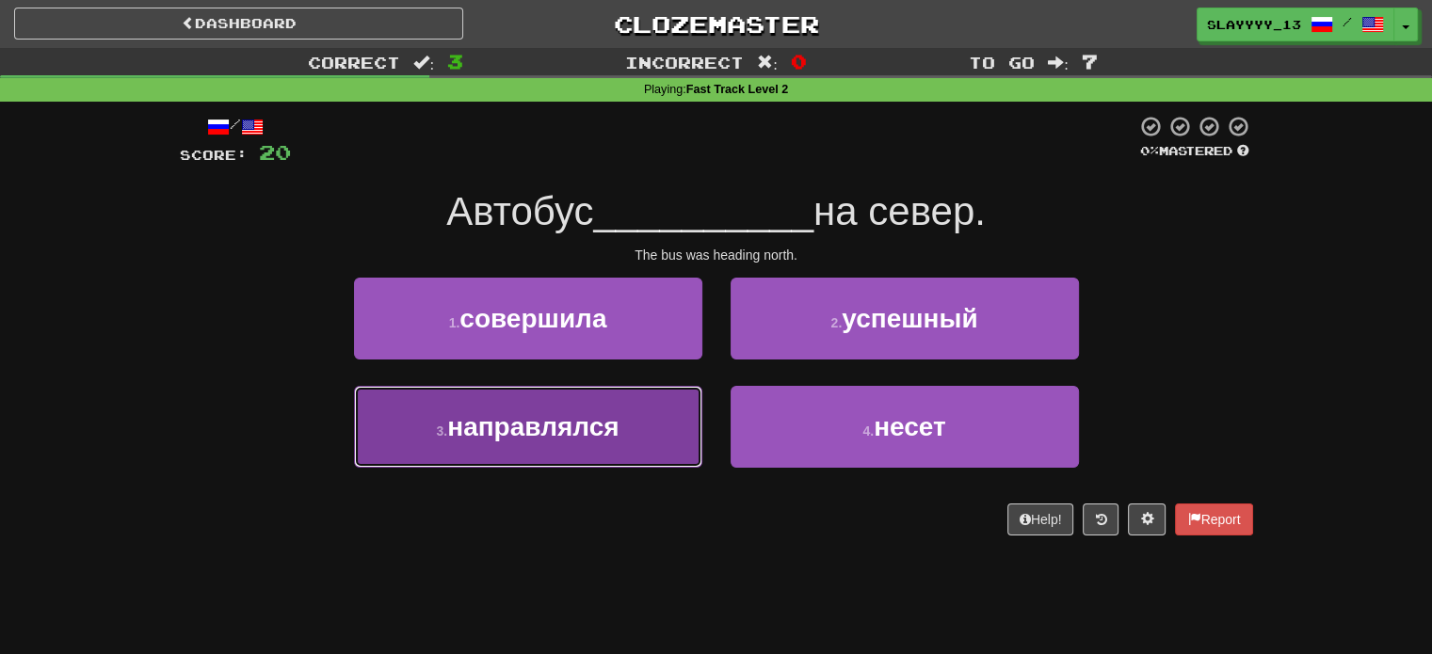
click at [684, 426] on button "3 . направлялся" at bounding box center [528, 427] width 348 height 82
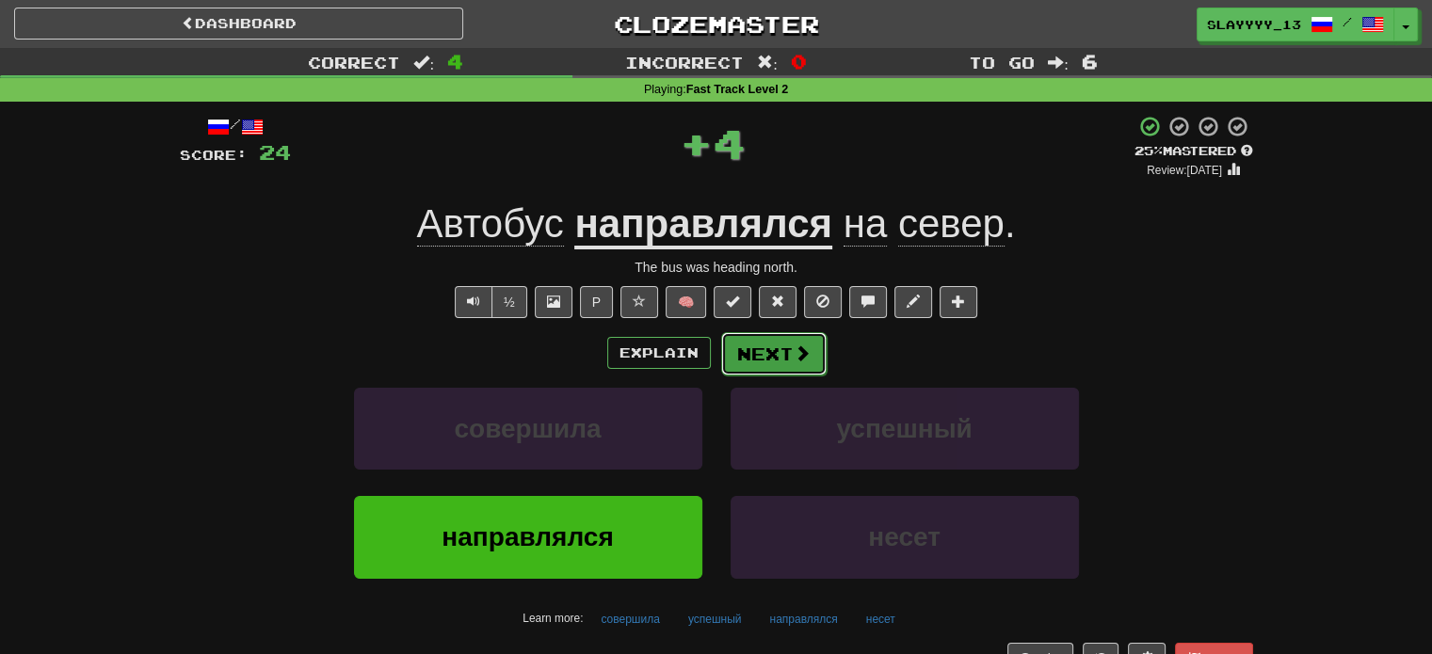
click at [805, 345] on span at bounding box center [802, 353] width 17 height 17
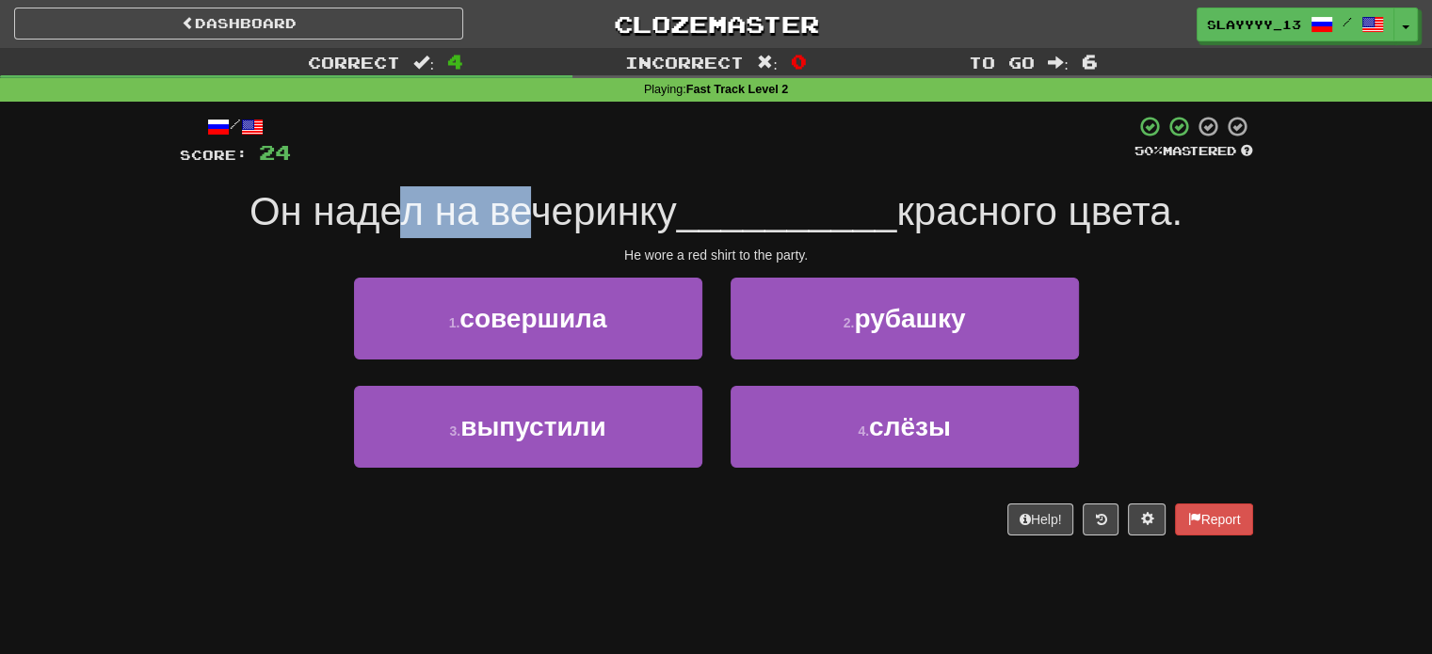
drag, startPoint x: 389, startPoint y: 195, endPoint x: 530, endPoint y: 196, distance: 141.2
click at [530, 196] on span "Он надел на вечеринку" at bounding box center [462, 211] width 427 height 44
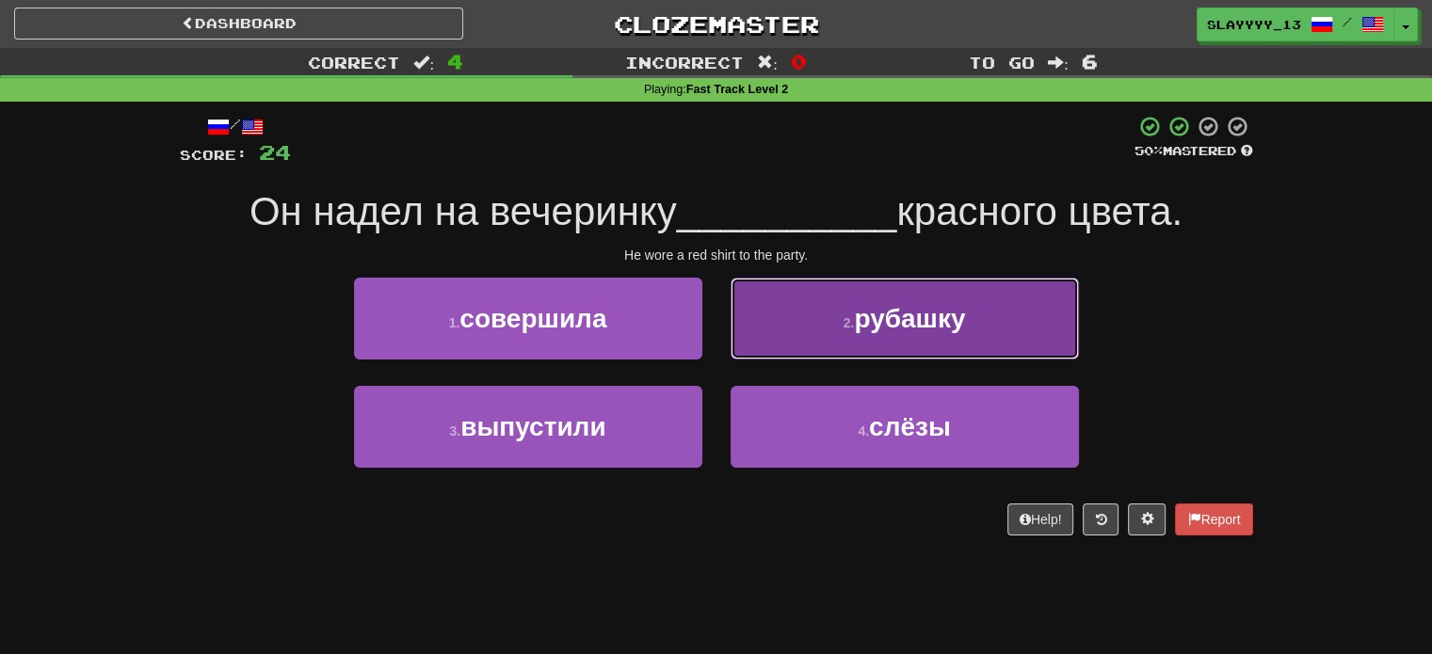
click at [955, 350] on button "2 . рубашку" at bounding box center [905, 319] width 348 height 82
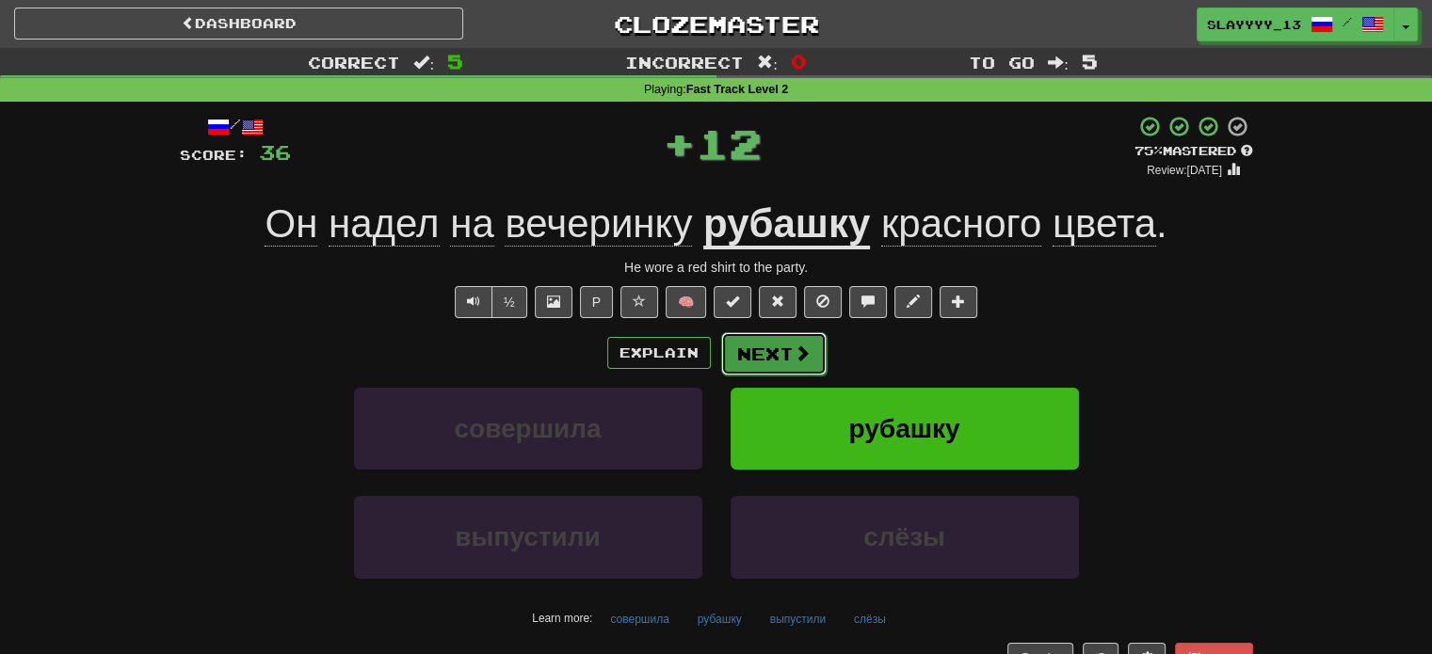
click at [776, 358] on button "Next" at bounding box center [773, 353] width 105 height 43
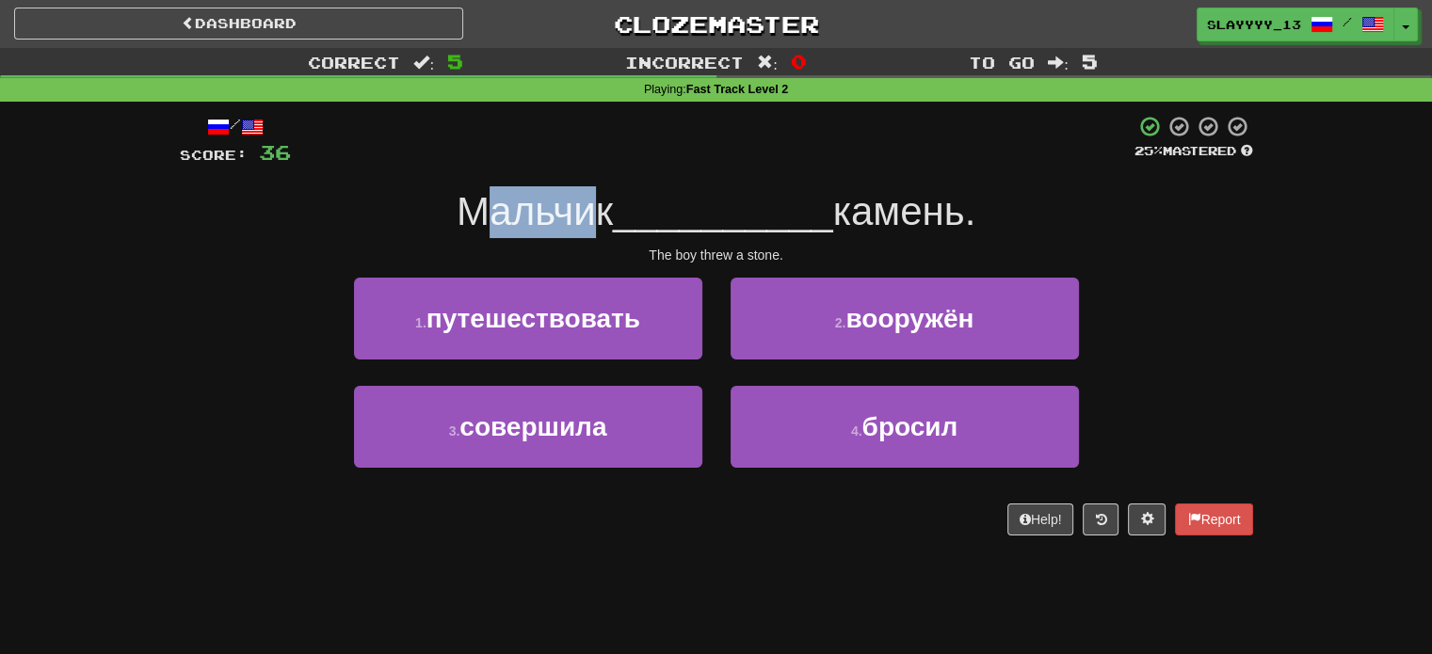
drag, startPoint x: 467, startPoint y: 227, endPoint x: 590, endPoint y: 204, distance: 125.4
click at [590, 204] on span "Мальчик" at bounding box center [535, 211] width 156 height 44
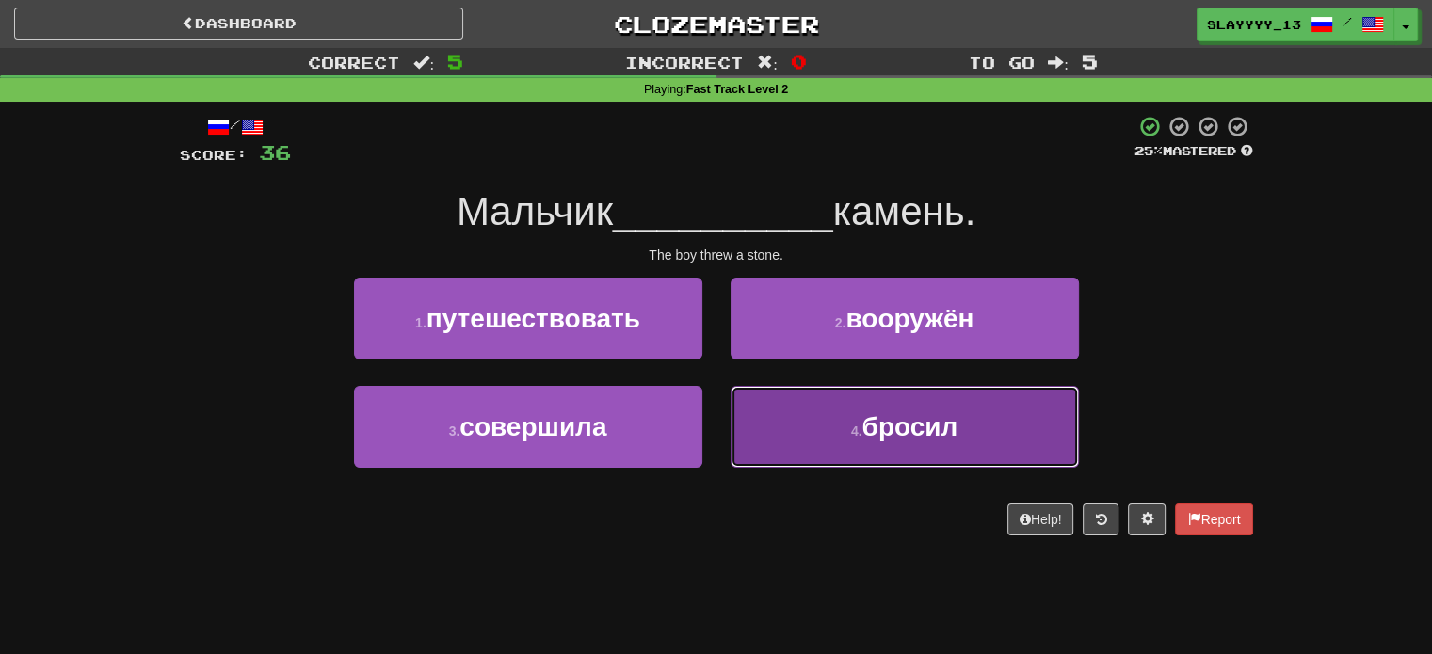
click at [871, 433] on span "бросил" at bounding box center [909, 426] width 96 height 29
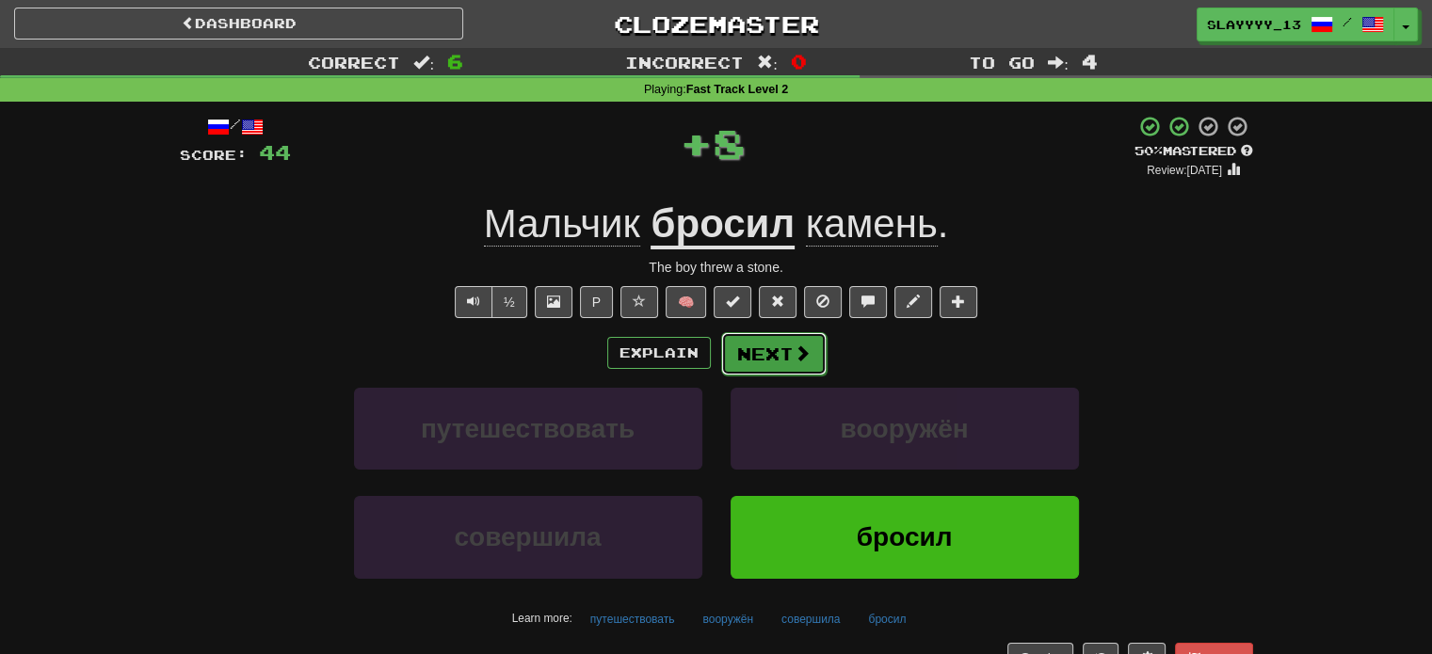
click at [772, 345] on button "Next" at bounding box center [773, 353] width 105 height 43
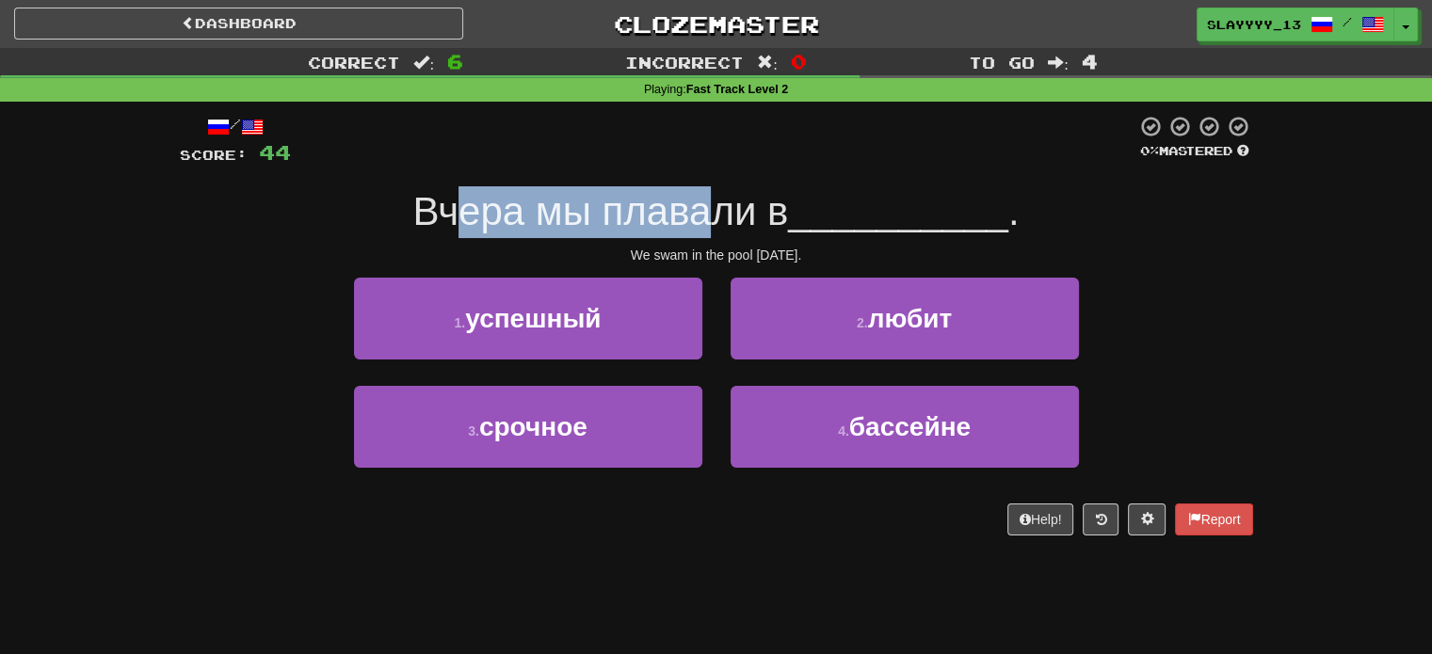
drag, startPoint x: 459, startPoint y: 207, endPoint x: 710, endPoint y: 192, distance: 250.9
click at [710, 192] on span "Вчера мы плавали в" at bounding box center [601, 211] width 376 height 44
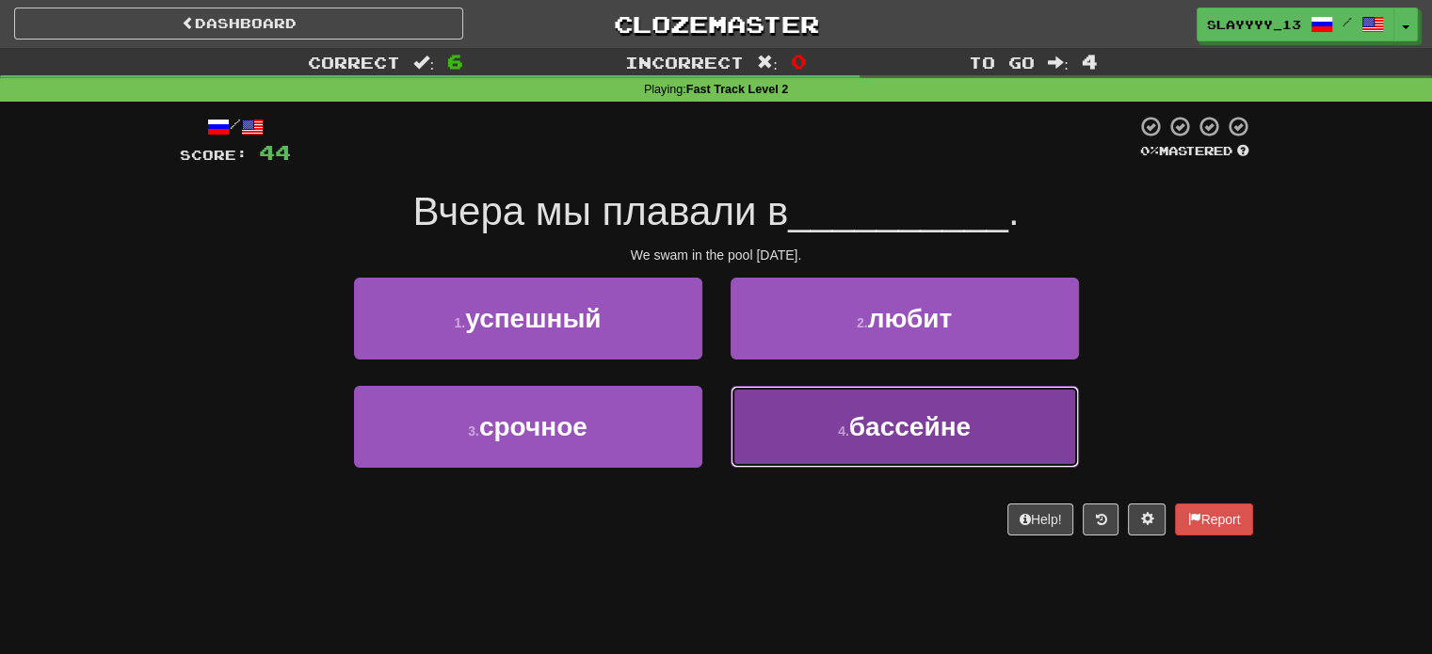
click at [824, 412] on button "4 . бассейне" at bounding box center [905, 427] width 348 height 82
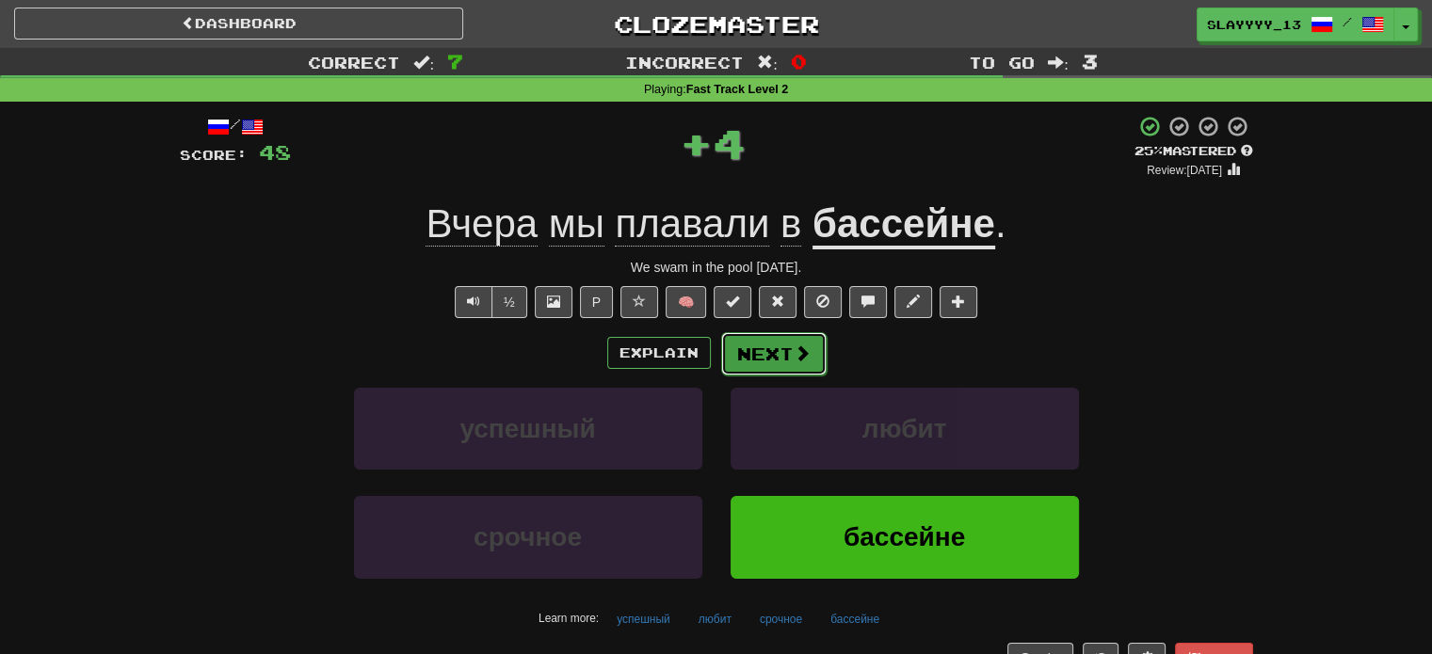
click at [781, 361] on button "Next" at bounding box center [773, 353] width 105 height 43
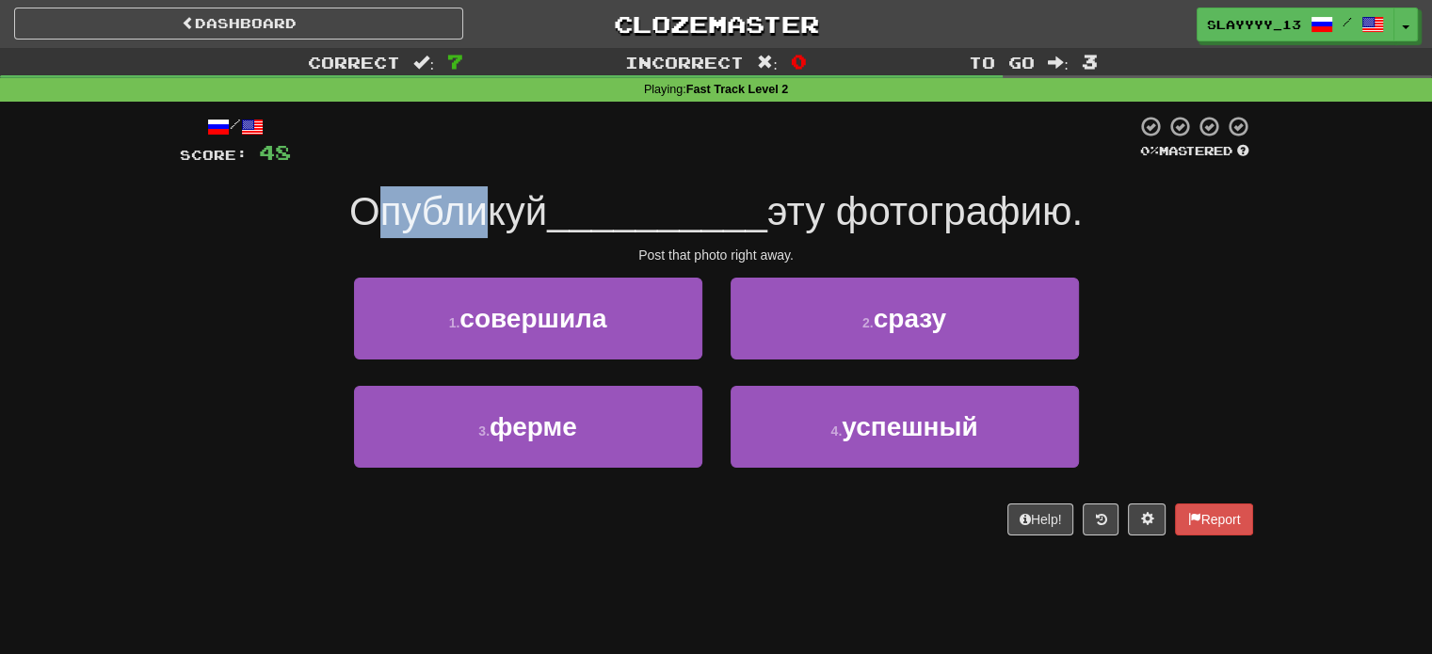
drag, startPoint x: 365, startPoint y: 225, endPoint x: 517, endPoint y: 217, distance: 151.8
click at [517, 217] on span "Опубликуй" at bounding box center [448, 211] width 198 height 44
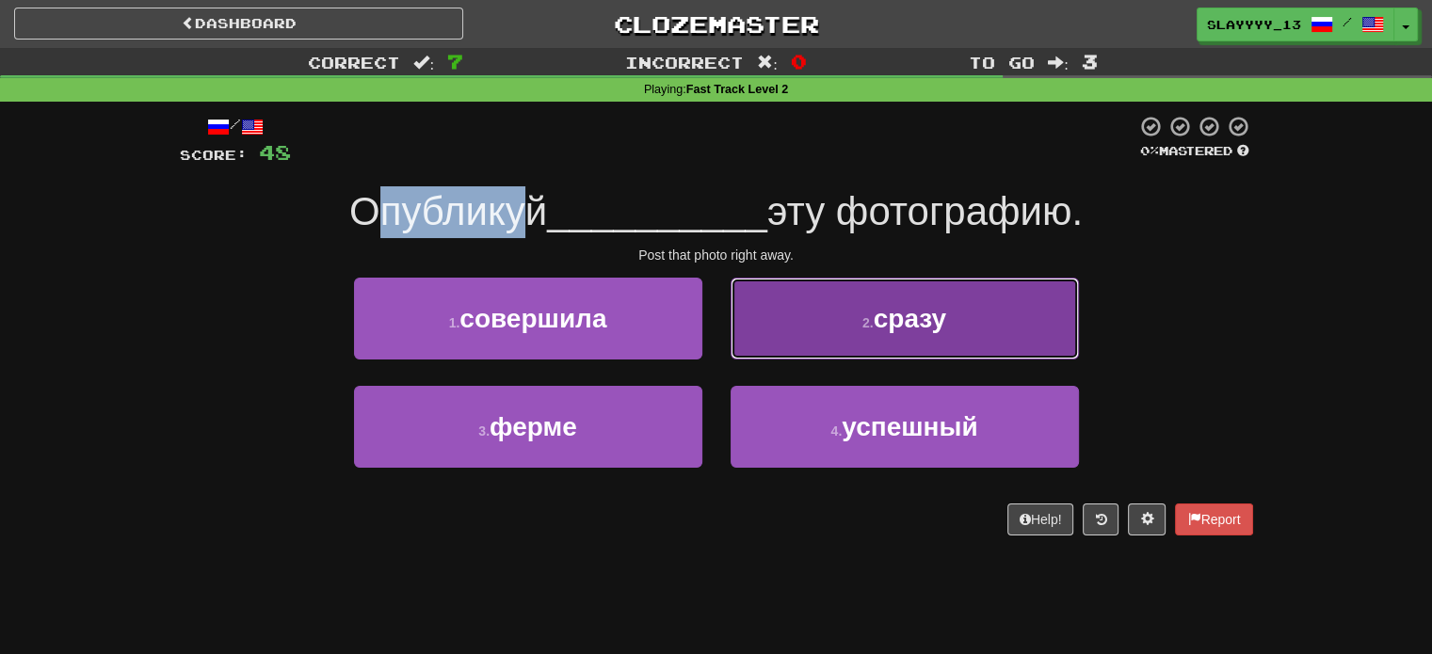
click at [813, 306] on button "2 . сразу" at bounding box center [905, 319] width 348 height 82
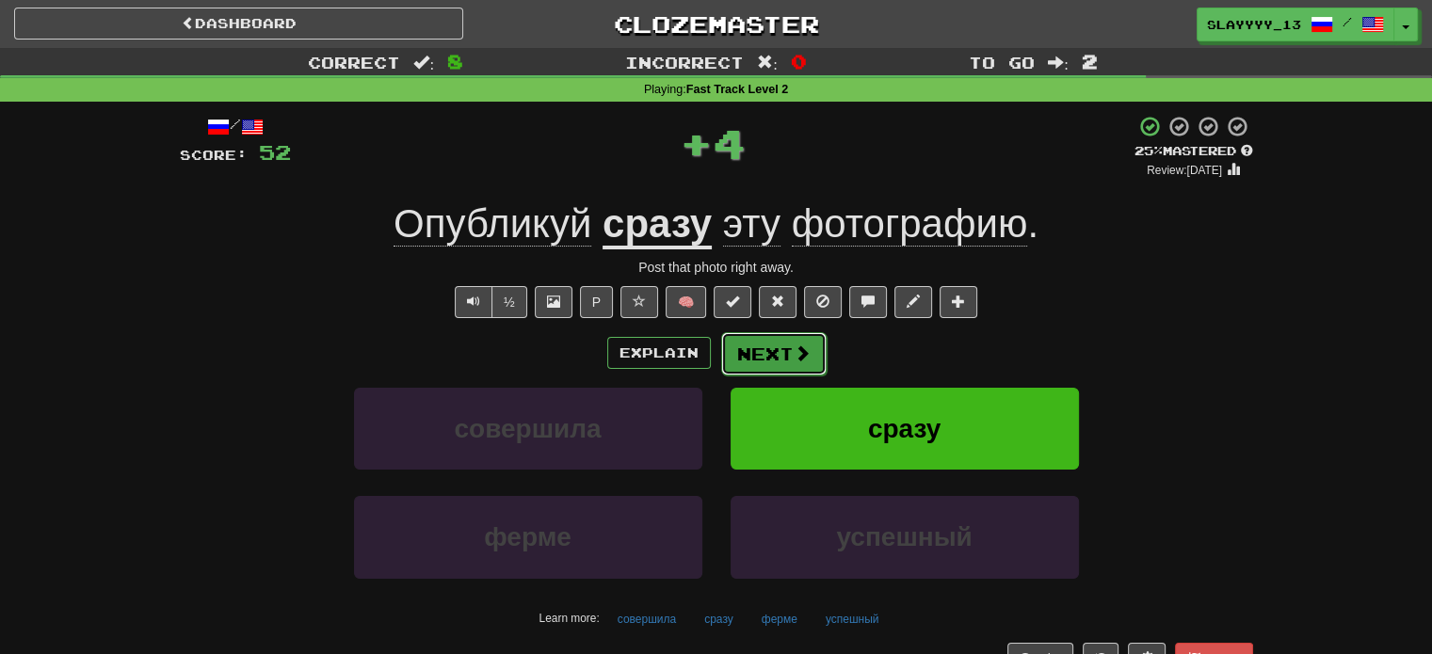
click at [806, 364] on button "Next" at bounding box center [773, 353] width 105 height 43
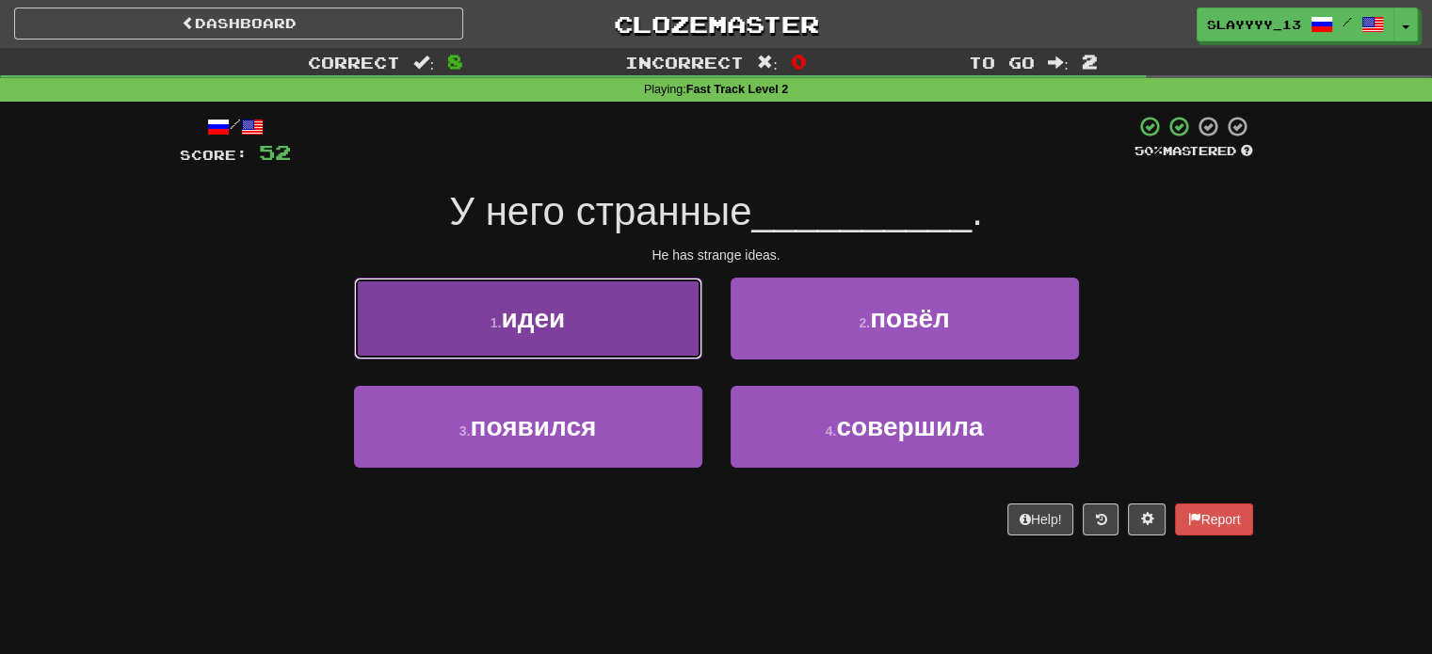
click at [644, 312] on button "1 . идеи" at bounding box center [528, 319] width 348 height 82
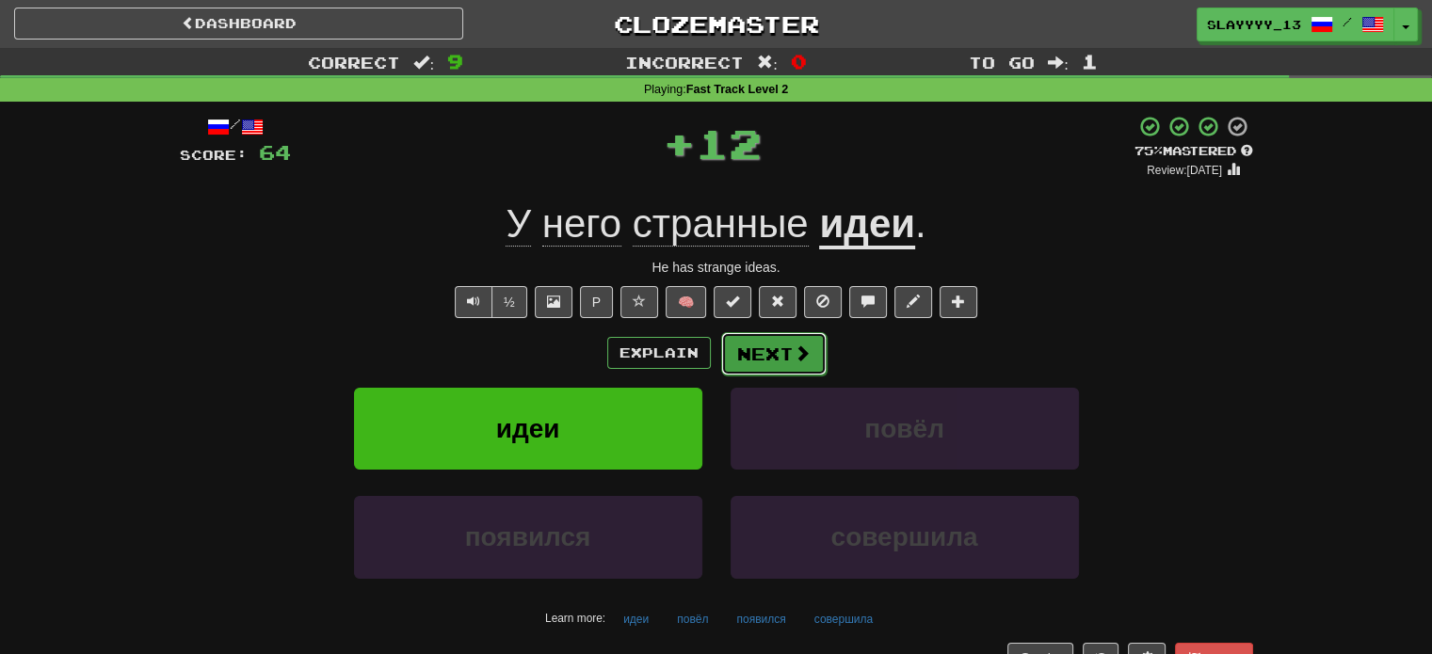
click at [761, 357] on button "Next" at bounding box center [773, 353] width 105 height 43
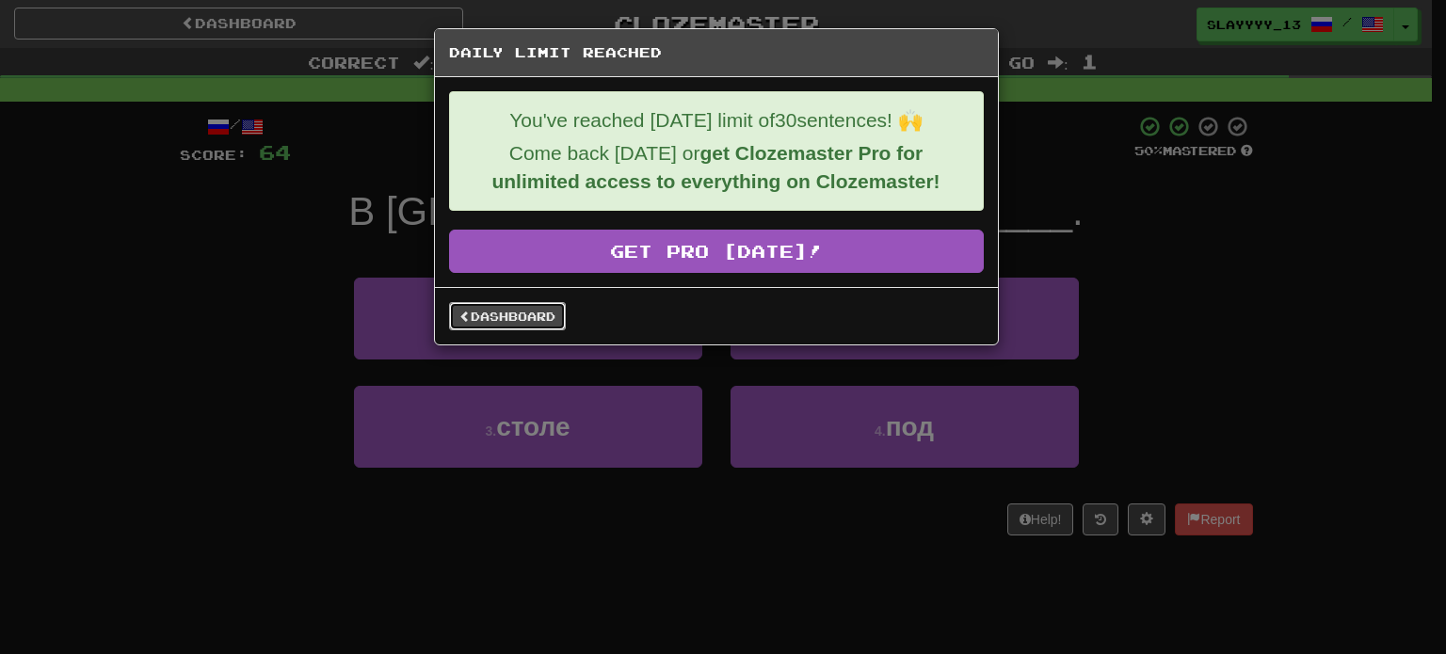
click at [502, 305] on link "Dashboard" at bounding box center [507, 316] width 117 height 28
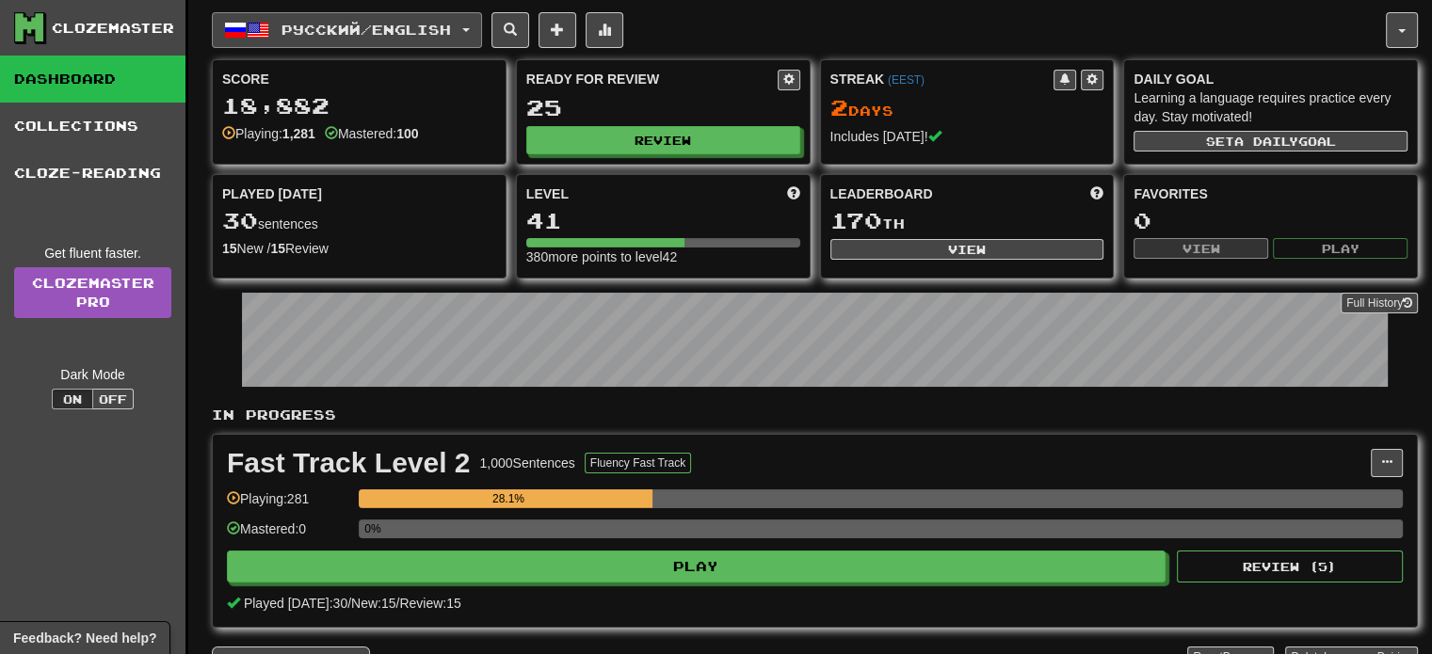
click at [313, 40] on button "Русский / English" at bounding box center [347, 30] width 270 height 36
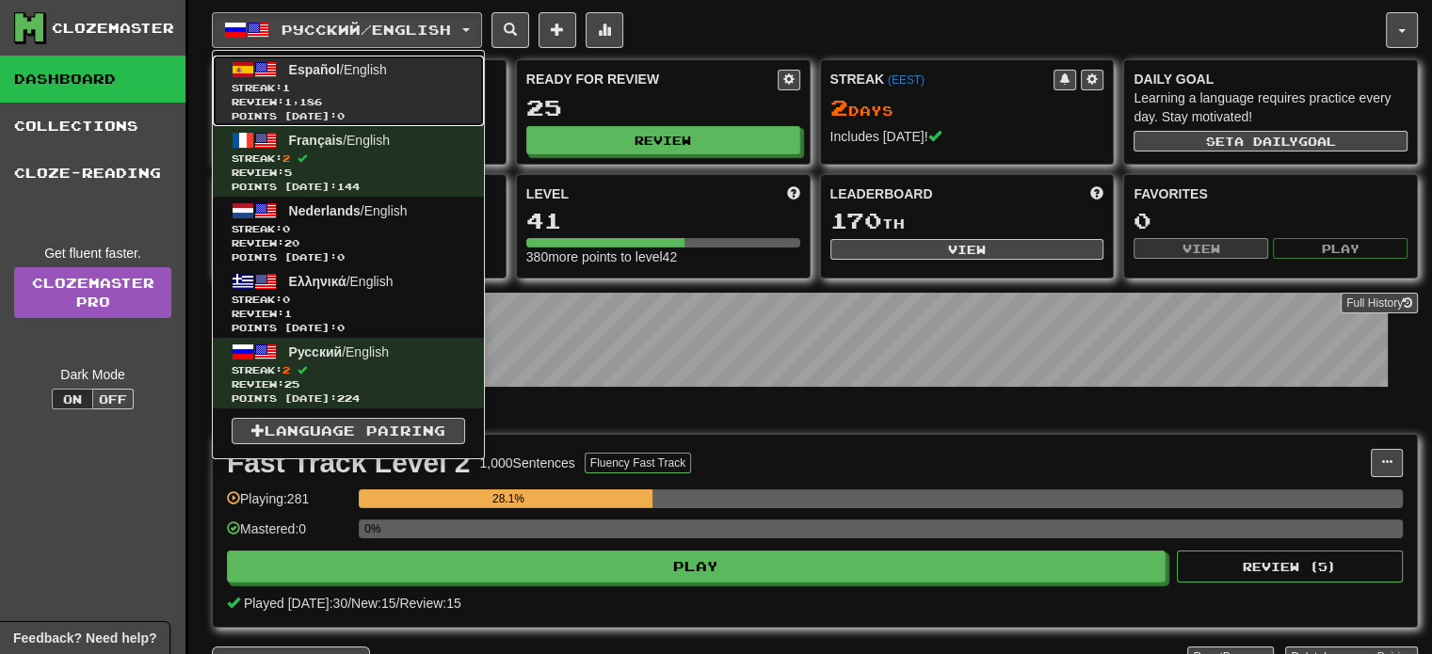
click at [324, 82] on span "Streak: 1" at bounding box center [348, 88] width 233 height 14
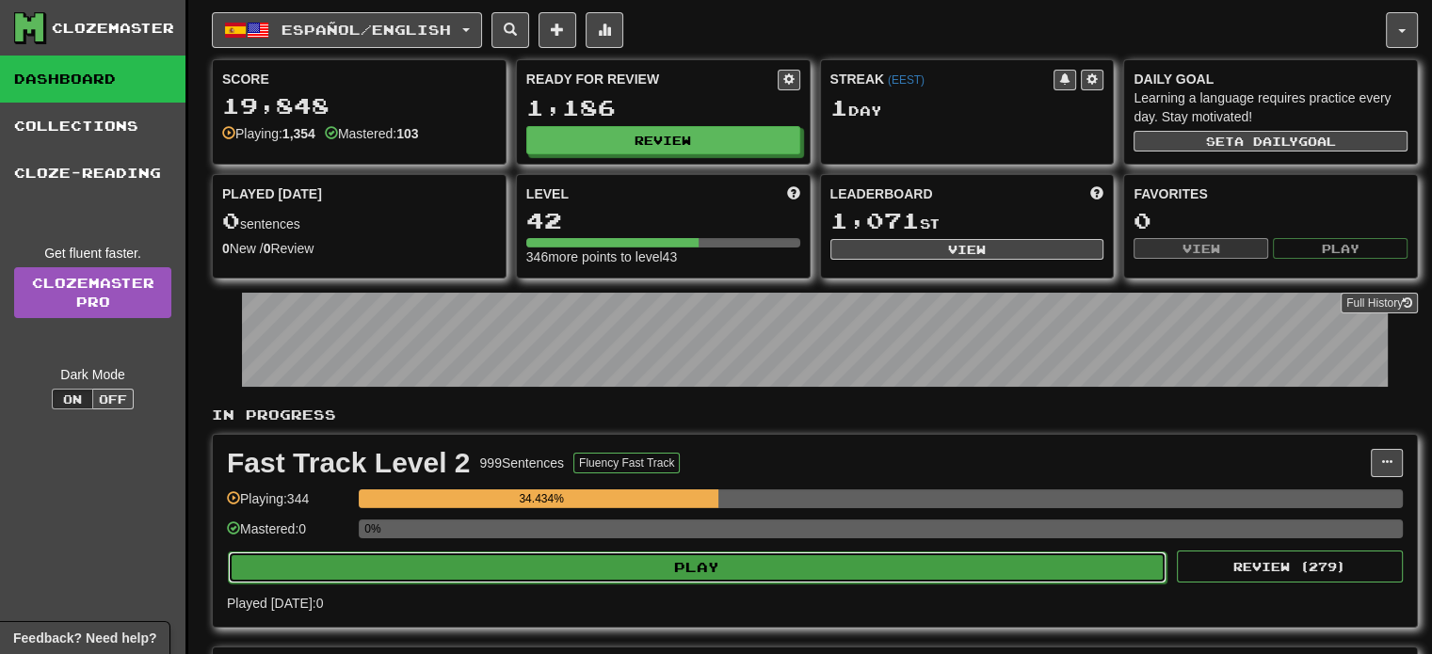
click at [605, 574] on button "Play" at bounding box center [697, 568] width 939 height 32
select select "**"
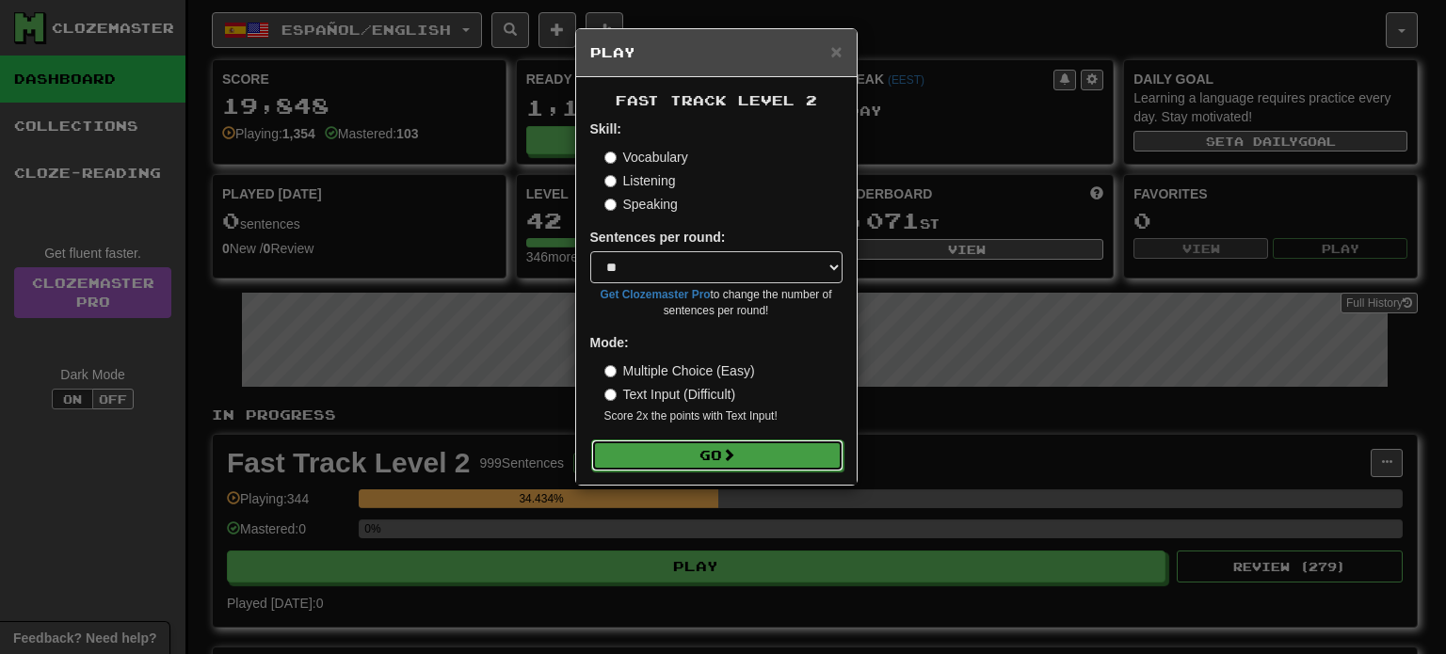
click at [708, 460] on button "Go" at bounding box center [717, 456] width 252 height 32
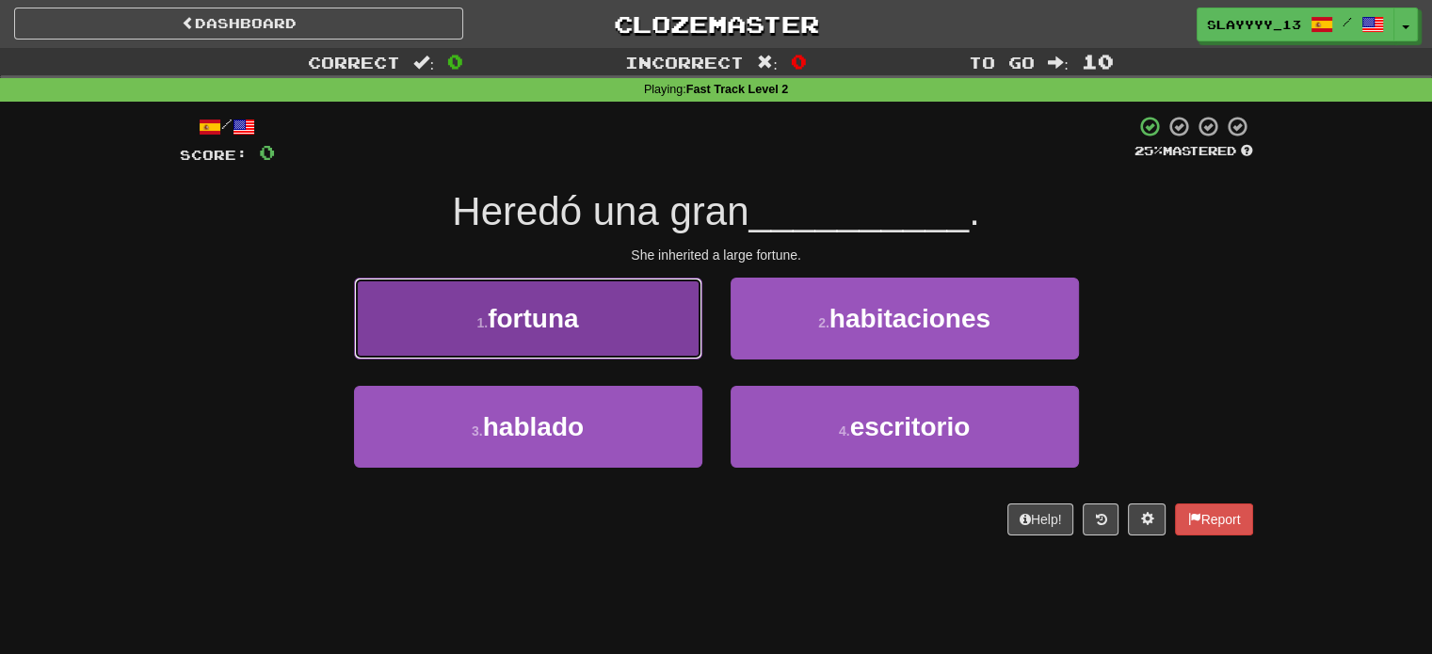
click at [624, 285] on button "1 . fortuna" at bounding box center [528, 319] width 348 height 82
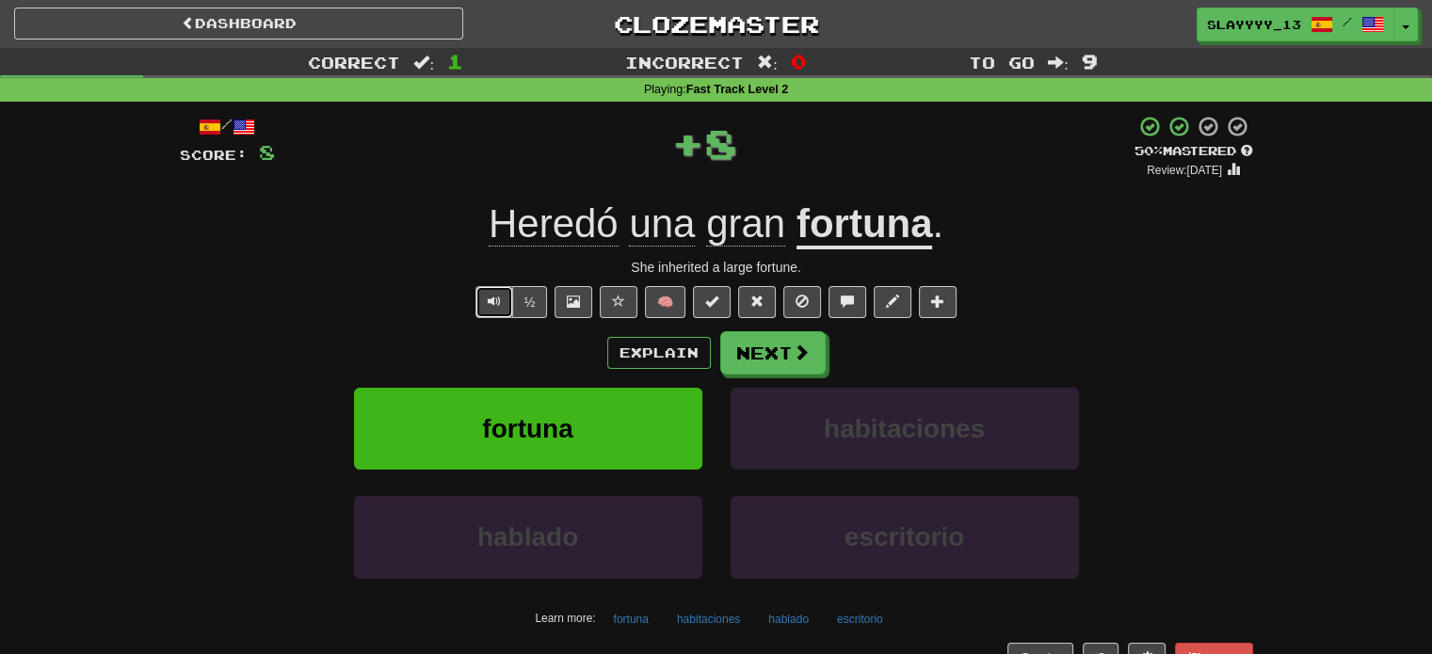
click at [486, 288] on button "Text-to-speech controls" at bounding box center [494, 302] width 38 height 32
click at [795, 358] on span at bounding box center [802, 353] width 17 height 17
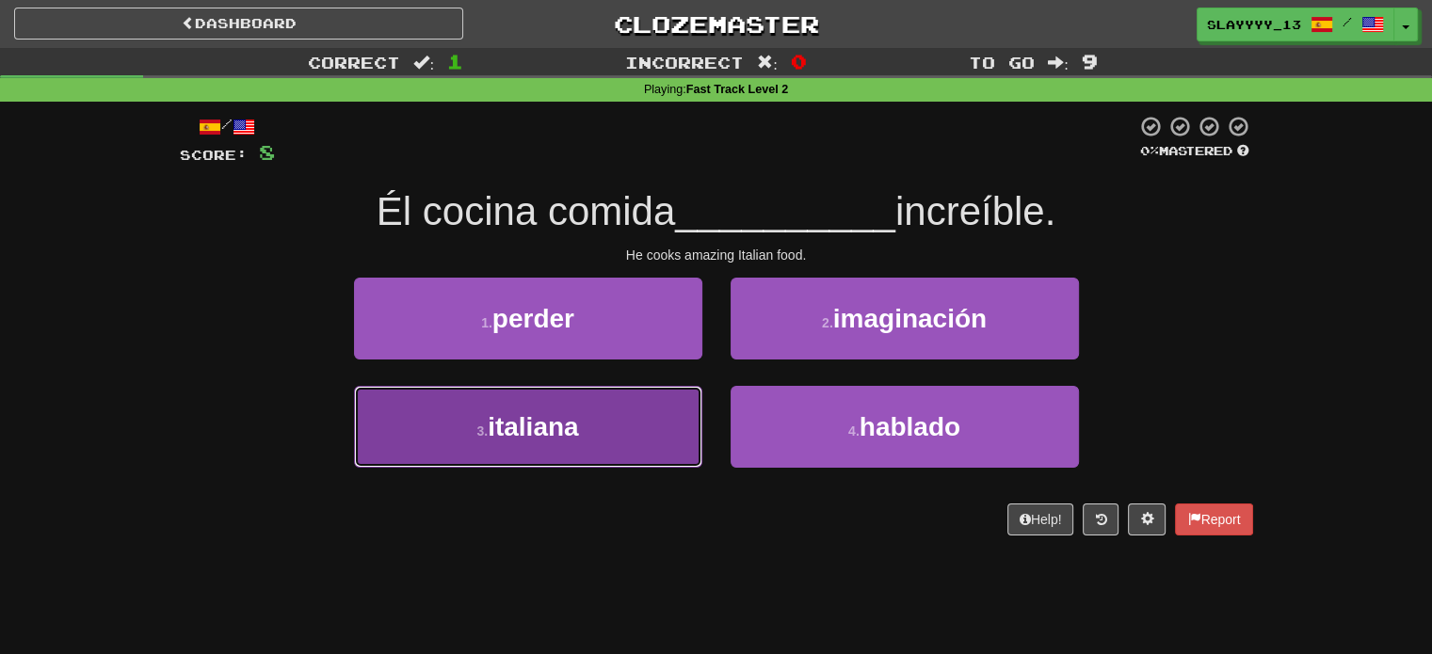
click at [609, 436] on button "3 . [DEMOGRAPHIC_DATA]" at bounding box center [528, 427] width 348 height 82
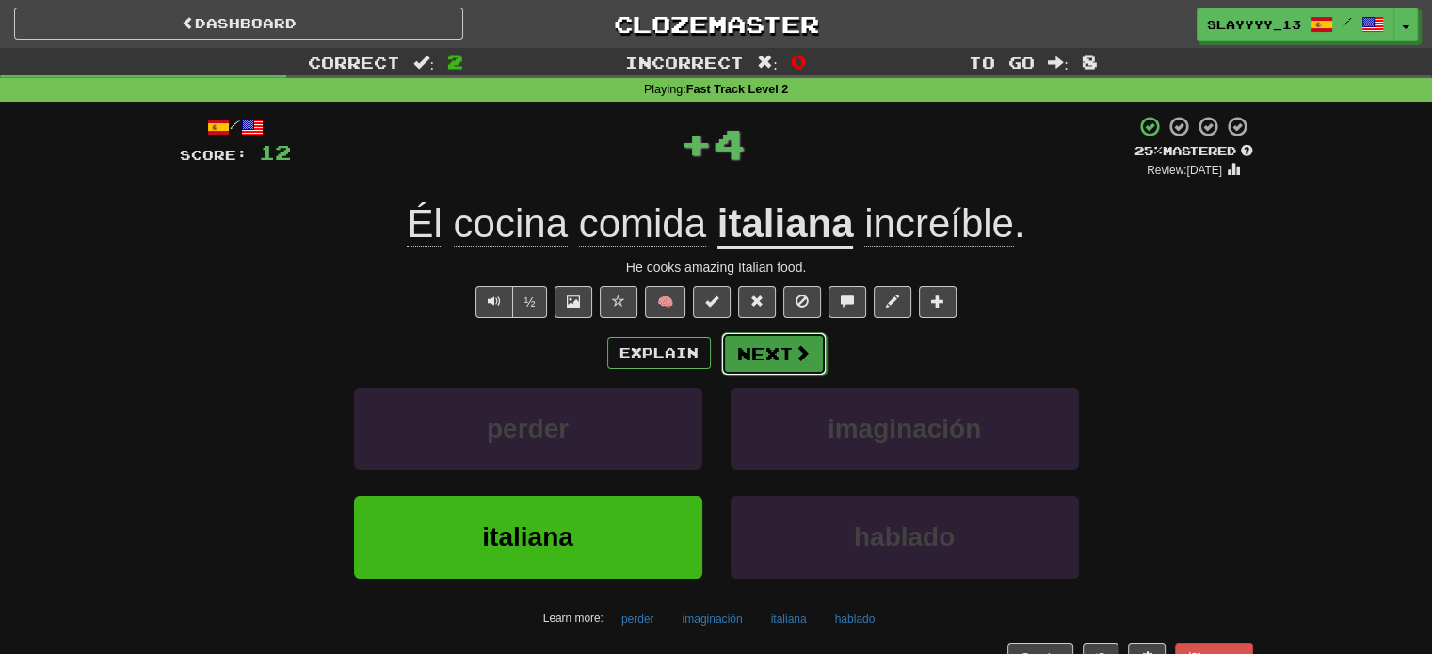
click at [800, 357] on span at bounding box center [802, 353] width 17 height 17
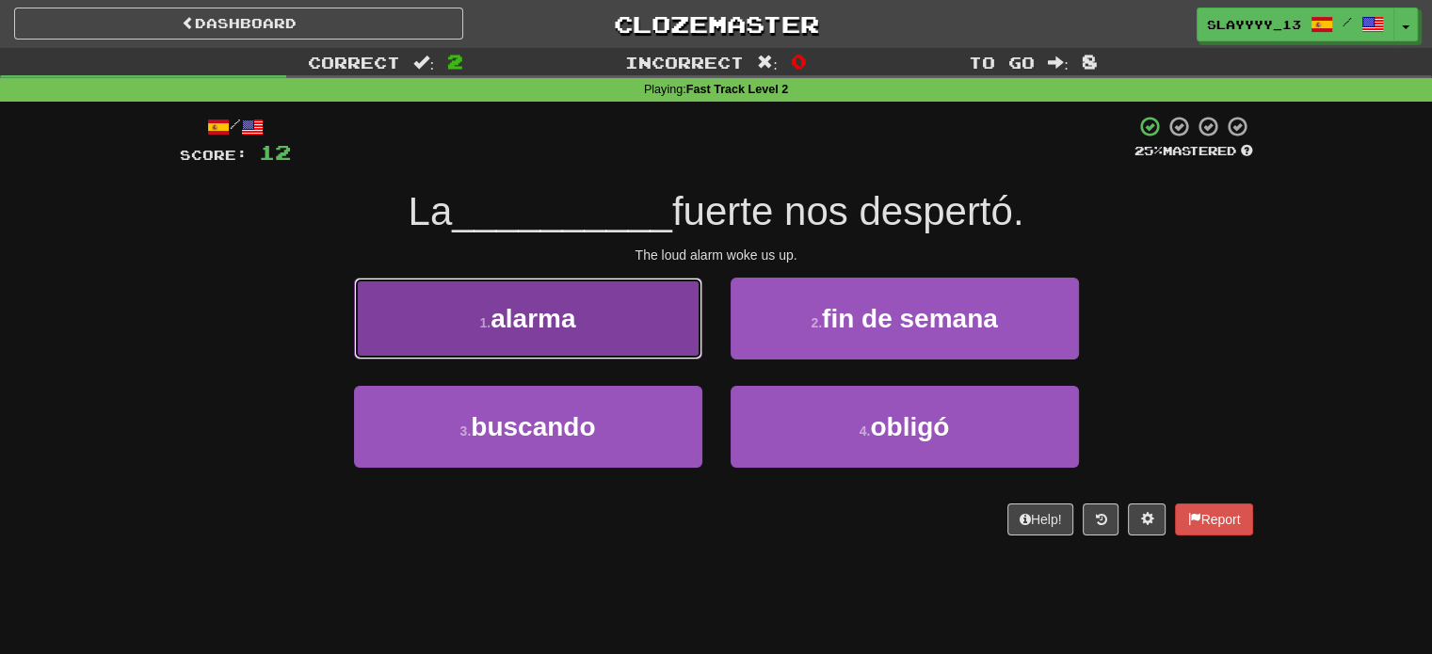
click at [642, 338] on button "1 . alarma" at bounding box center [528, 319] width 348 height 82
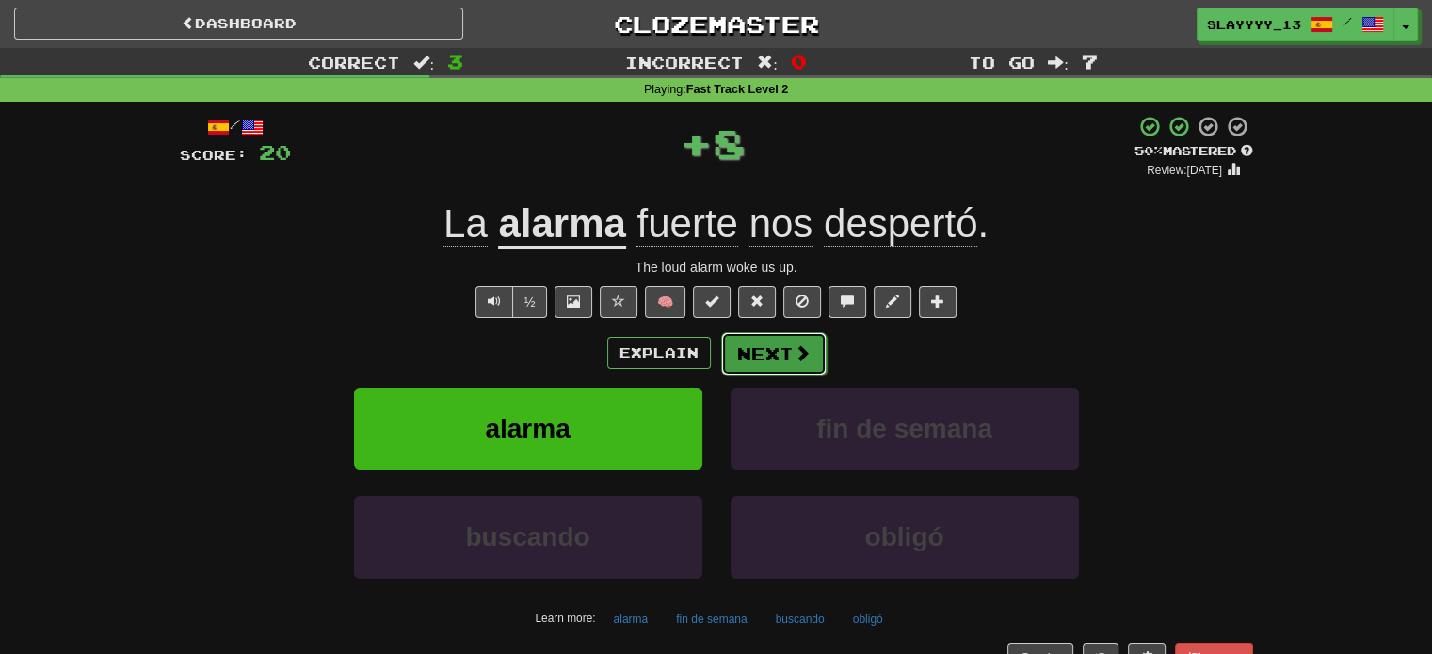
click at [769, 367] on button "Next" at bounding box center [773, 353] width 105 height 43
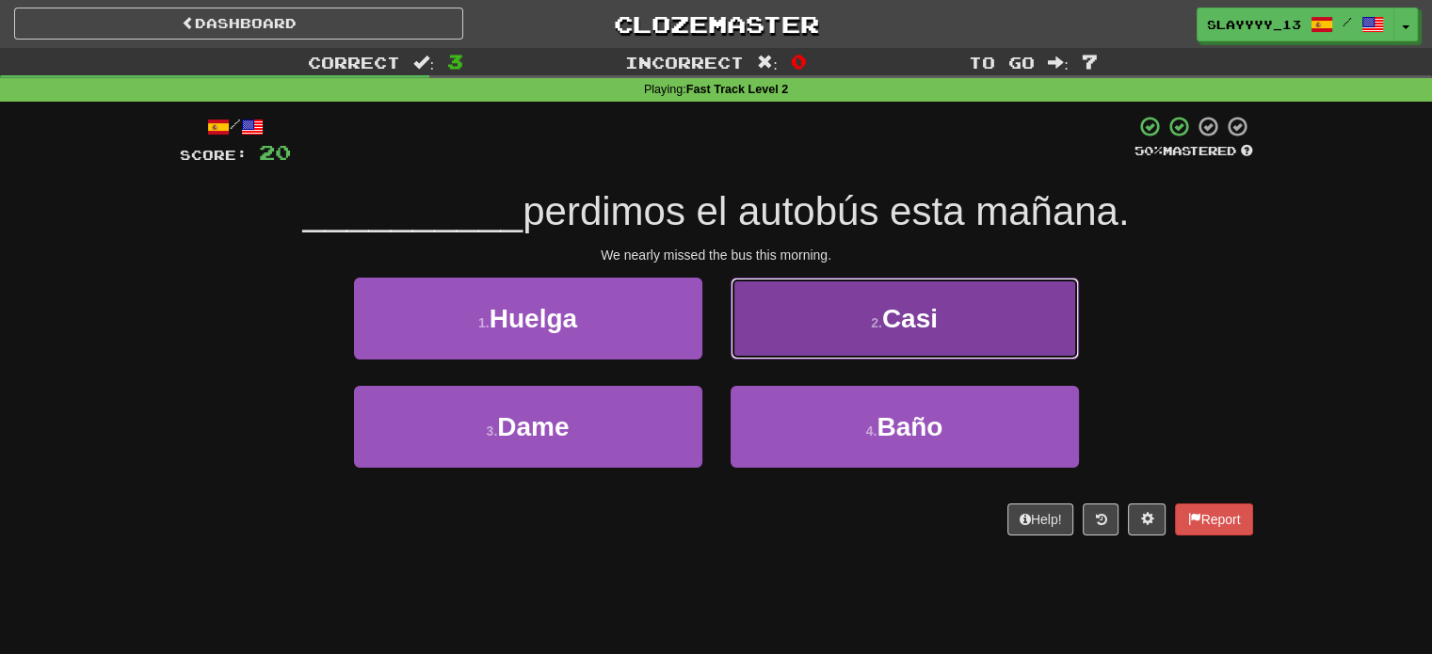
click at [871, 324] on small "2 ." at bounding box center [876, 322] width 11 height 15
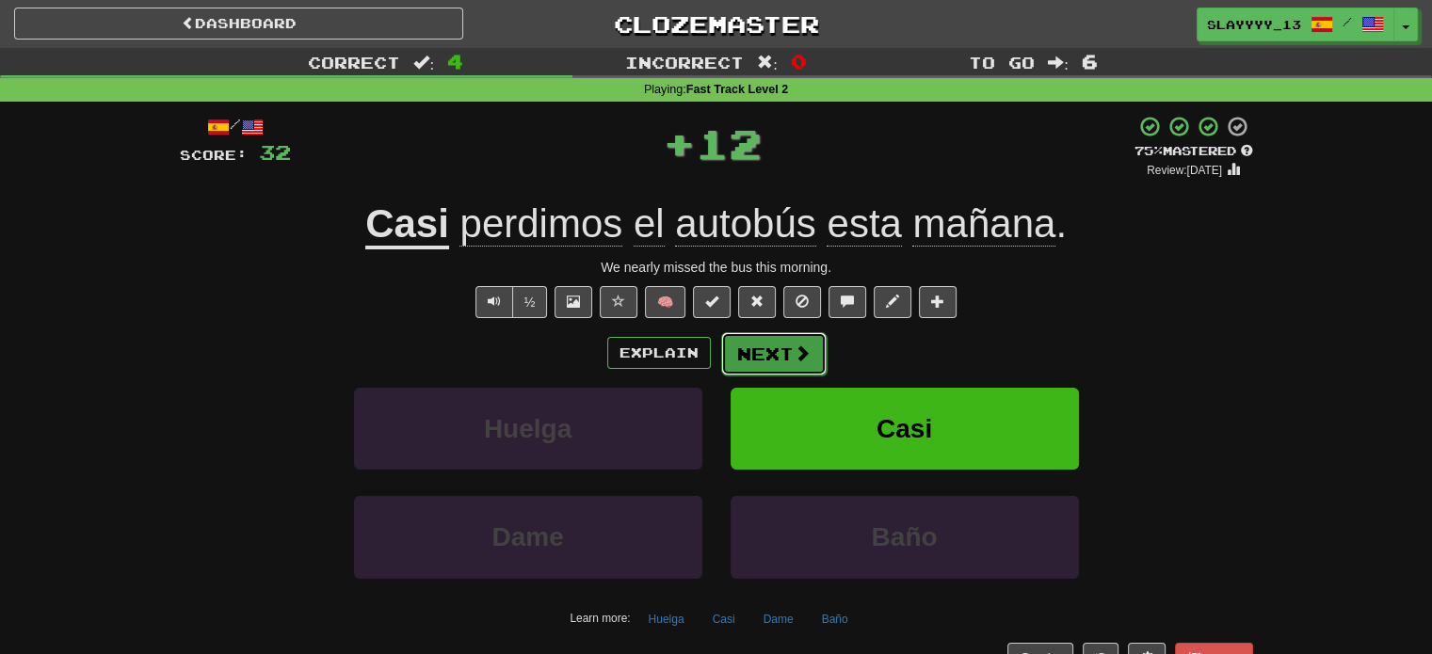
click at [779, 361] on button "Next" at bounding box center [773, 353] width 105 height 43
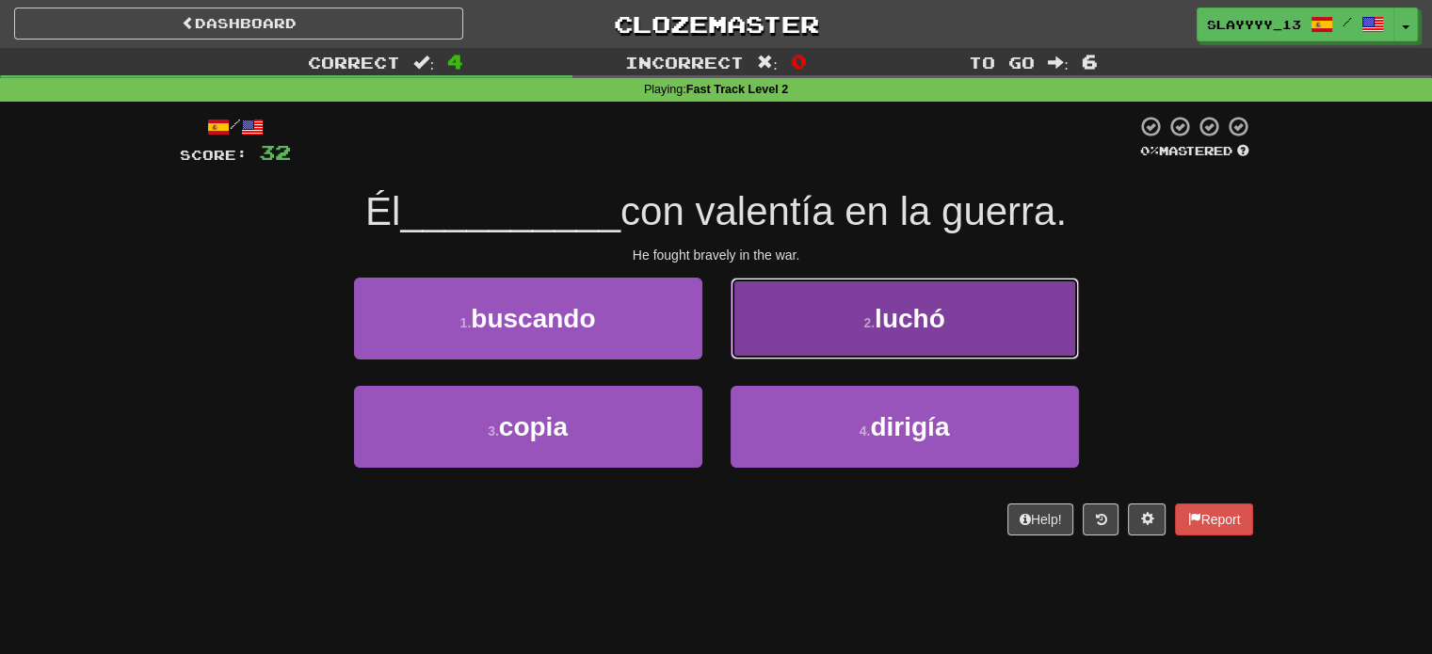
click at [902, 290] on button "2 . [GEOGRAPHIC_DATA]" at bounding box center [905, 319] width 348 height 82
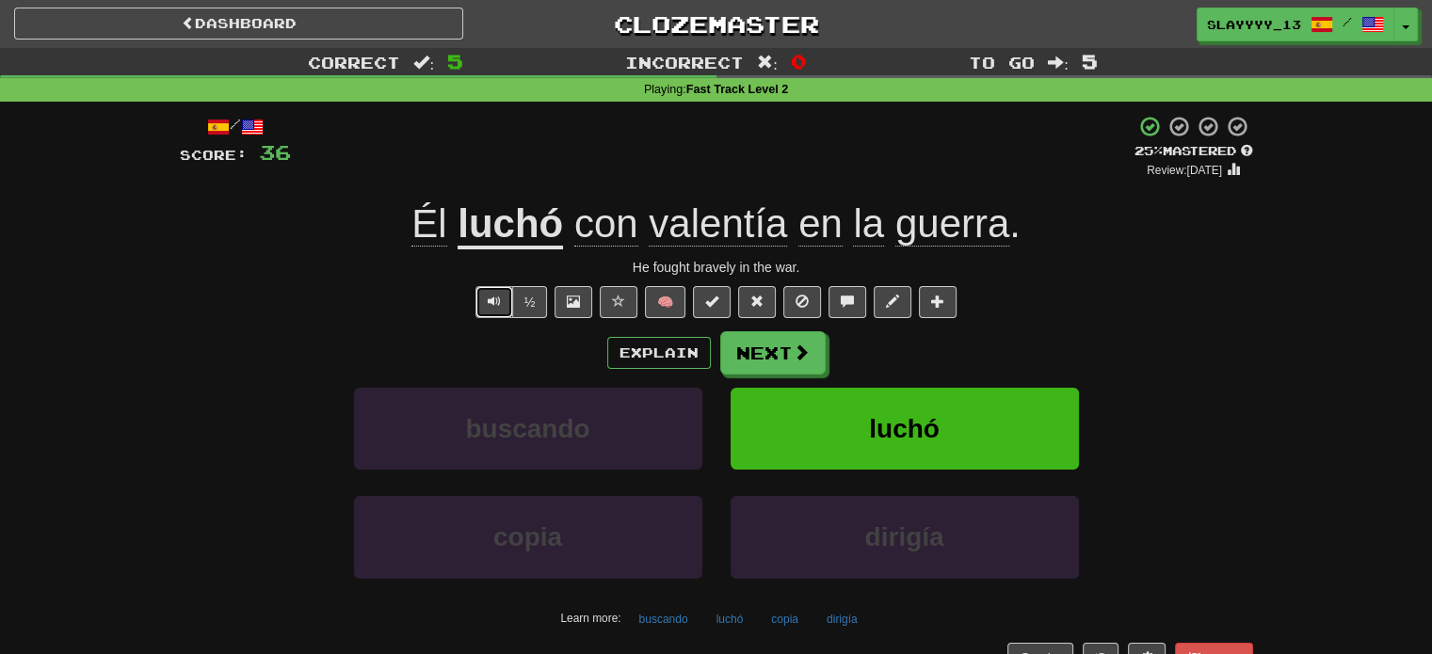
click at [507, 297] on button "Text-to-speech controls" at bounding box center [494, 302] width 38 height 32
click at [801, 361] on span at bounding box center [802, 353] width 17 height 17
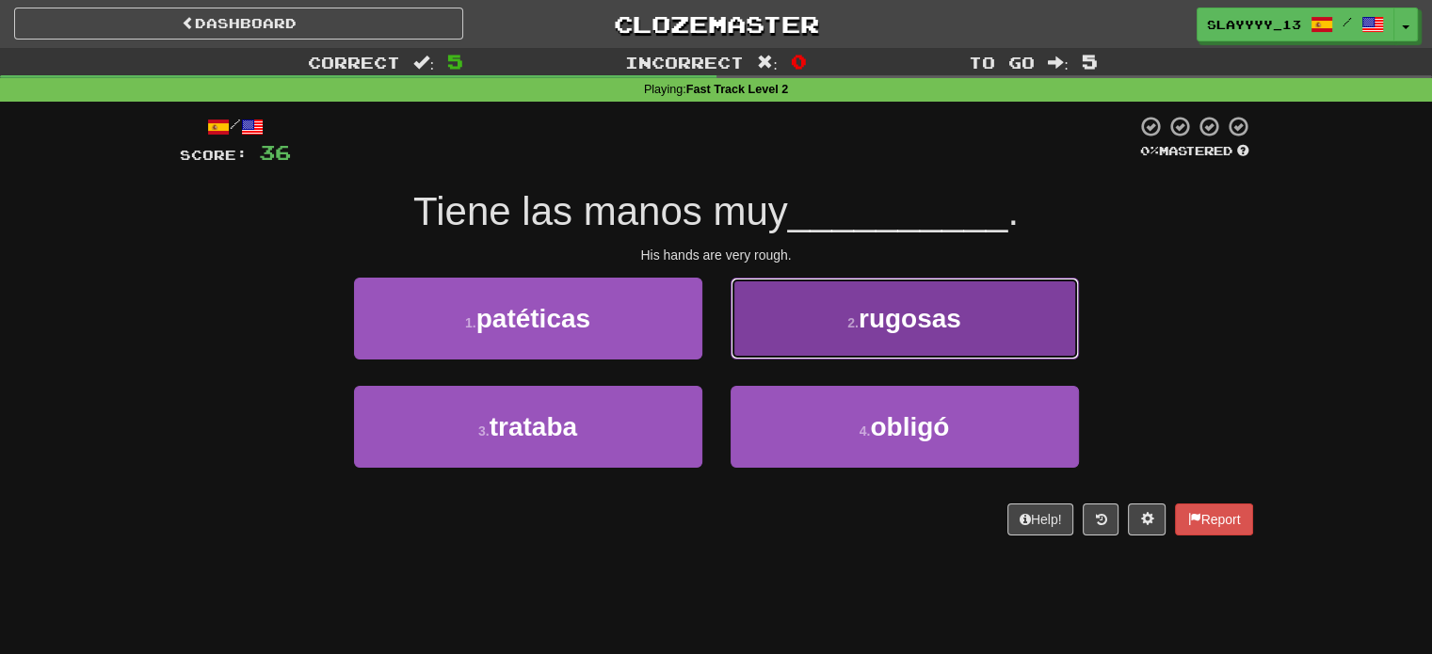
click at [802, 308] on button "2 . rugosas" at bounding box center [905, 319] width 348 height 82
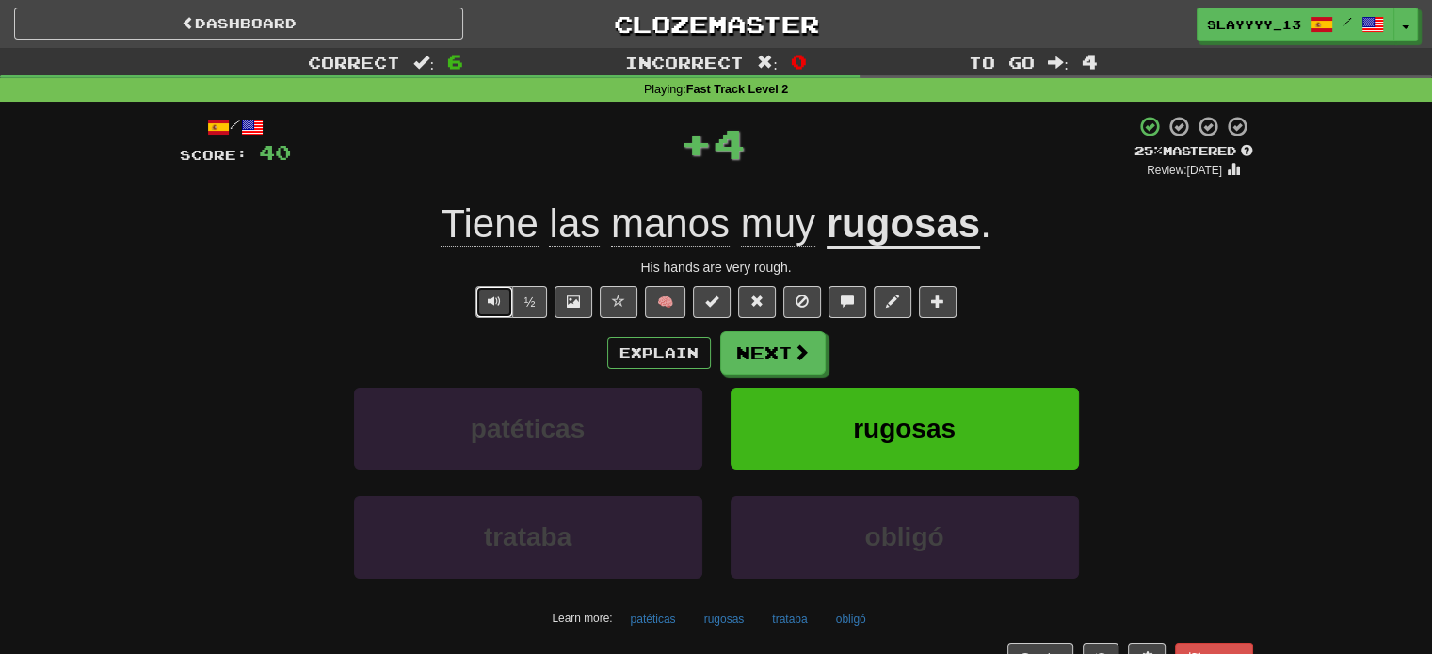
click at [482, 300] on button "Text-to-speech controls" at bounding box center [494, 302] width 38 height 32
click at [738, 364] on button "Next" at bounding box center [773, 353] width 105 height 43
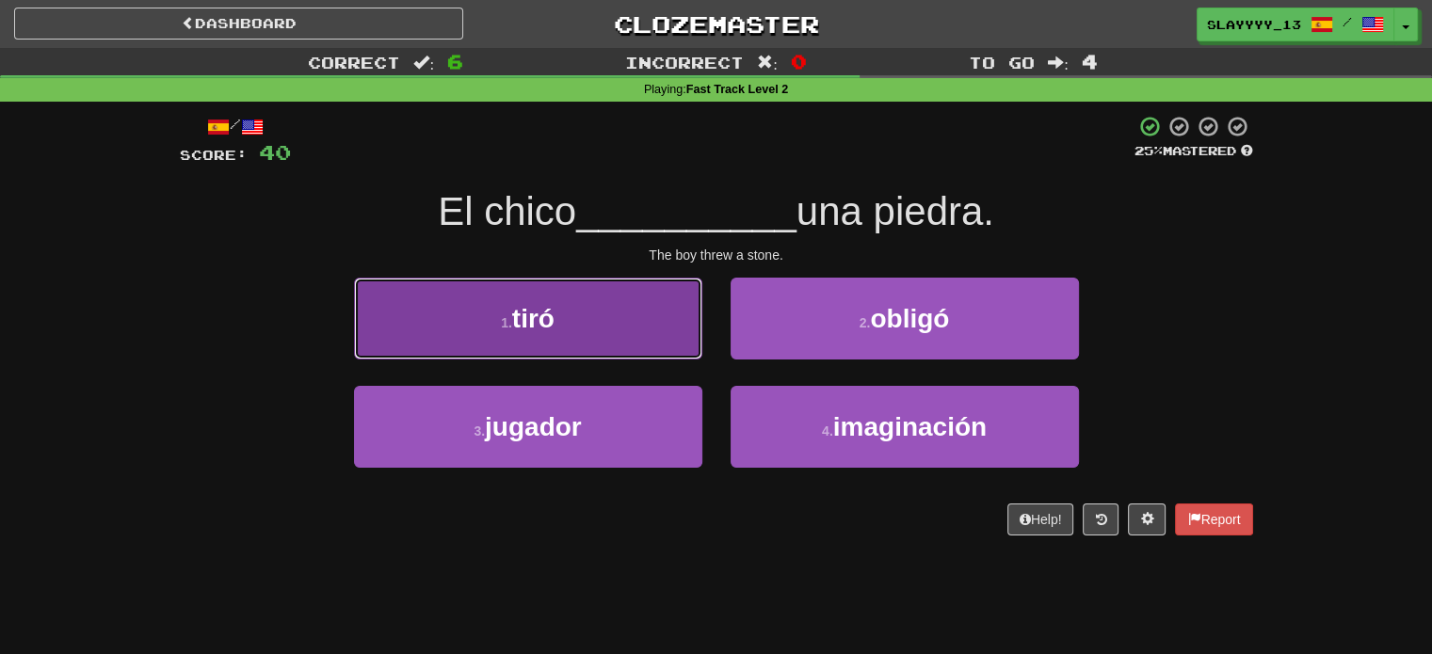
click at [632, 325] on button "1 . [GEOGRAPHIC_DATA]" at bounding box center [528, 319] width 348 height 82
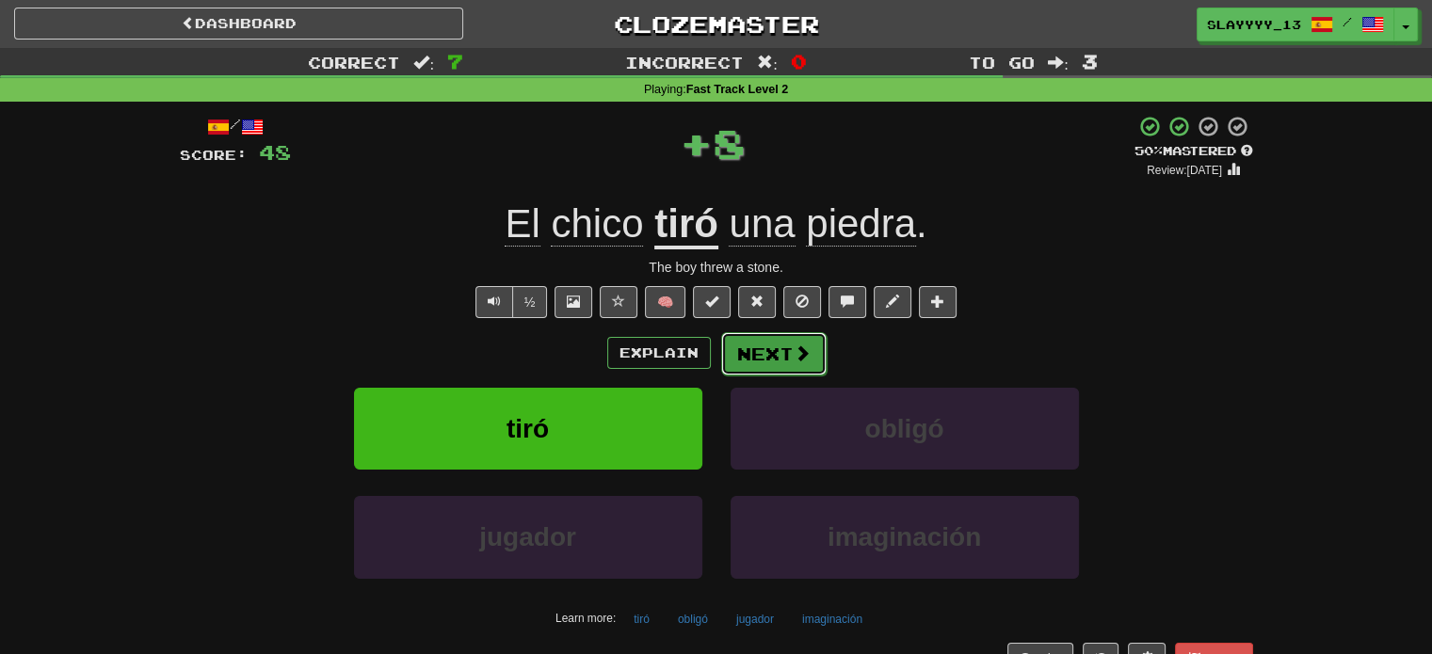
click at [802, 346] on span at bounding box center [802, 353] width 17 height 17
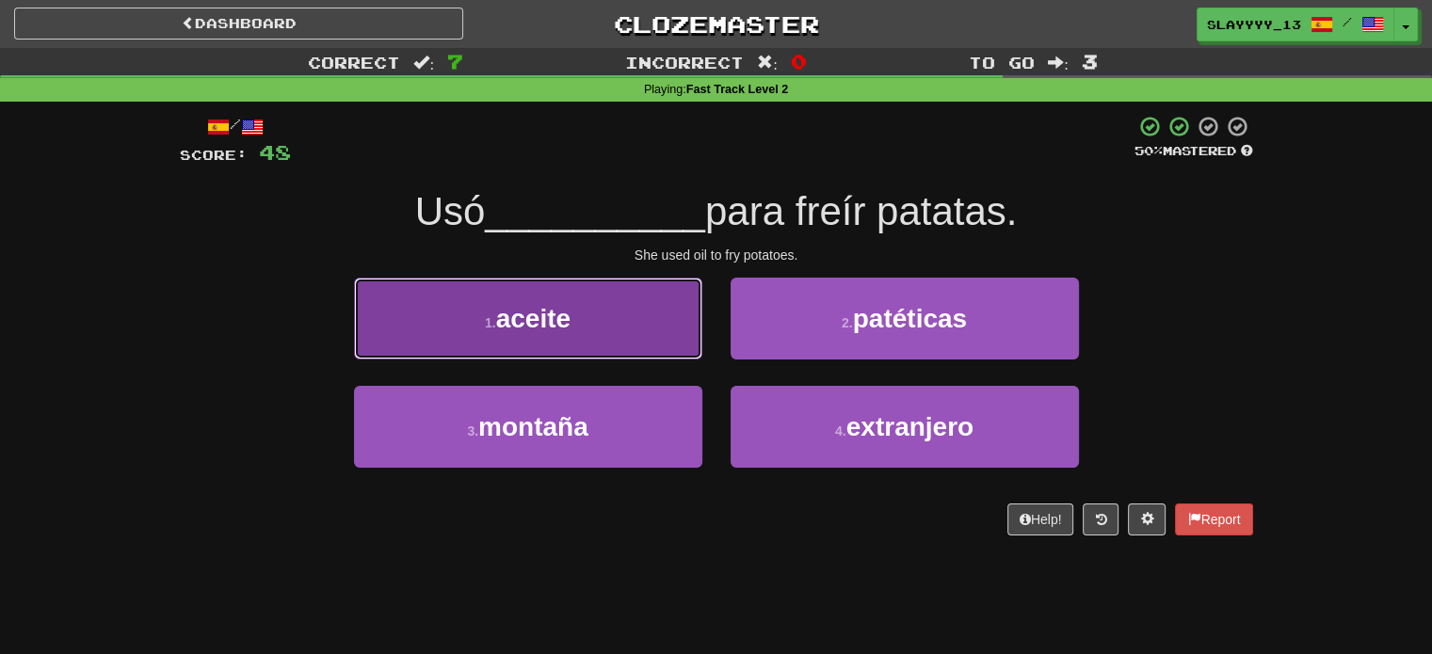
click at [558, 287] on button "1 . aceite" at bounding box center [528, 319] width 348 height 82
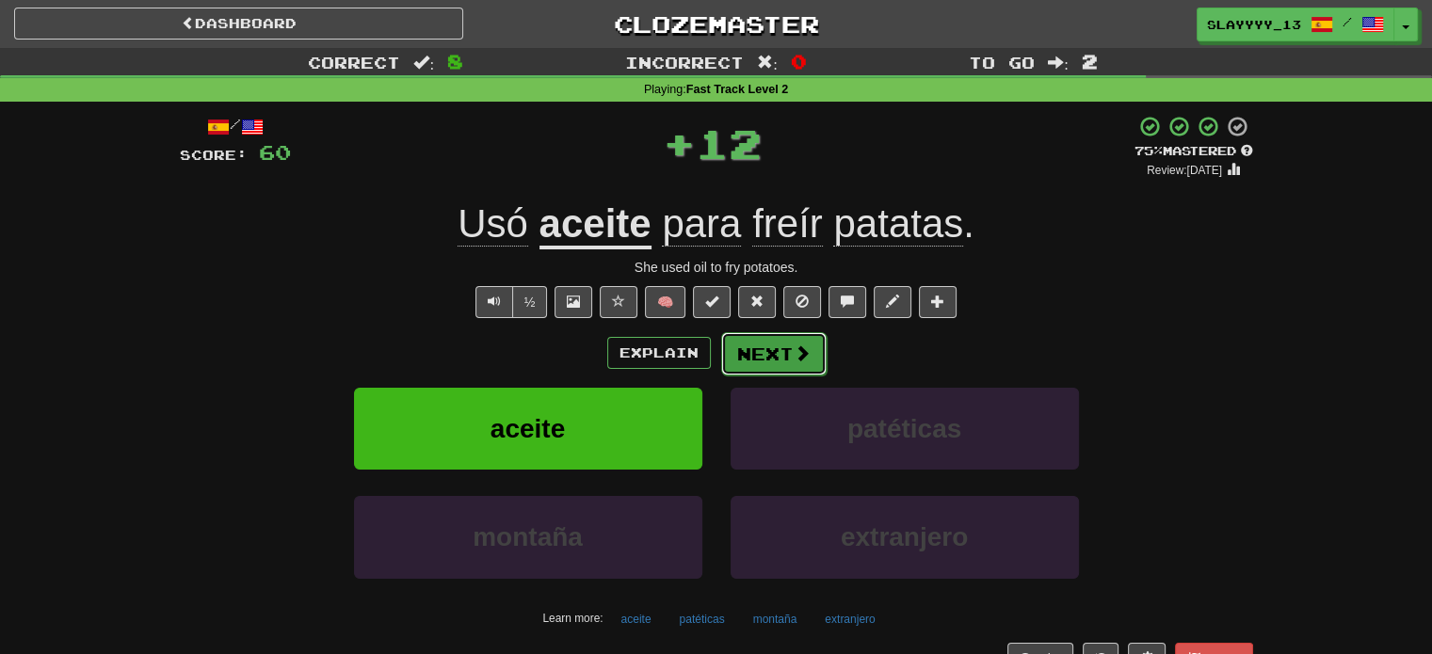
click at [742, 358] on button "Next" at bounding box center [773, 353] width 105 height 43
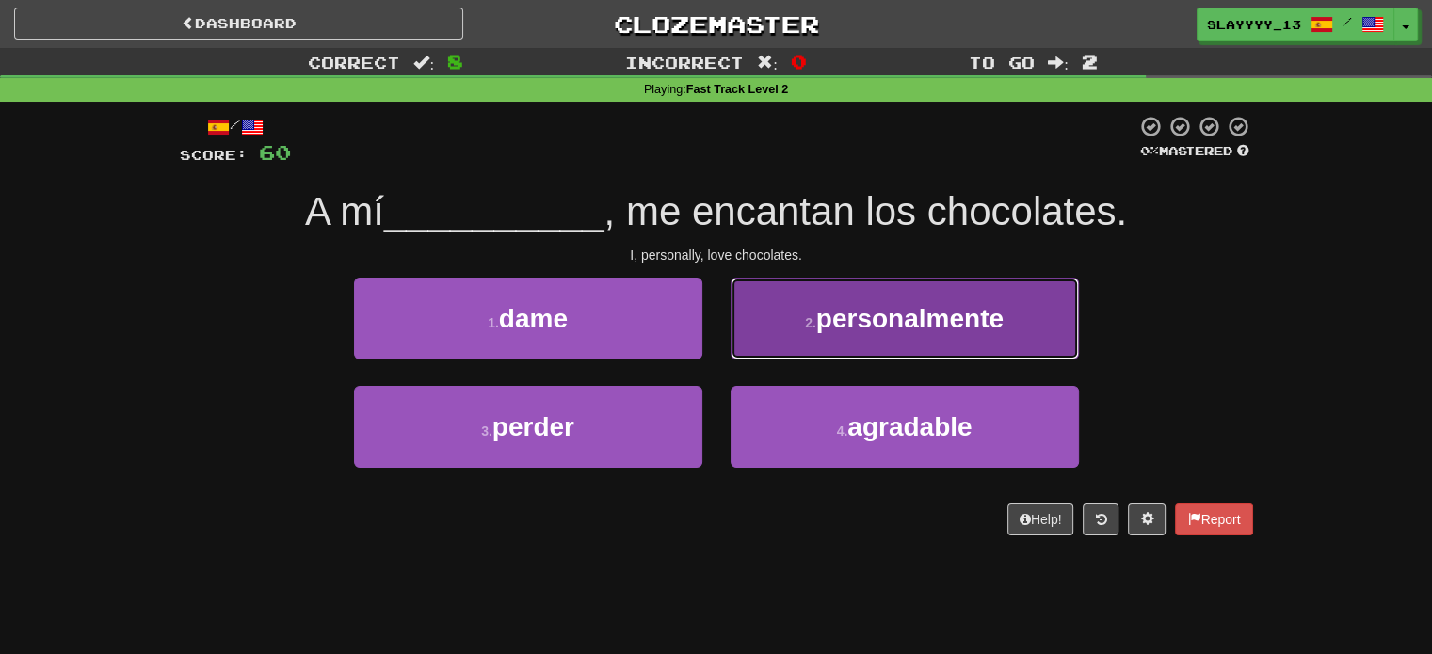
click at [885, 345] on button "2 . personalmente" at bounding box center [905, 319] width 348 height 82
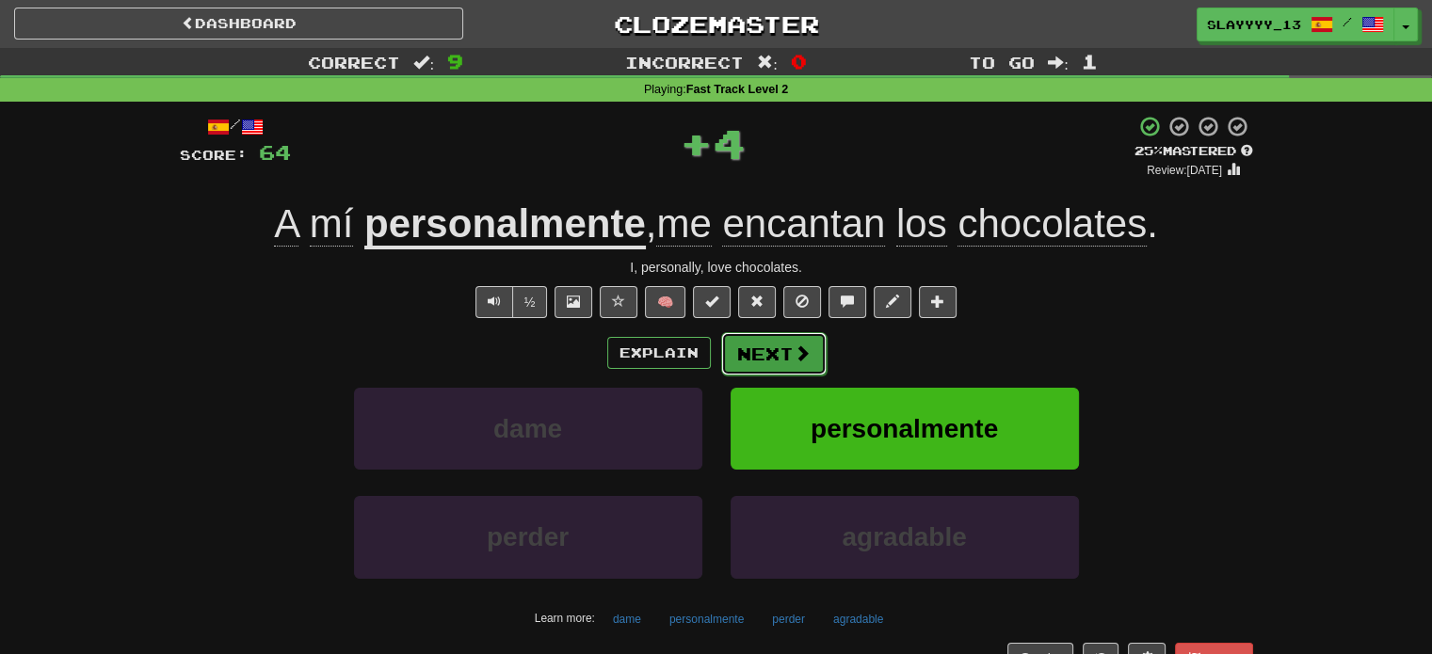
click at [794, 356] on span at bounding box center [802, 353] width 17 height 17
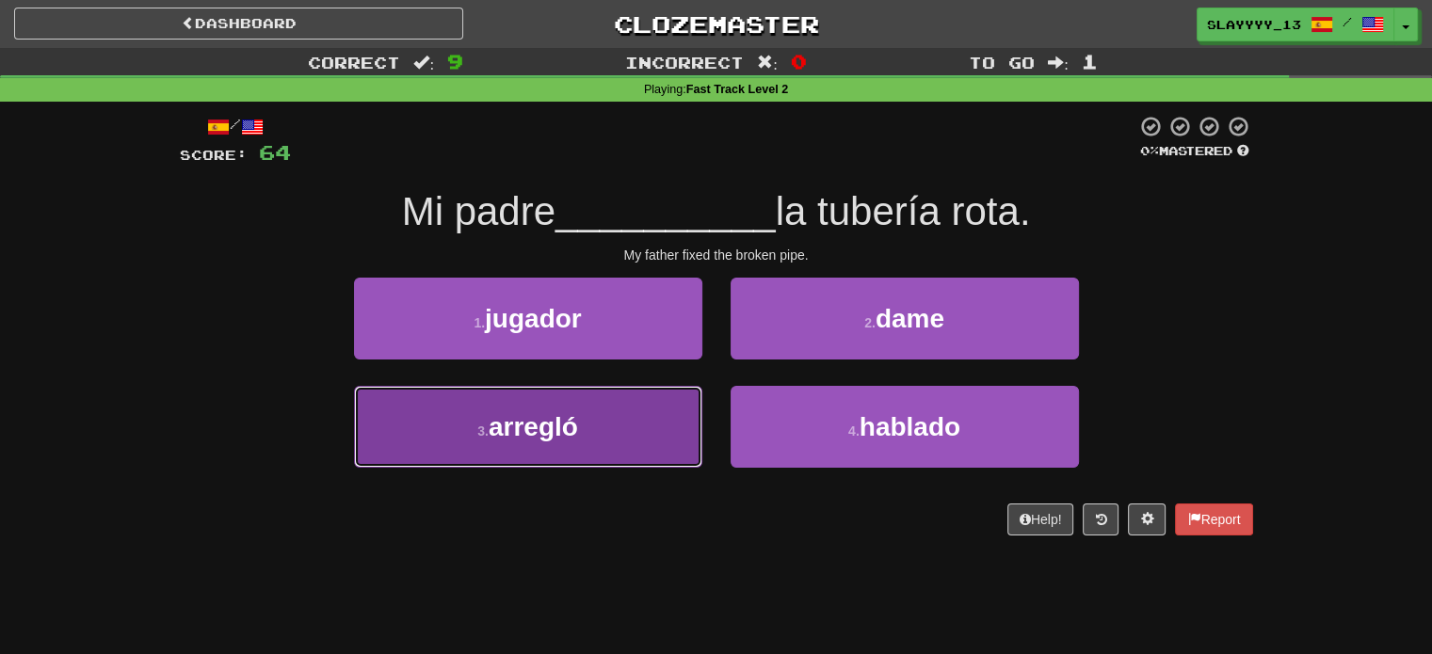
click at [546, 403] on button "3 . arregló" at bounding box center [528, 427] width 348 height 82
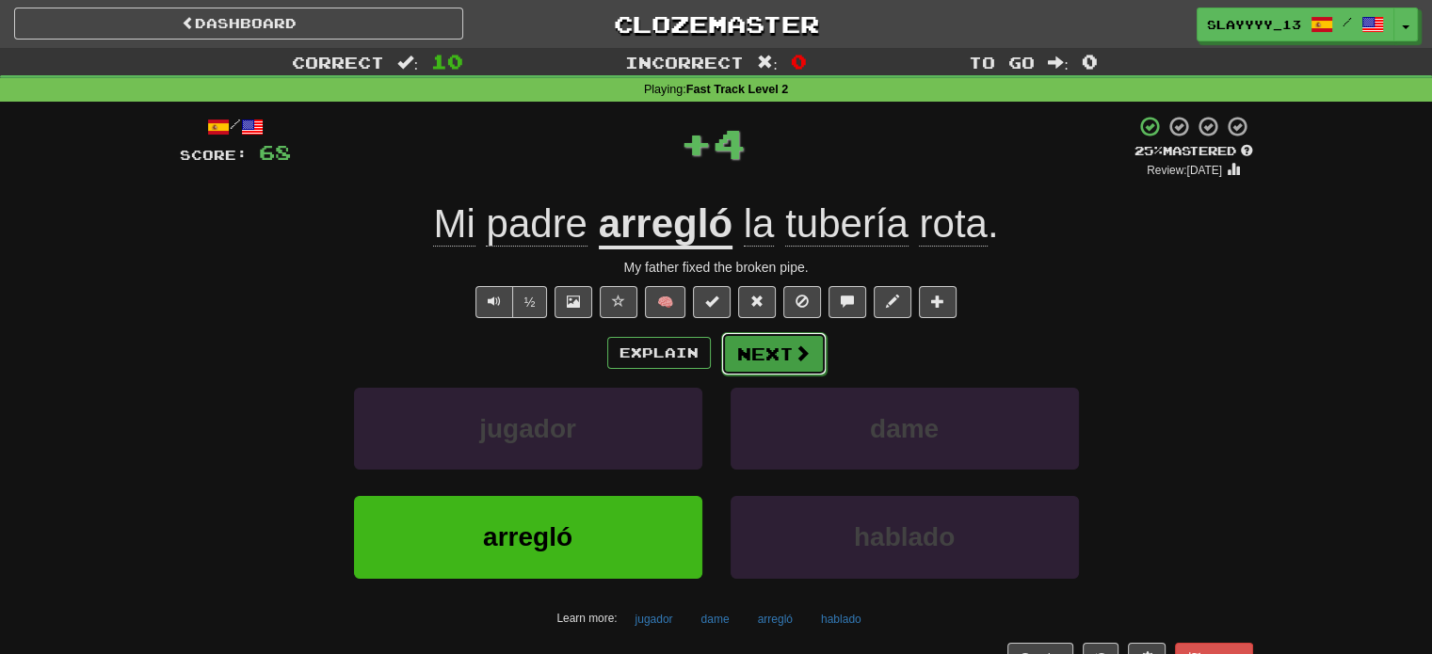
click at [796, 353] on span at bounding box center [802, 353] width 17 height 17
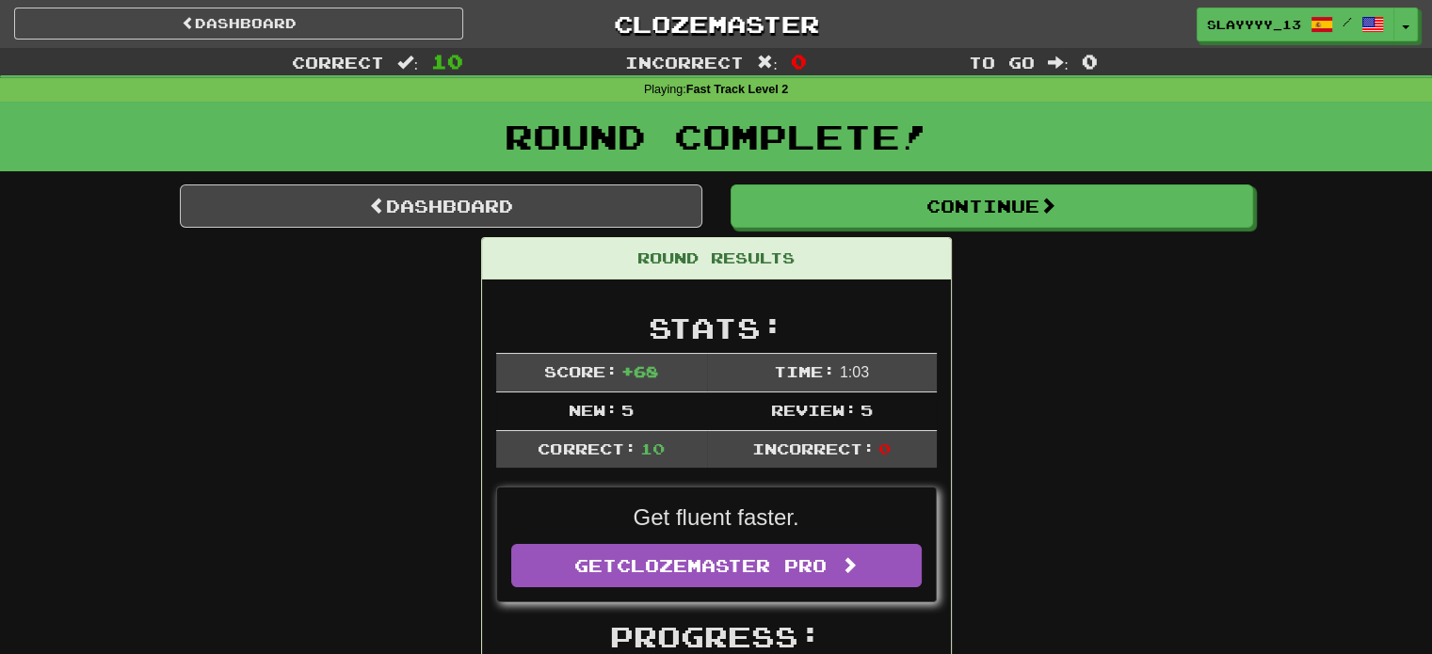
click at [911, 178] on div "Round Complete!" at bounding box center [716, 143] width 1432 height 83
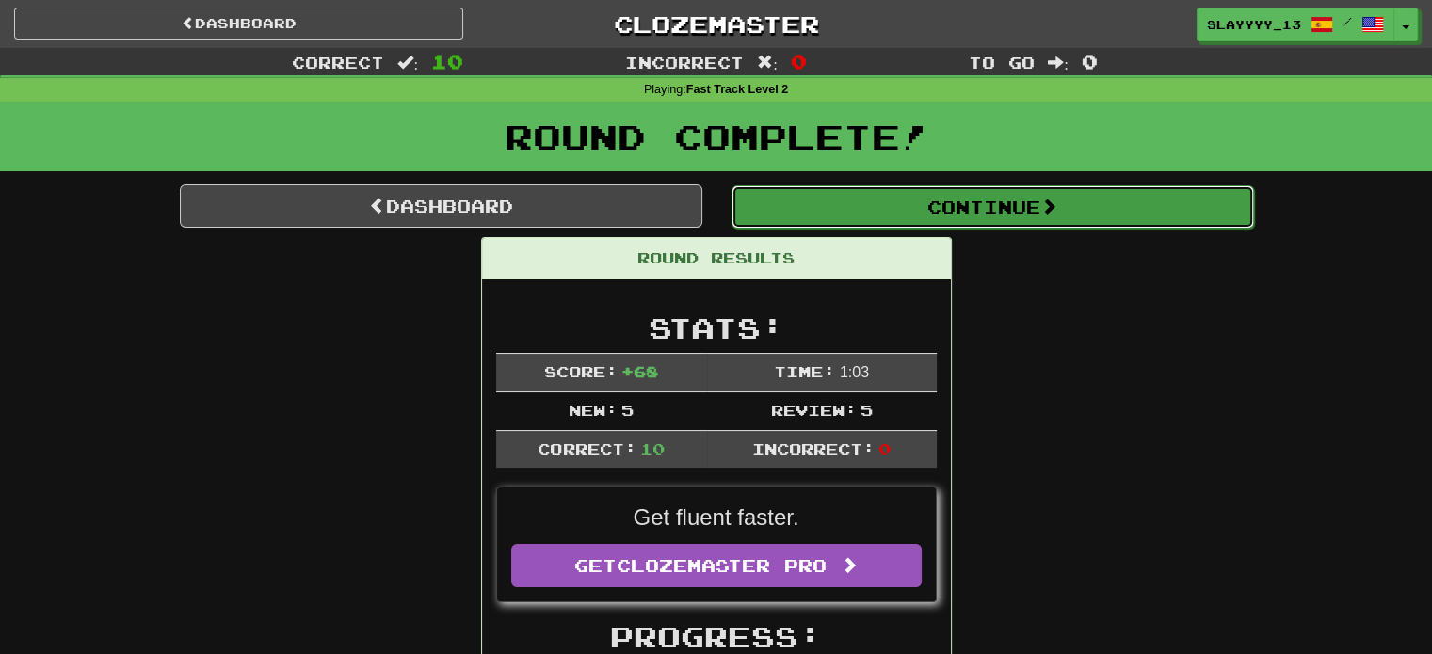
click at [894, 196] on button "Continue" at bounding box center [992, 206] width 522 height 43
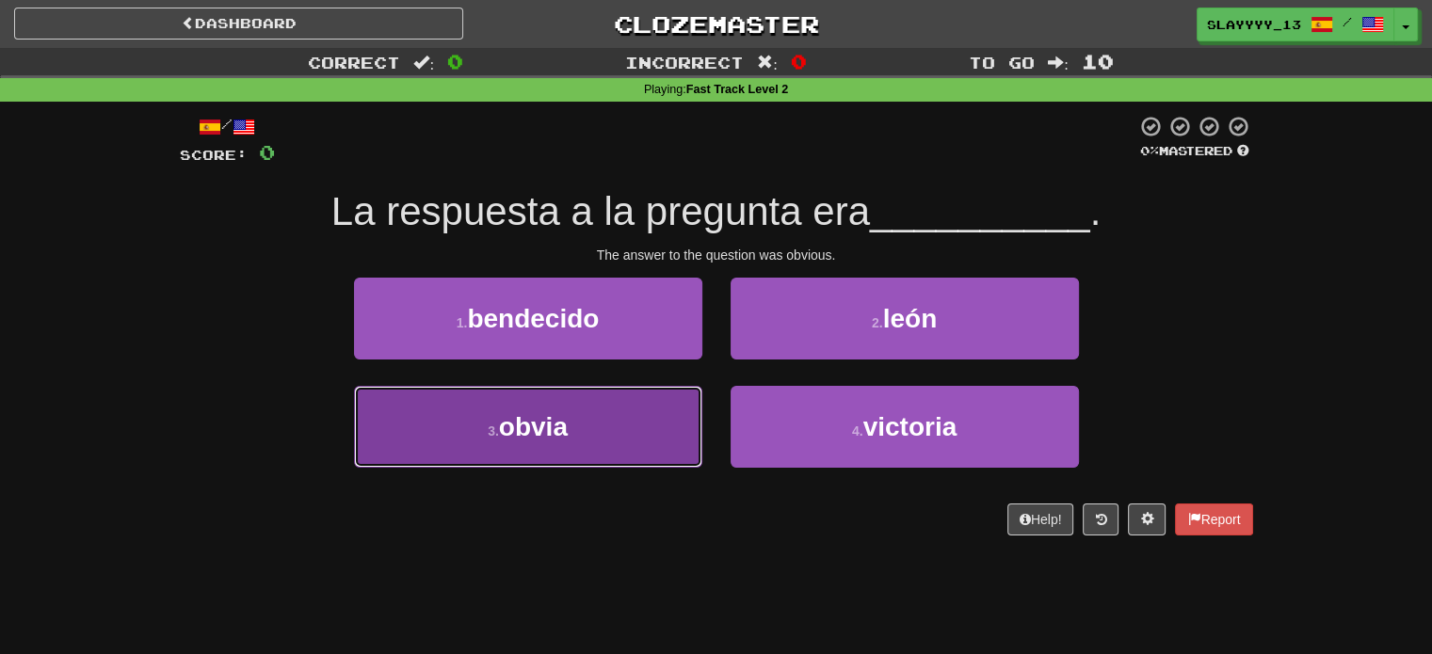
click at [599, 418] on button "3 . obvia" at bounding box center [528, 427] width 348 height 82
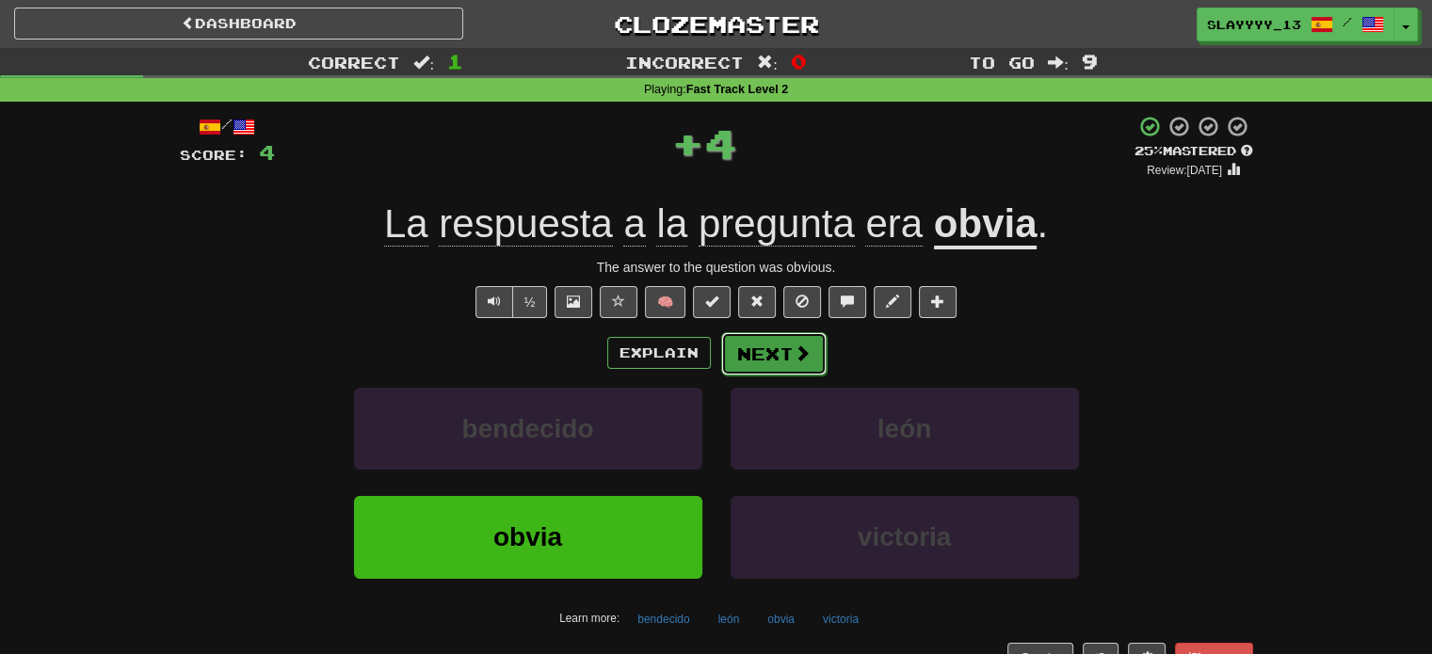
click at [778, 336] on button "Next" at bounding box center [773, 353] width 105 height 43
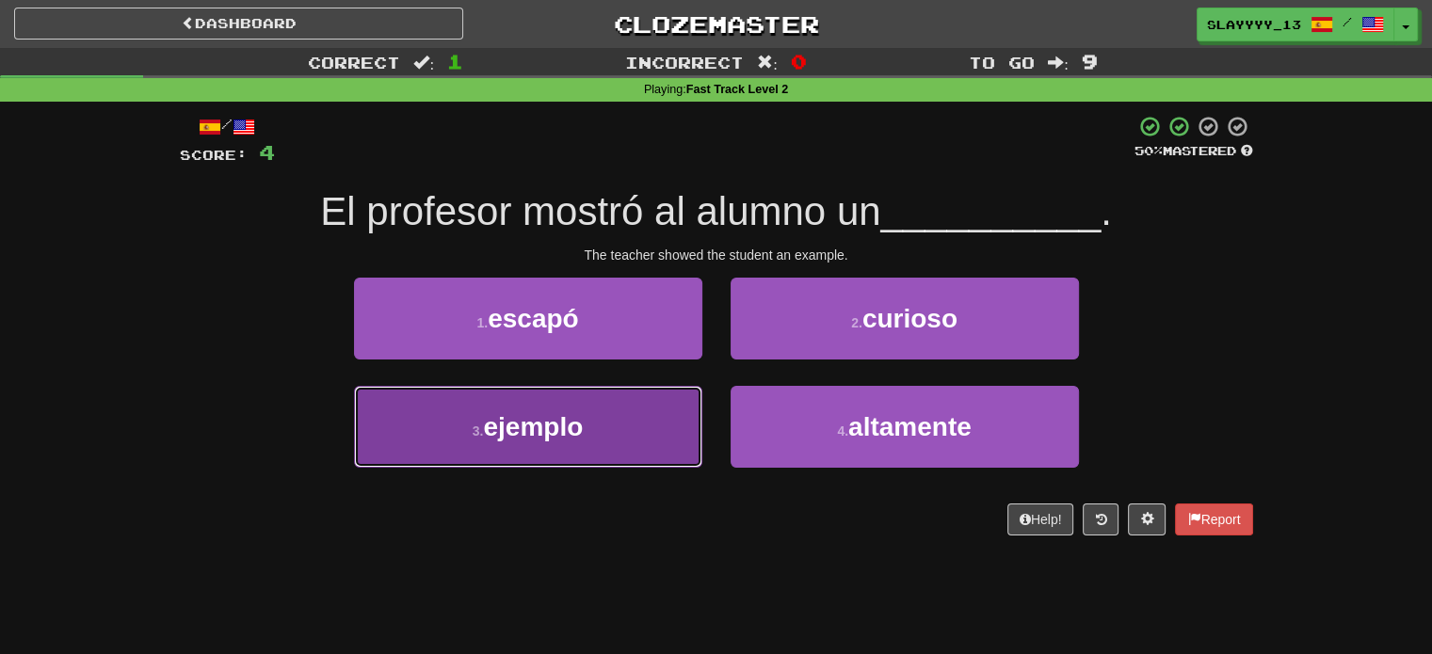
click at [601, 425] on button "3 . ejemplo" at bounding box center [528, 427] width 348 height 82
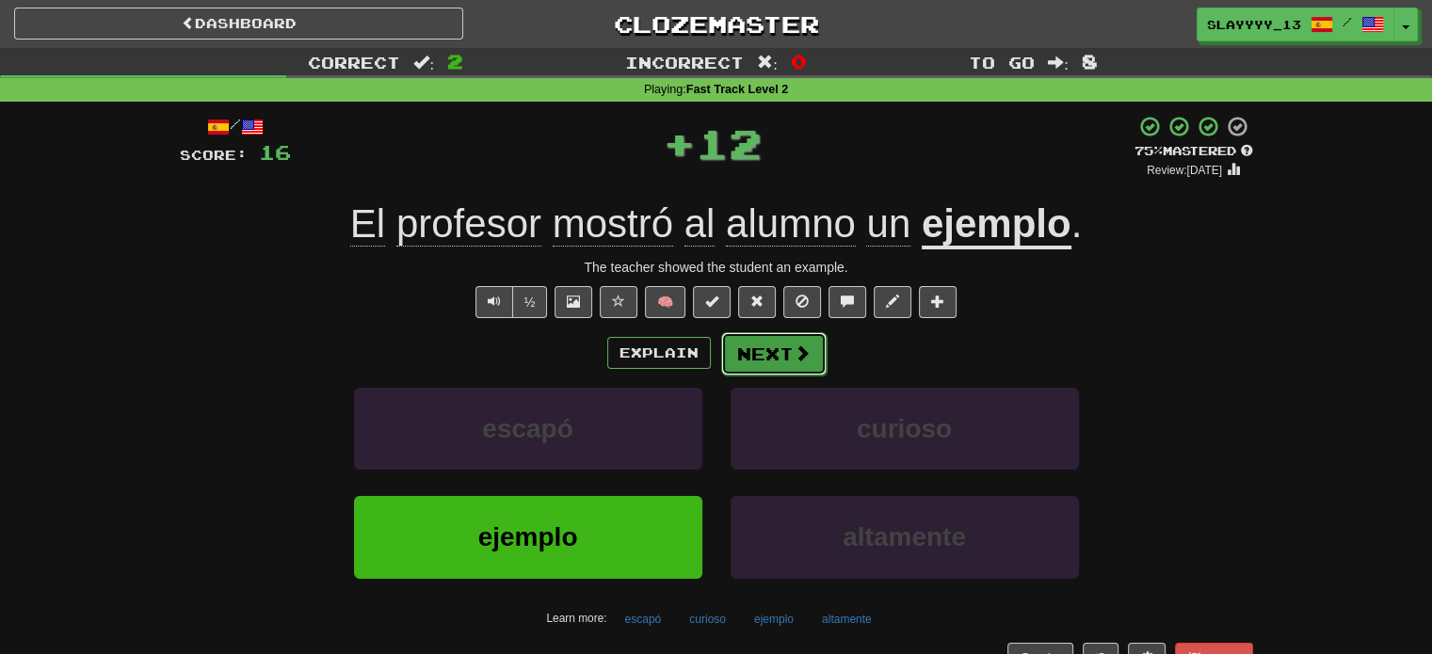
click at [789, 353] on button "Next" at bounding box center [773, 353] width 105 height 43
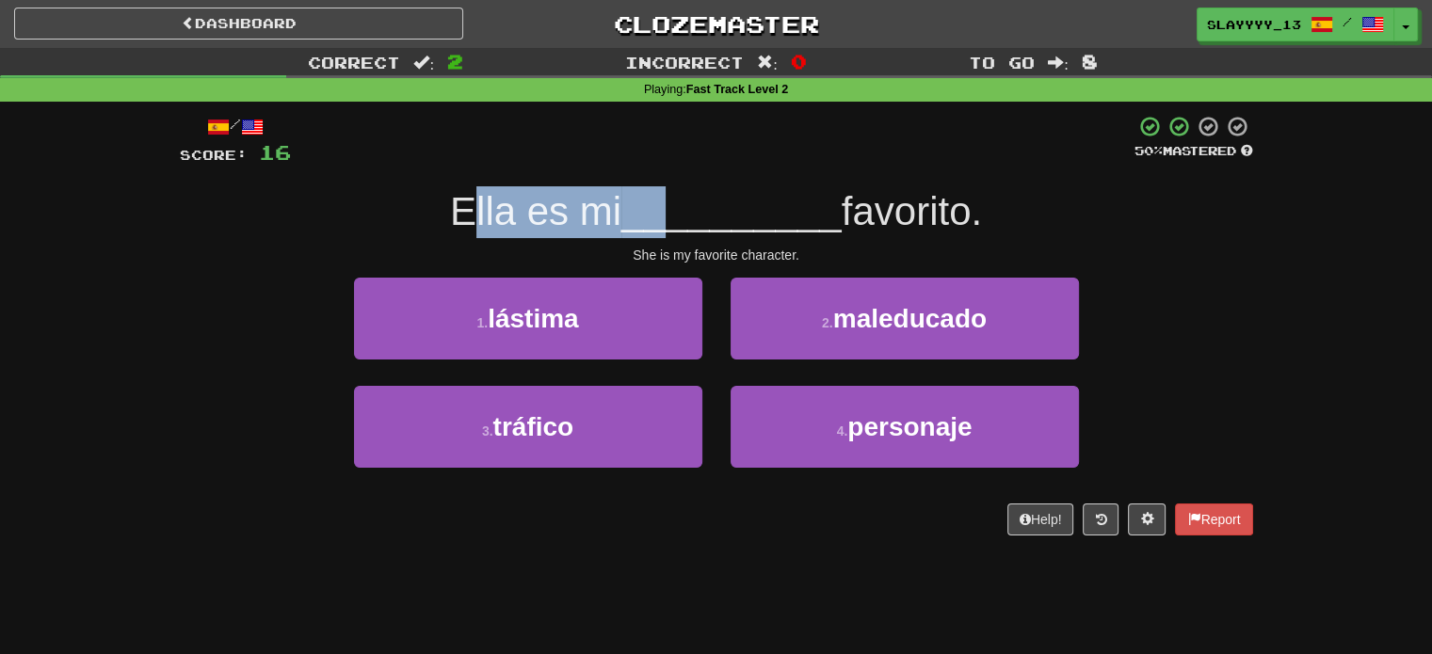
drag, startPoint x: 460, startPoint y: 210, endPoint x: 665, endPoint y: 224, distance: 204.8
click at [665, 224] on div "[PERSON_NAME] es mi __________ favorito." at bounding box center [716, 212] width 1073 height 52
click at [665, 224] on span "__________" at bounding box center [731, 211] width 220 height 44
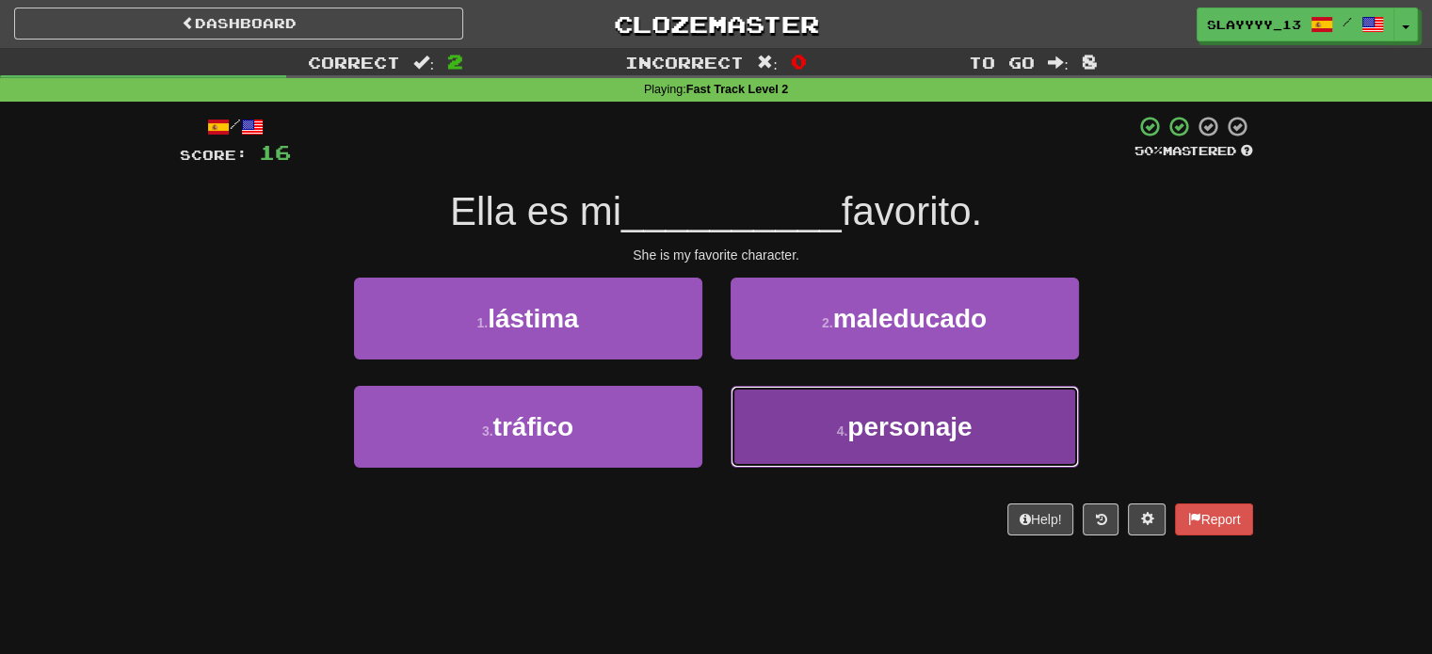
click at [840, 416] on button "4 . personaje" at bounding box center [905, 427] width 348 height 82
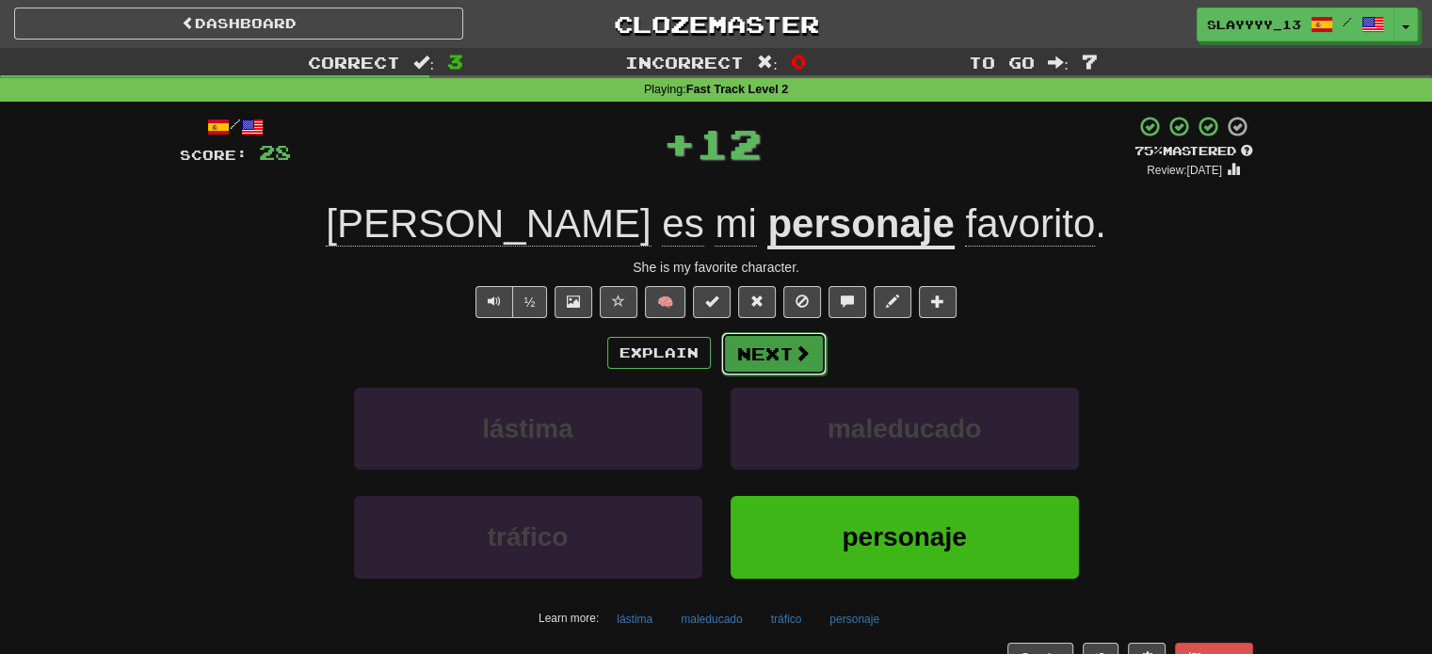
click at [786, 353] on button "Next" at bounding box center [773, 353] width 105 height 43
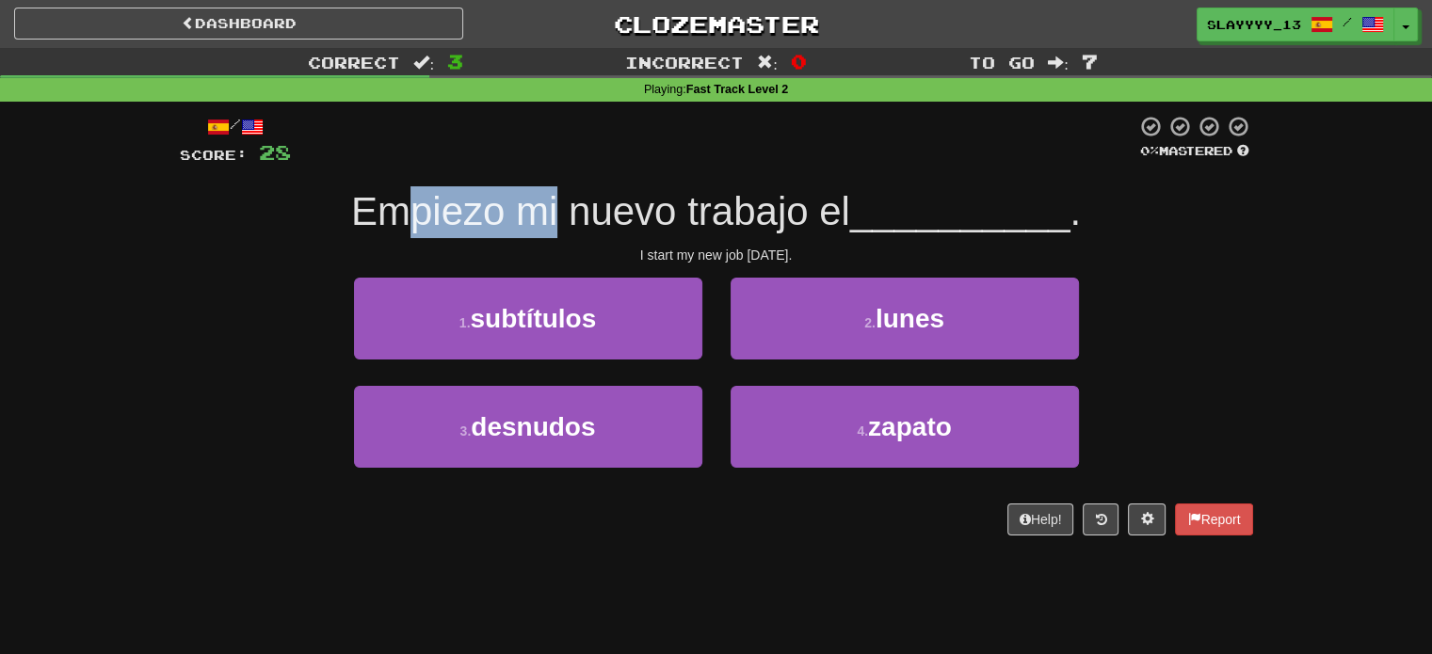
drag, startPoint x: 410, startPoint y: 225, endPoint x: 563, endPoint y: 238, distance: 153.1
click at [563, 238] on div "/ Score: 28 0 % Mastered Empiezo mi nuevo trabajo el __________ . I start my ne…" at bounding box center [716, 325] width 1073 height 421
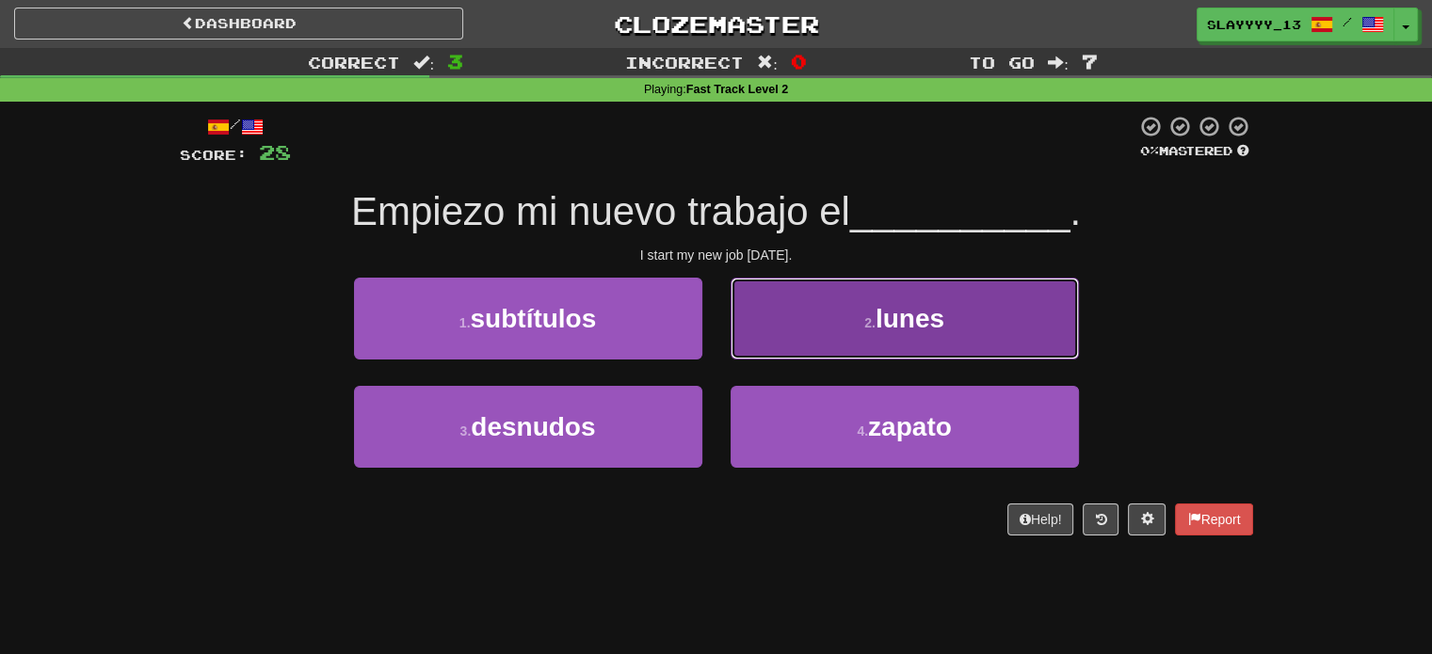
click at [772, 345] on button "2 . lunes" at bounding box center [905, 319] width 348 height 82
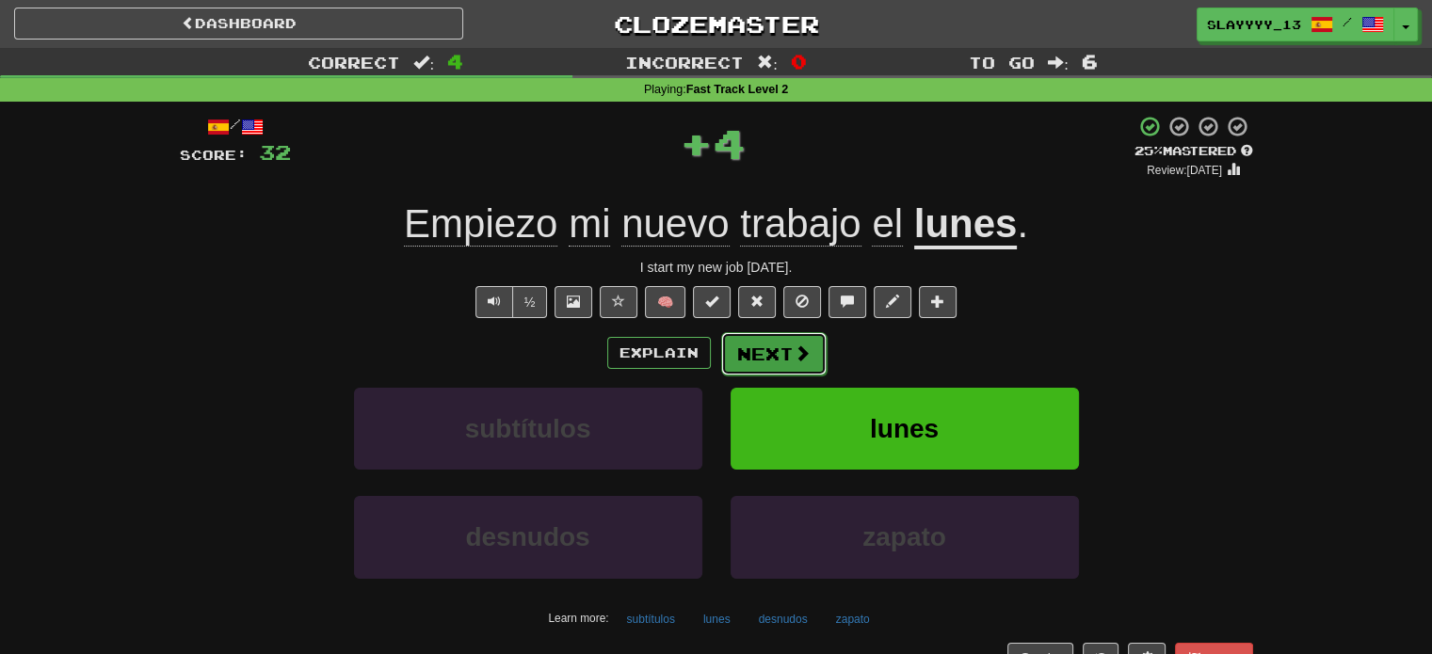
click at [752, 361] on button "Next" at bounding box center [773, 353] width 105 height 43
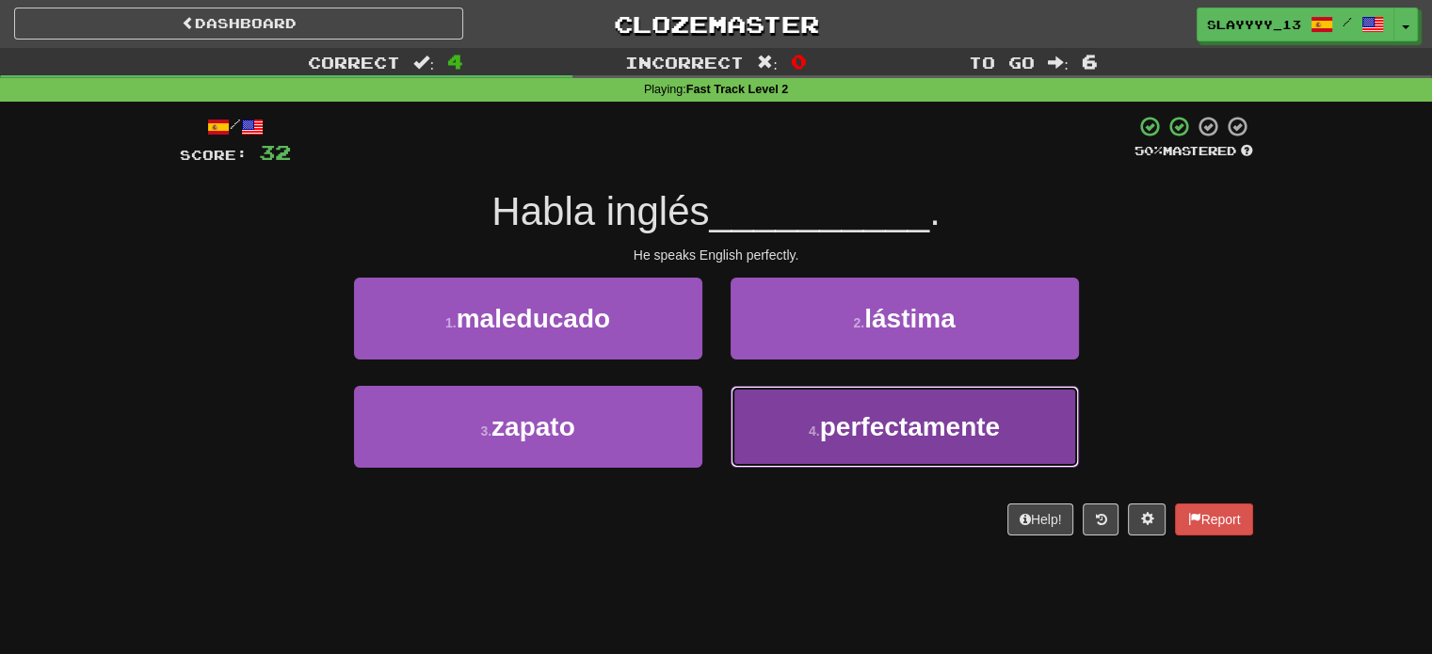
click at [841, 409] on button "4 . perfectamente" at bounding box center [905, 427] width 348 height 82
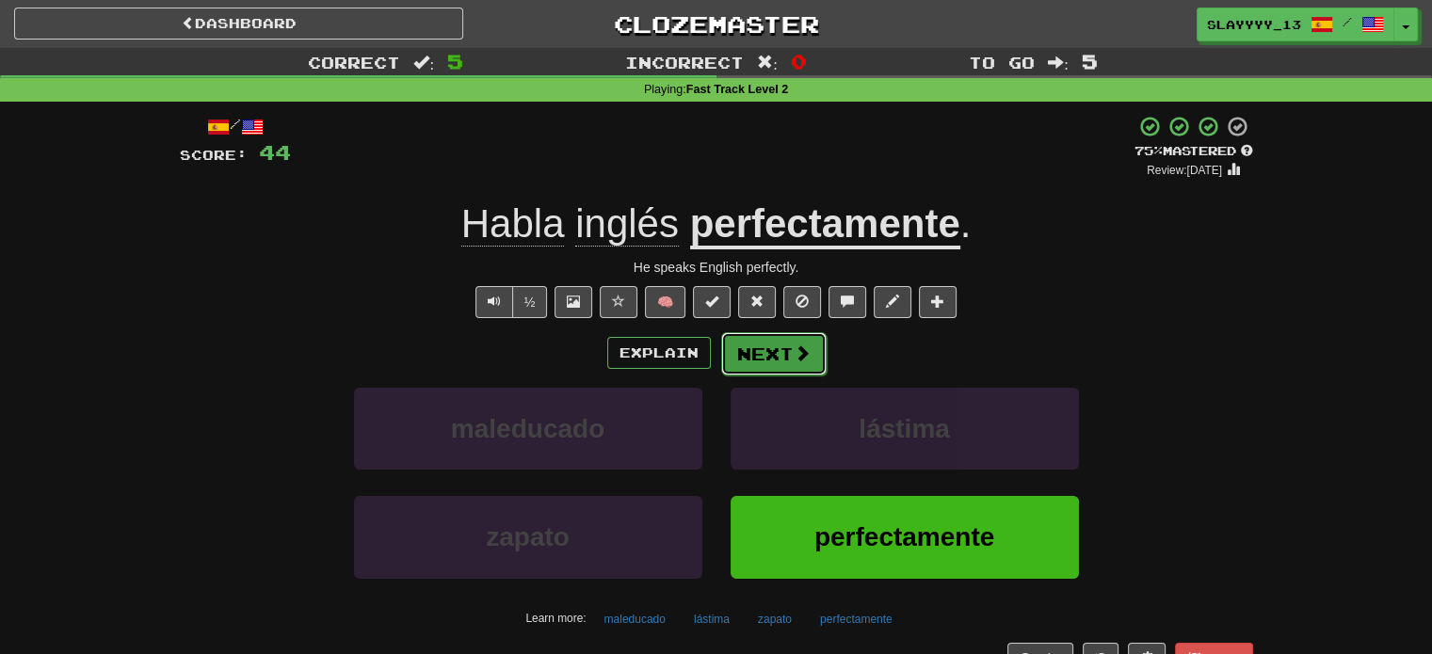
click at [761, 358] on button "Next" at bounding box center [773, 353] width 105 height 43
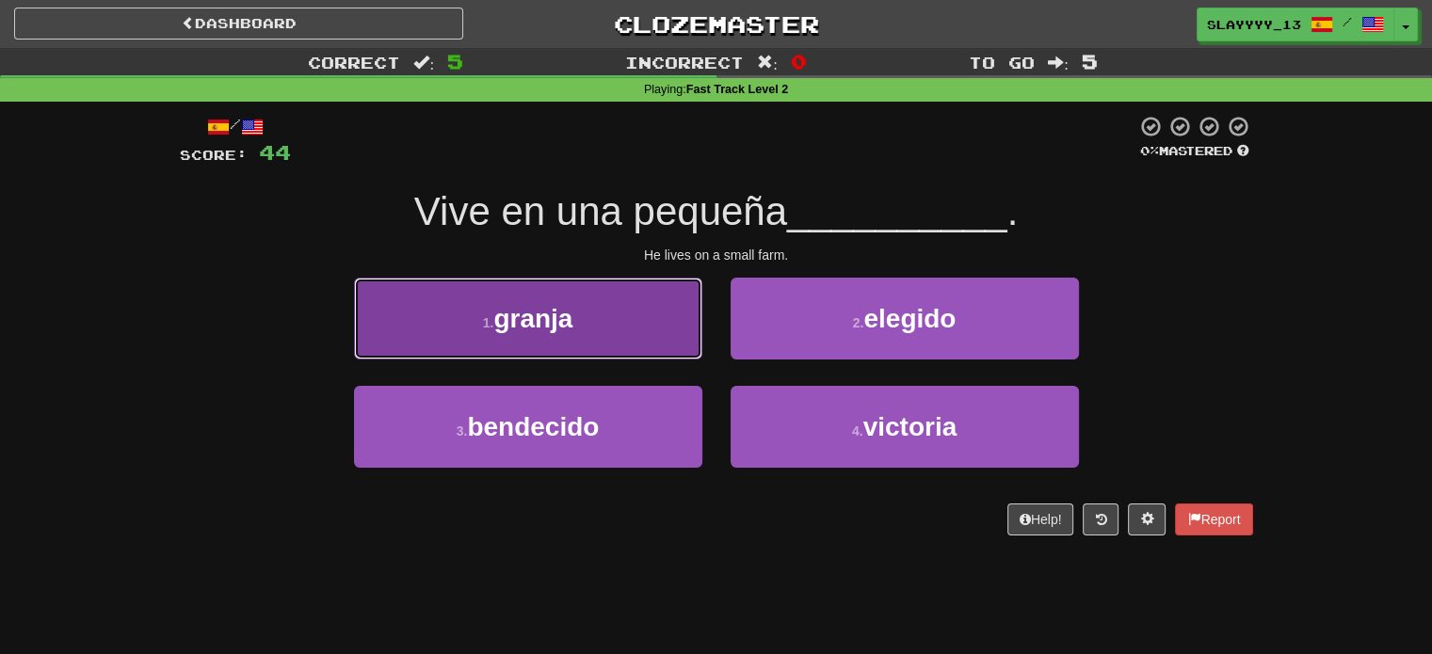
click at [610, 334] on button "1 . granja" at bounding box center [528, 319] width 348 height 82
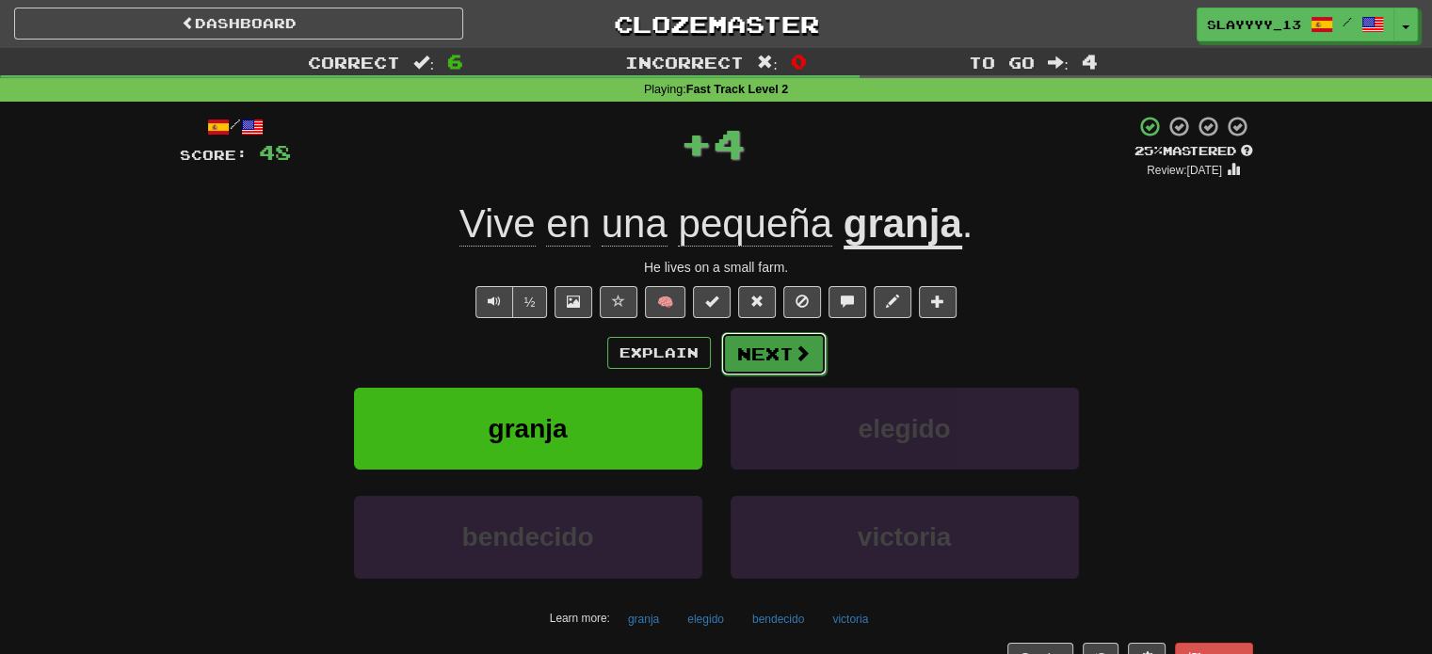
click at [794, 358] on span at bounding box center [802, 353] width 17 height 17
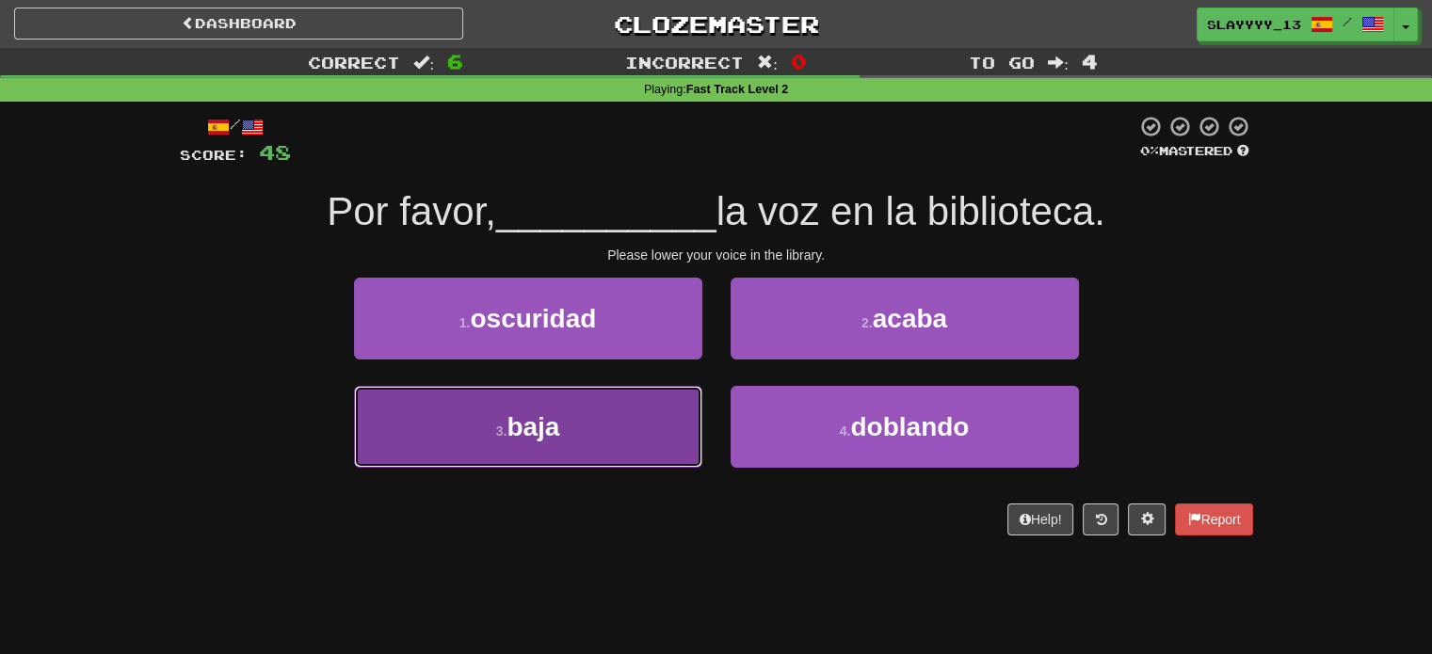
click at [619, 432] on button "3 . baja" at bounding box center [528, 427] width 348 height 82
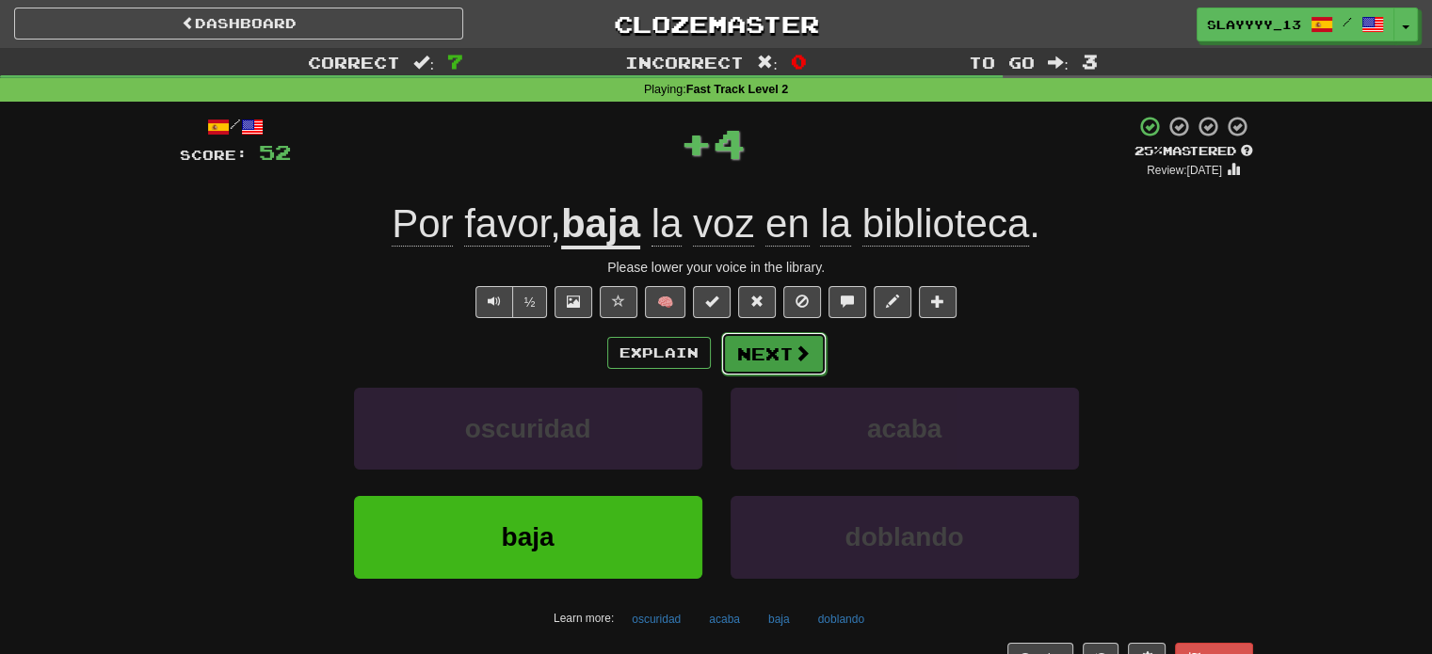
click at [795, 350] on span at bounding box center [802, 353] width 17 height 17
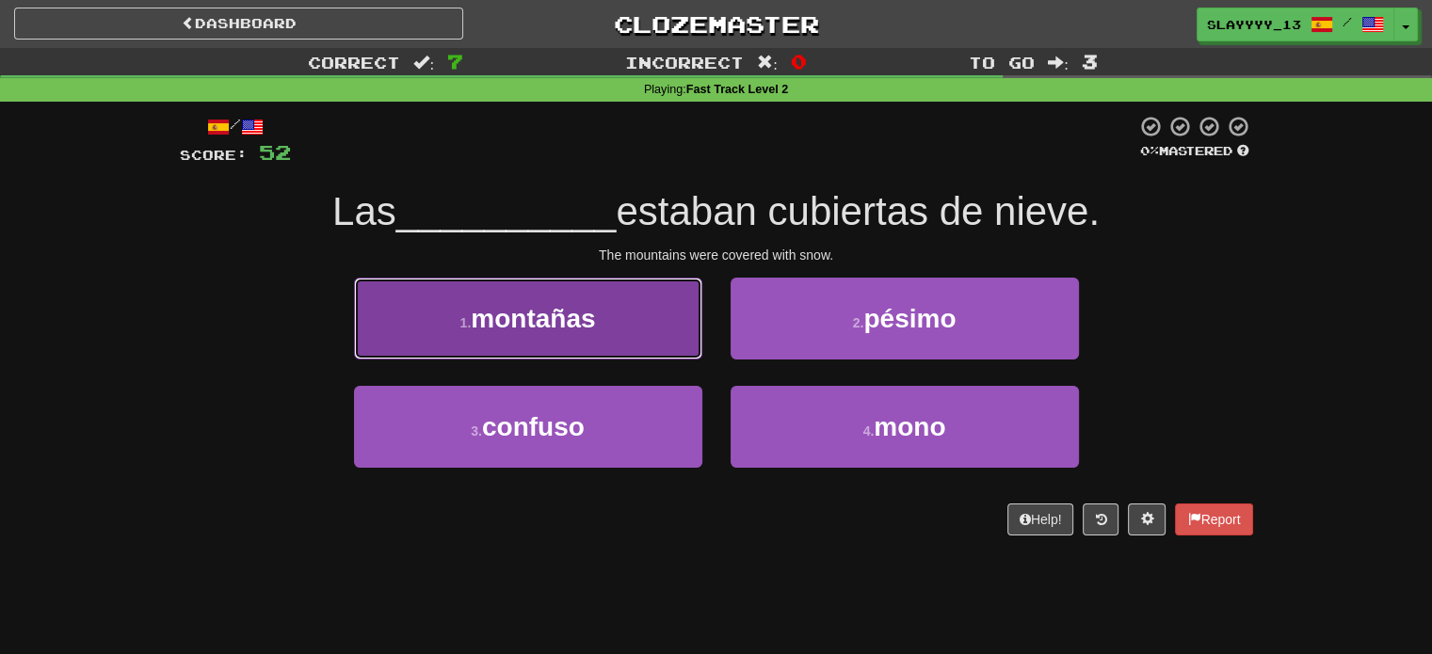
click at [586, 313] on span "montañas" at bounding box center [533, 318] width 124 height 29
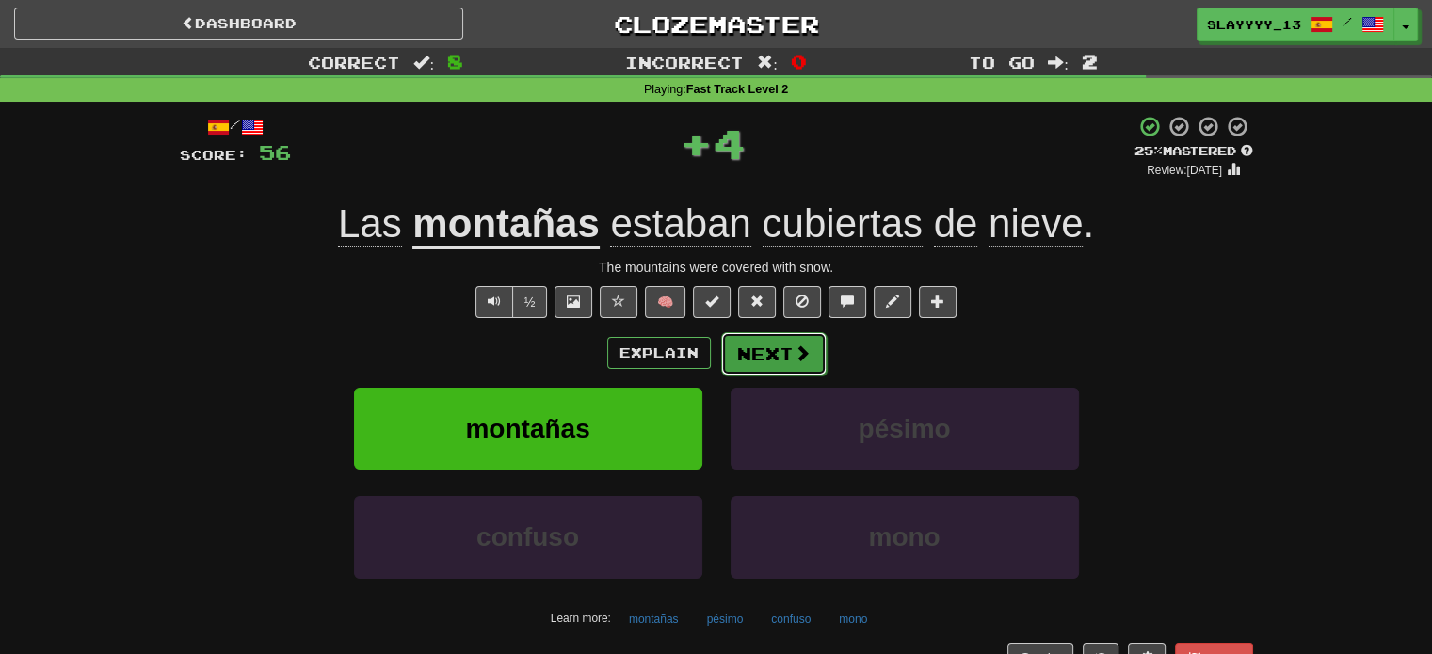
click at [776, 348] on button "Next" at bounding box center [773, 353] width 105 height 43
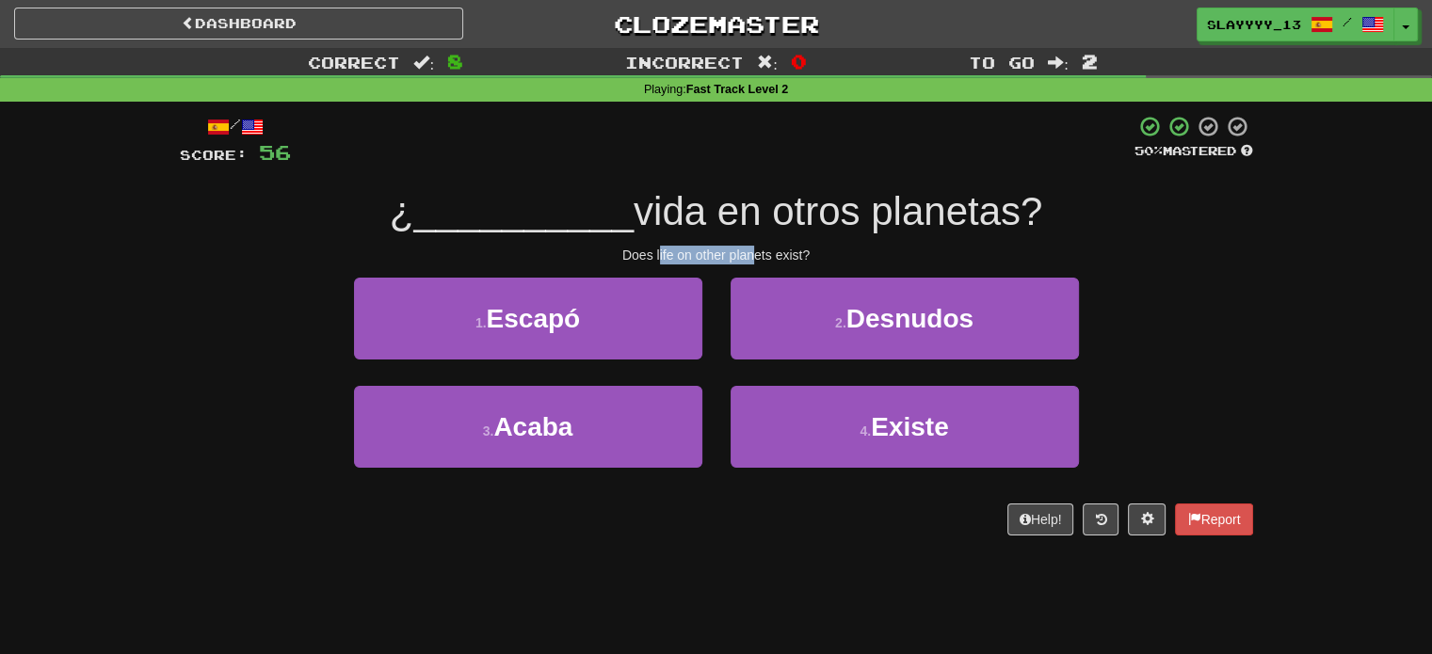
drag, startPoint x: 660, startPoint y: 247, endPoint x: 766, endPoint y: 248, distance: 106.4
click at [766, 248] on div "Does life on other planets exist?" at bounding box center [716, 255] width 1073 height 19
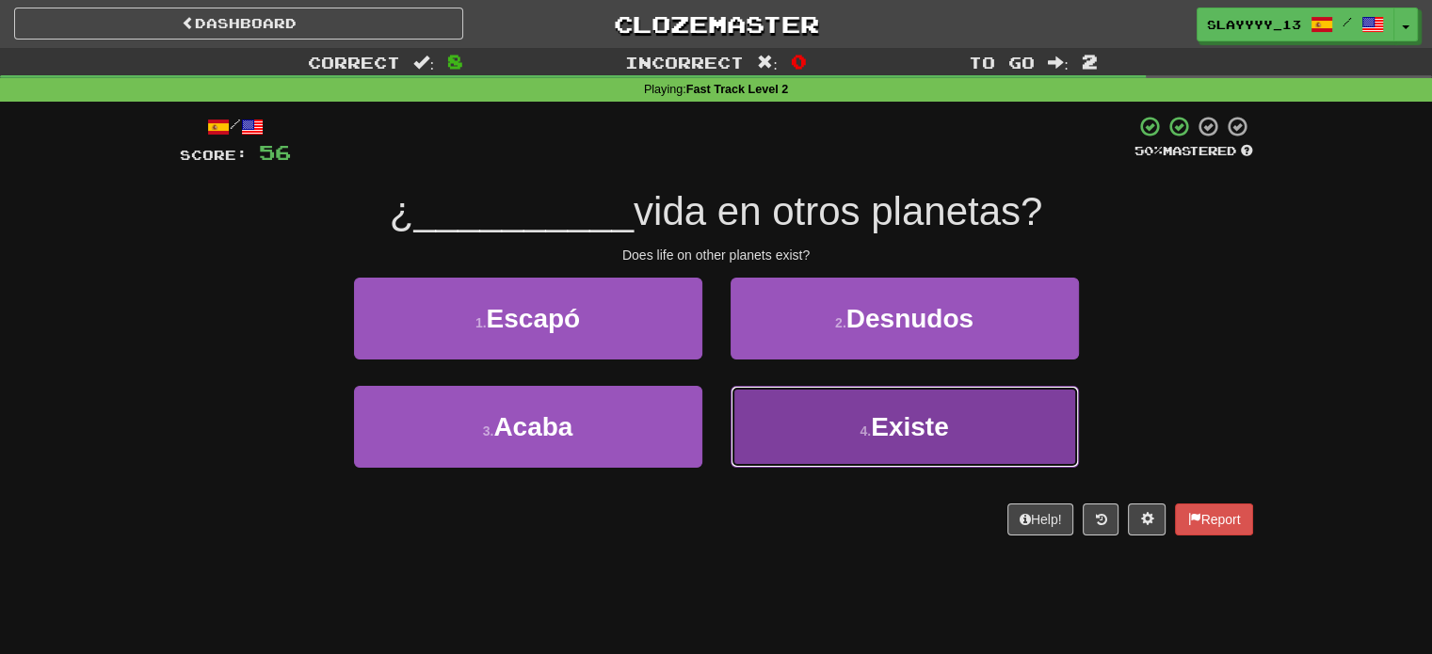
click at [901, 421] on span "Existe" at bounding box center [910, 426] width 78 height 29
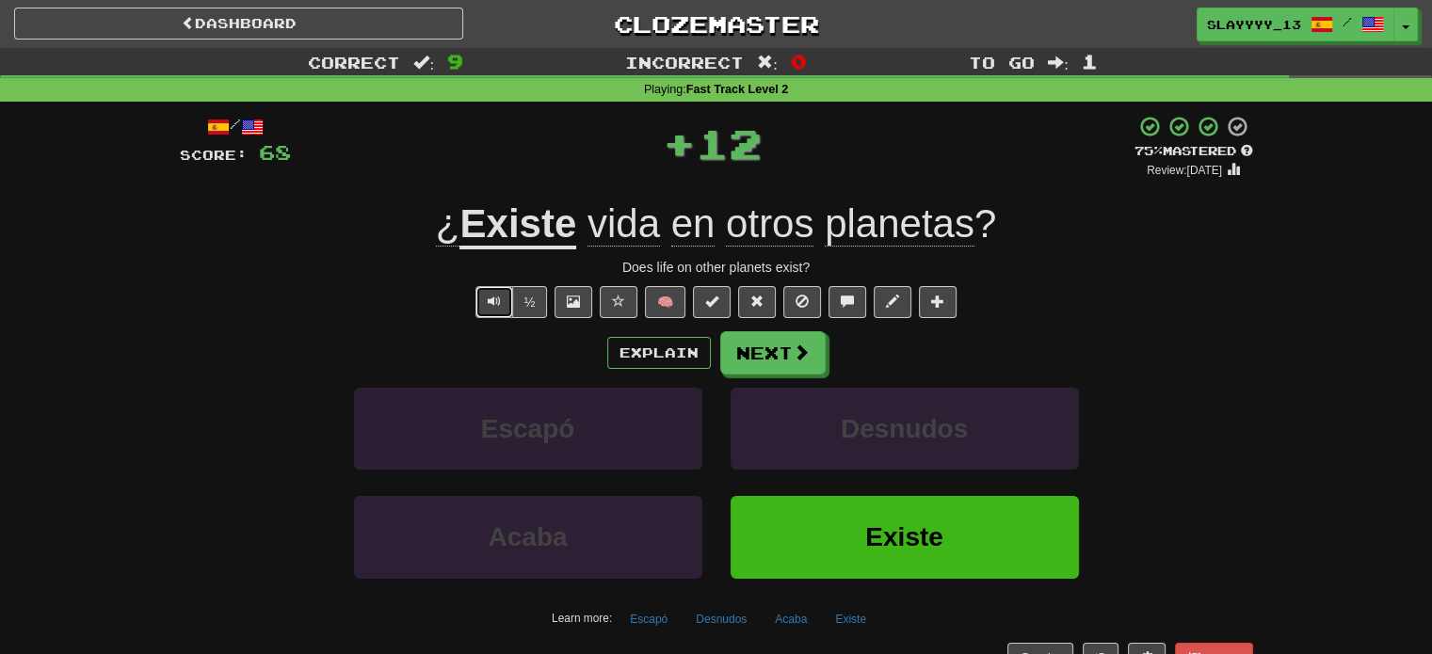
click at [489, 289] on button "Text-to-speech controls" at bounding box center [494, 302] width 38 height 32
click at [749, 353] on button "Next" at bounding box center [773, 353] width 105 height 43
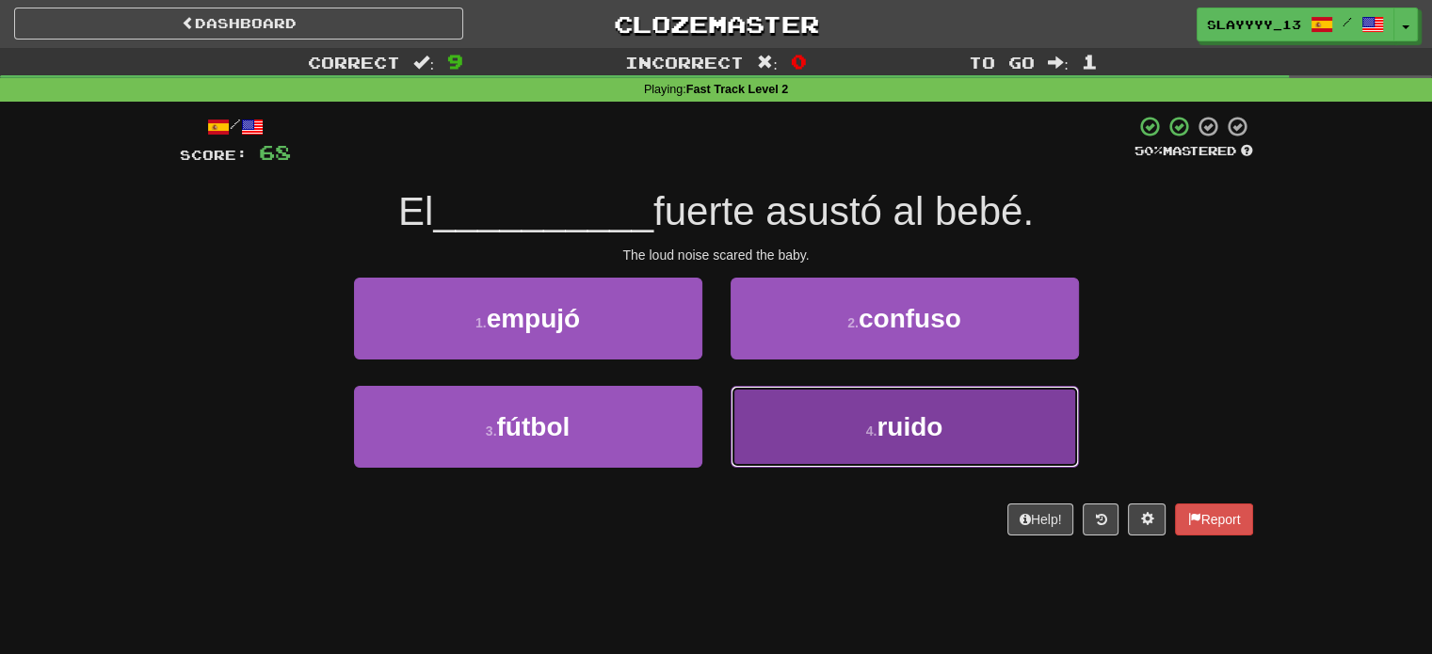
click at [858, 411] on button "4 . ruido" at bounding box center [905, 427] width 348 height 82
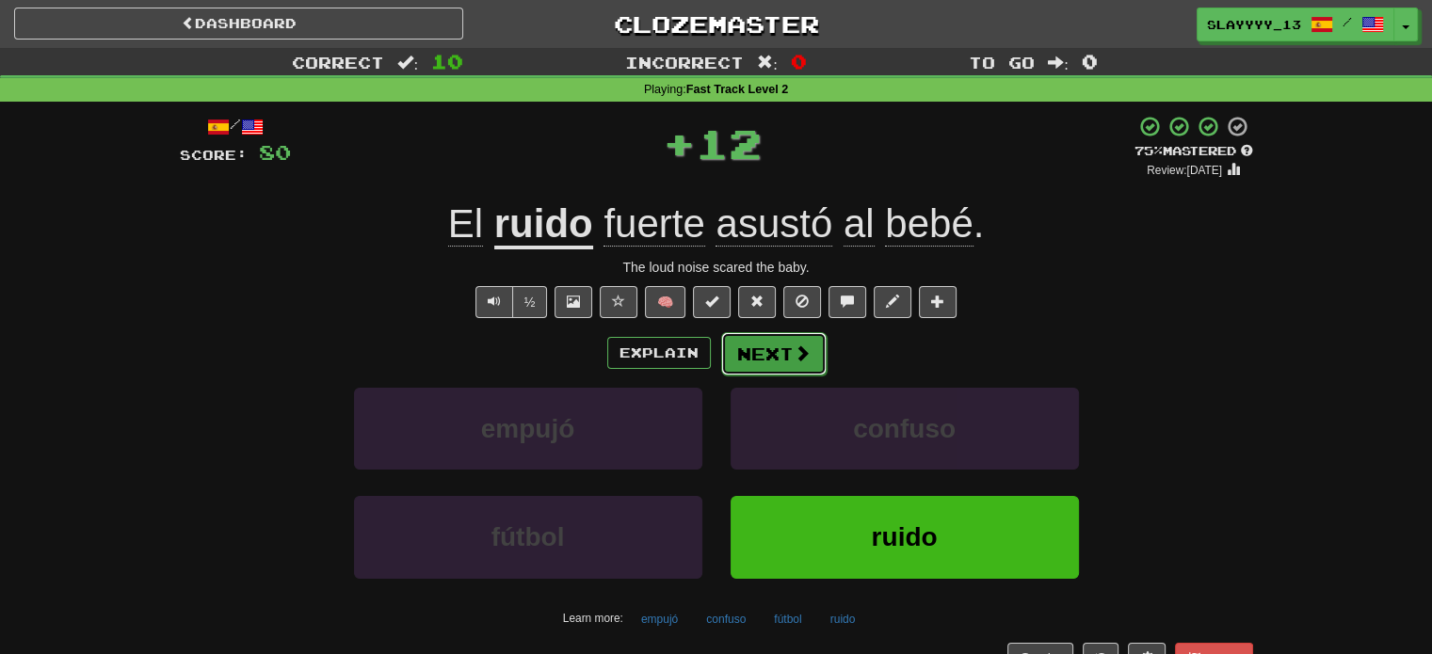
click at [776, 345] on button "Next" at bounding box center [773, 353] width 105 height 43
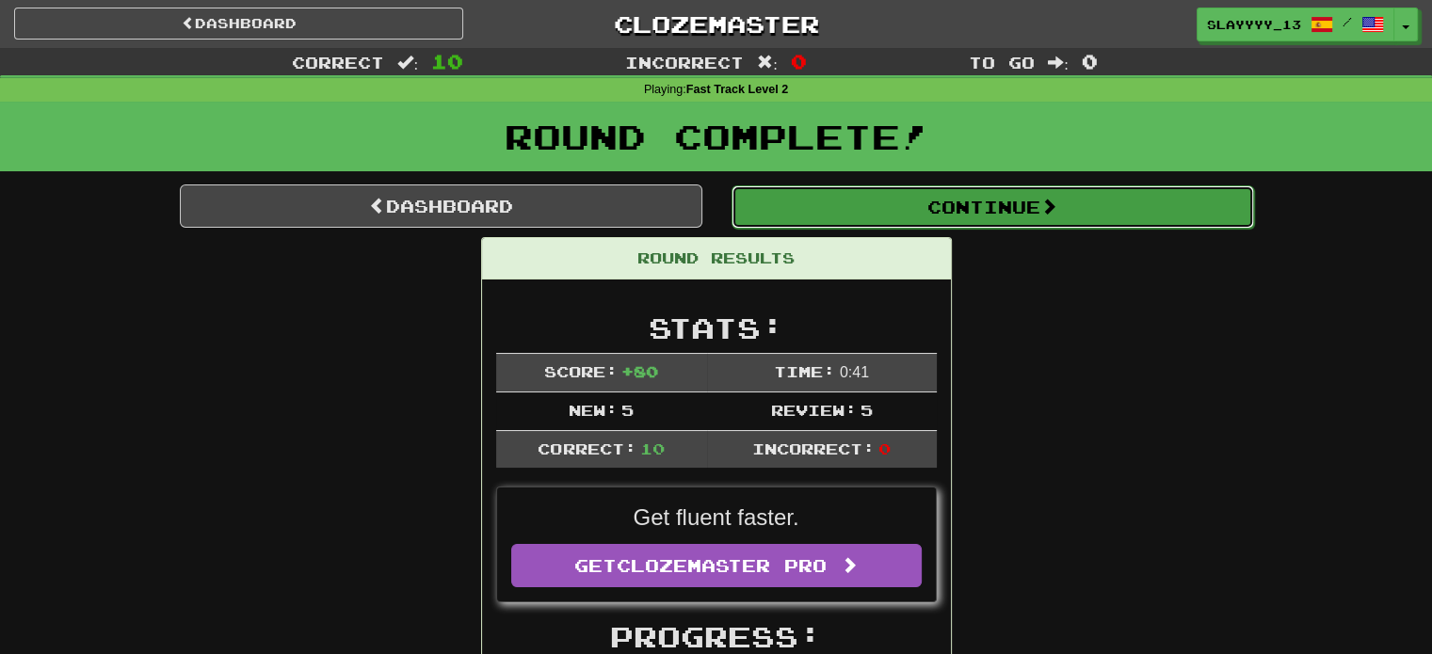
click at [916, 189] on button "Continue" at bounding box center [992, 206] width 522 height 43
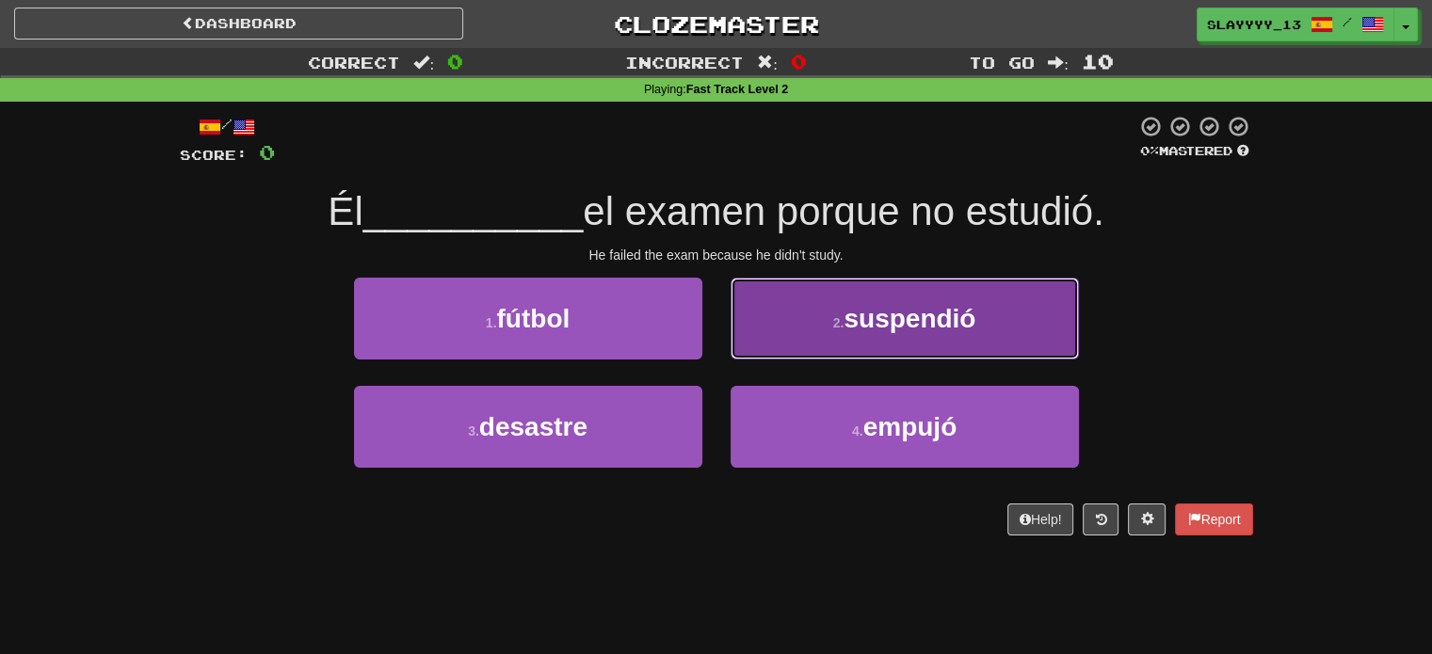
click at [838, 307] on button "2 . suspendió" at bounding box center [905, 319] width 348 height 82
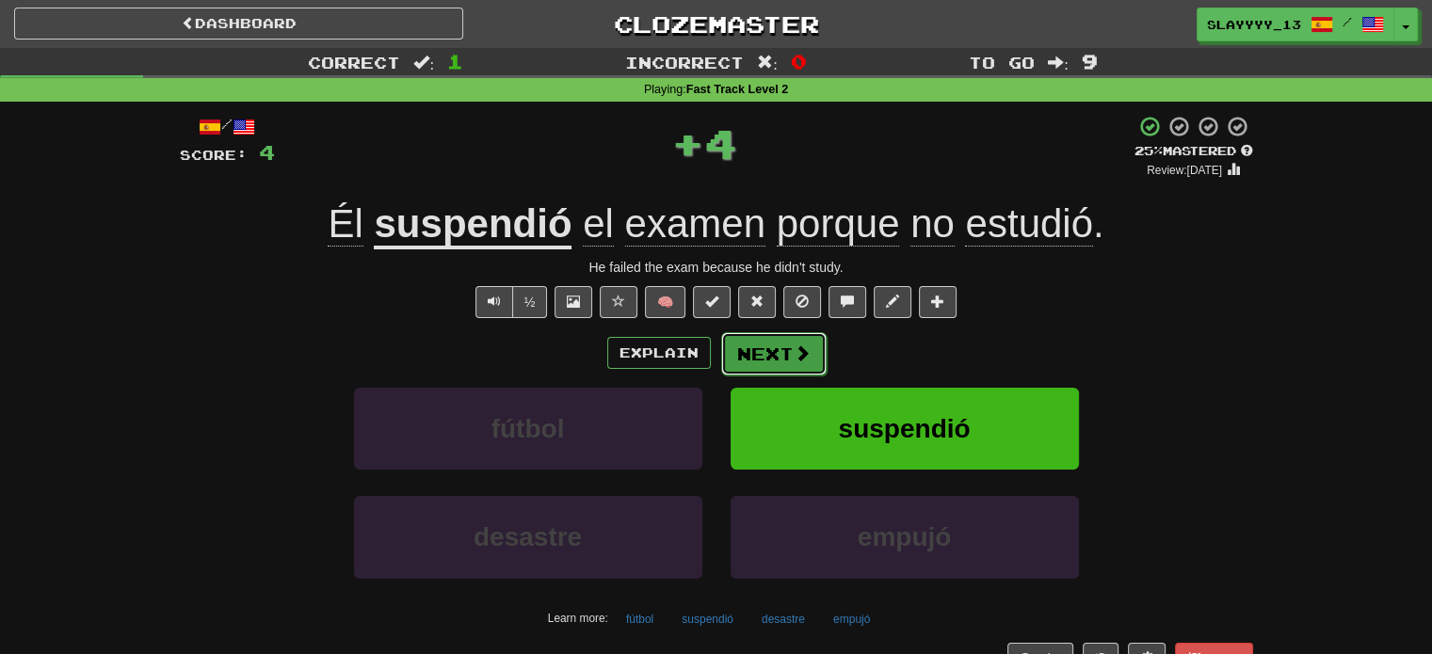
click at [756, 358] on button "Next" at bounding box center [773, 353] width 105 height 43
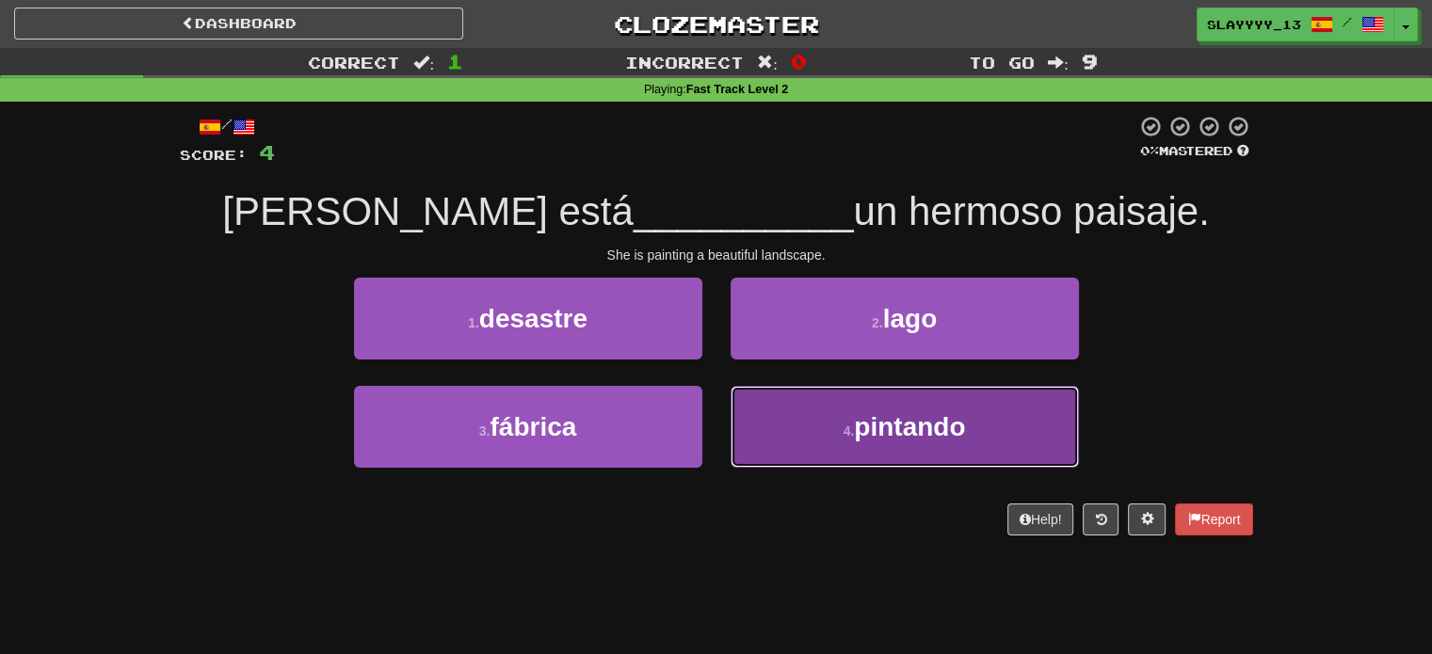
click at [867, 421] on span "pintando" at bounding box center [909, 426] width 111 height 29
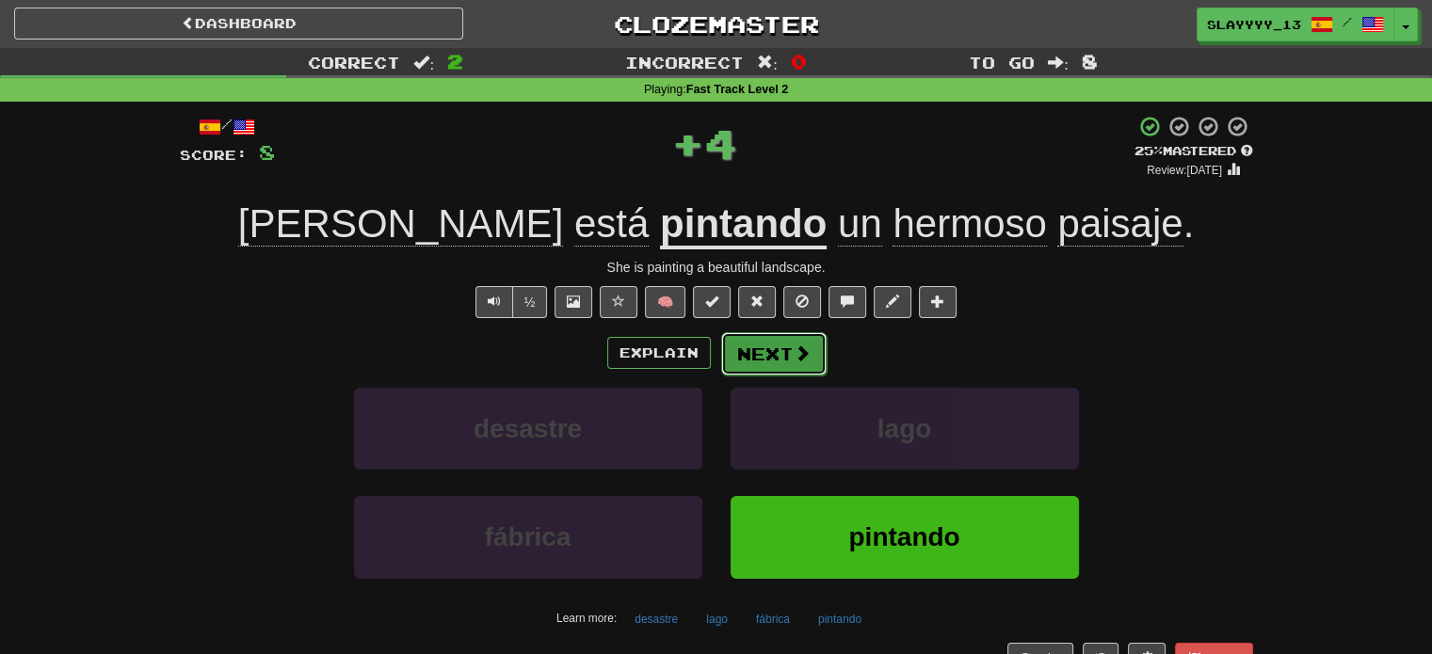
click at [779, 372] on button "Next" at bounding box center [773, 353] width 105 height 43
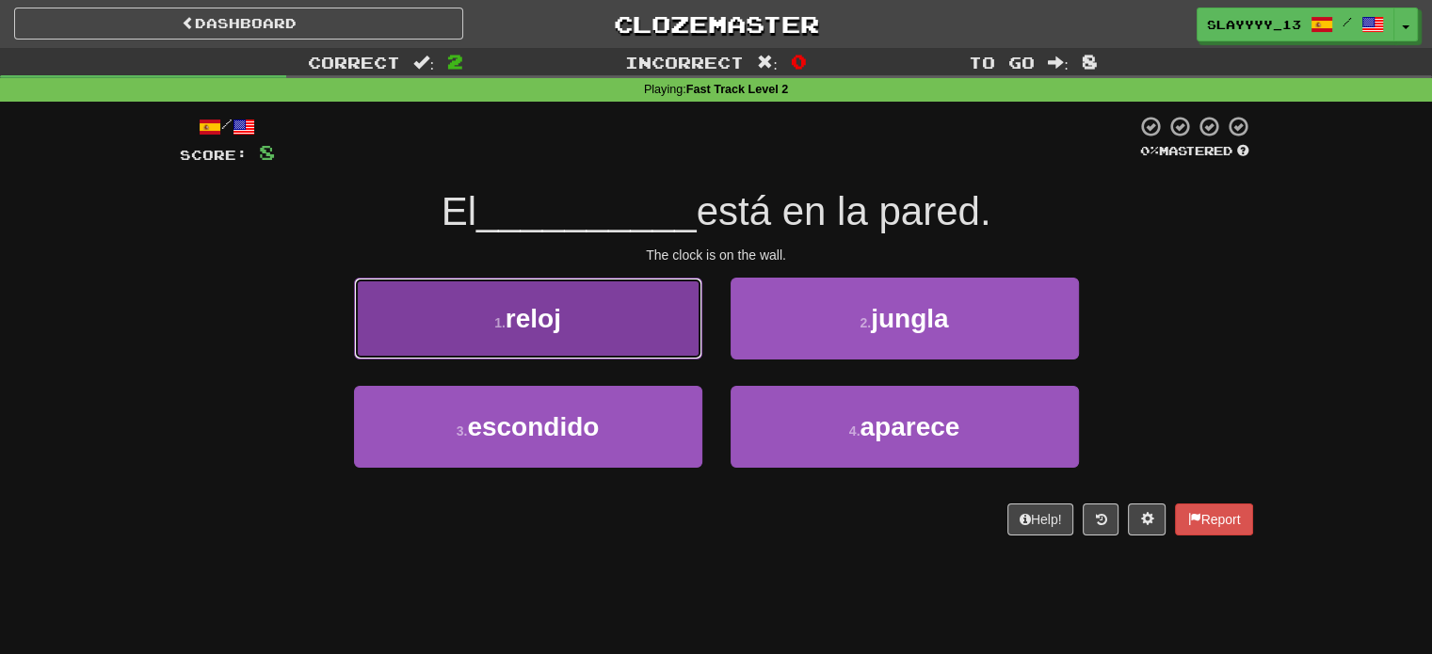
click at [672, 350] on button "1 . reloj" at bounding box center [528, 319] width 348 height 82
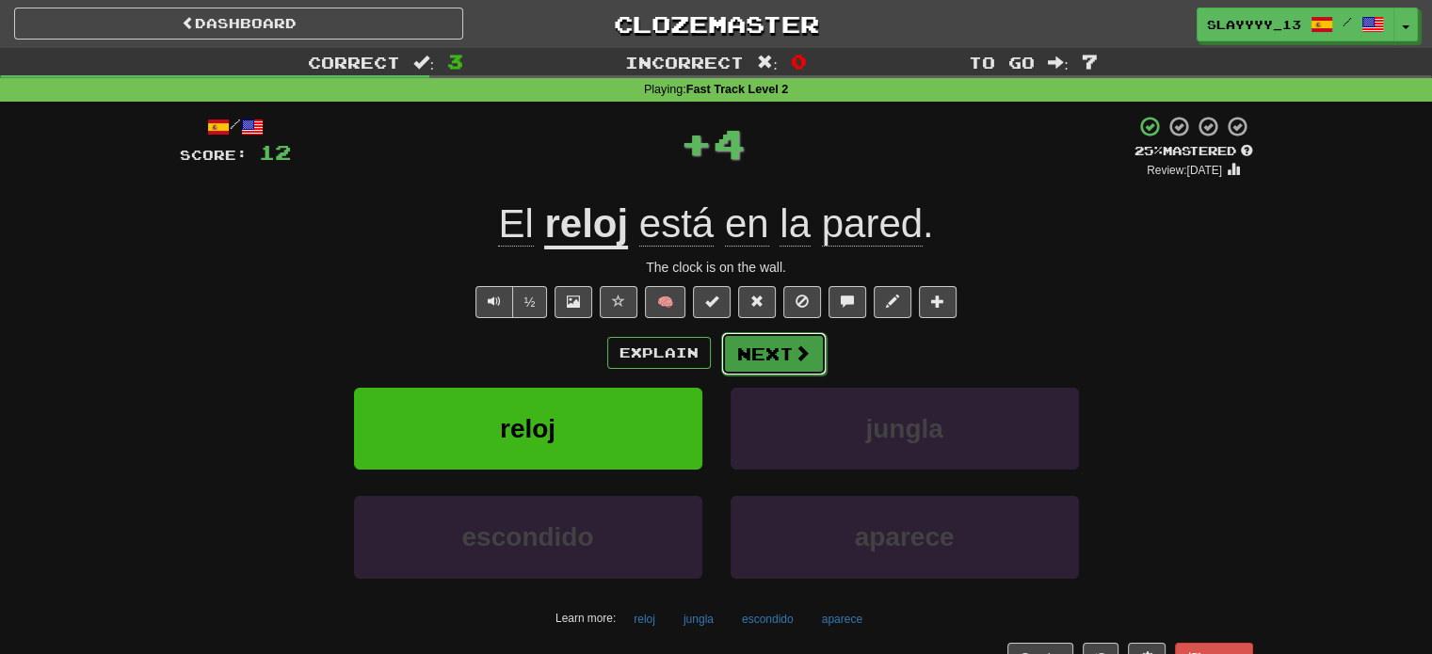
click at [788, 361] on button "Next" at bounding box center [773, 353] width 105 height 43
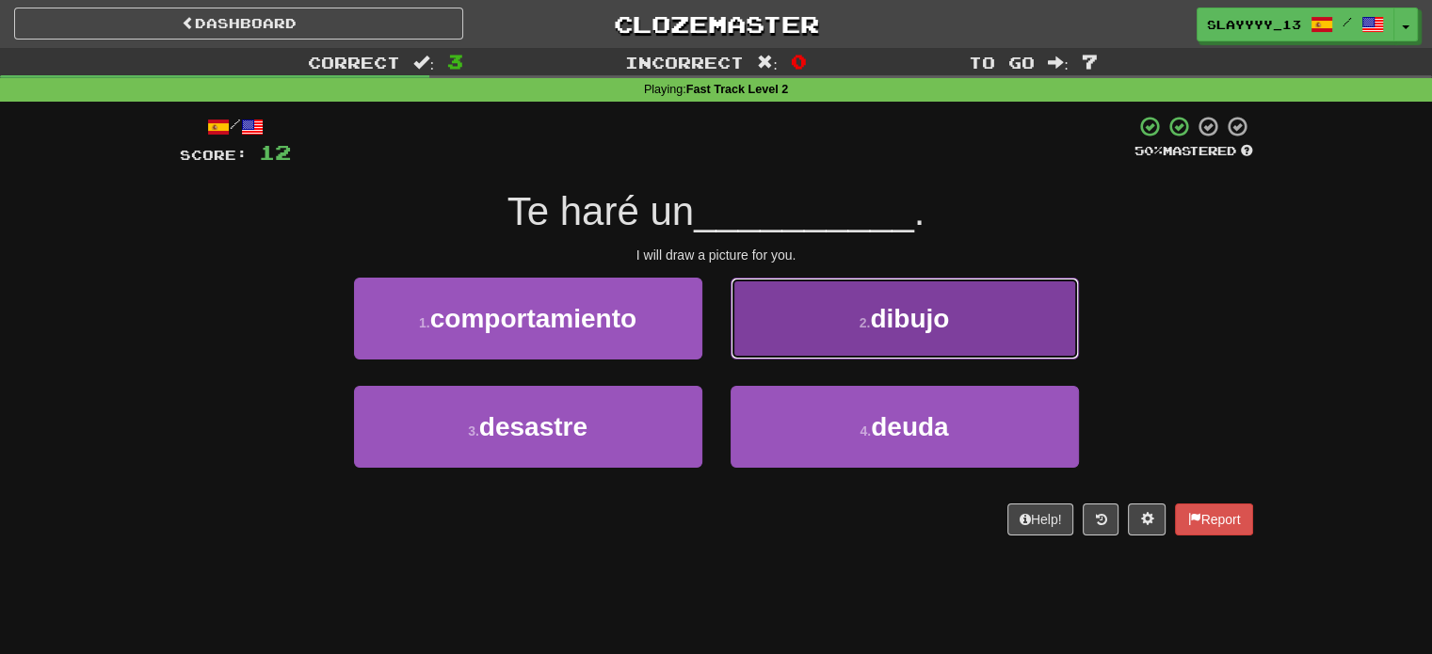
click at [919, 315] on span "dibujo" at bounding box center [909, 318] width 79 height 29
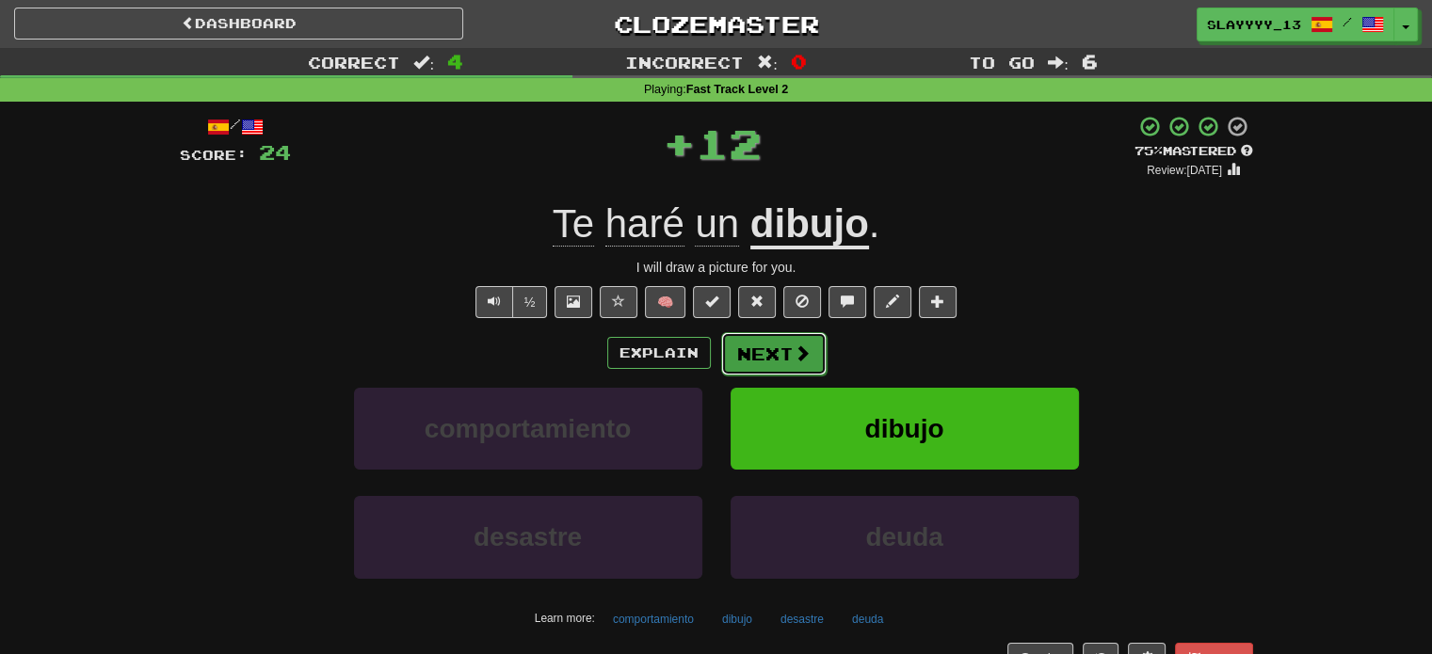
click at [807, 353] on span at bounding box center [802, 353] width 17 height 17
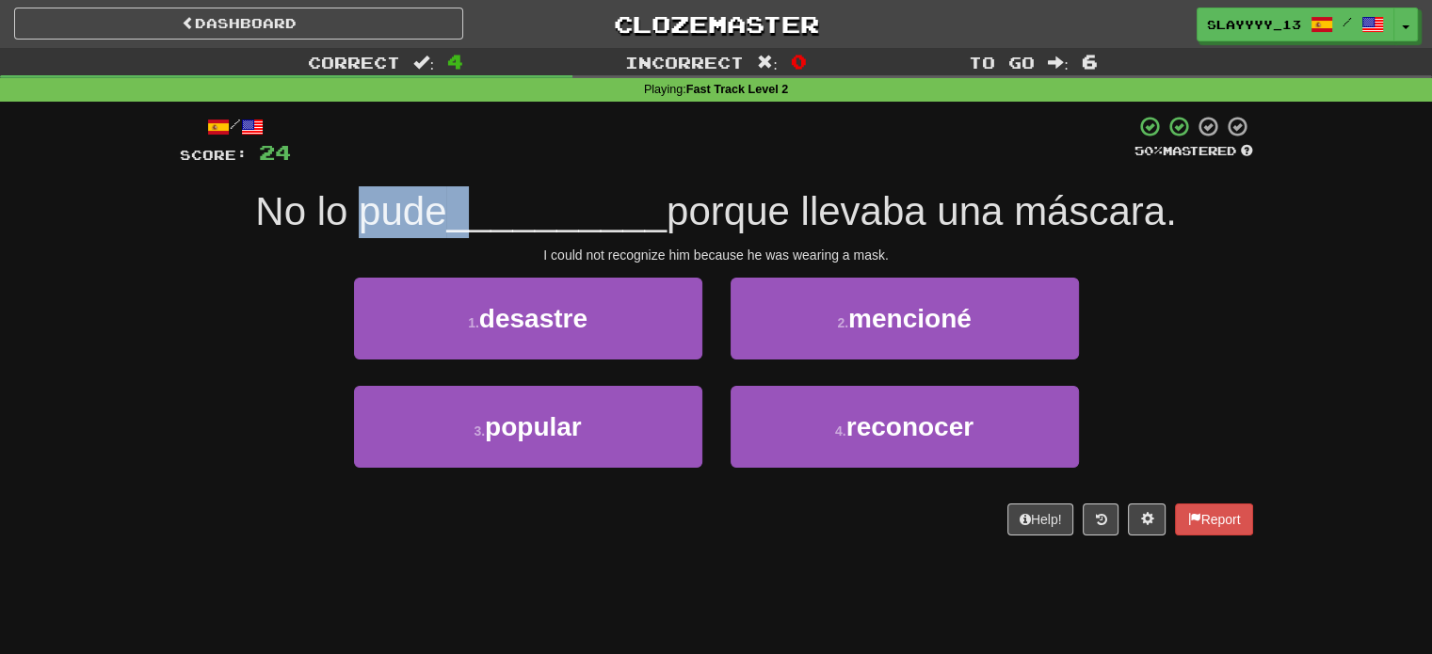
drag, startPoint x: 346, startPoint y: 212, endPoint x: 531, endPoint y: 217, distance: 184.6
click at [531, 217] on div "No lo pude __________ porque llevaba una máscara." at bounding box center [716, 212] width 1073 height 52
click at [722, 224] on span "porque llevaba una máscara." at bounding box center [922, 211] width 510 height 44
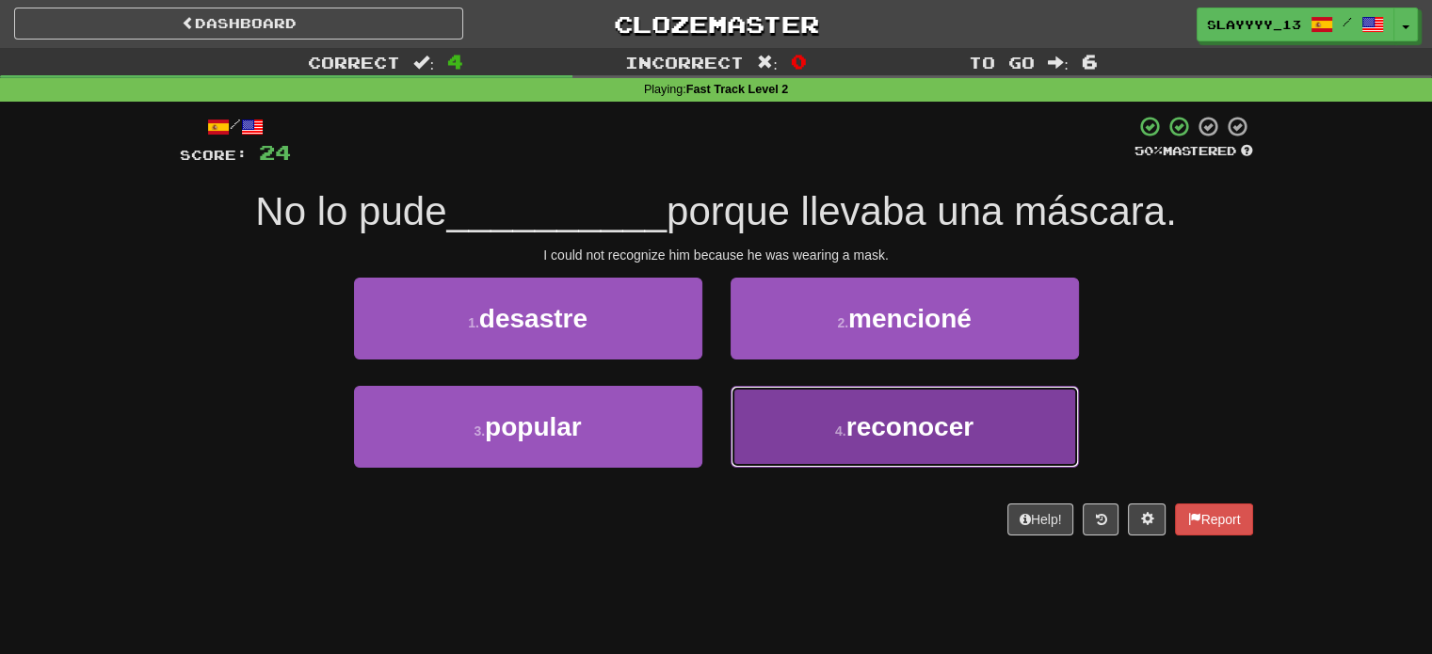
click at [835, 440] on button "4 . reconocer" at bounding box center [905, 427] width 348 height 82
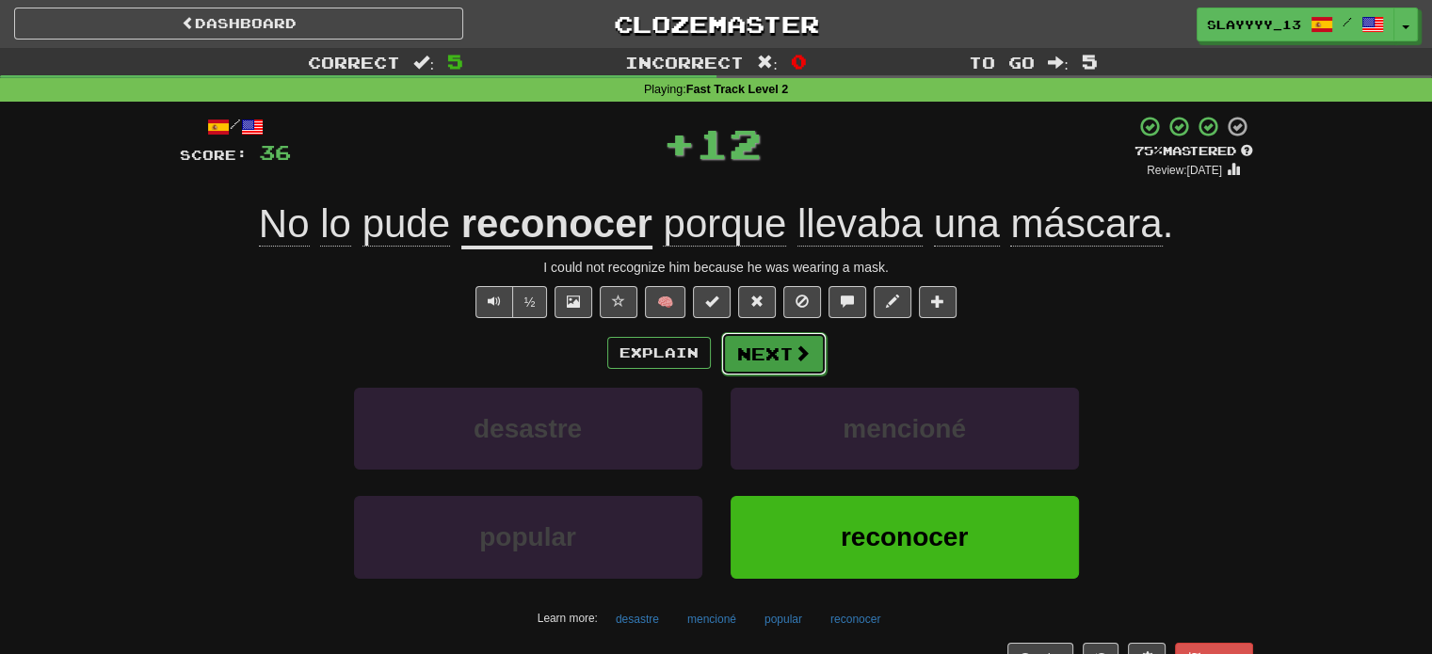
click at [762, 360] on button "Next" at bounding box center [773, 353] width 105 height 43
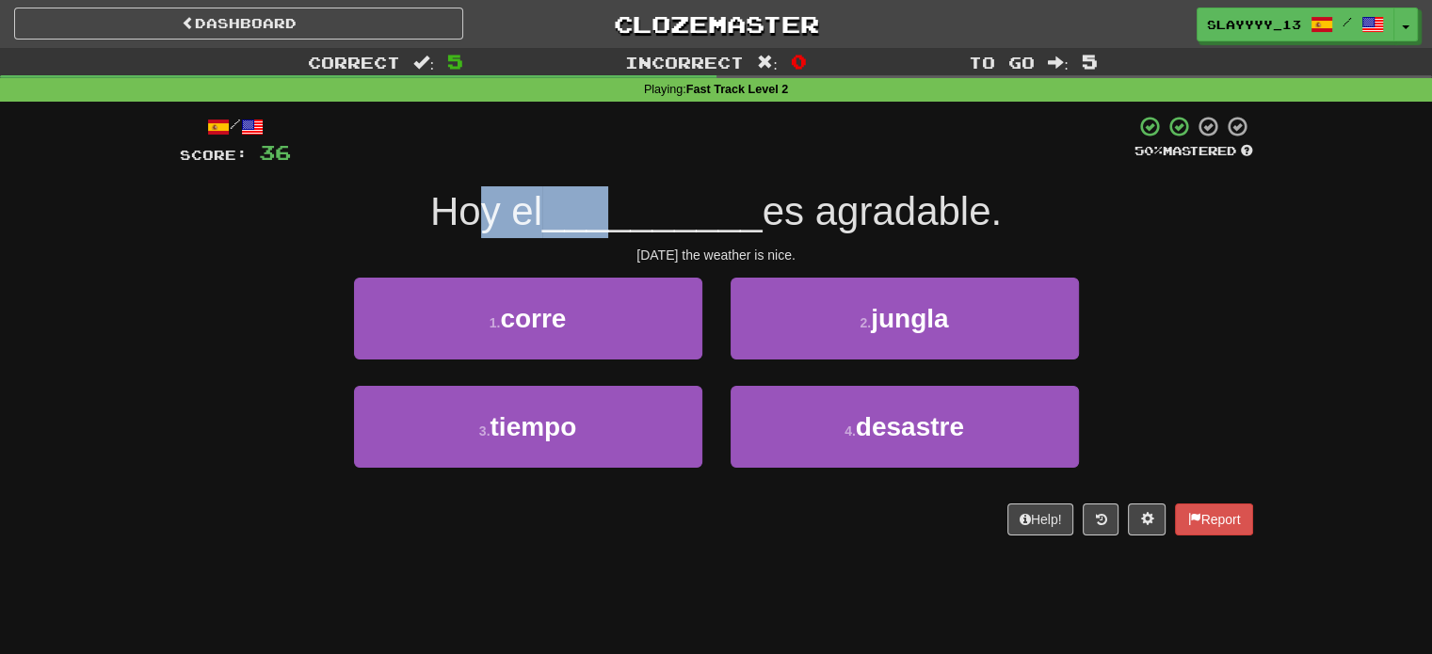
drag, startPoint x: 474, startPoint y: 225, endPoint x: 654, endPoint y: 225, distance: 179.8
click at [654, 225] on div "Hoy el __________ es agradable." at bounding box center [716, 212] width 1073 height 52
click at [654, 225] on span "__________" at bounding box center [652, 211] width 220 height 44
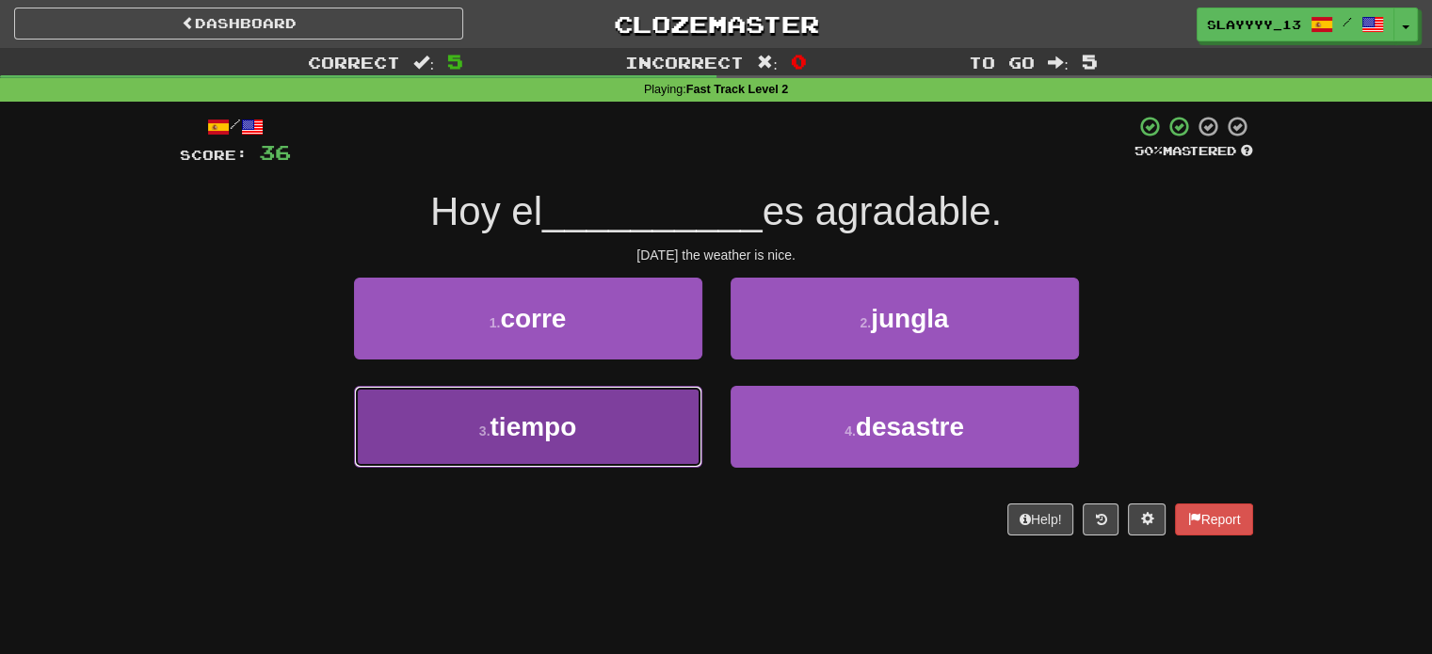
click at [611, 430] on button "3 . tiempo" at bounding box center [528, 427] width 348 height 82
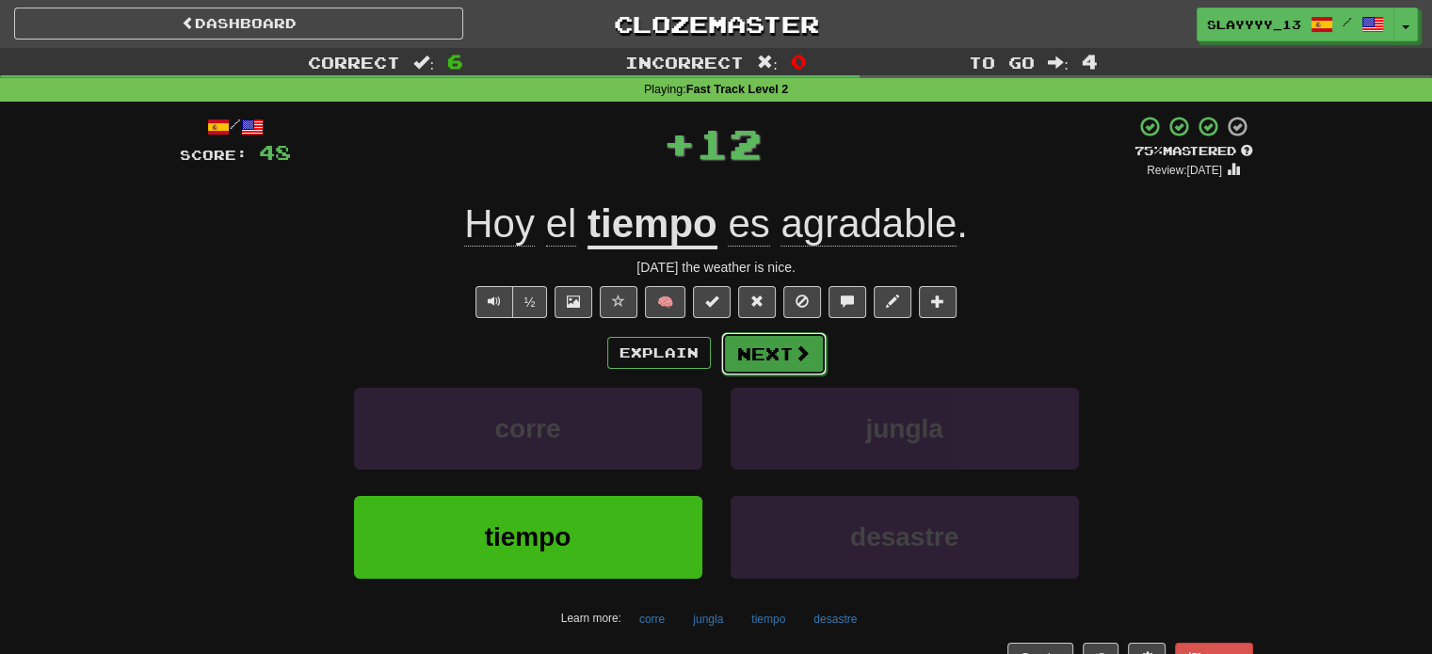
click at [782, 361] on button "Next" at bounding box center [773, 353] width 105 height 43
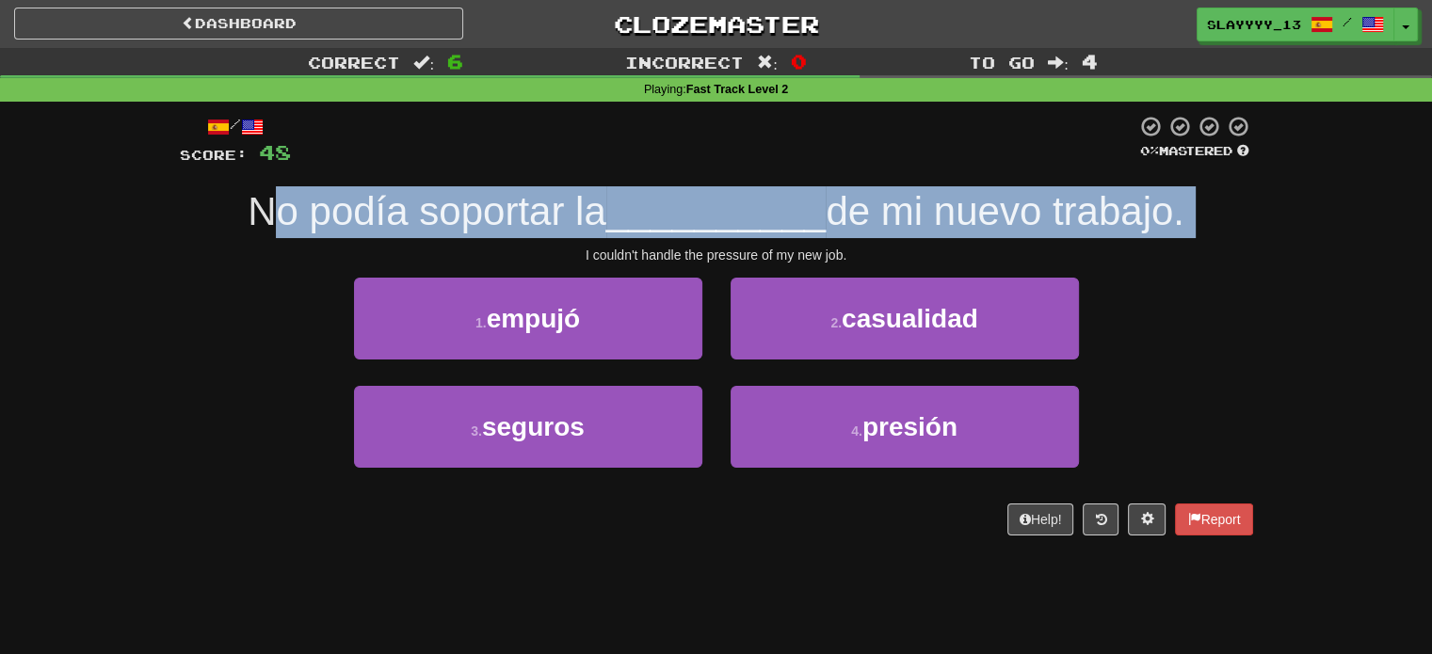
drag, startPoint x: 275, startPoint y: 210, endPoint x: 582, endPoint y: 234, distance: 307.9
click at [582, 234] on div "No podía soportar la __________ de mi nuevo trabajo." at bounding box center [716, 212] width 1073 height 52
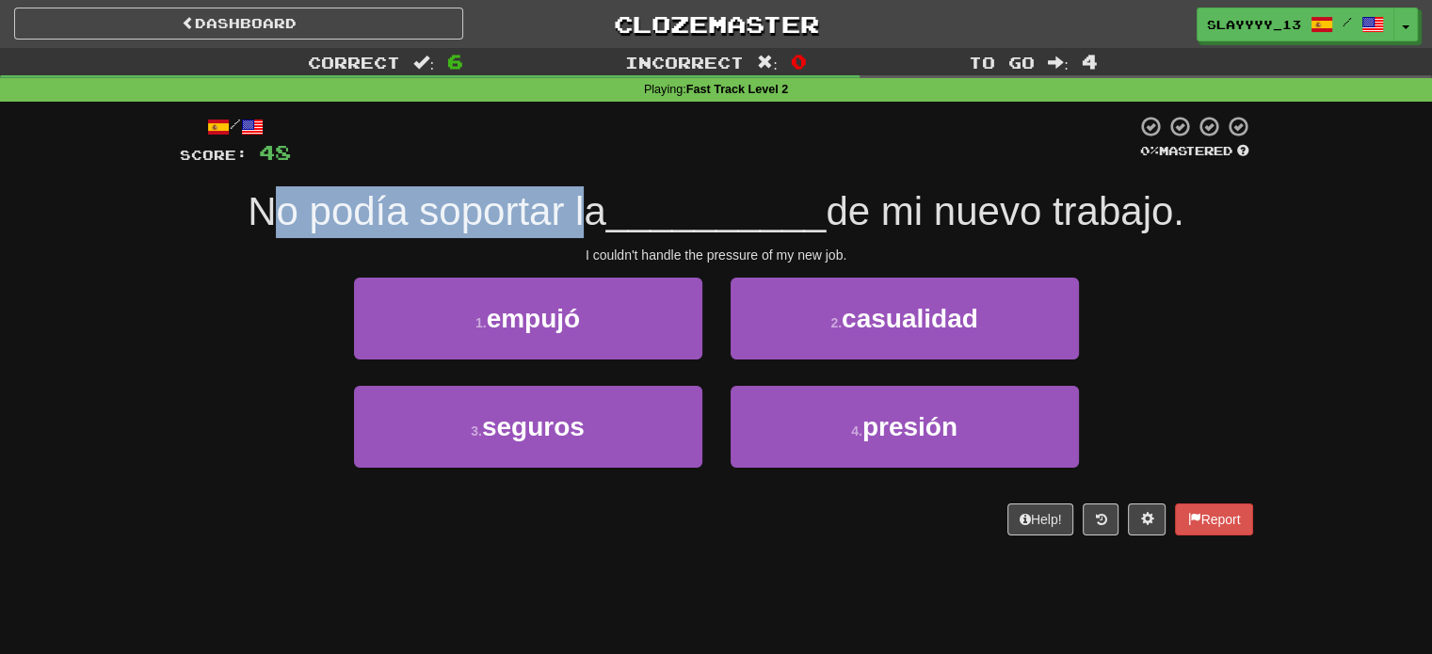
click at [582, 234] on div "No podía soportar la __________ de mi nuevo trabajo." at bounding box center [716, 212] width 1073 height 52
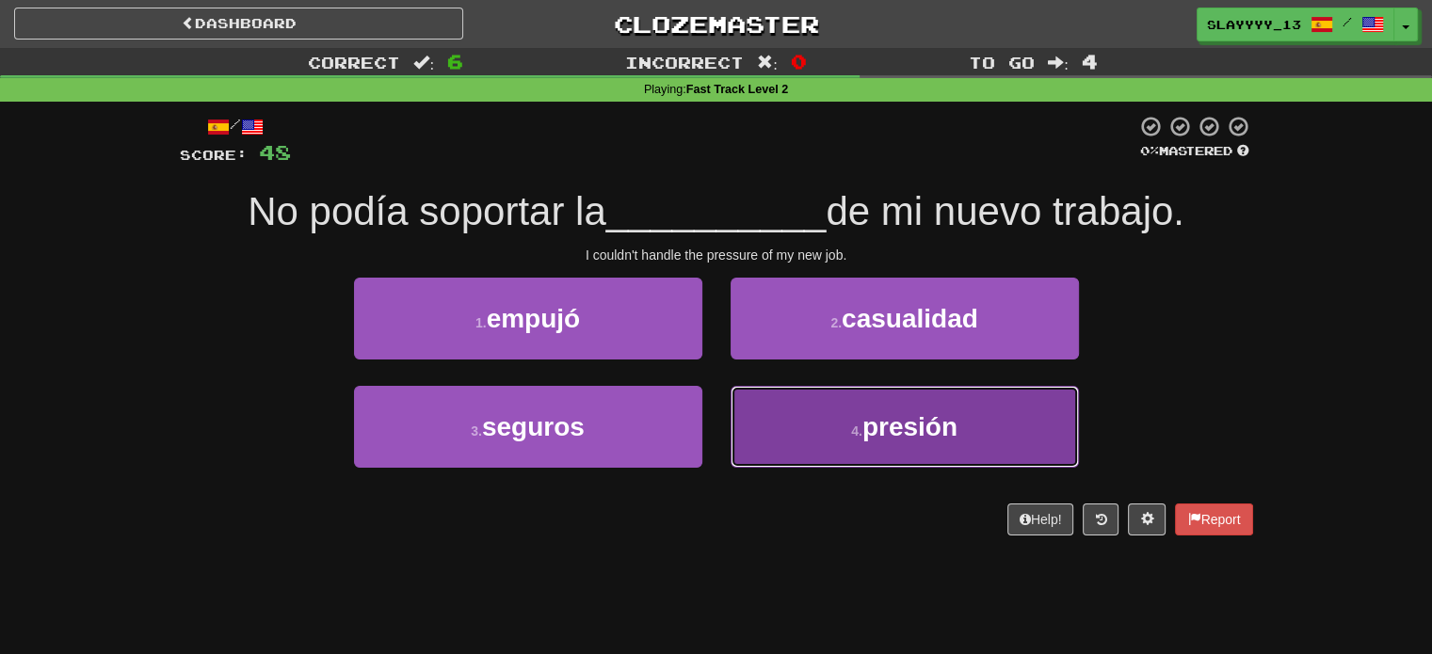
click at [809, 420] on button "4 . presión" at bounding box center [905, 427] width 348 height 82
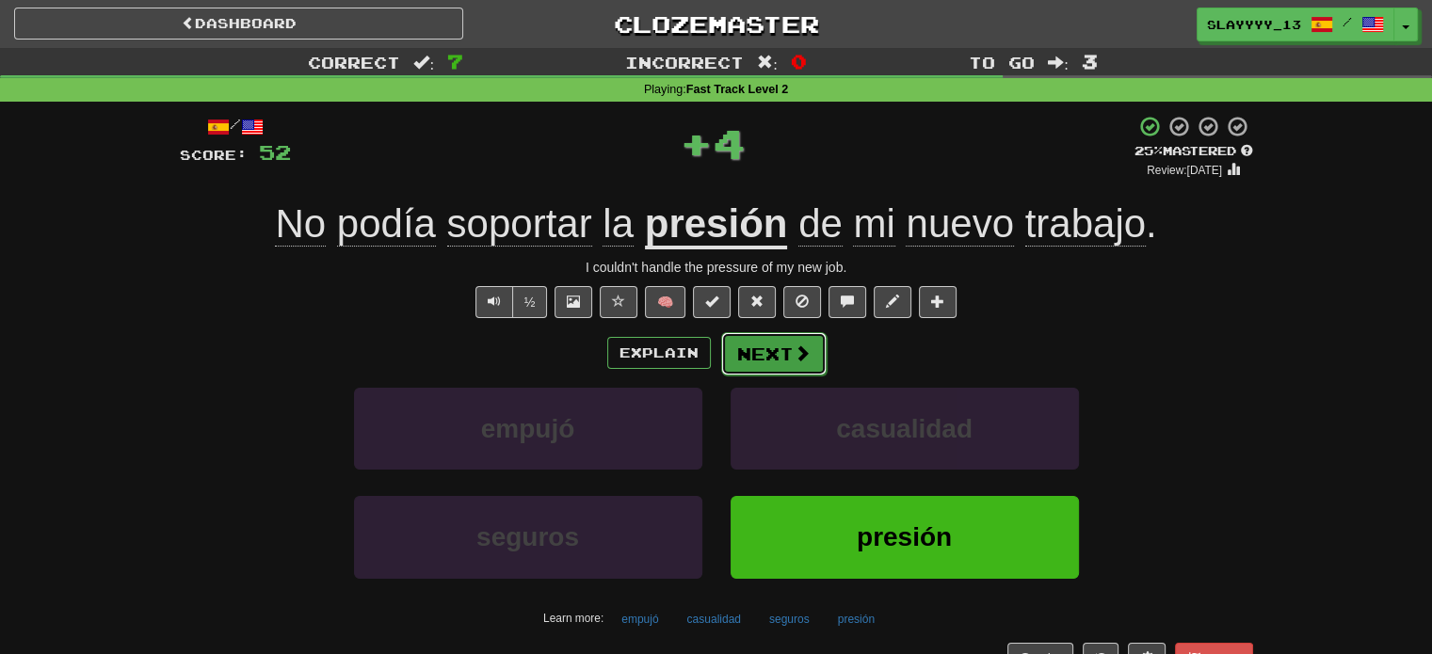
click at [770, 346] on button "Next" at bounding box center [773, 353] width 105 height 43
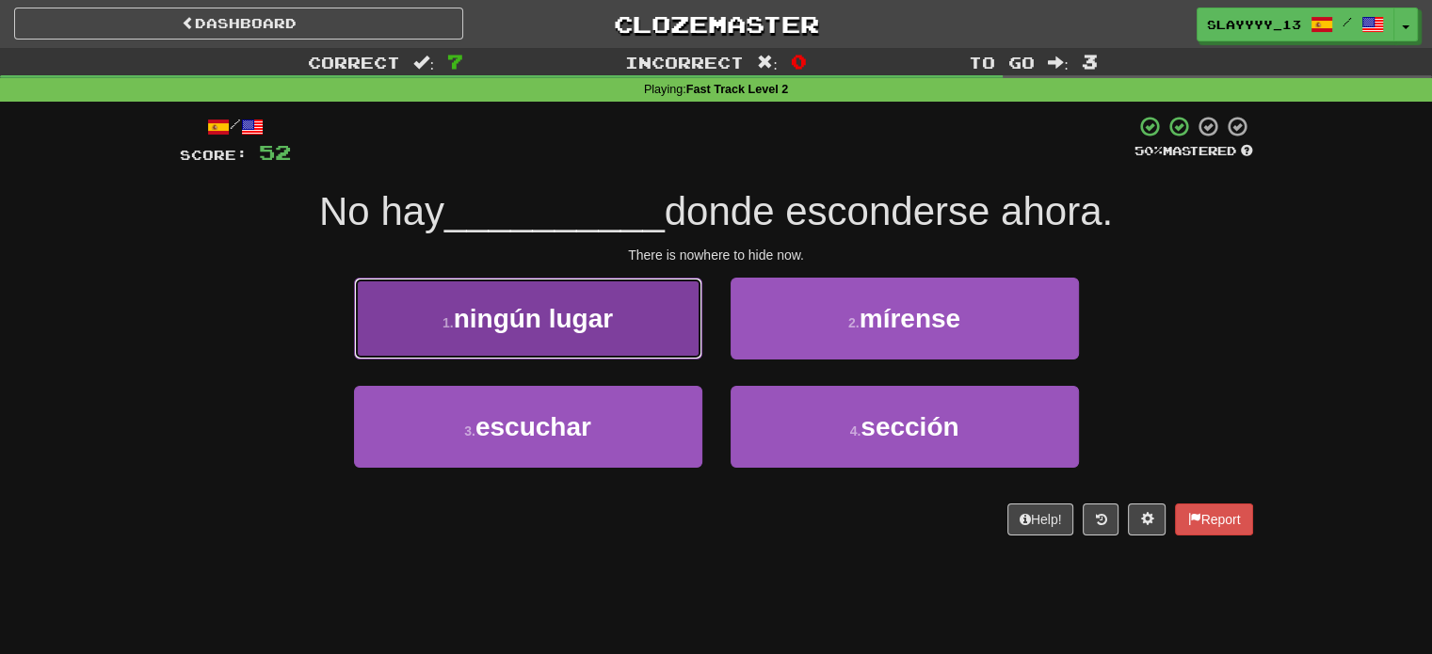
click at [668, 318] on button "1 . ningún lugar" at bounding box center [528, 319] width 348 height 82
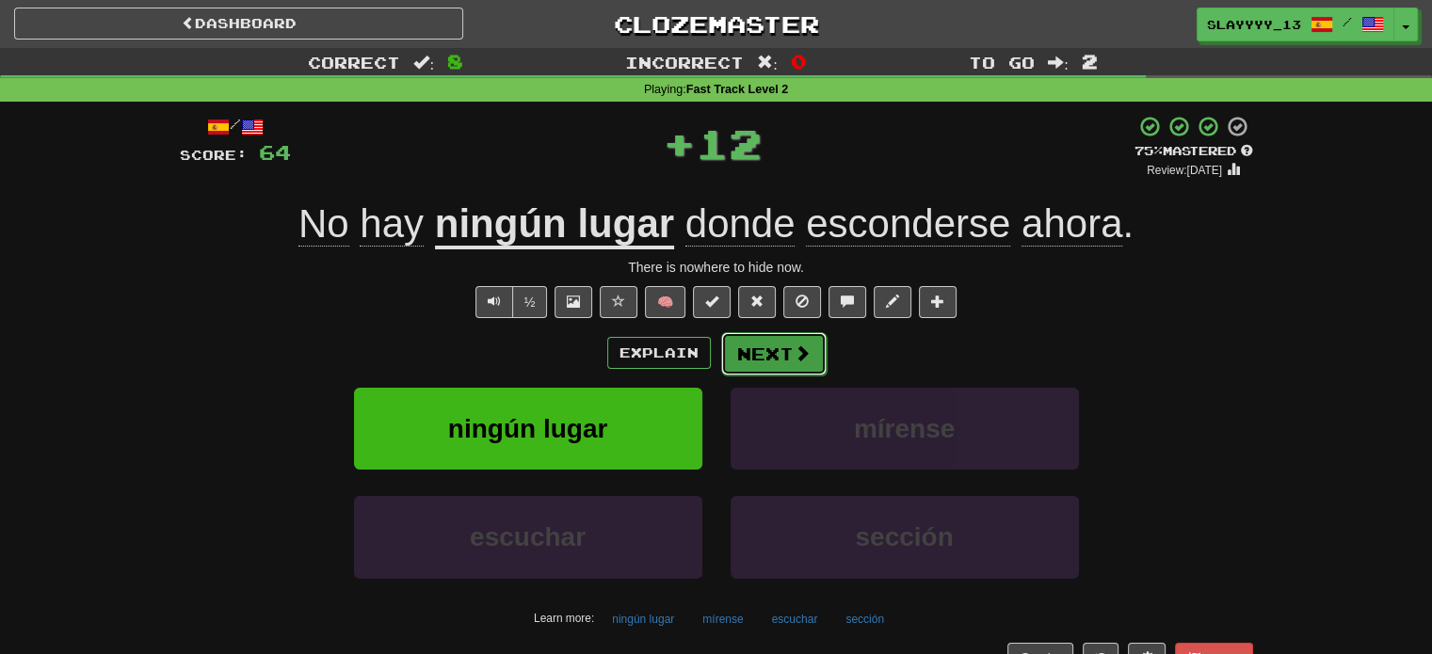
click at [772, 354] on button "Next" at bounding box center [773, 353] width 105 height 43
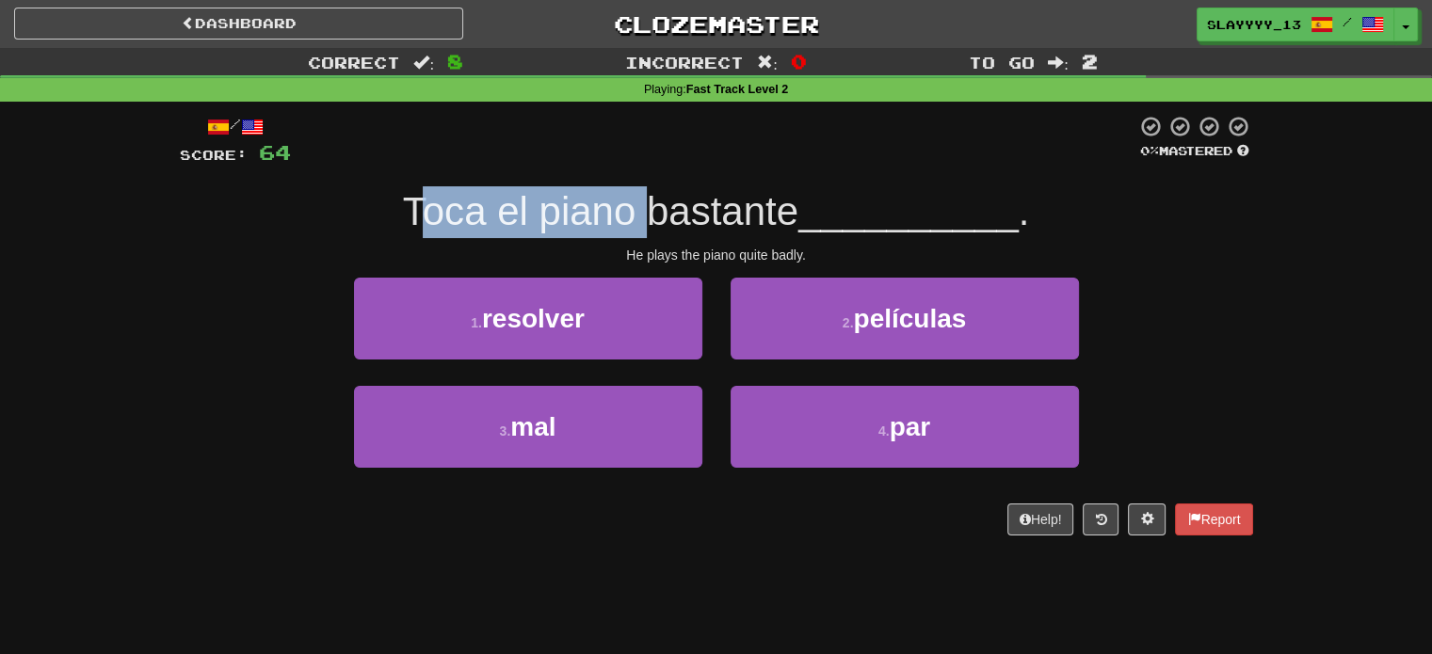
drag, startPoint x: 423, startPoint y: 208, endPoint x: 676, endPoint y: 206, distance: 253.2
click at [676, 206] on span "Toca el piano bastante" at bounding box center [600, 211] width 395 height 44
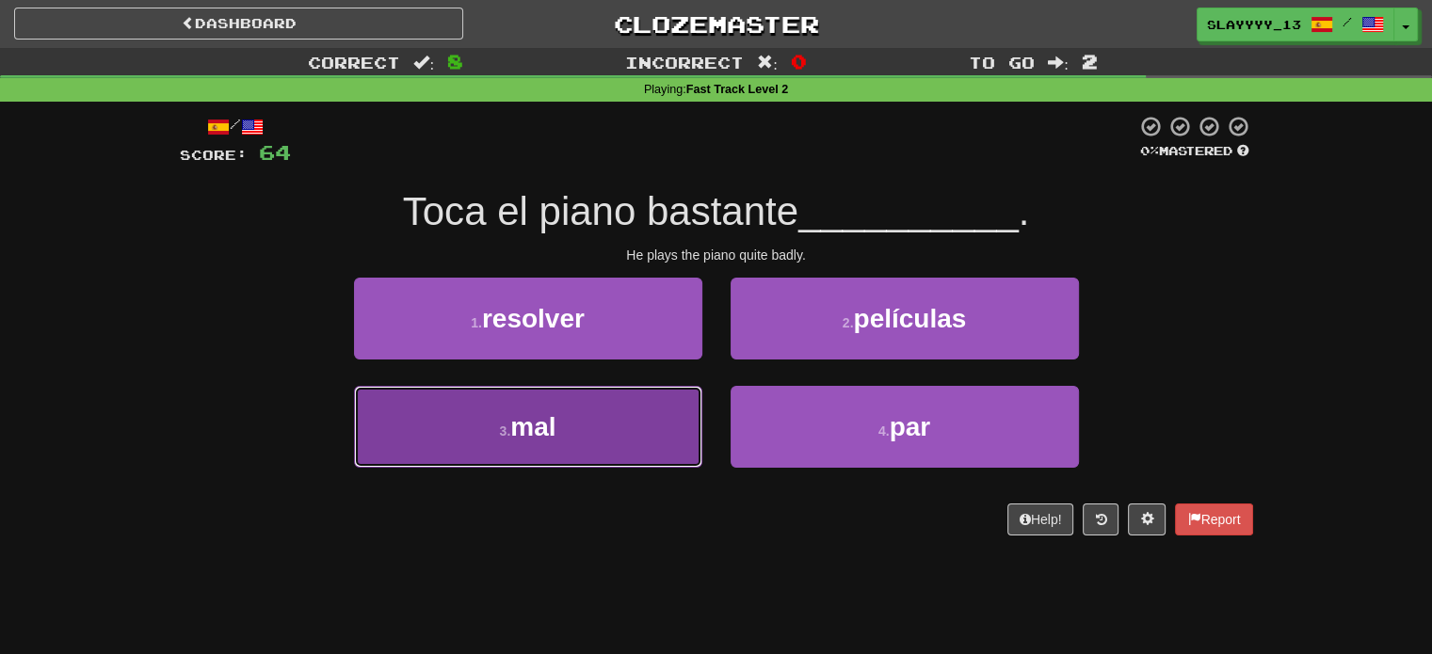
click at [635, 439] on button "3 . mal" at bounding box center [528, 427] width 348 height 82
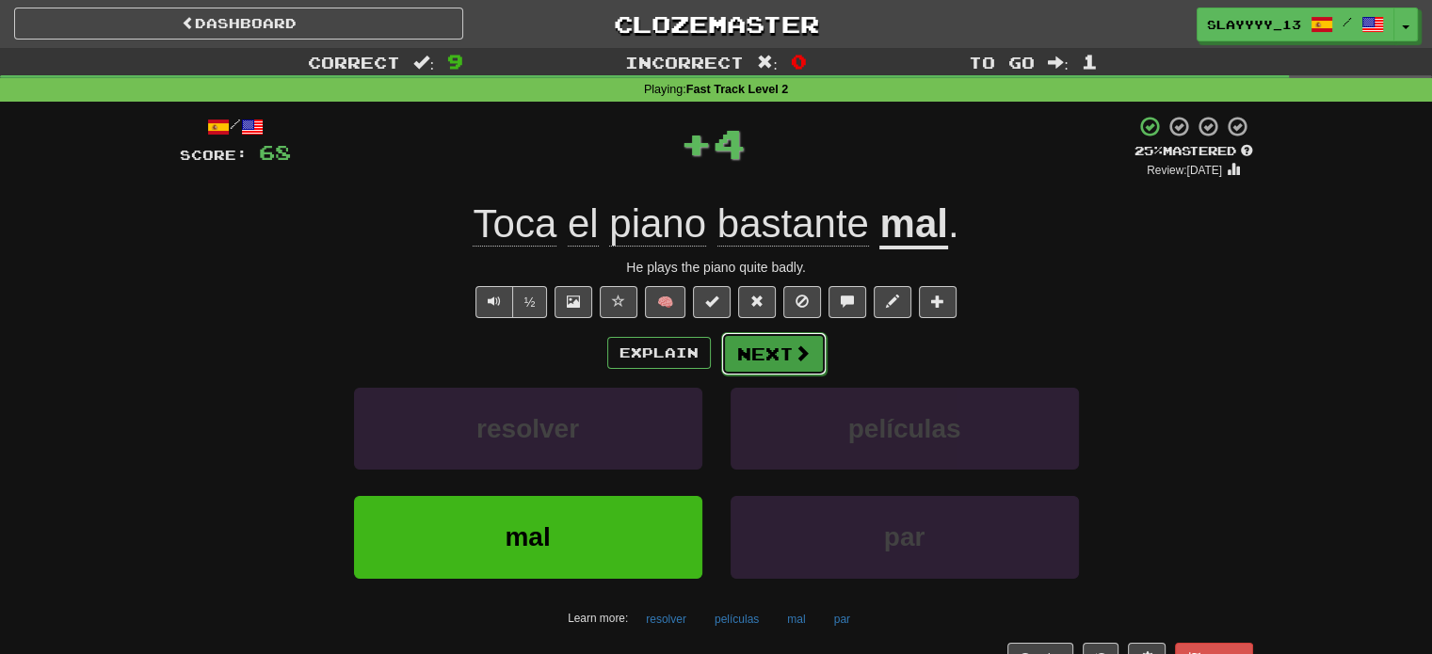
click at [767, 350] on button "Next" at bounding box center [773, 353] width 105 height 43
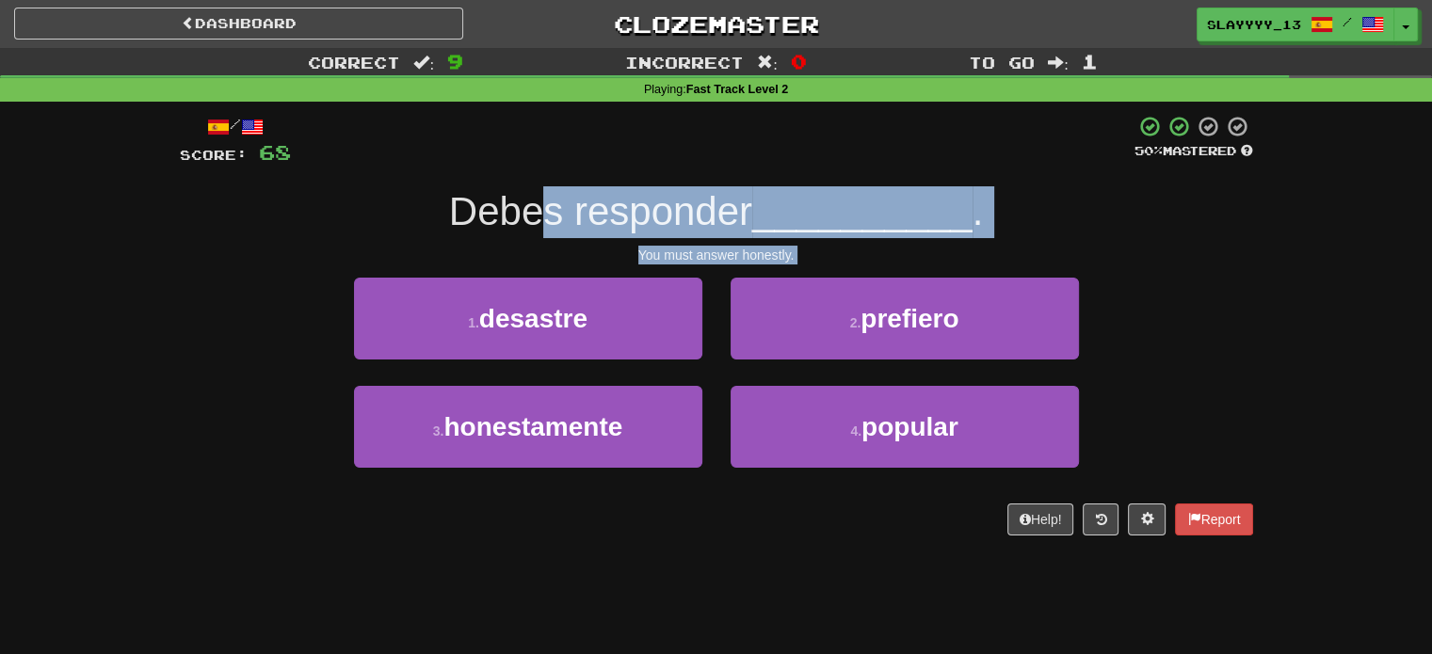
drag, startPoint x: 527, startPoint y: 177, endPoint x: 787, endPoint y: 265, distance: 274.5
click at [787, 265] on div "/ Score: 68 50 % Mastered [PERSON_NAME] responder __________ . You must answer …" at bounding box center [716, 325] width 1073 height 421
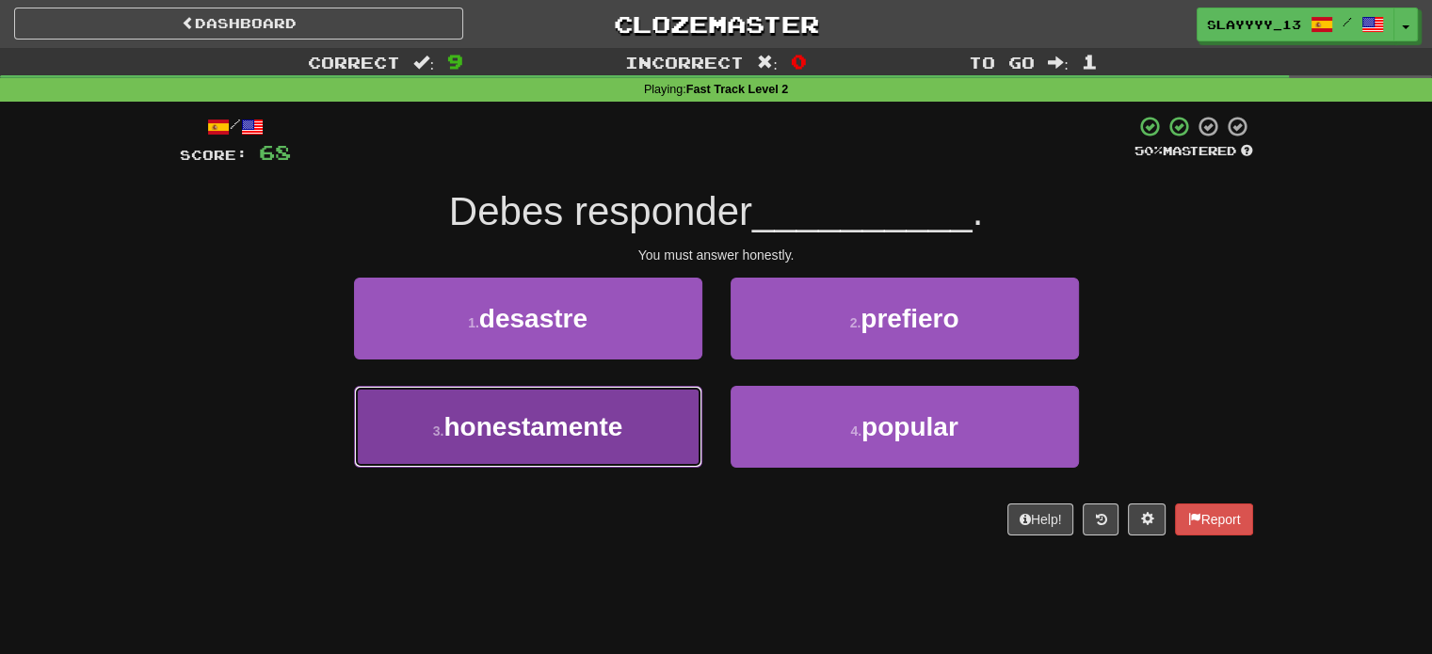
click at [622, 412] on span "honestamente" at bounding box center [532, 426] width 179 height 29
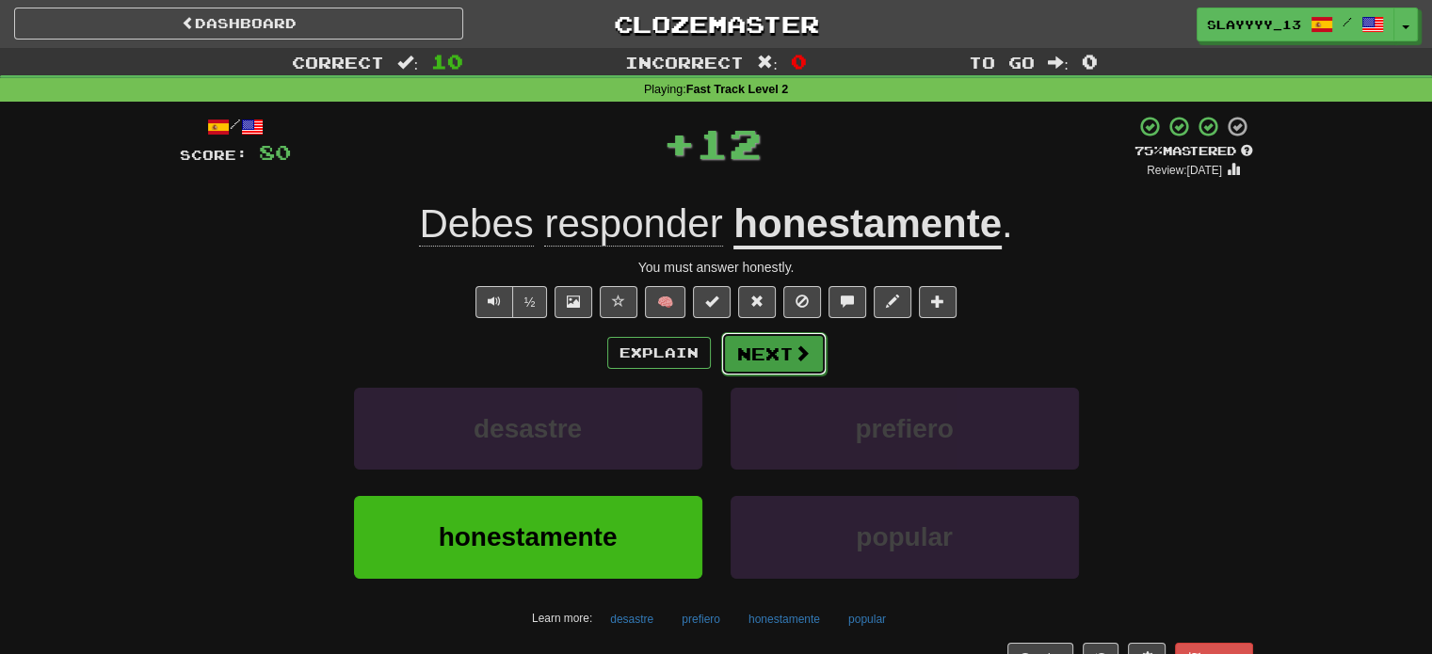
click at [805, 342] on button "Next" at bounding box center [773, 353] width 105 height 43
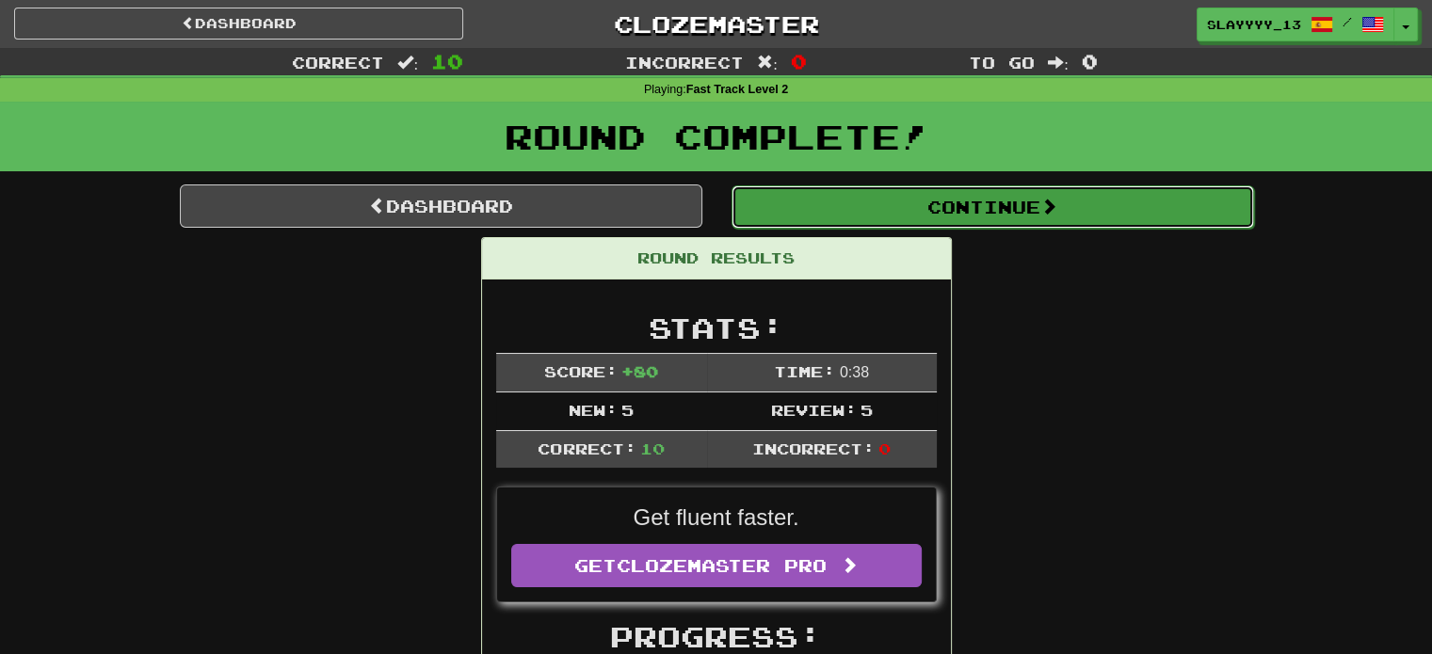
click at [809, 195] on button "Continue" at bounding box center [992, 206] width 522 height 43
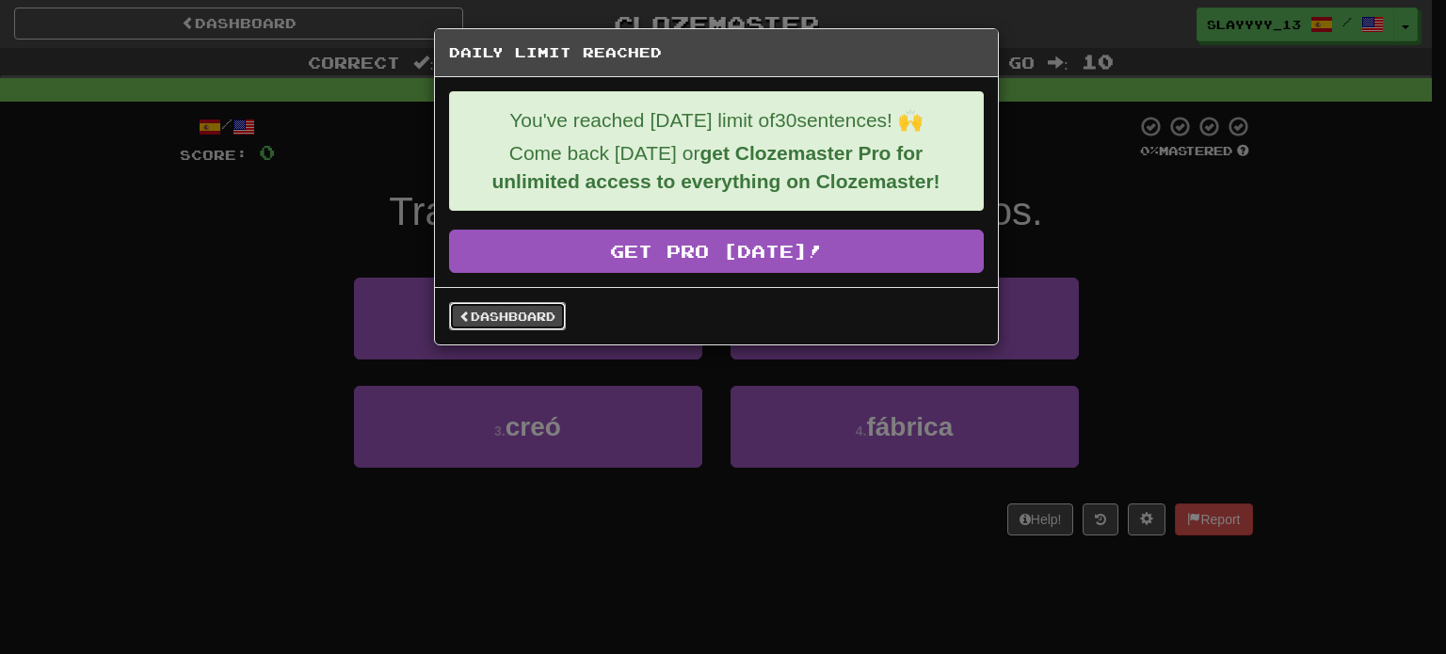
click at [512, 326] on link "Dashboard" at bounding box center [507, 316] width 117 height 28
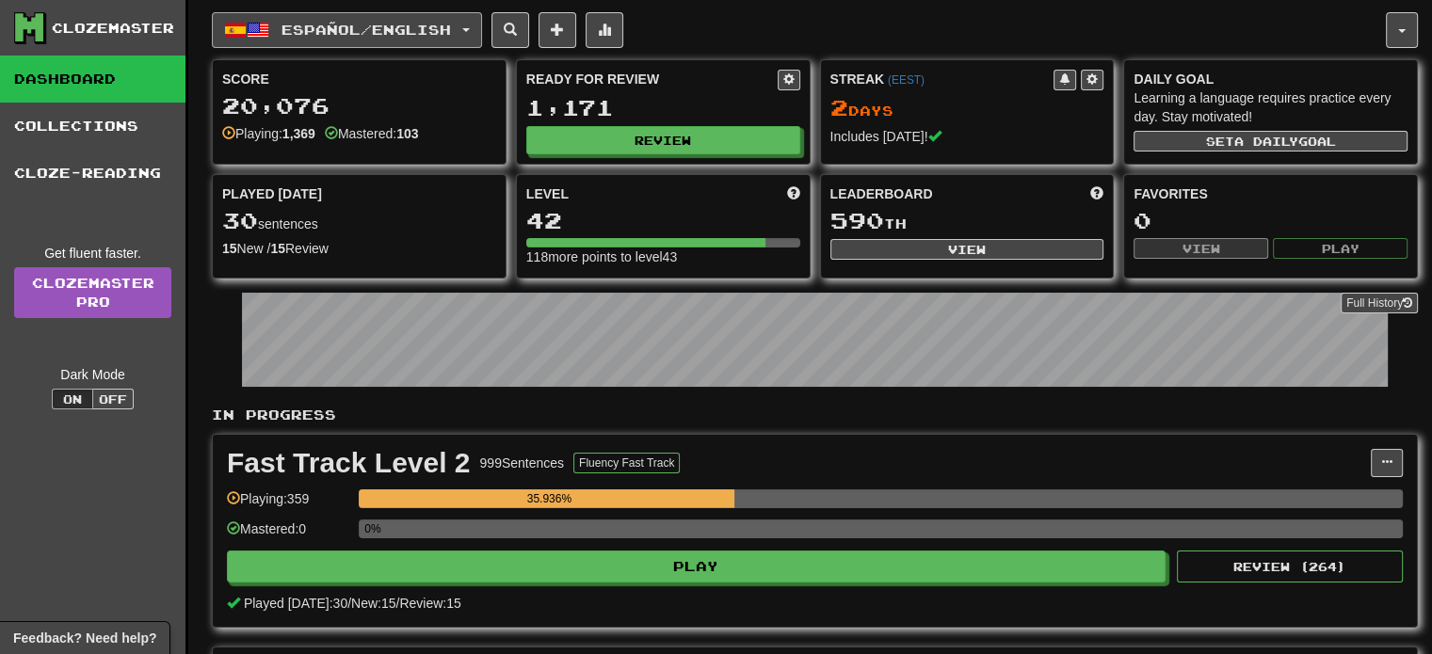
click at [412, 22] on span "Español / English" at bounding box center [365, 30] width 169 height 16
